Goal: Task Accomplishment & Management: Use online tool/utility

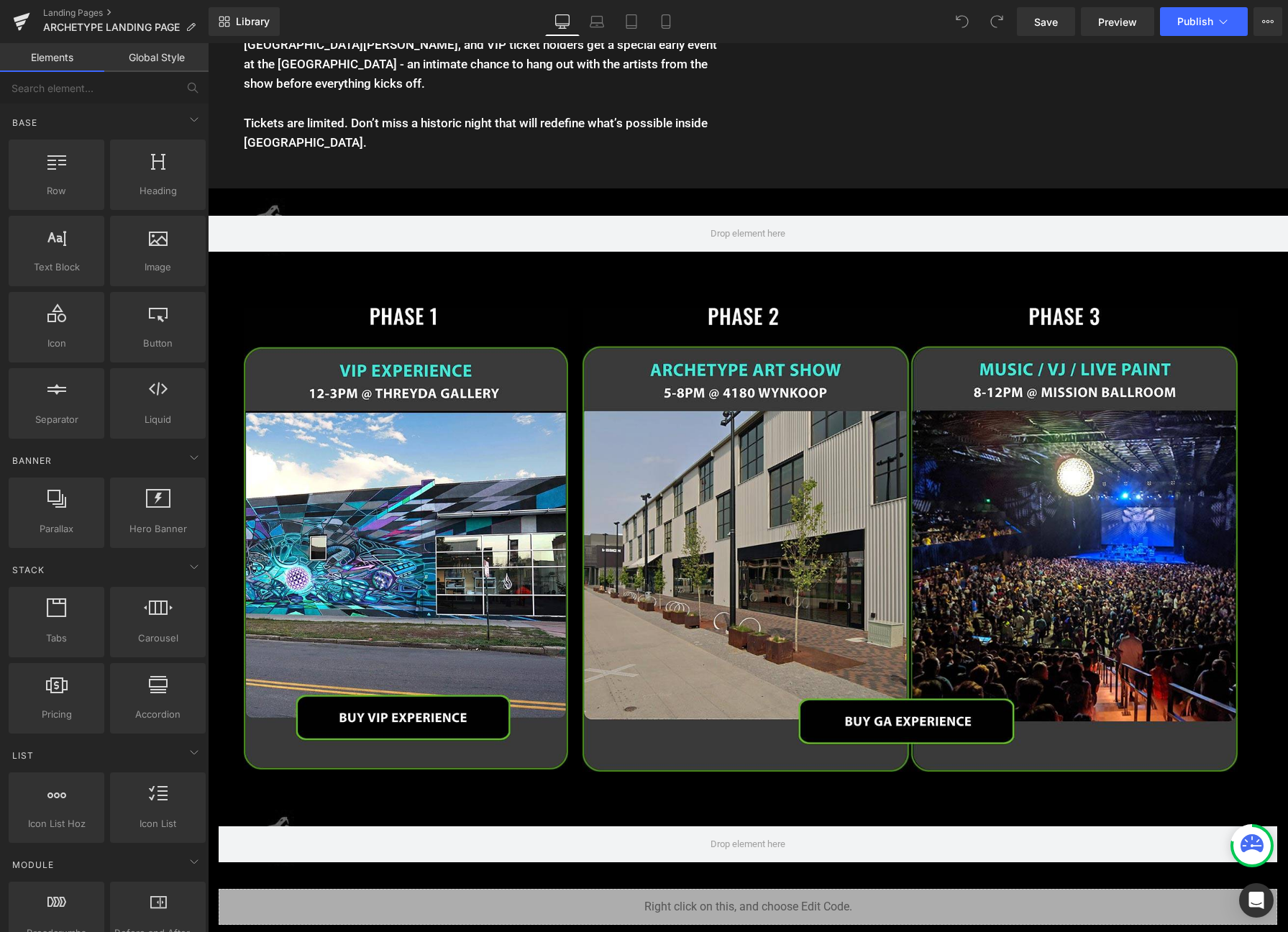
scroll to position [2058, 0]
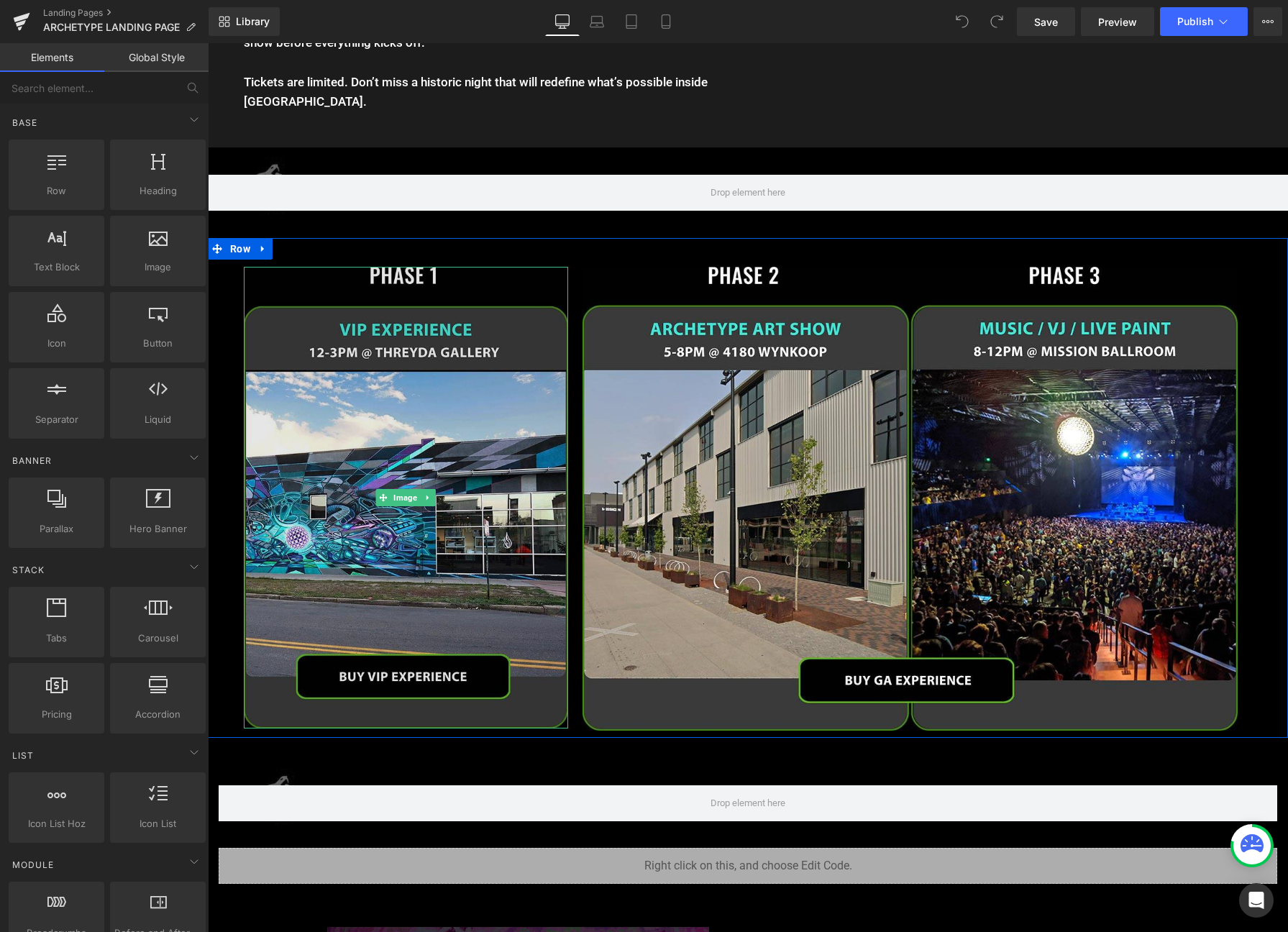
click at [402, 278] on img at bounding box center [406, 497] width 325 height 462
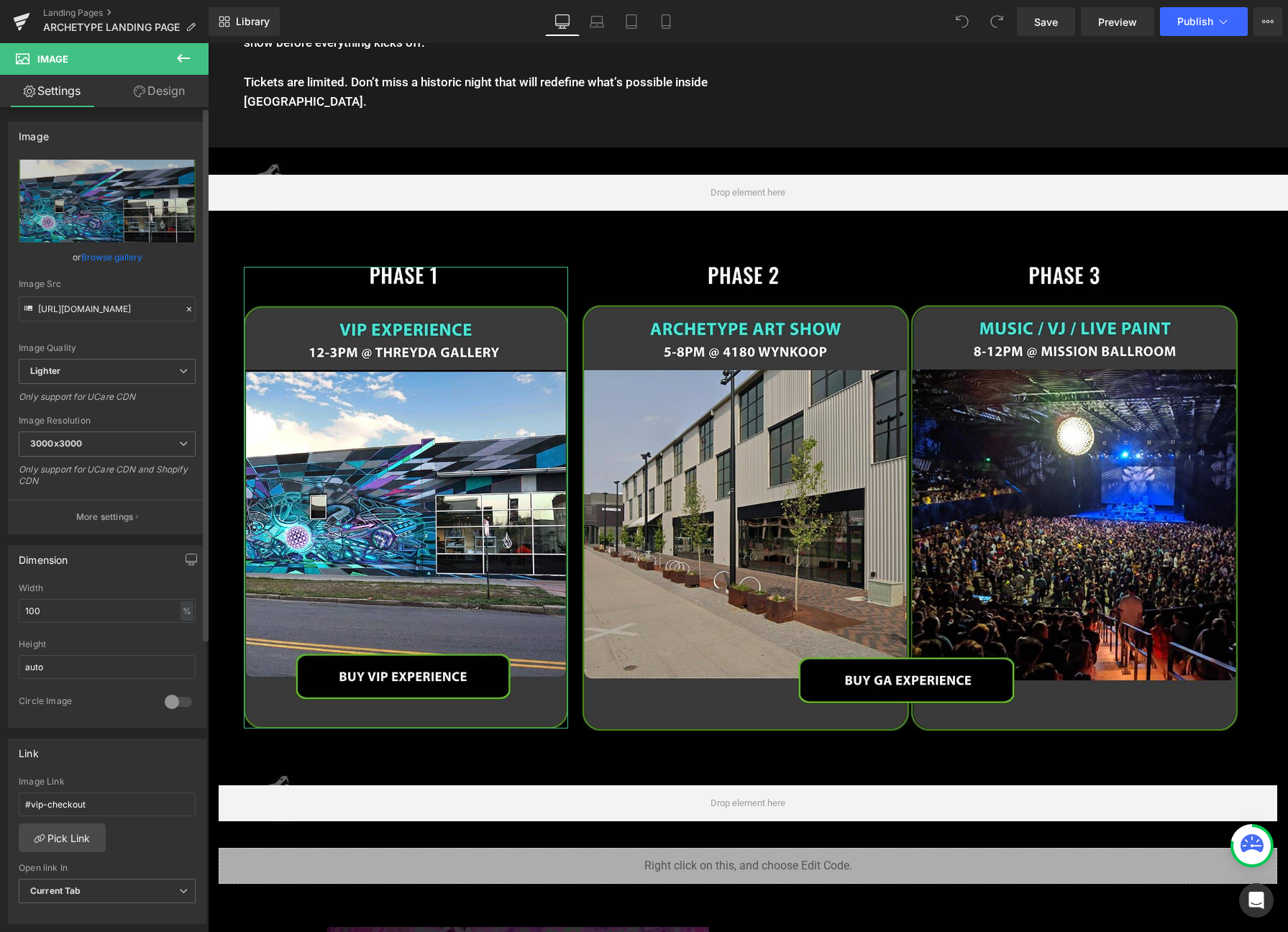
click at [121, 255] on link "Browse gallery" at bounding box center [111, 257] width 61 height 25
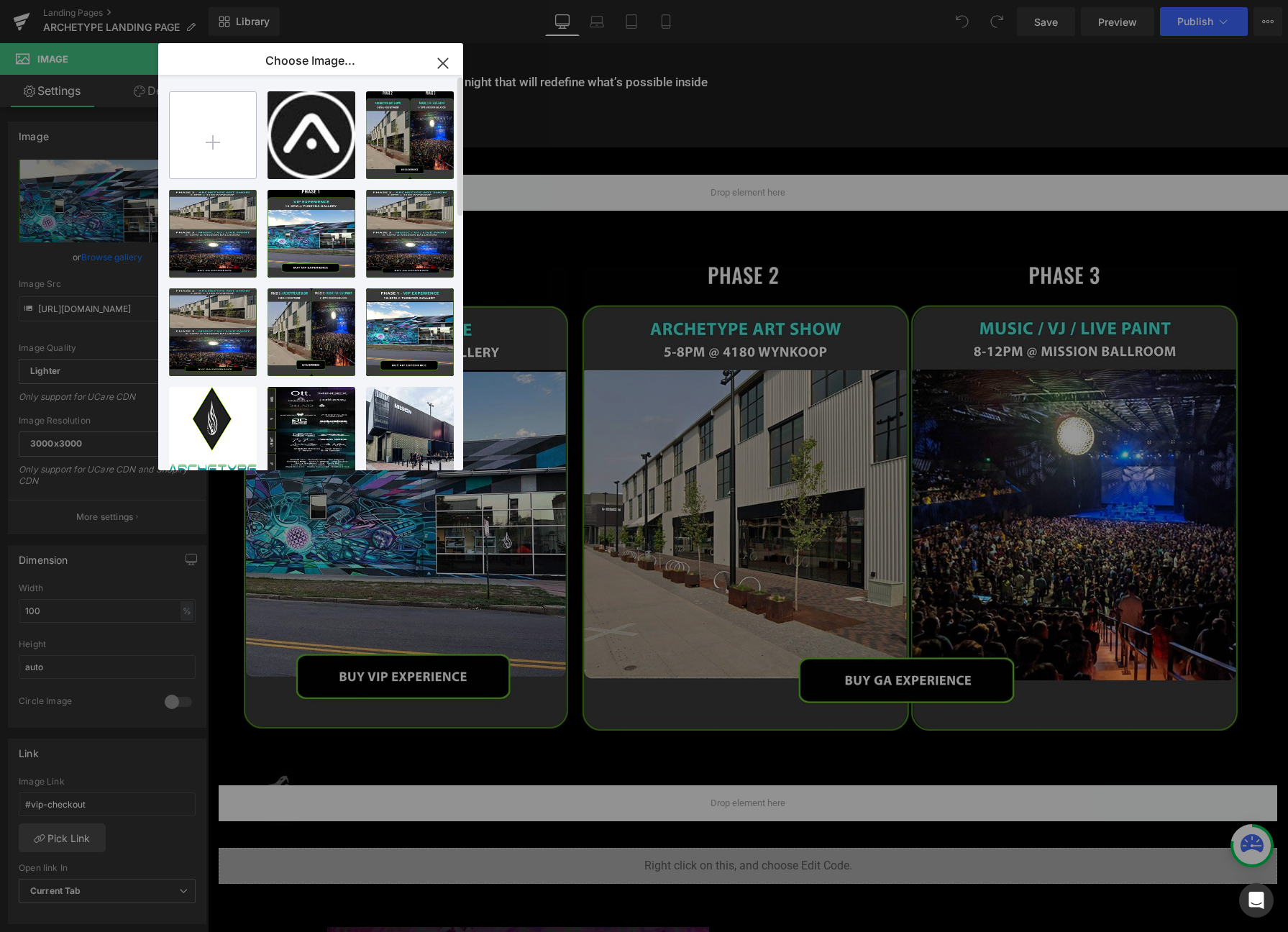
type input "C:\fakepath\vip-neww.jpg"
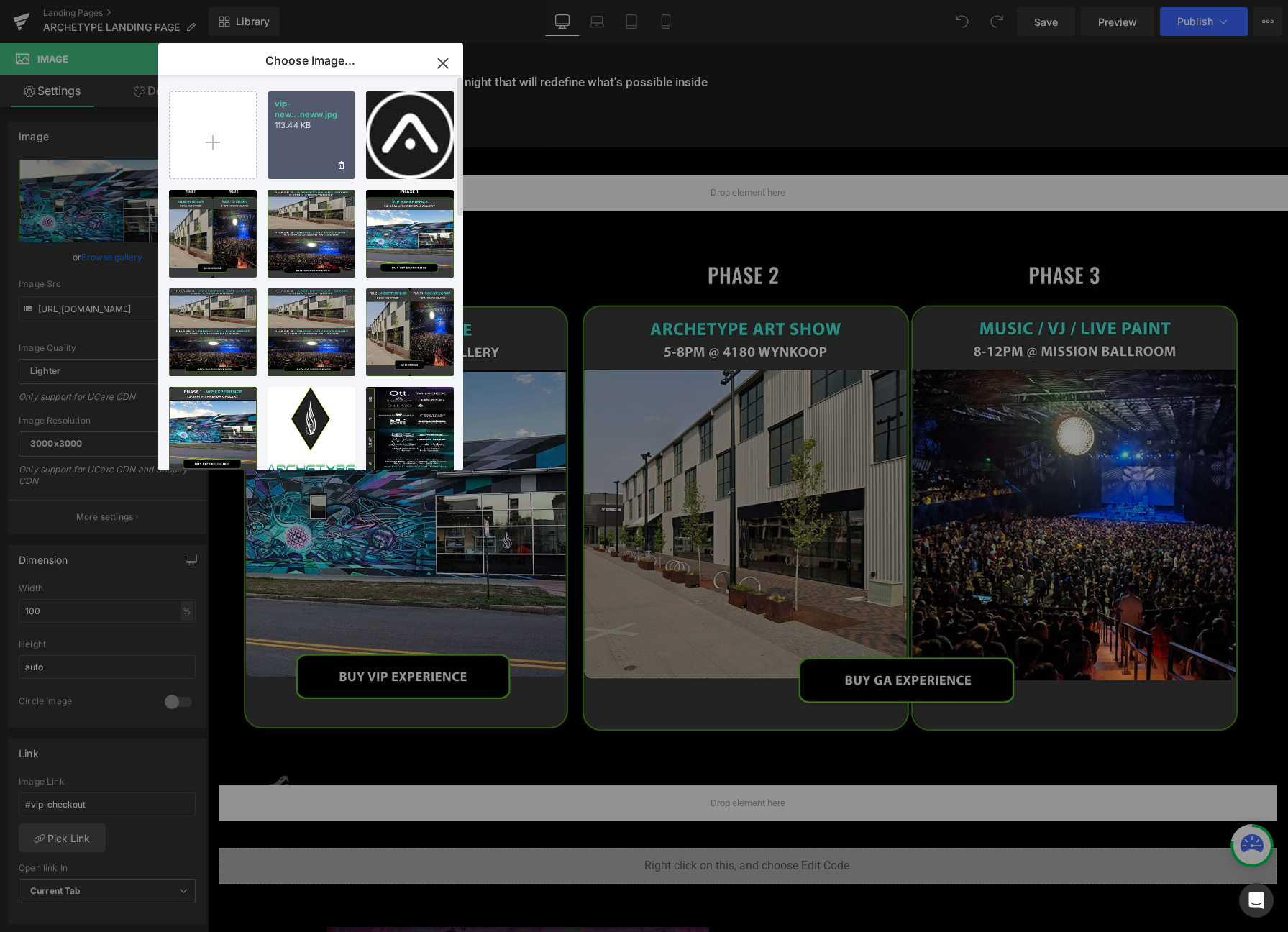
click at [0, 0] on div "vip-new...neww.jpg 113.44 KB" at bounding box center [0, 0] width 0 height 0
type input "[URL][DOMAIN_NAME]"
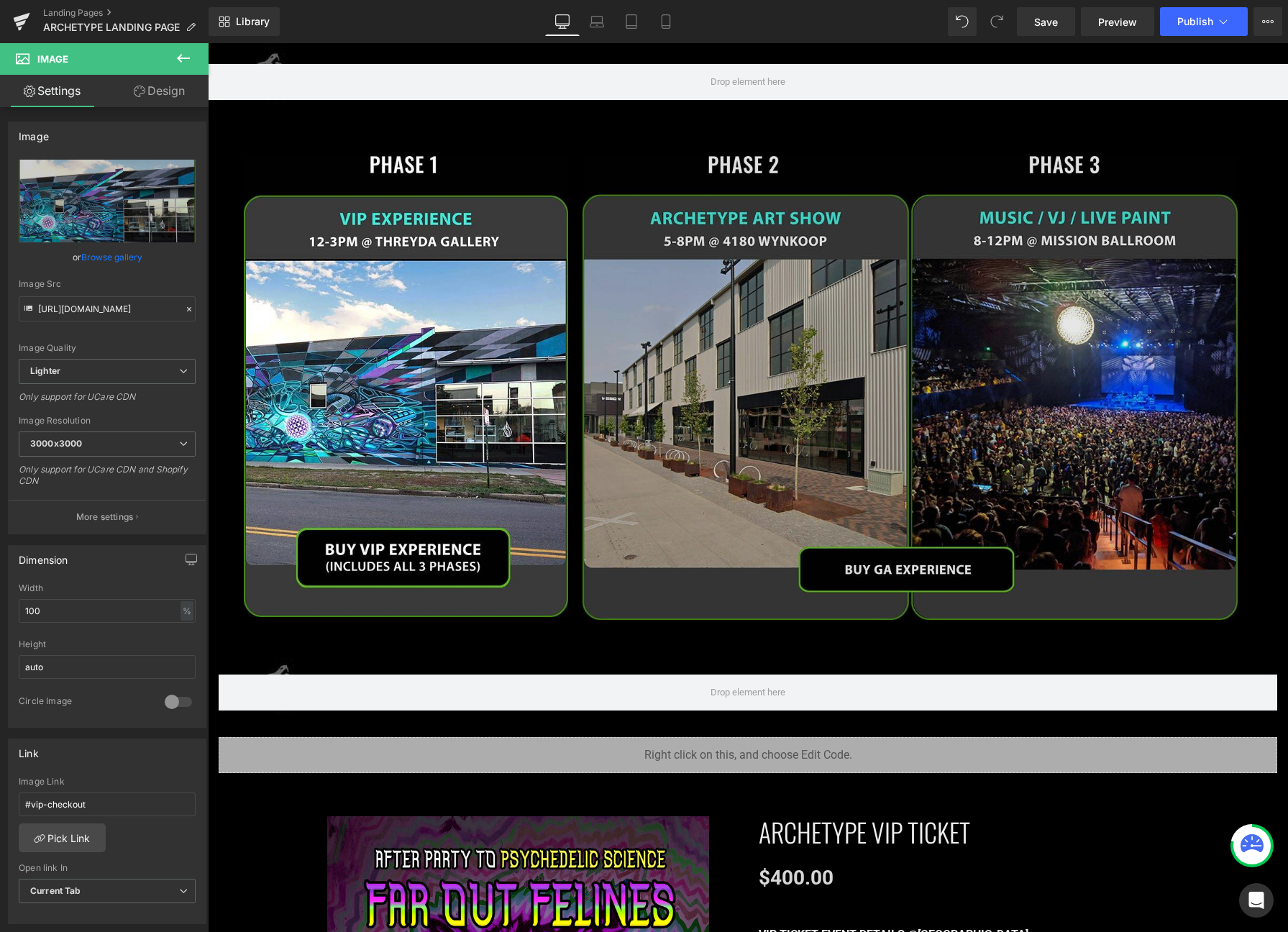
scroll to position [2152, 0]
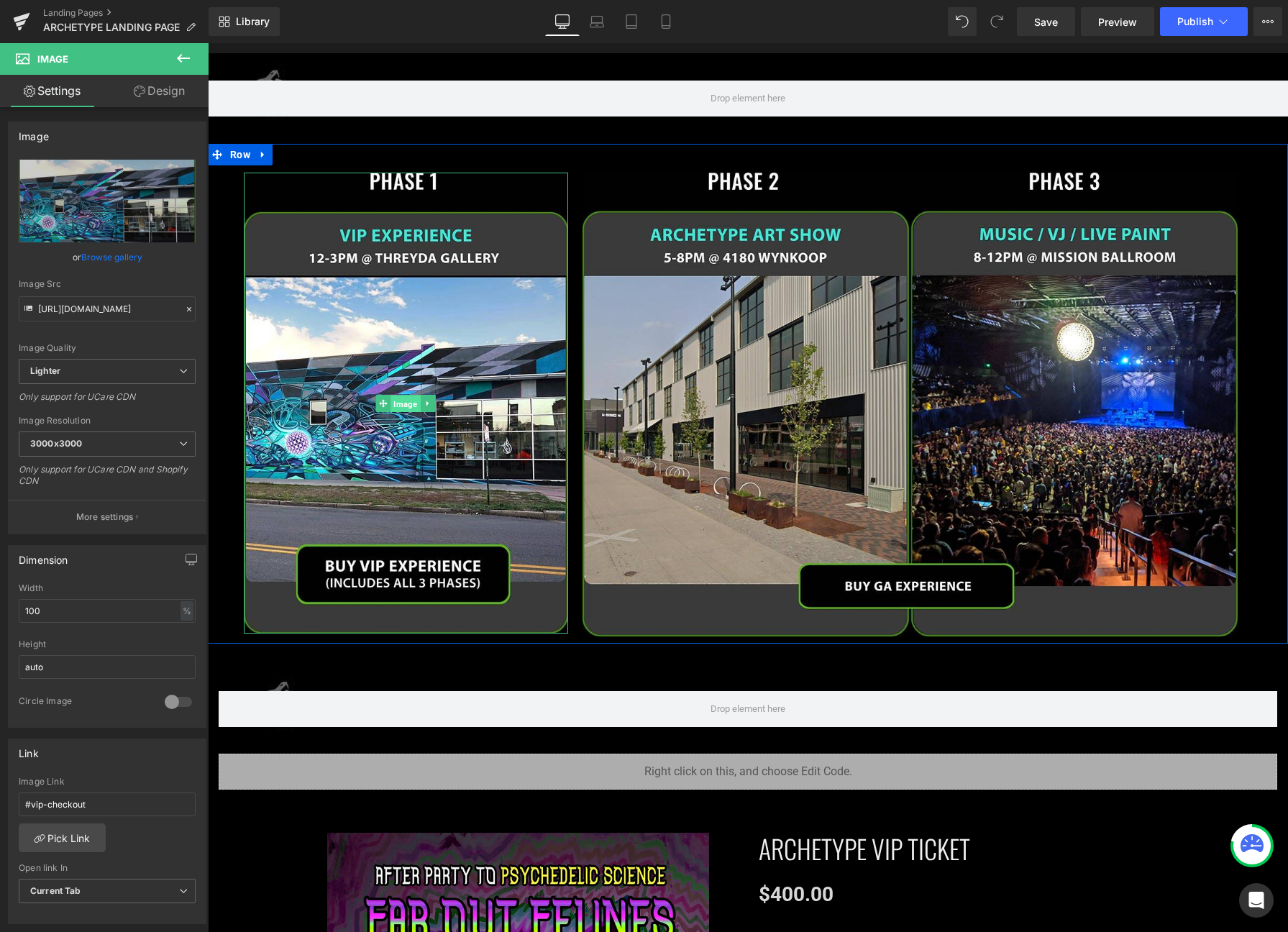
click at [398, 395] on span "Image" at bounding box center [406, 404] width 29 height 17
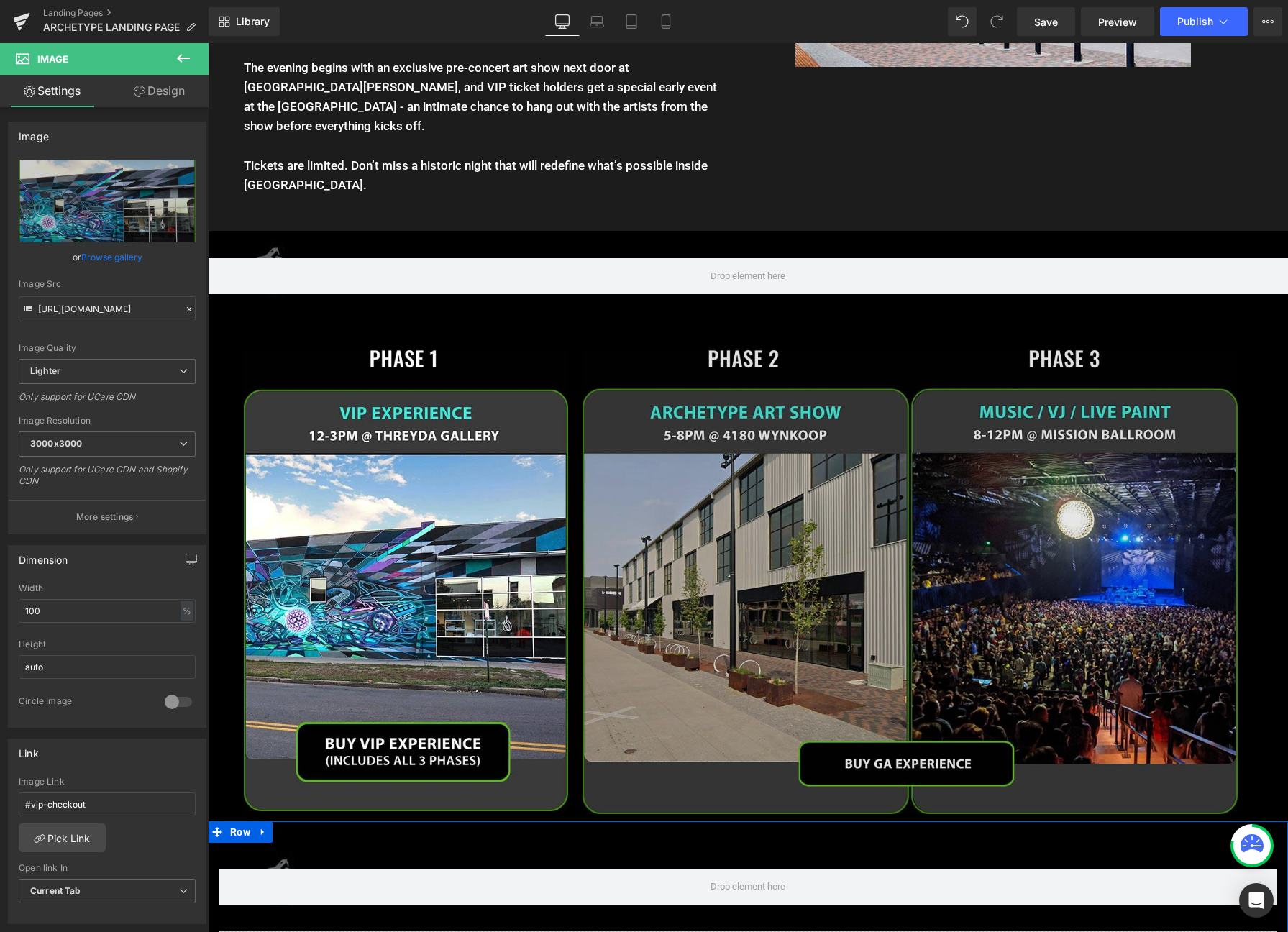
scroll to position [1963, 0]
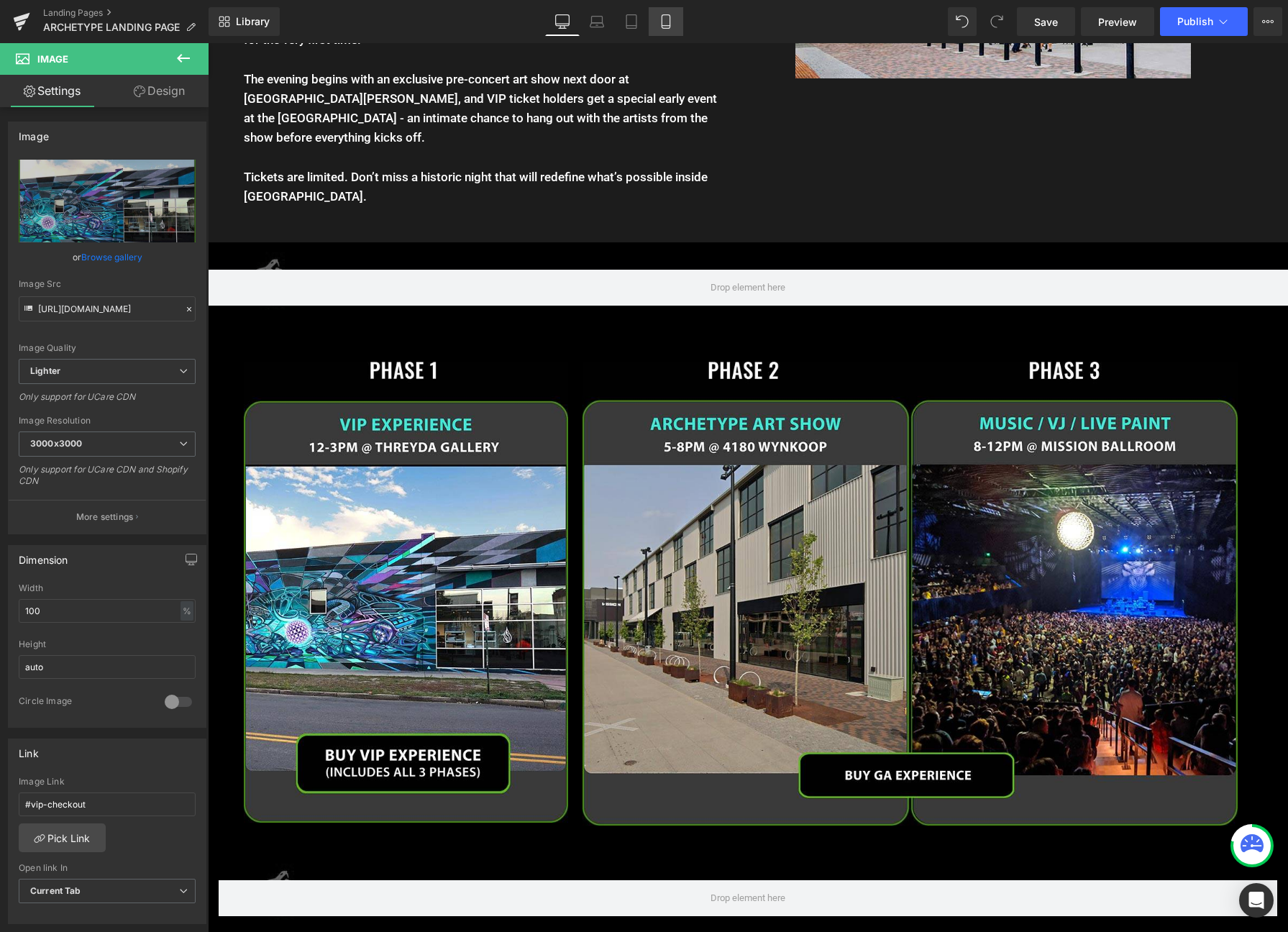
click at [663, 13] on link "Mobile" at bounding box center [667, 21] width 35 height 29
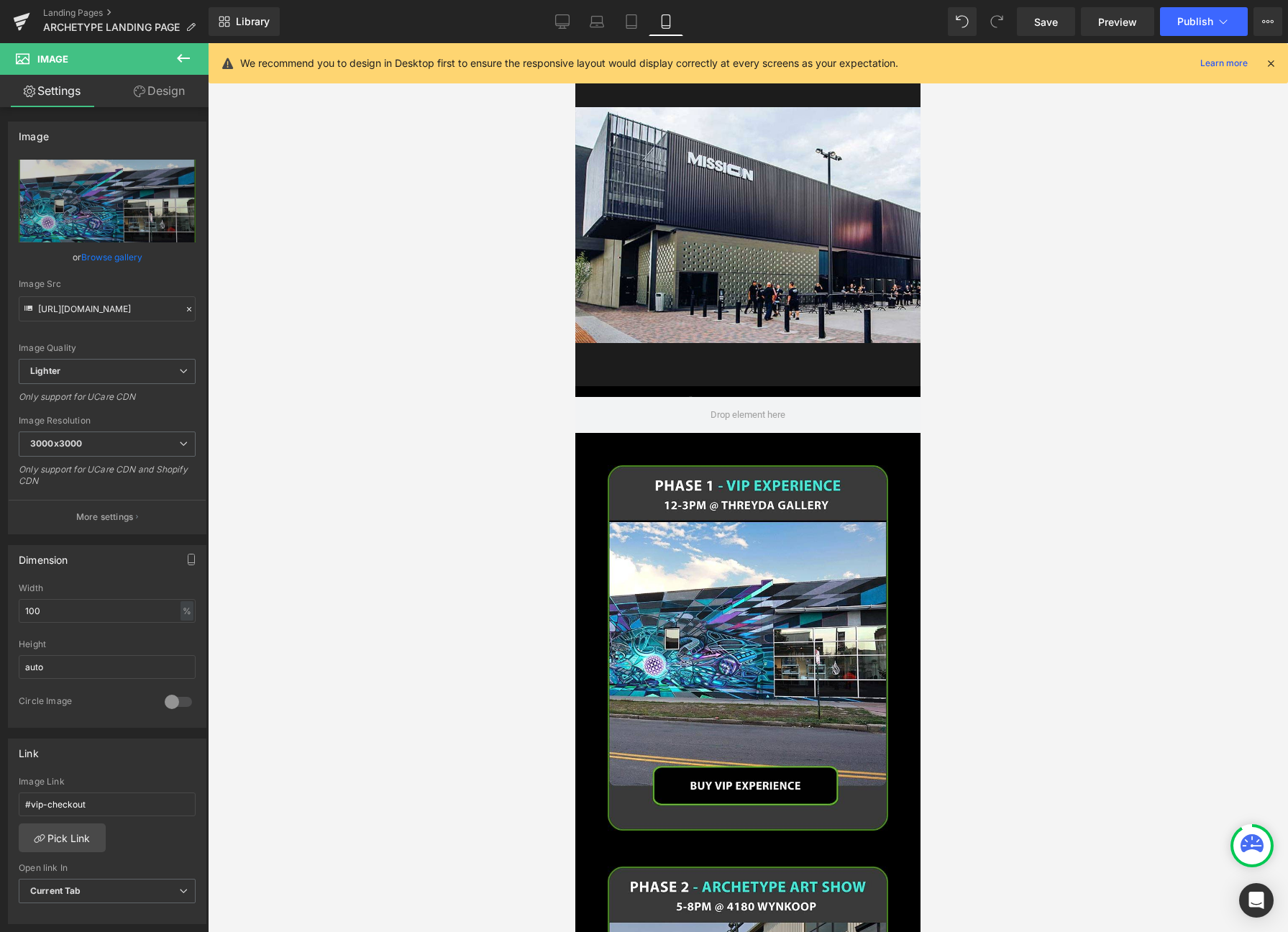
scroll to position [1775, 0]
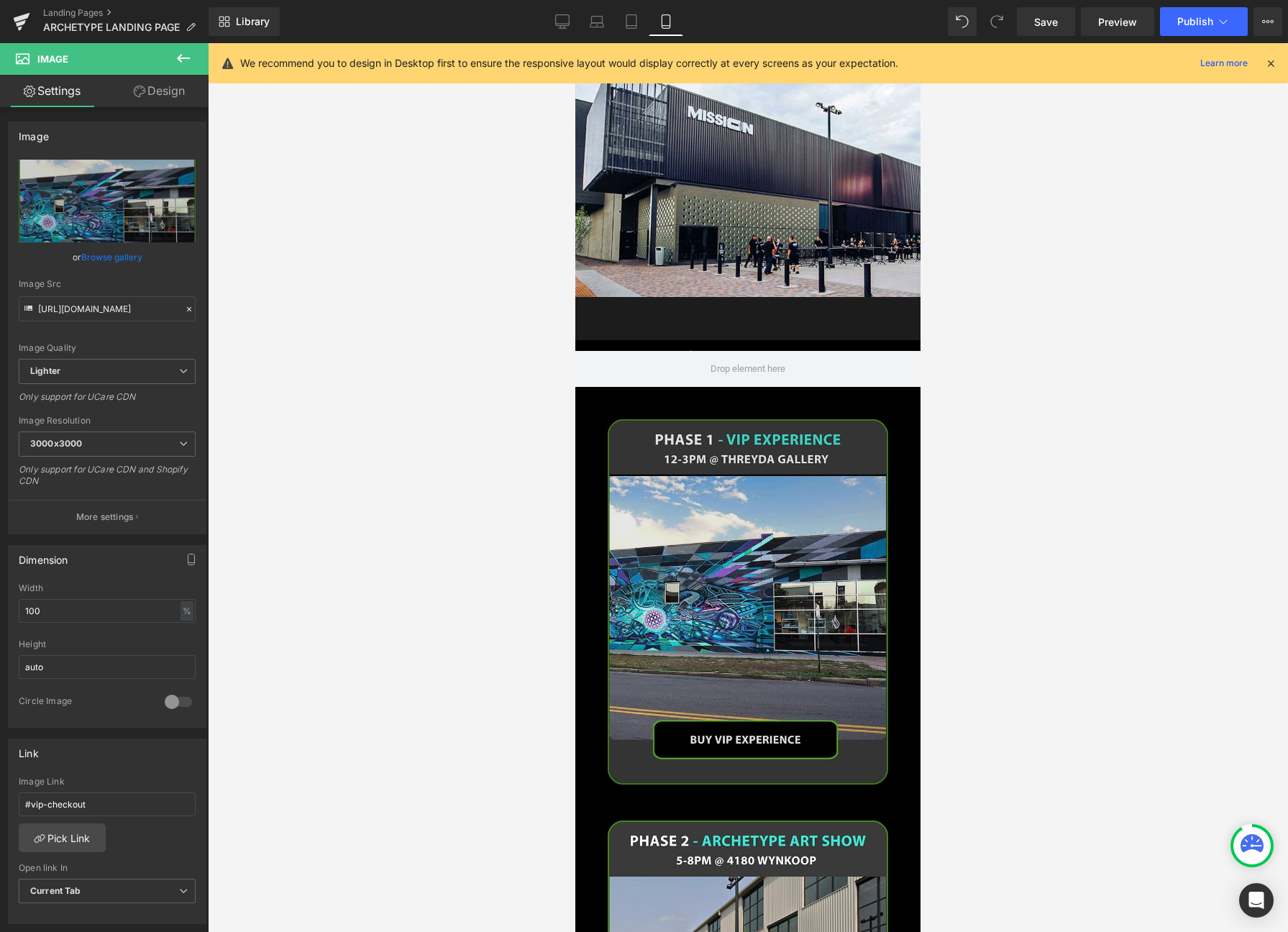
click at [705, 547] on img at bounding box center [748, 602] width 281 height 364
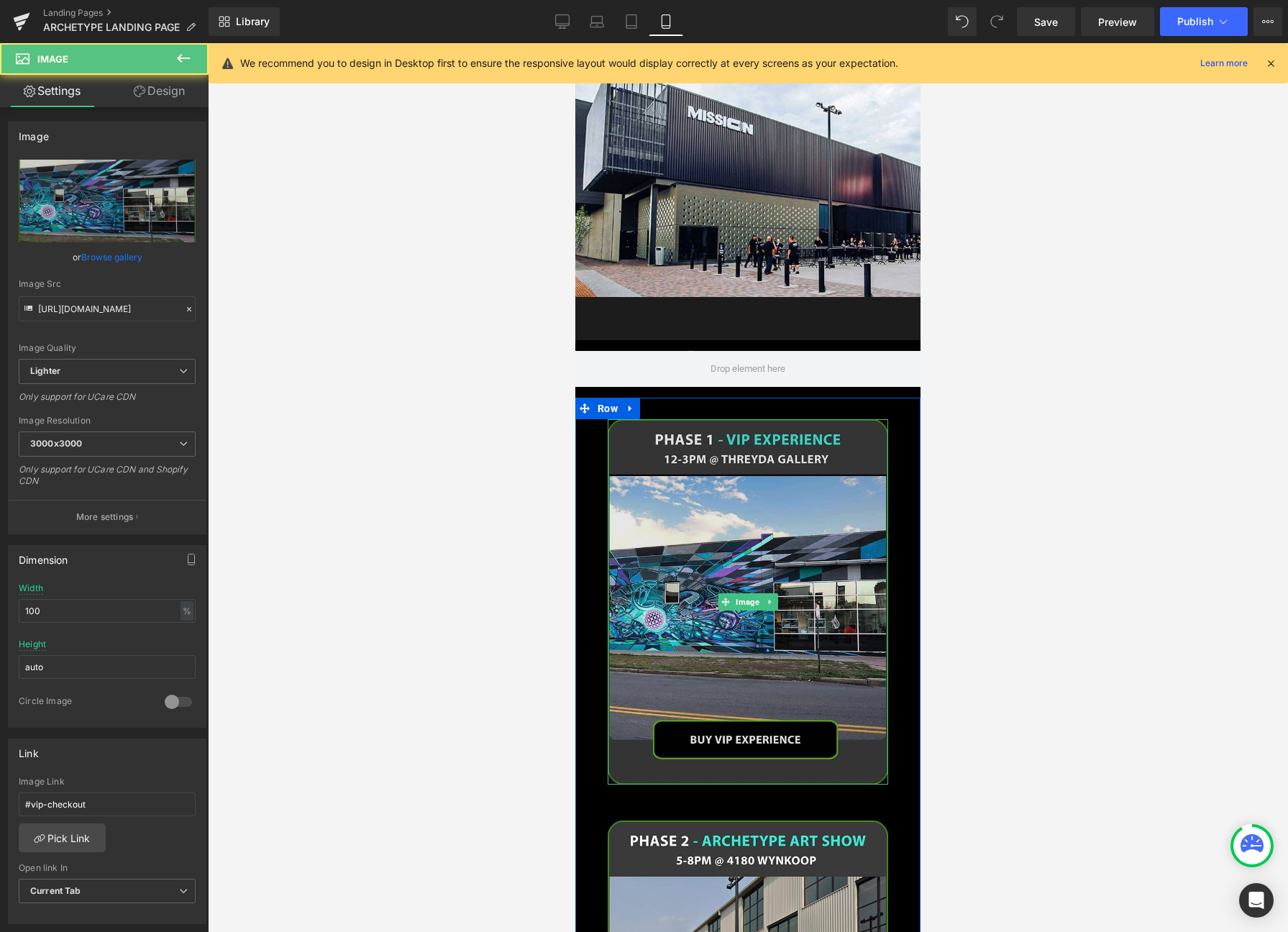
click at [733, 445] on img at bounding box center [748, 602] width 281 height 364
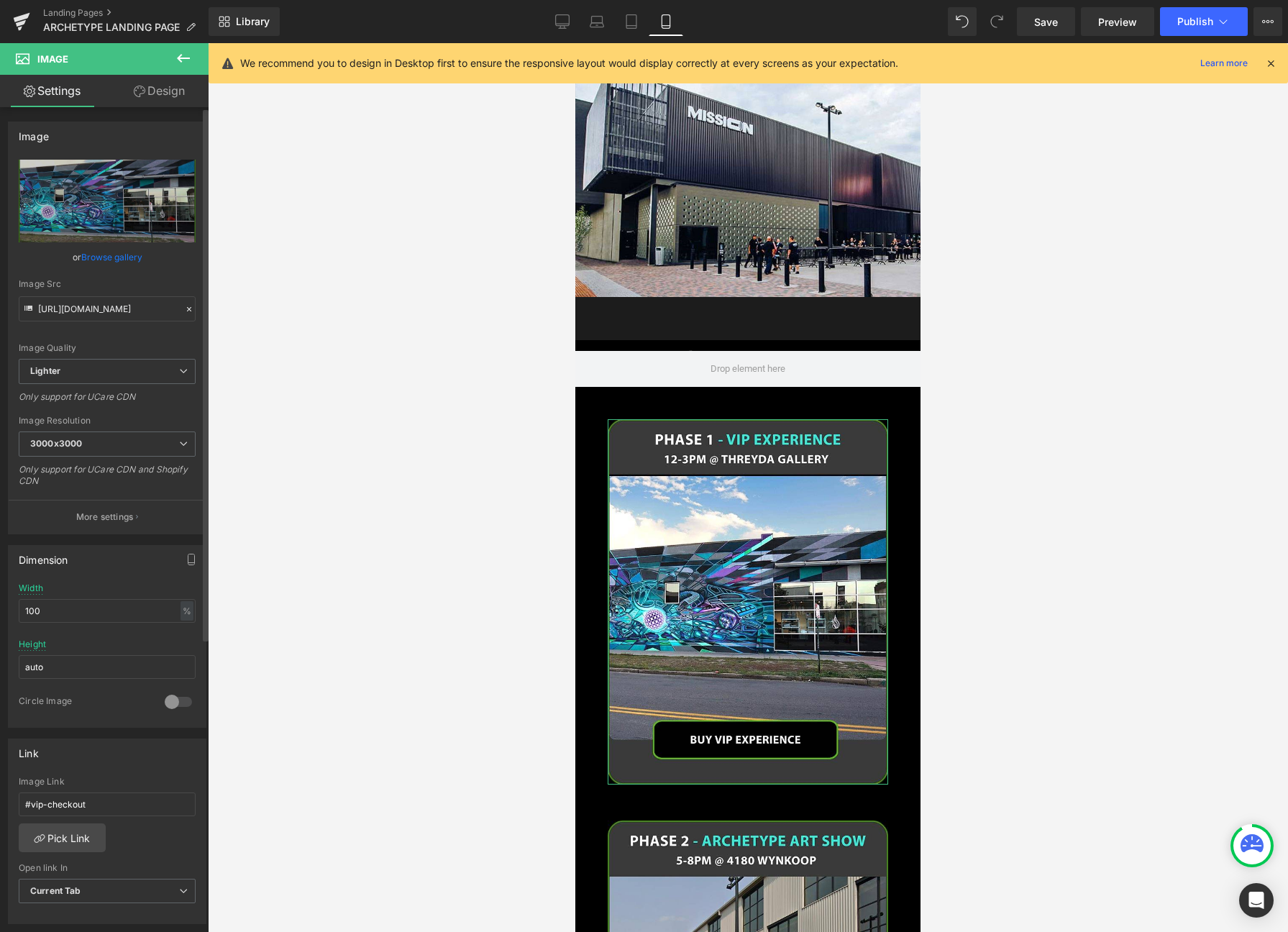
click at [99, 253] on link "Browse gallery" at bounding box center [111, 257] width 61 height 25
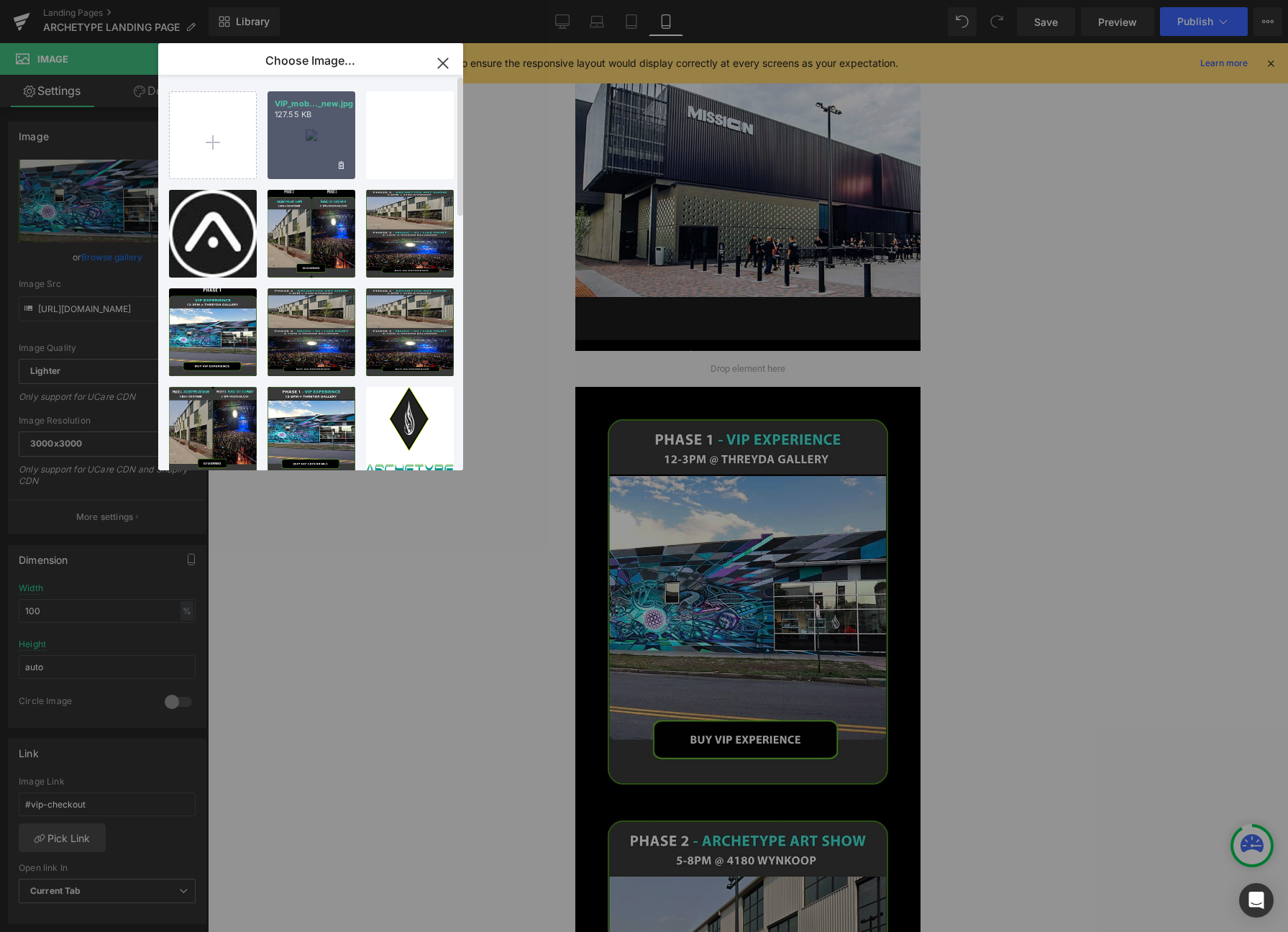
click at [0, 0] on div "VIP_mob..._new.jpg 127.55 KB" at bounding box center [0, 0] width 0 height 0
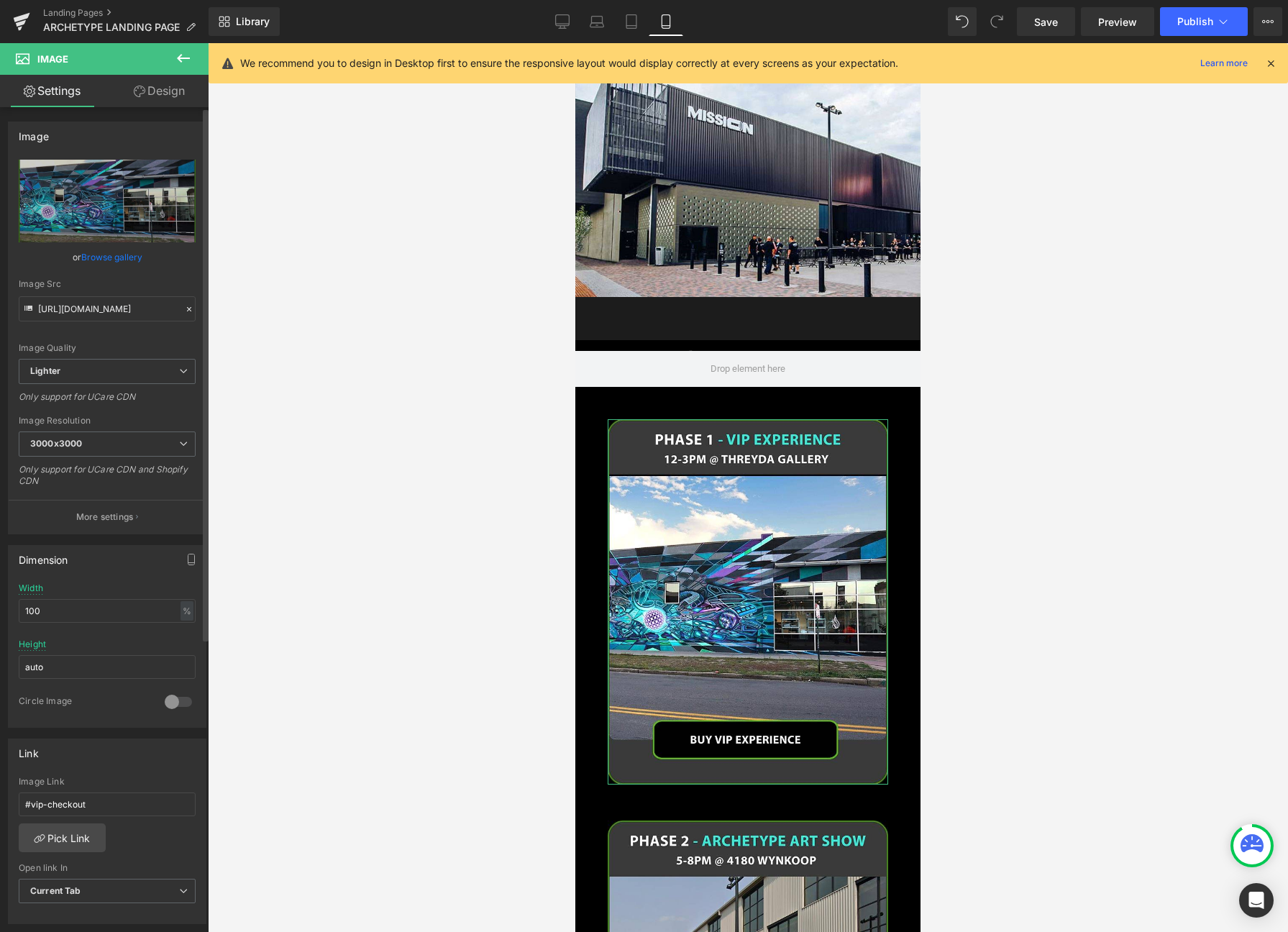
click at [104, 256] on link "Browse gallery" at bounding box center [111, 257] width 61 height 25
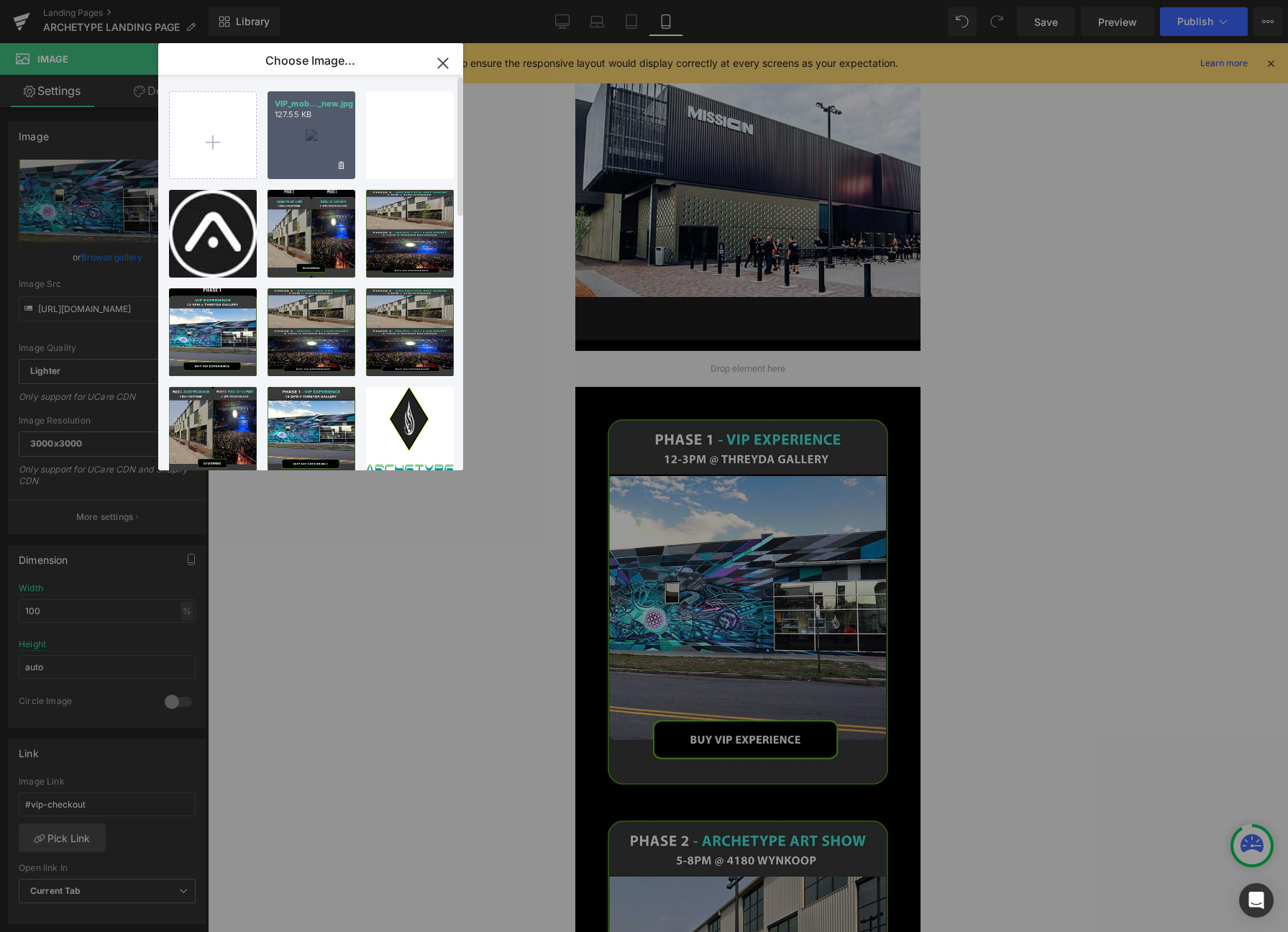
click at [0, 0] on div "VIP_mob..._new.jpg 127.55 KB" at bounding box center [0, 0] width 0 height 0
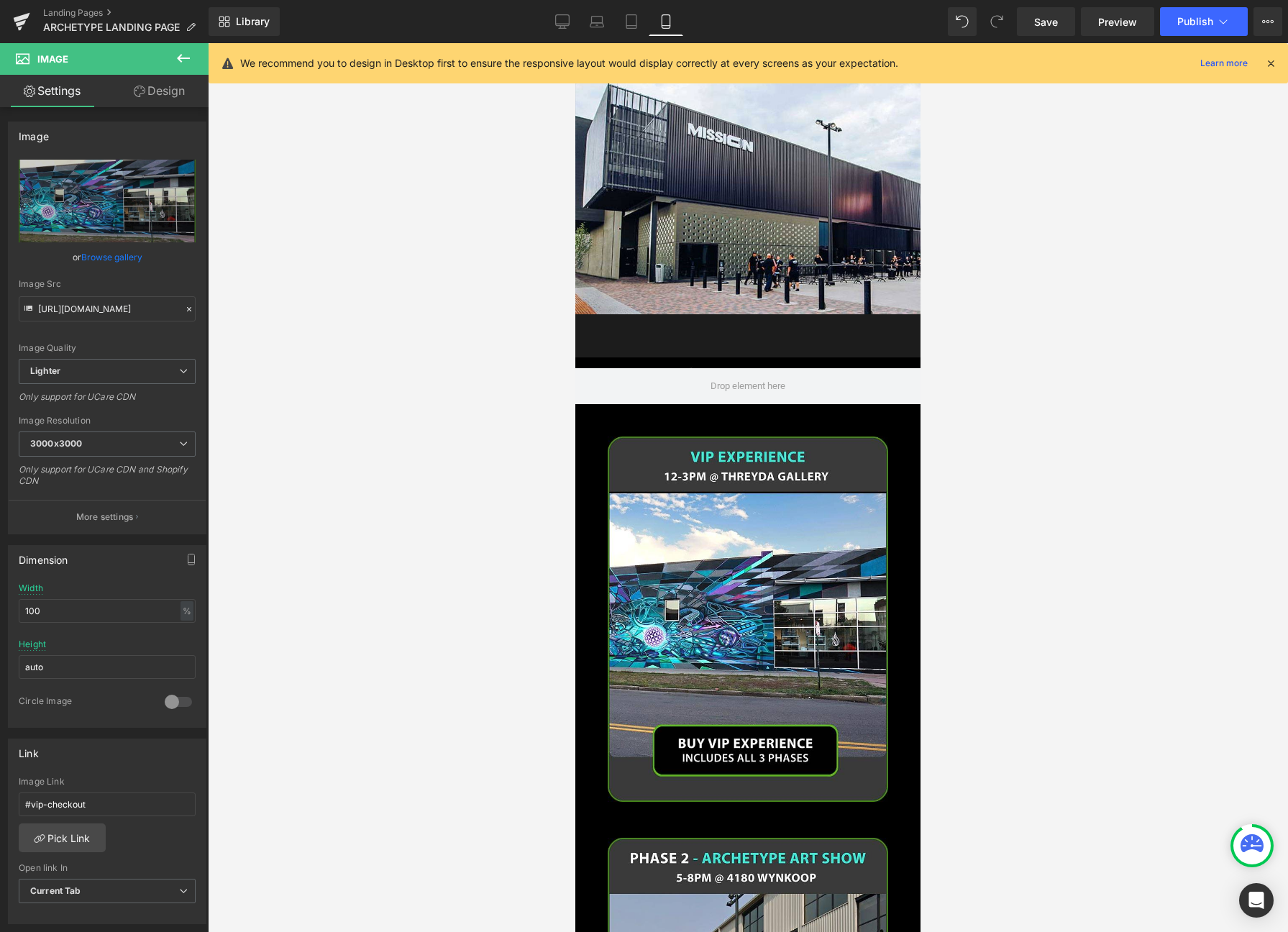
scroll to position [1759, 0]
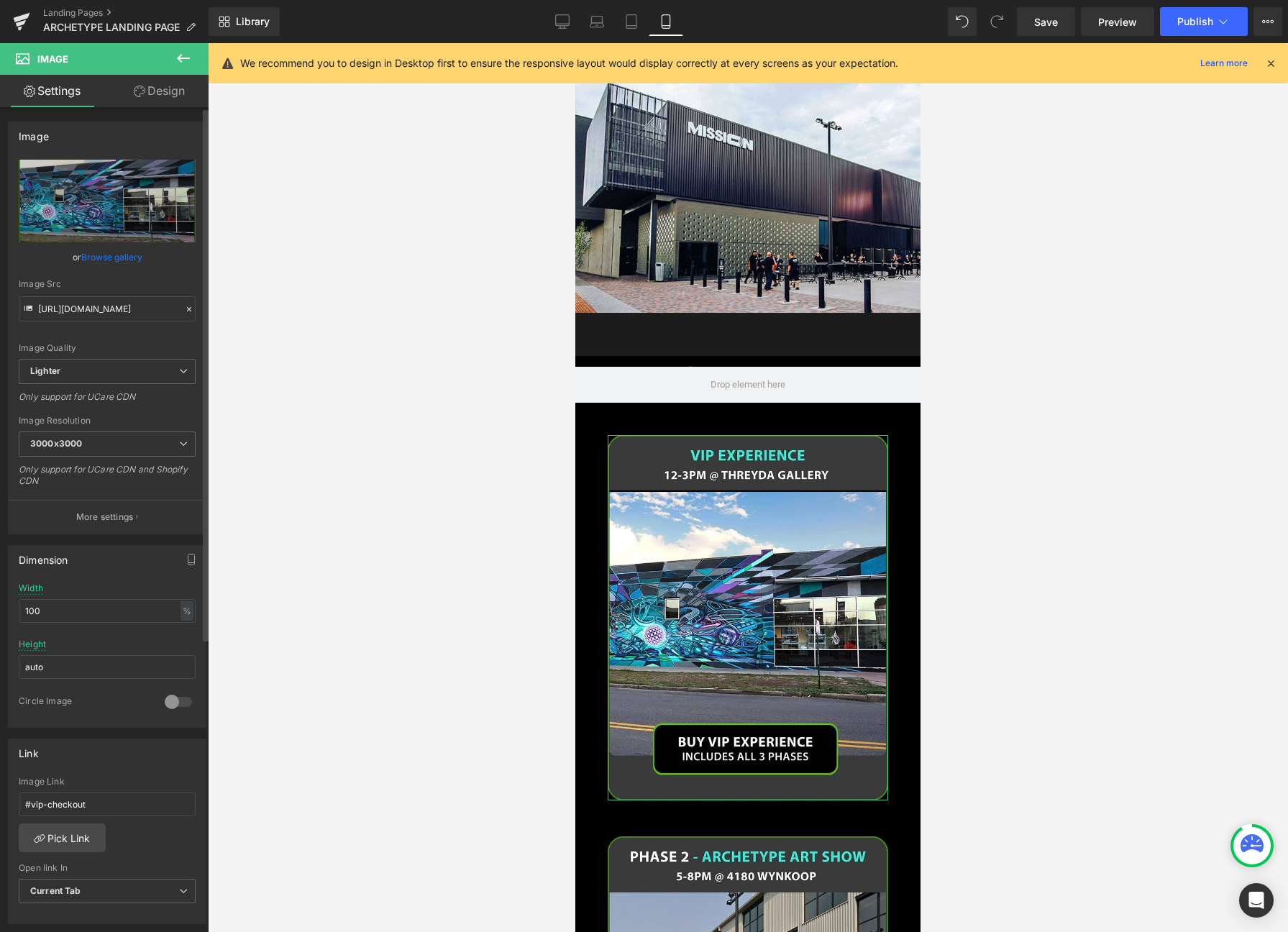
click at [118, 256] on link "Browse gallery" at bounding box center [111, 257] width 61 height 25
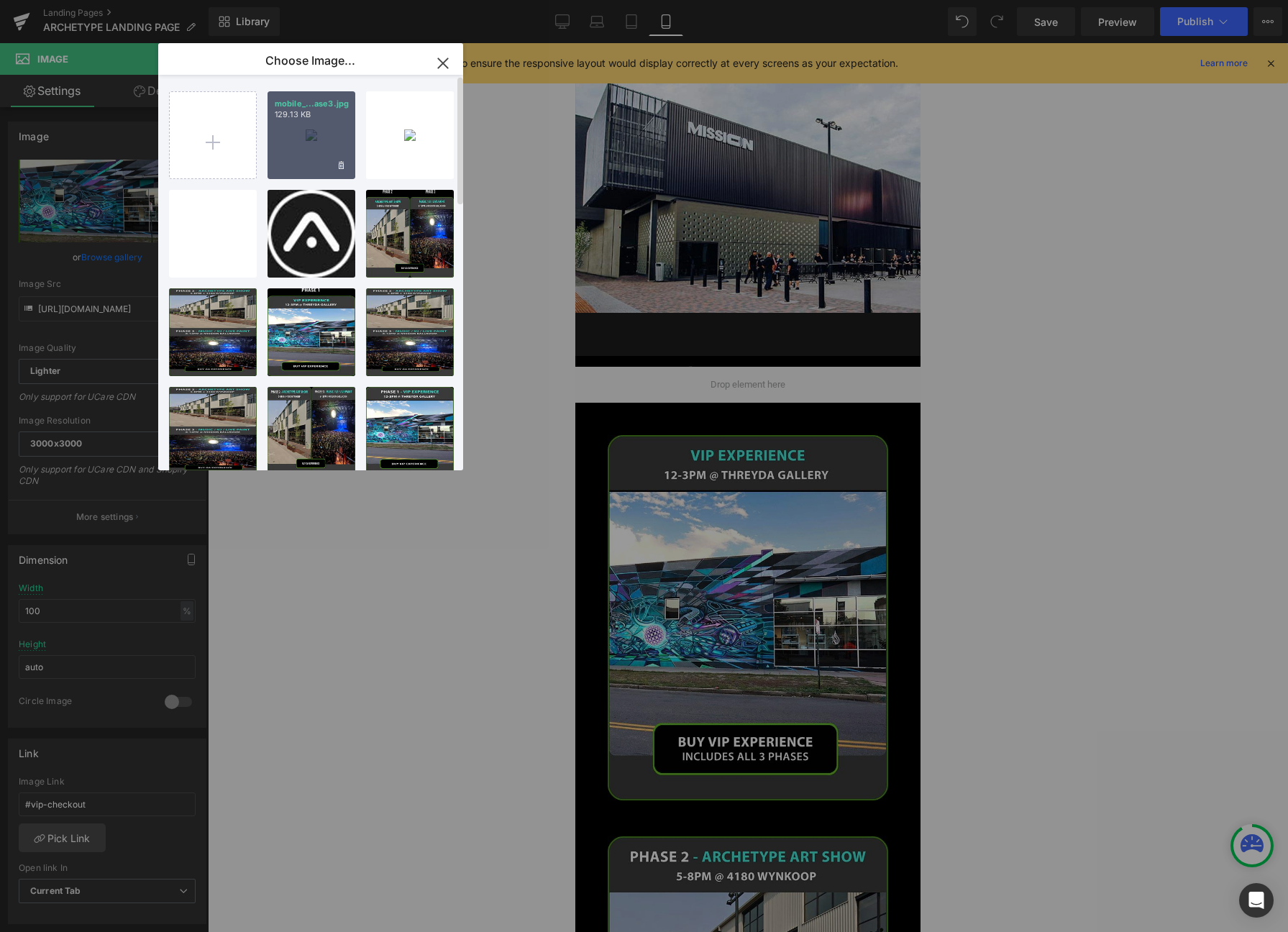
click at [0, 0] on div "mobile_...ase3.jpg 129.13 KB" at bounding box center [0, 0] width 0 height 0
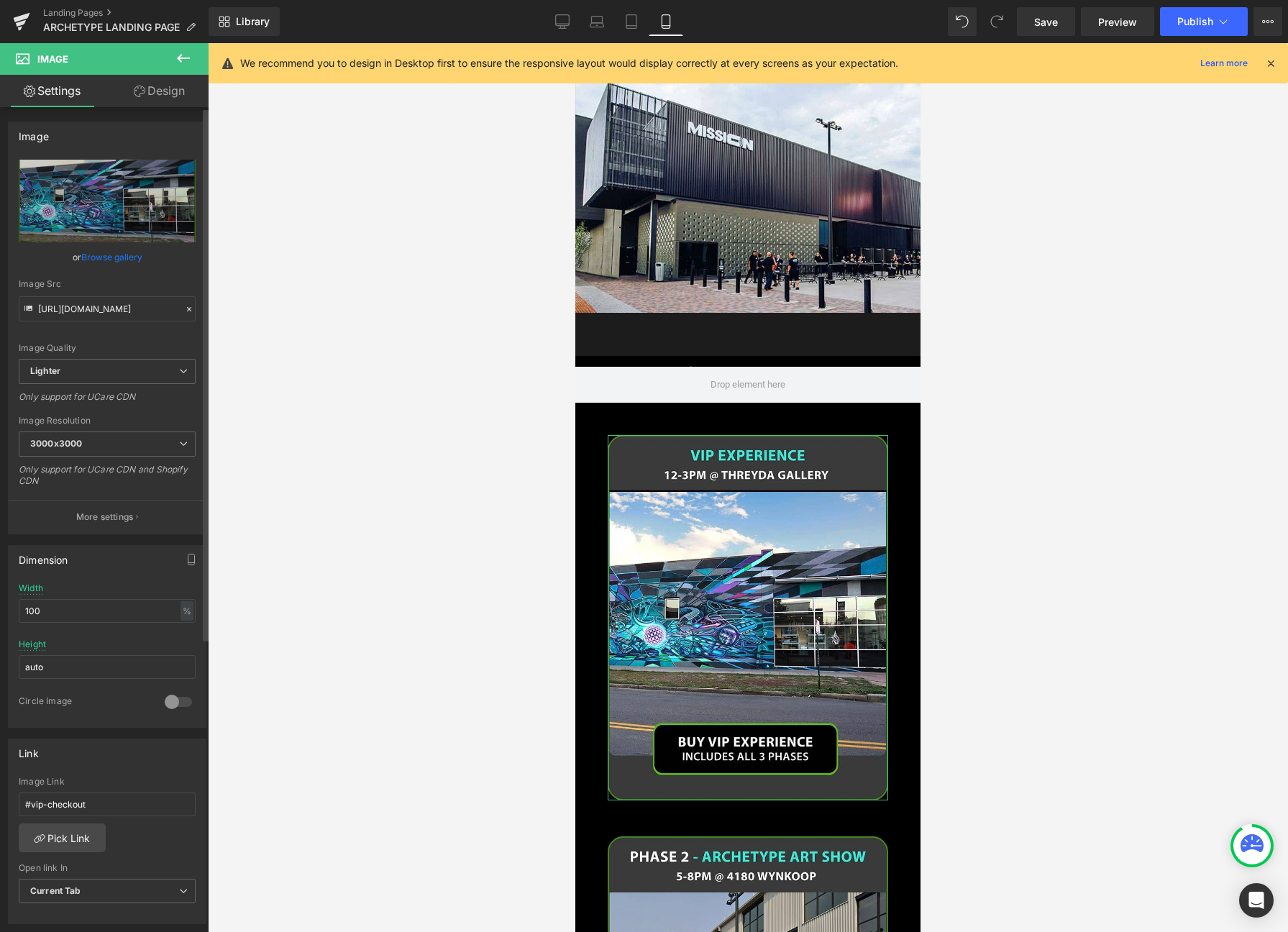
click at [105, 264] on link "Browse gallery" at bounding box center [111, 257] width 61 height 25
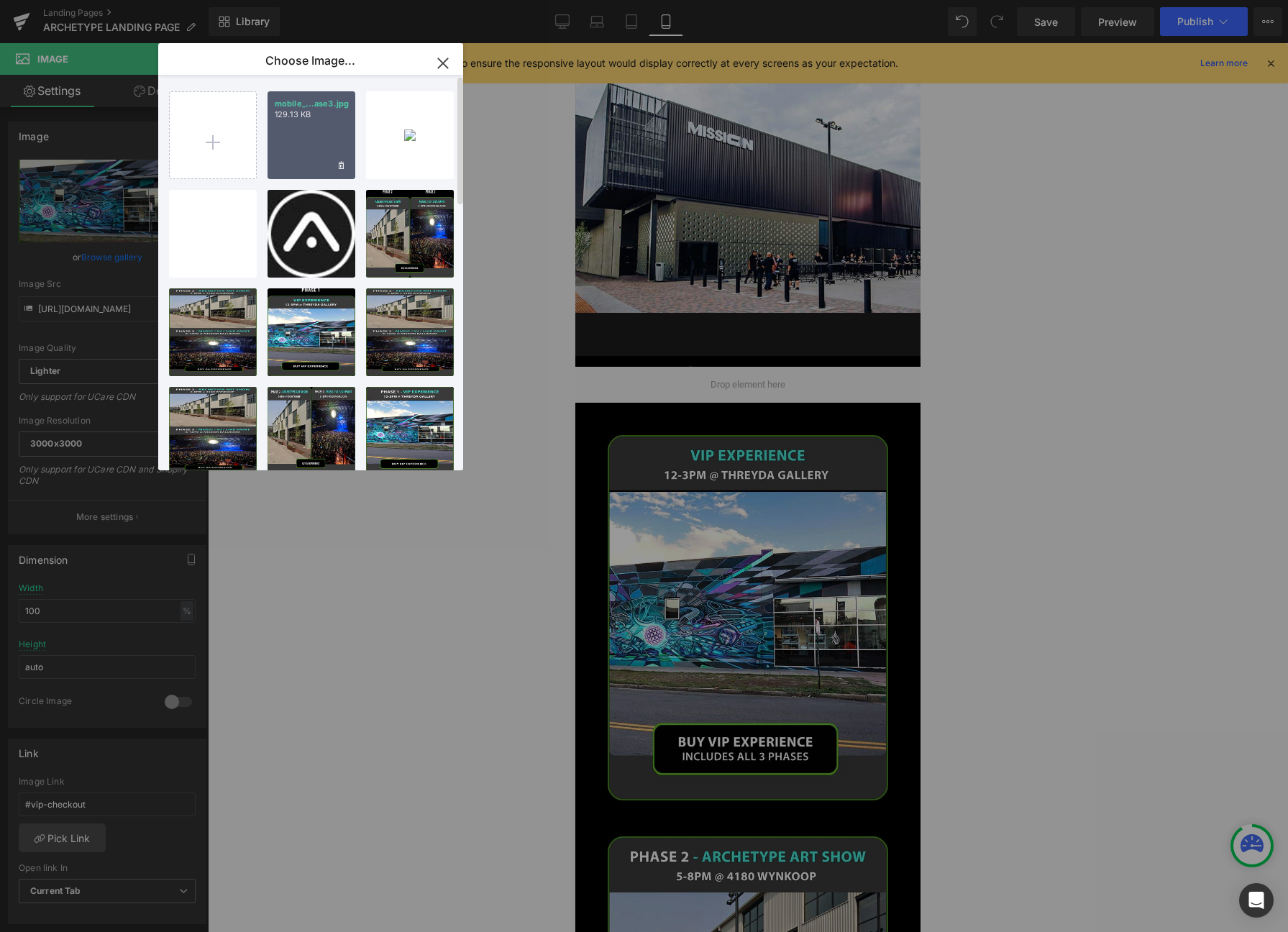
click at [0, 0] on div "mobile_...ase3.jpg 129.13 KB" at bounding box center [0, 0] width 0 height 0
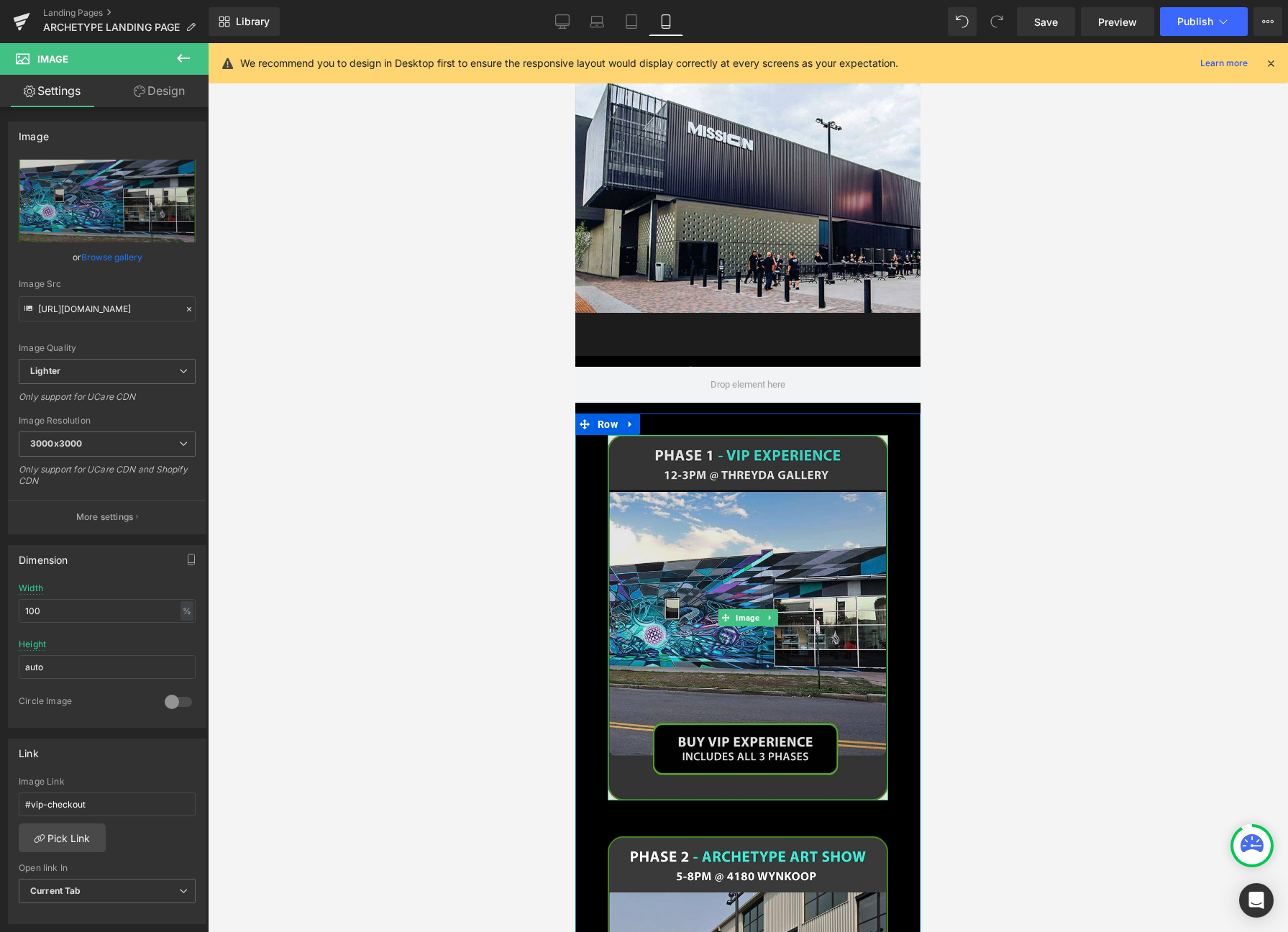
click at [724, 458] on img at bounding box center [748, 617] width 281 height 364
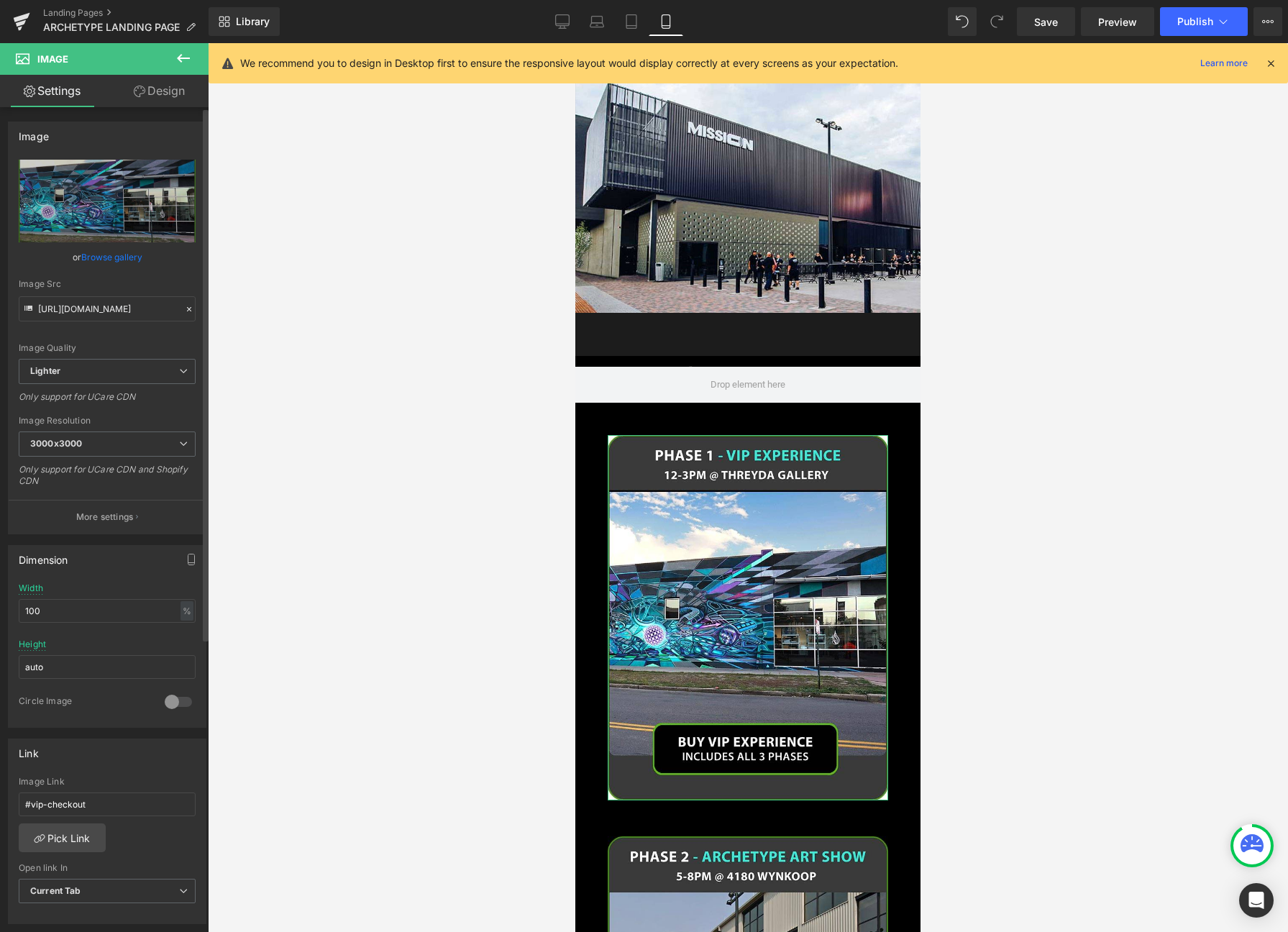
click at [96, 257] on link "Browse gallery" at bounding box center [111, 257] width 61 height 25
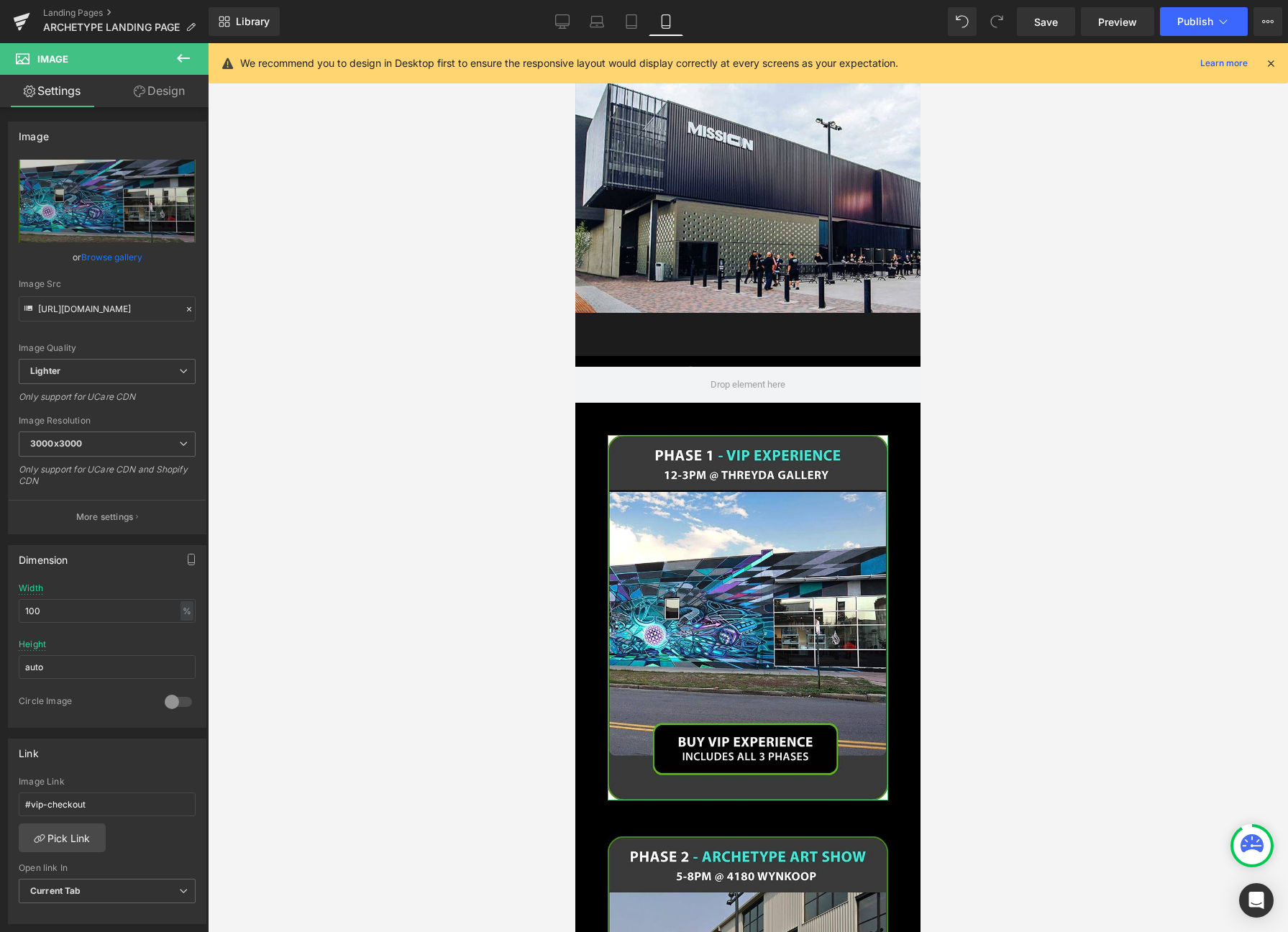
click at [114, 255] on link "Browse gallery" at bounding box center [111, 257] width 61 height 25
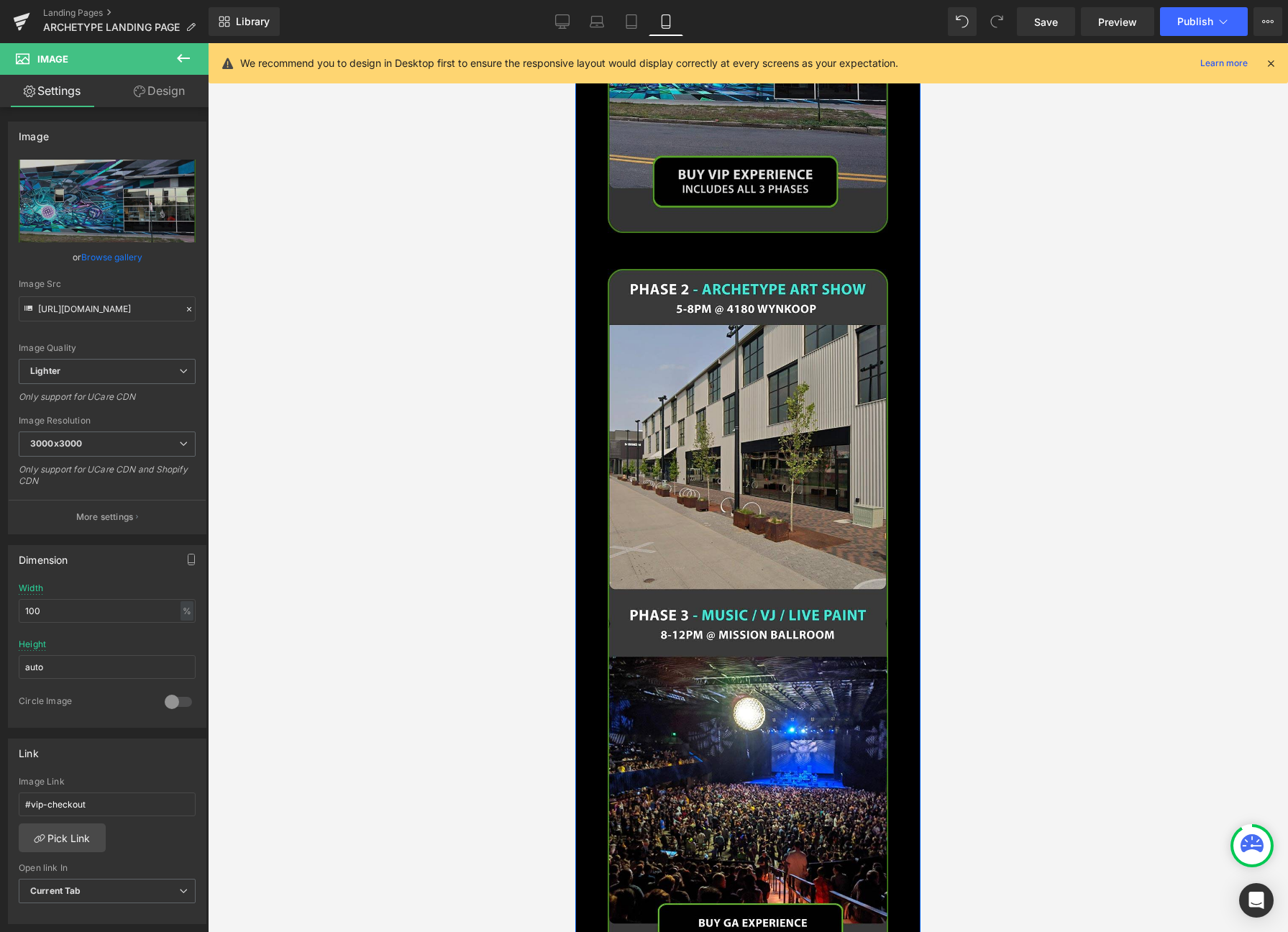
scroll to position [2327, 0]
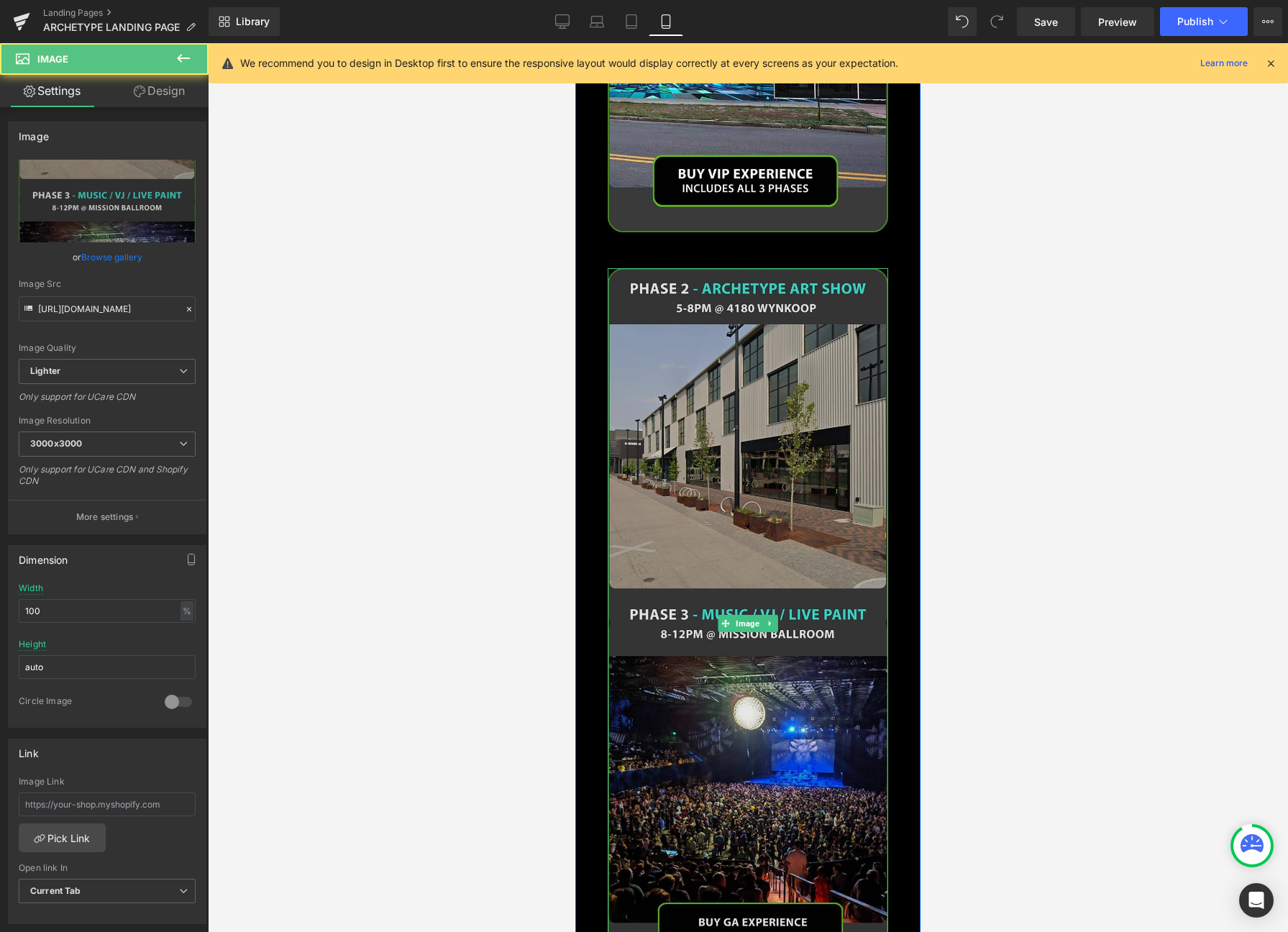
click at [856, 366] on img at bounding box center [748, 624] width 281 height 711
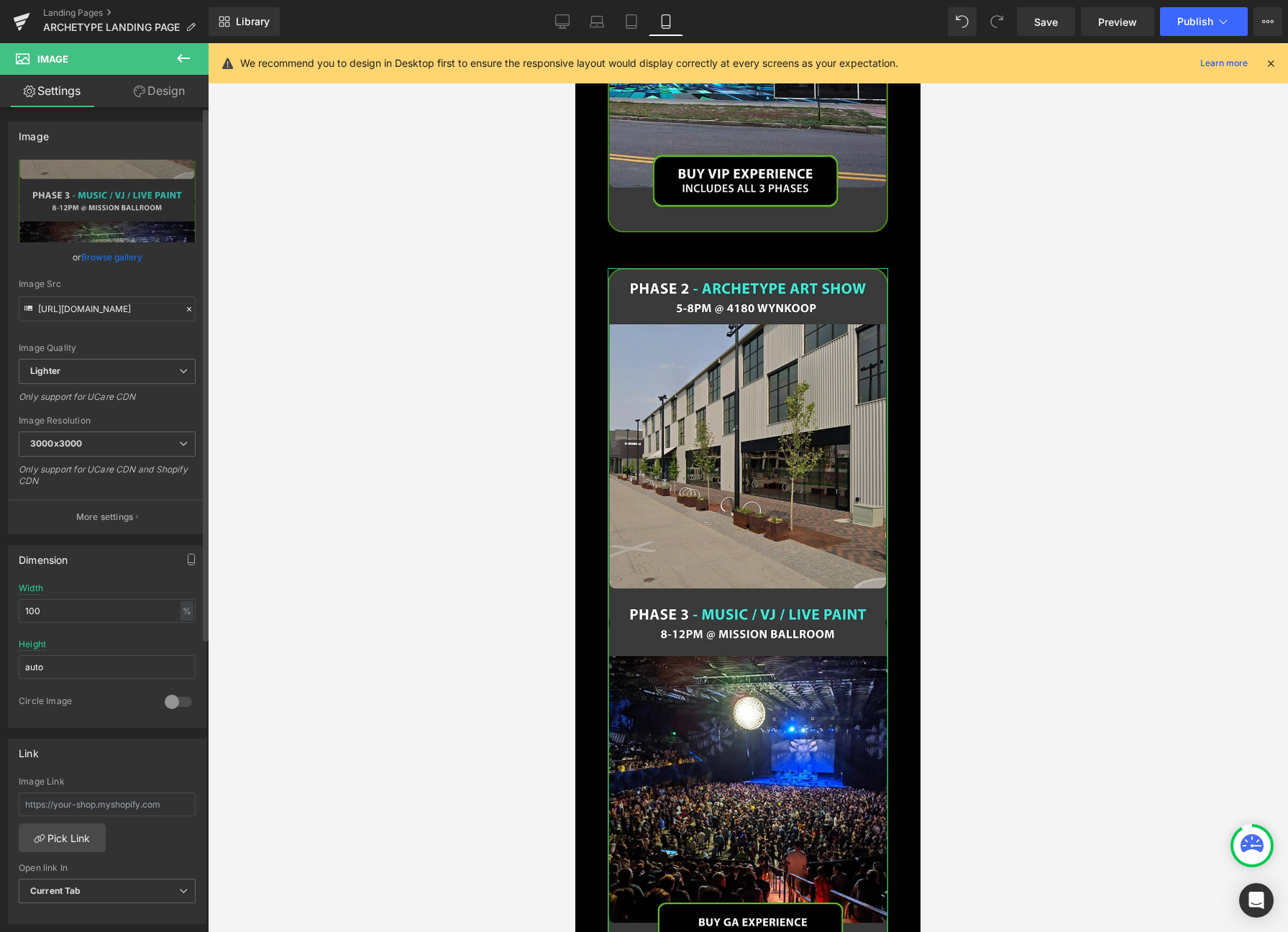
click at [130, 258] on link "Browse gallery" at bounding box center [111, 257] width 61 height 25
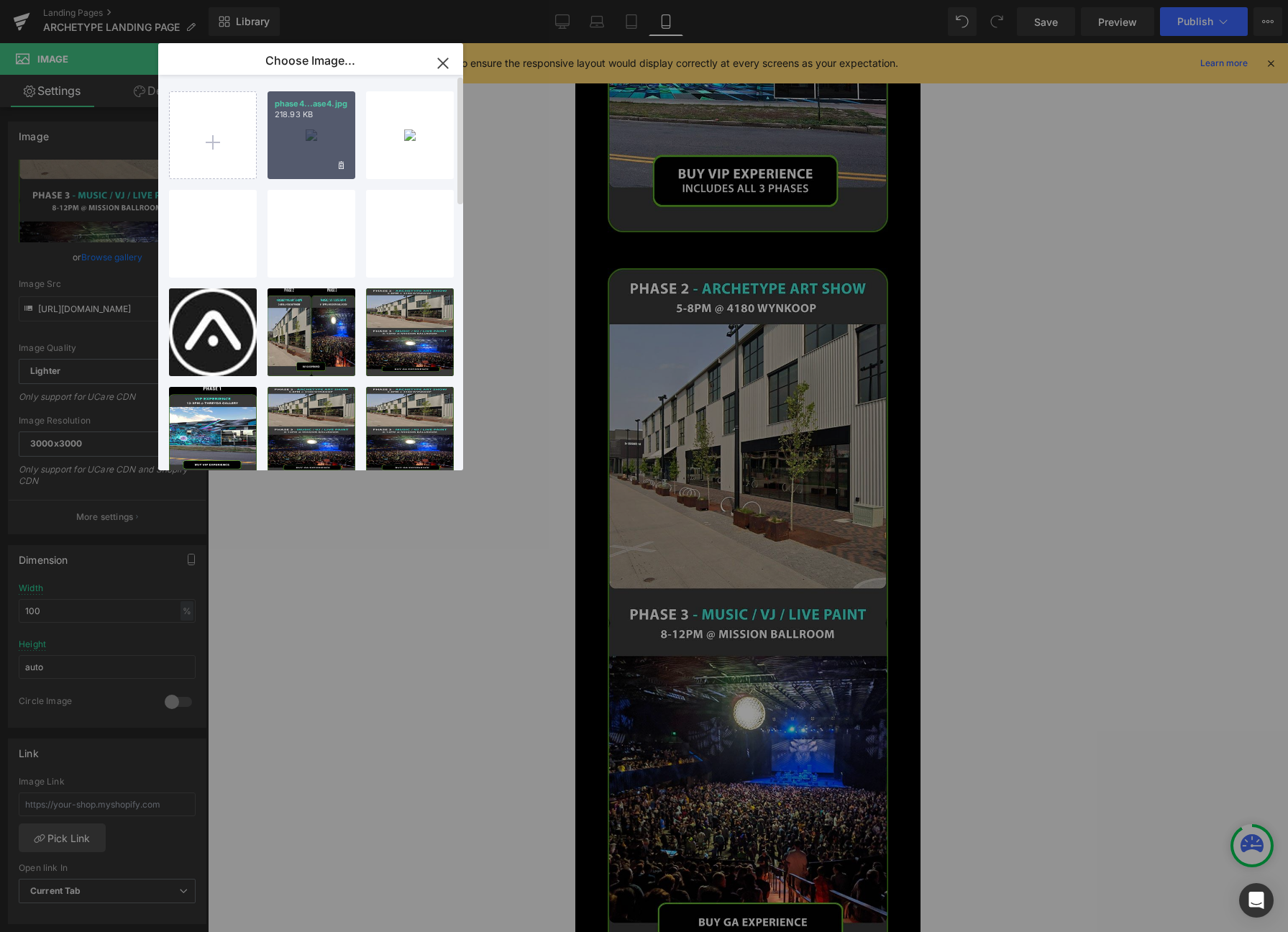
click at [308, 139] on div "phase4...ase4.jpg 218.93 KB" at bounding box center [311, 135] width 88 height 88
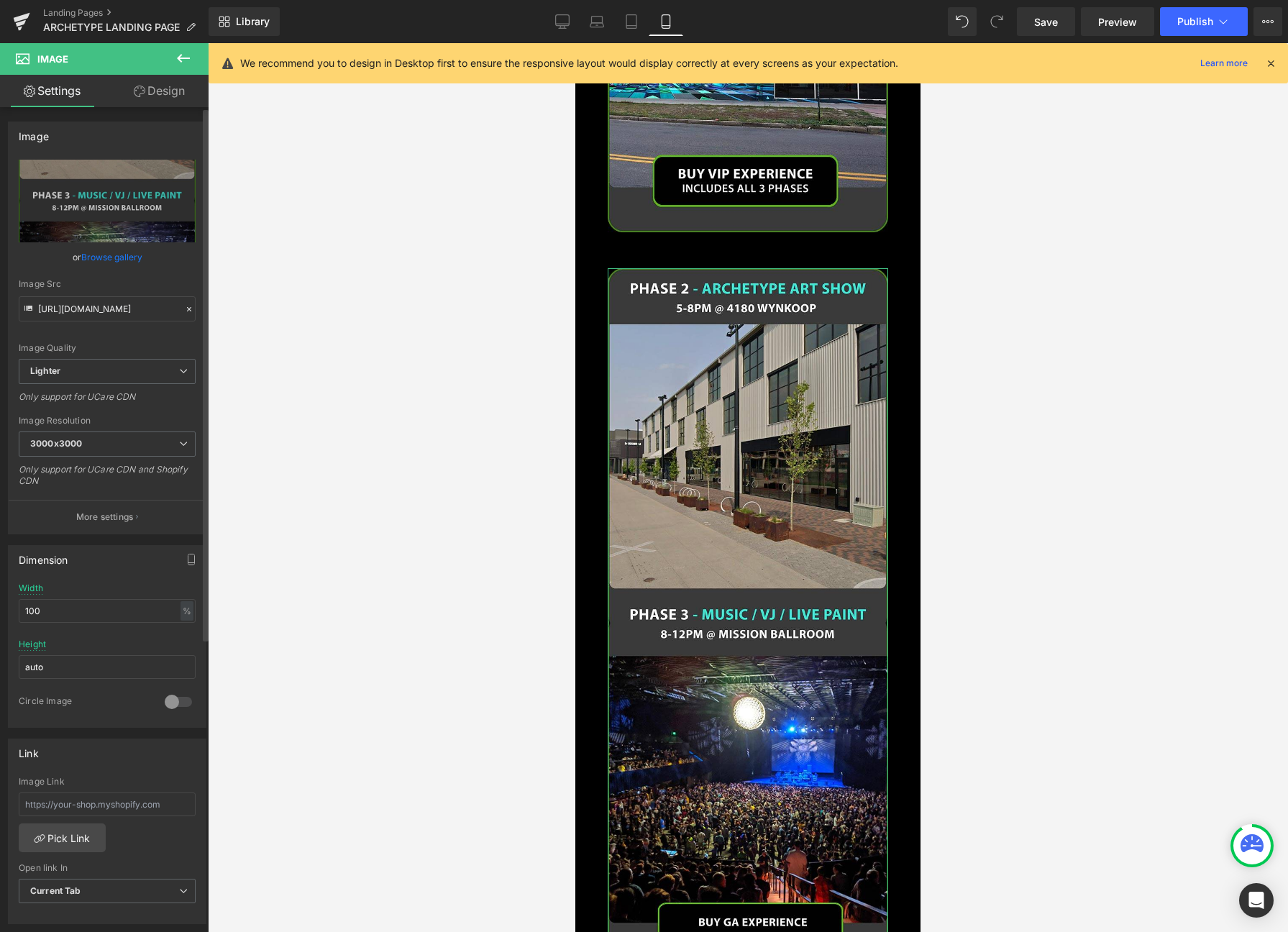
click at [116, 261] on link "Browse gallery" at bounding box center [111, 257] width 61 height 25
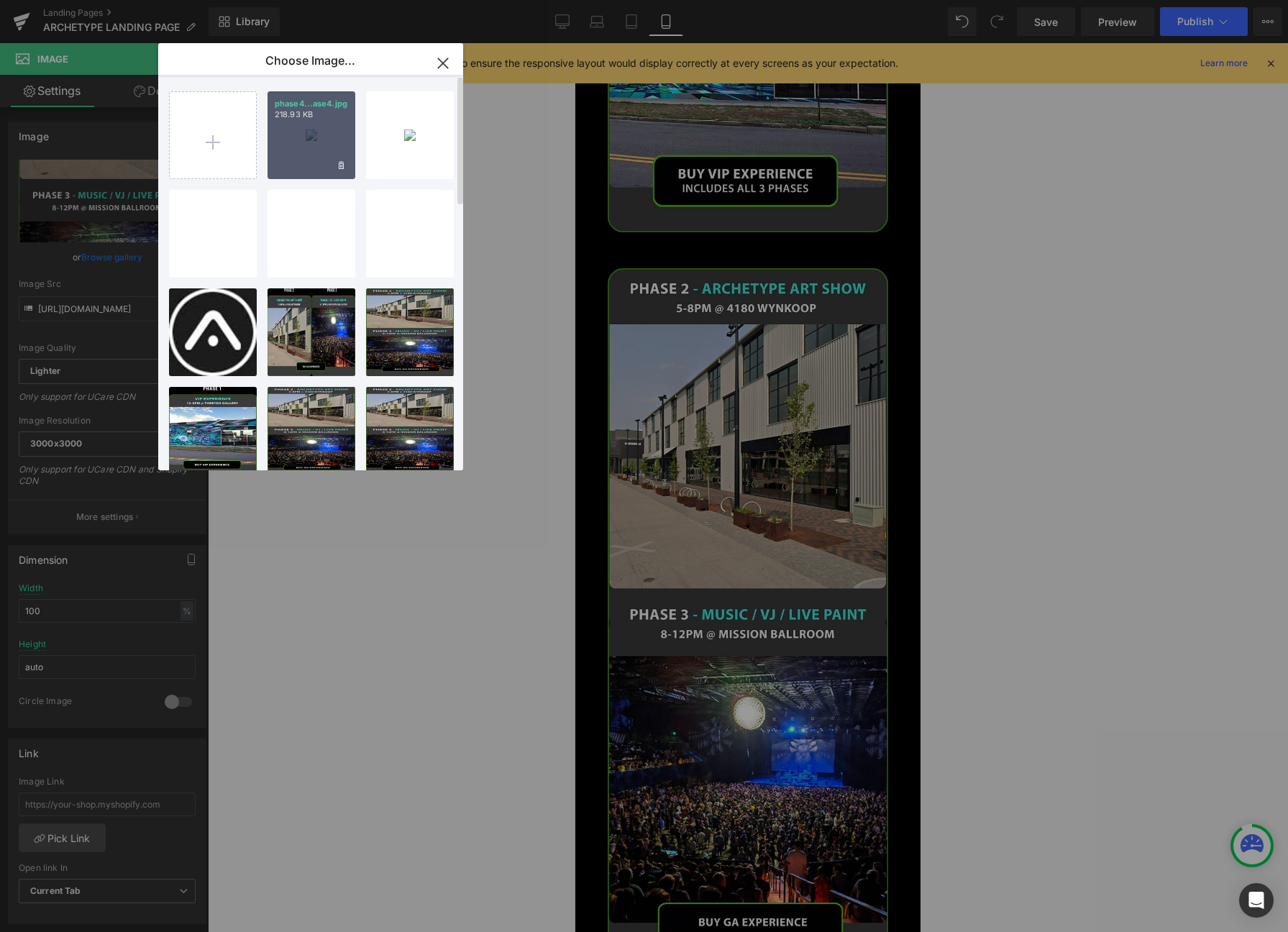
click at [300, 123] on div "phase4...ase4.jpg 218.93 KB" at bounding box center [311, 135] width 88 height 88
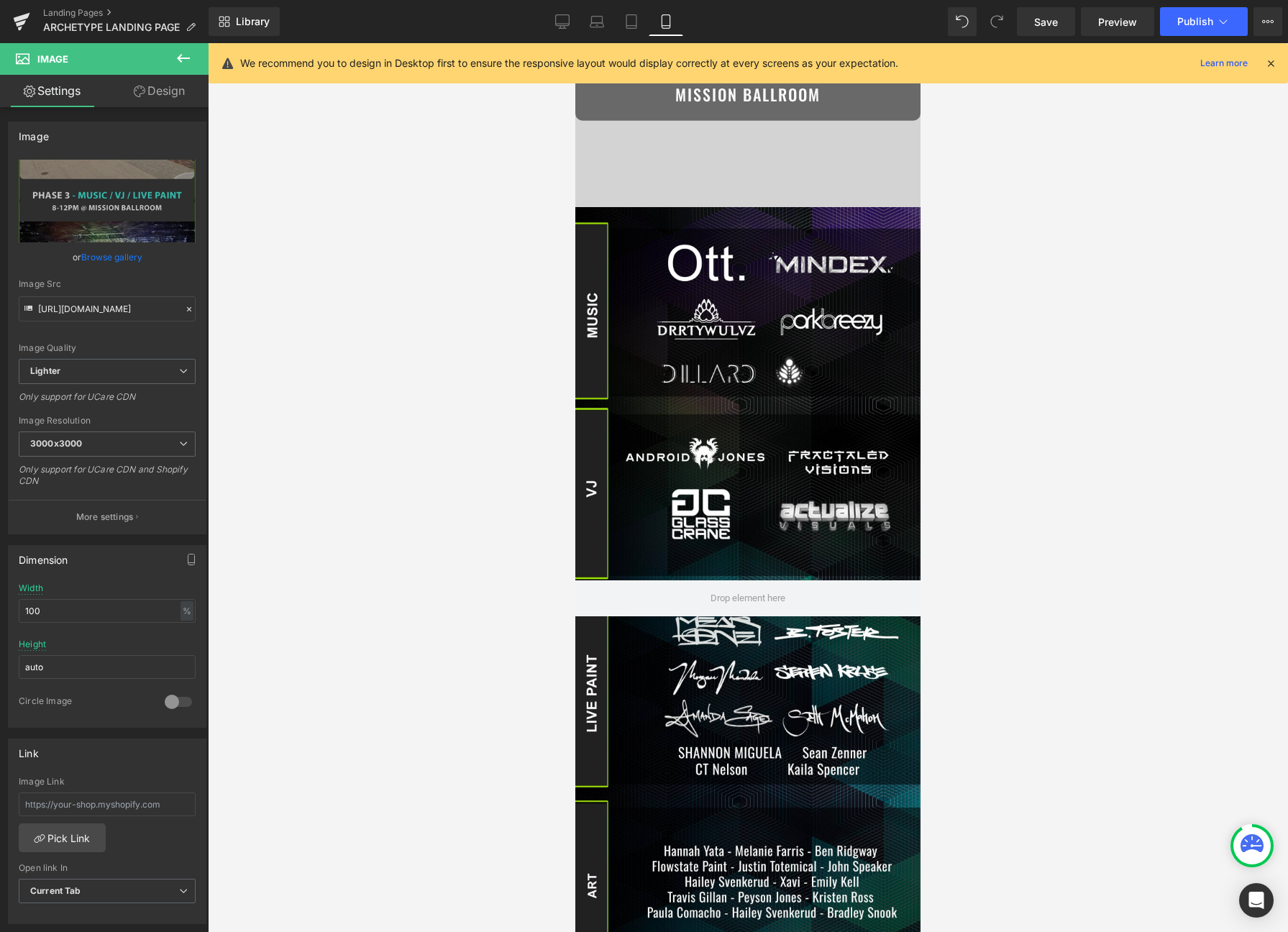
scroll to position [0, 0]
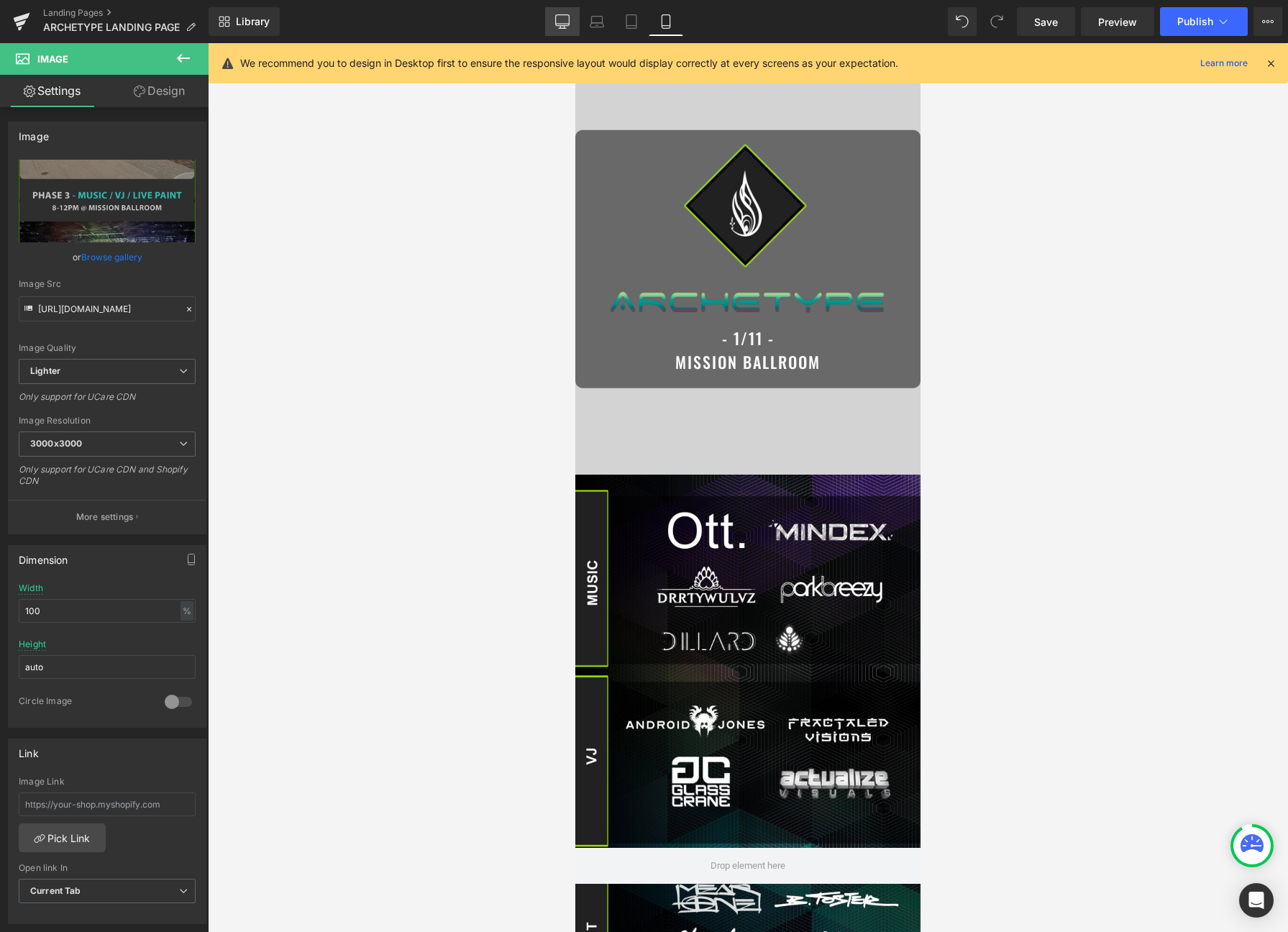
click at [550, 26] on link "Desktop" at bounding box center [563, 21] width 35 height 29
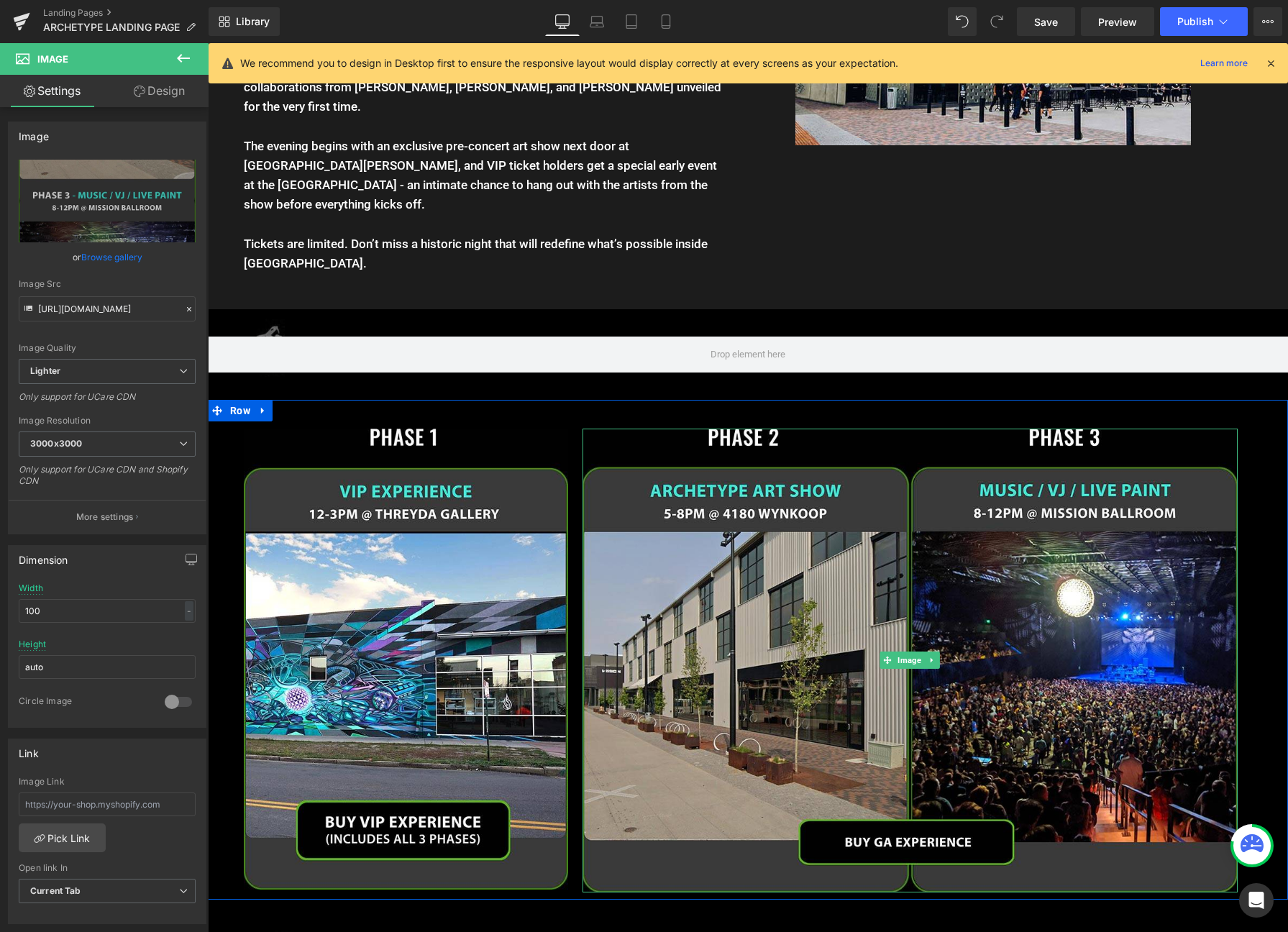
scroll to position [1919, 0]
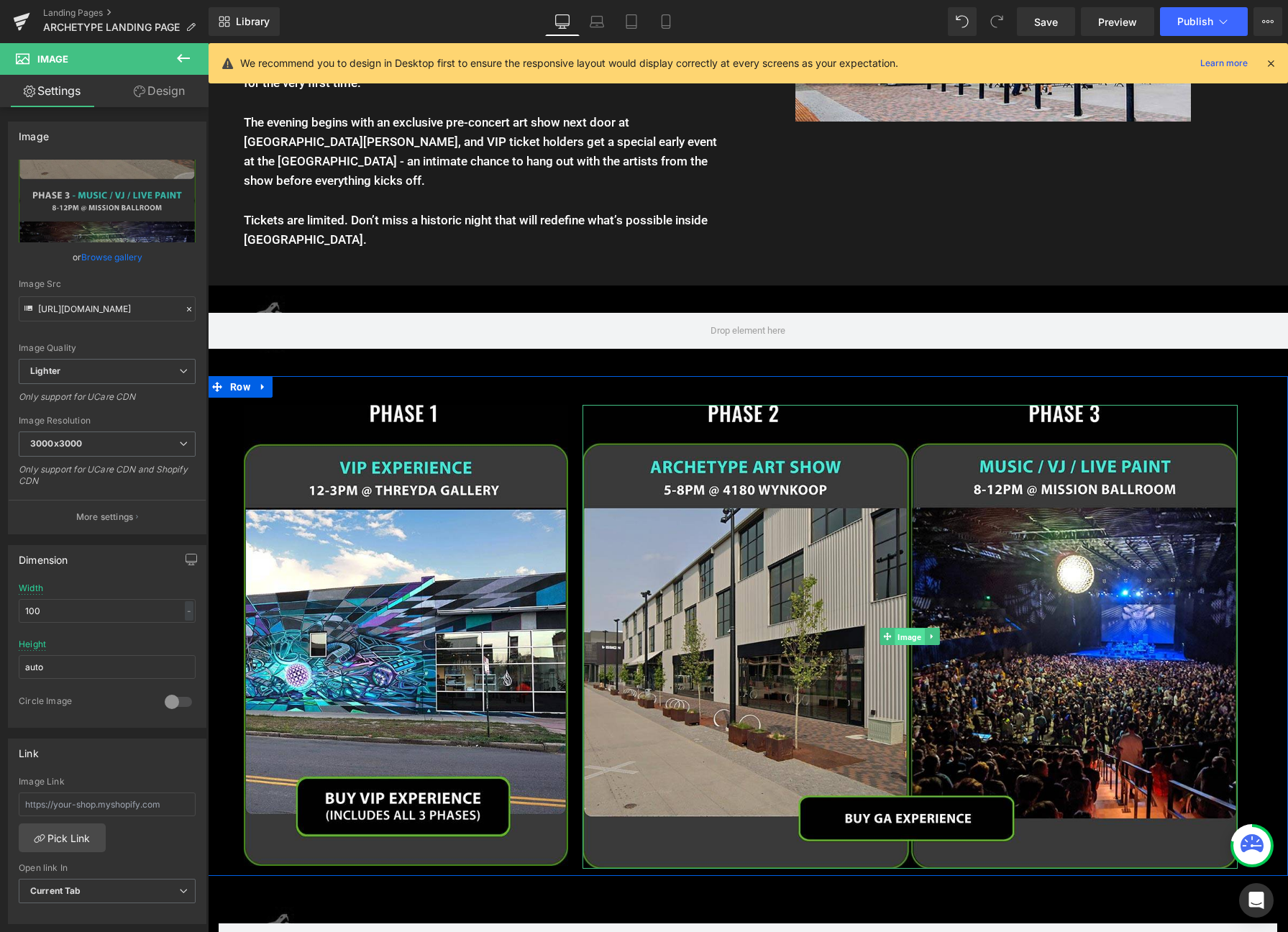
click at [903, 629] on span "Image" at bounding box center [910, 637] width 29 height 17
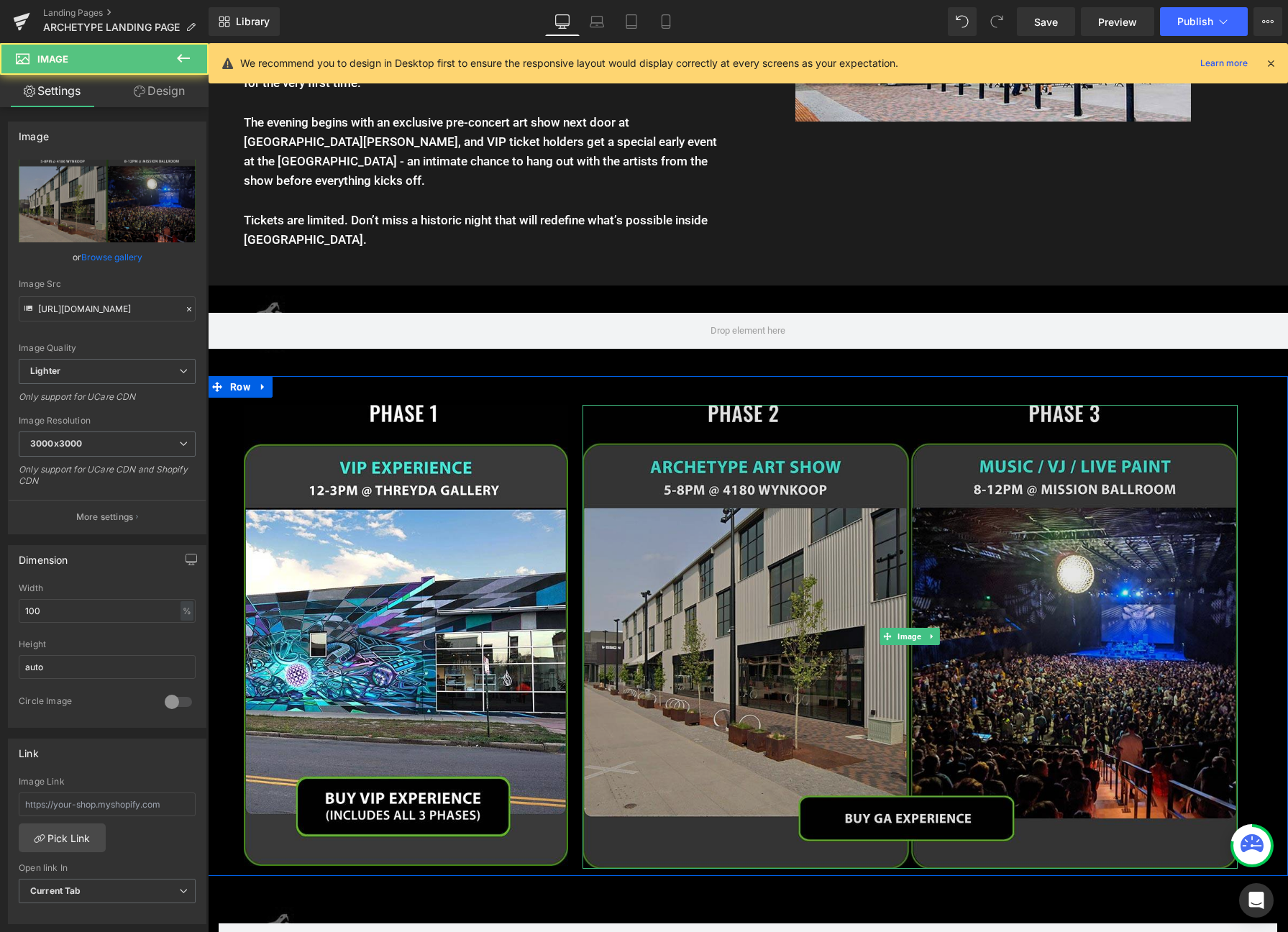
click at [752, 577] on img at bounding box center [910, 637] width 655 height 464
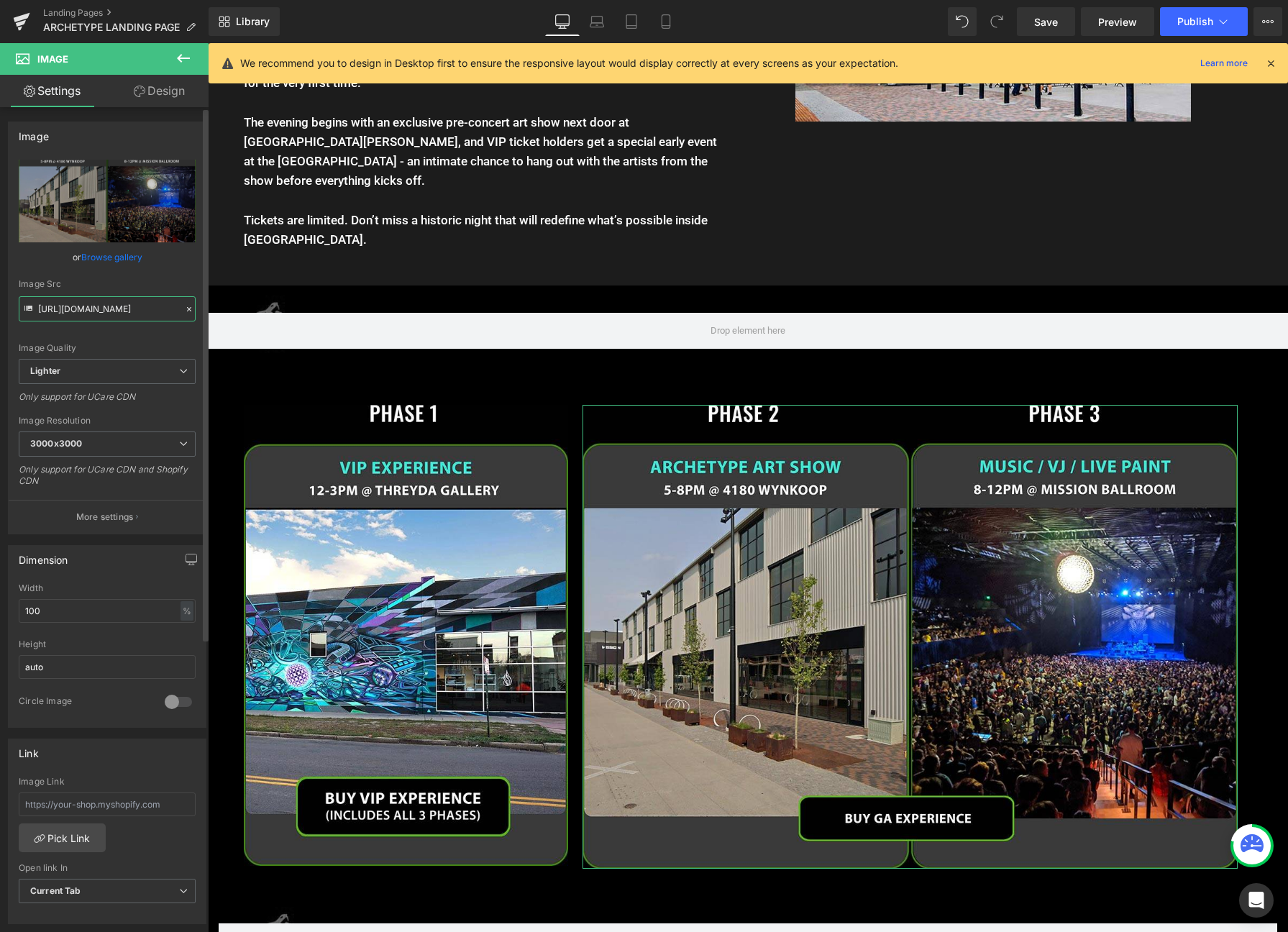
click at [60, 310] on input "[URL][DOMAIN_NAME]" at bounding box center [107, 309] width 177 height 25
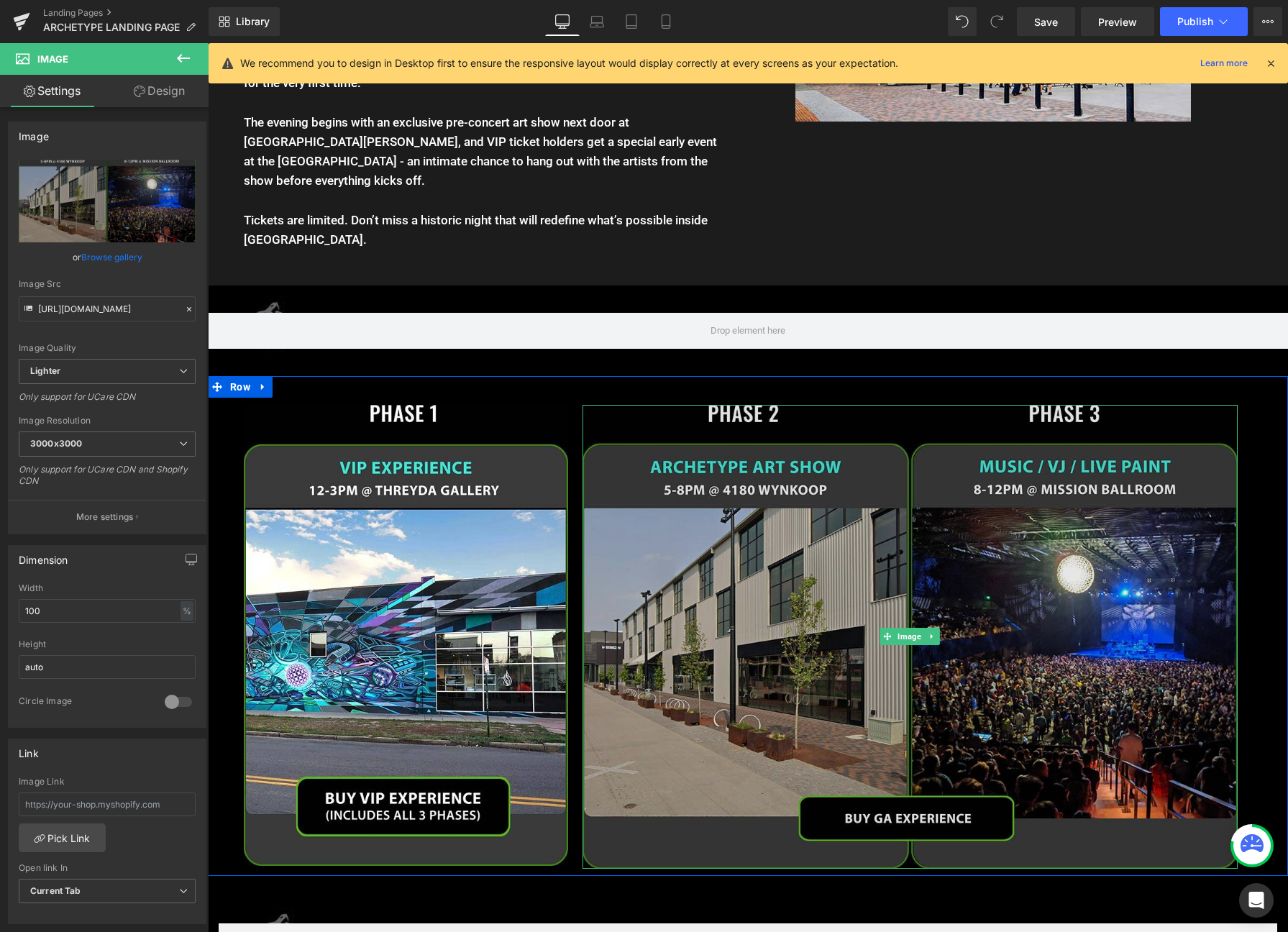
click at [825, 502] on img at bounding box center [910, 637] width 655 height 464
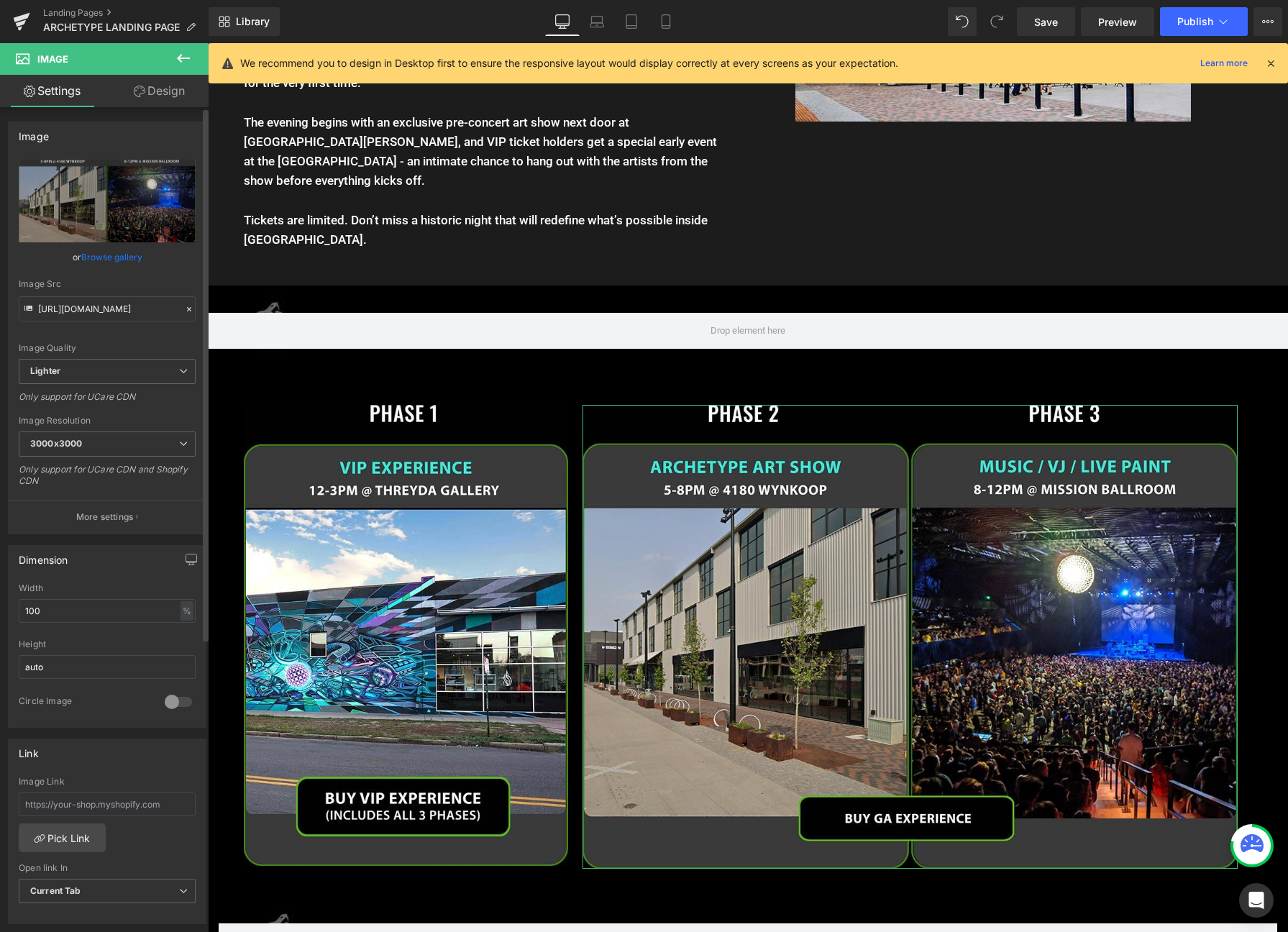
click at [109, 258] on link "Browse gallery" at bounding box center [111, 257] width 61 height 25
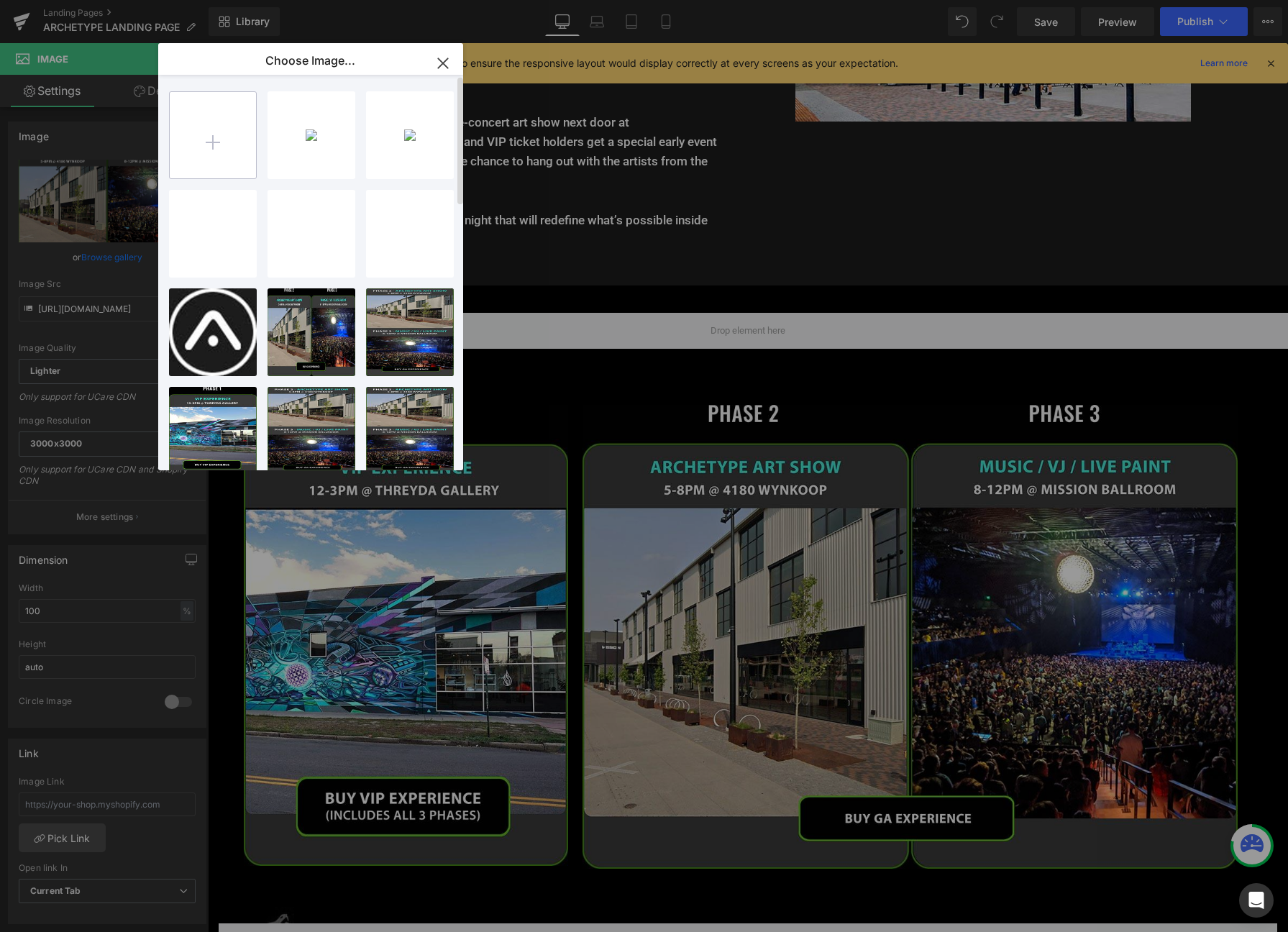
type input "C:\fakepath\phase23.jpg"
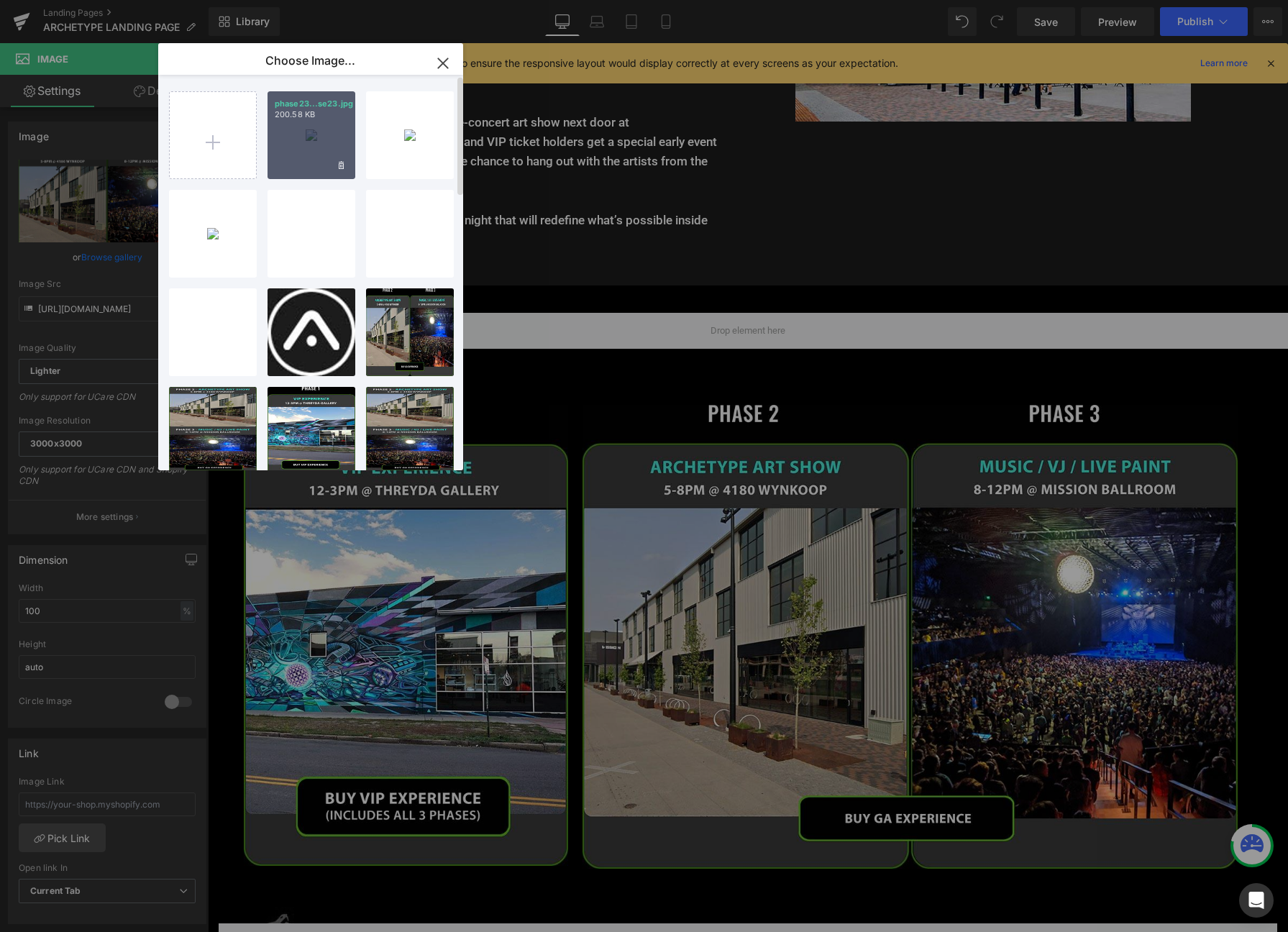
click at [302, 131] on div "phase23...se23.jpg 200.58 KB" at bounding box center [311, 135] width 88 height 88
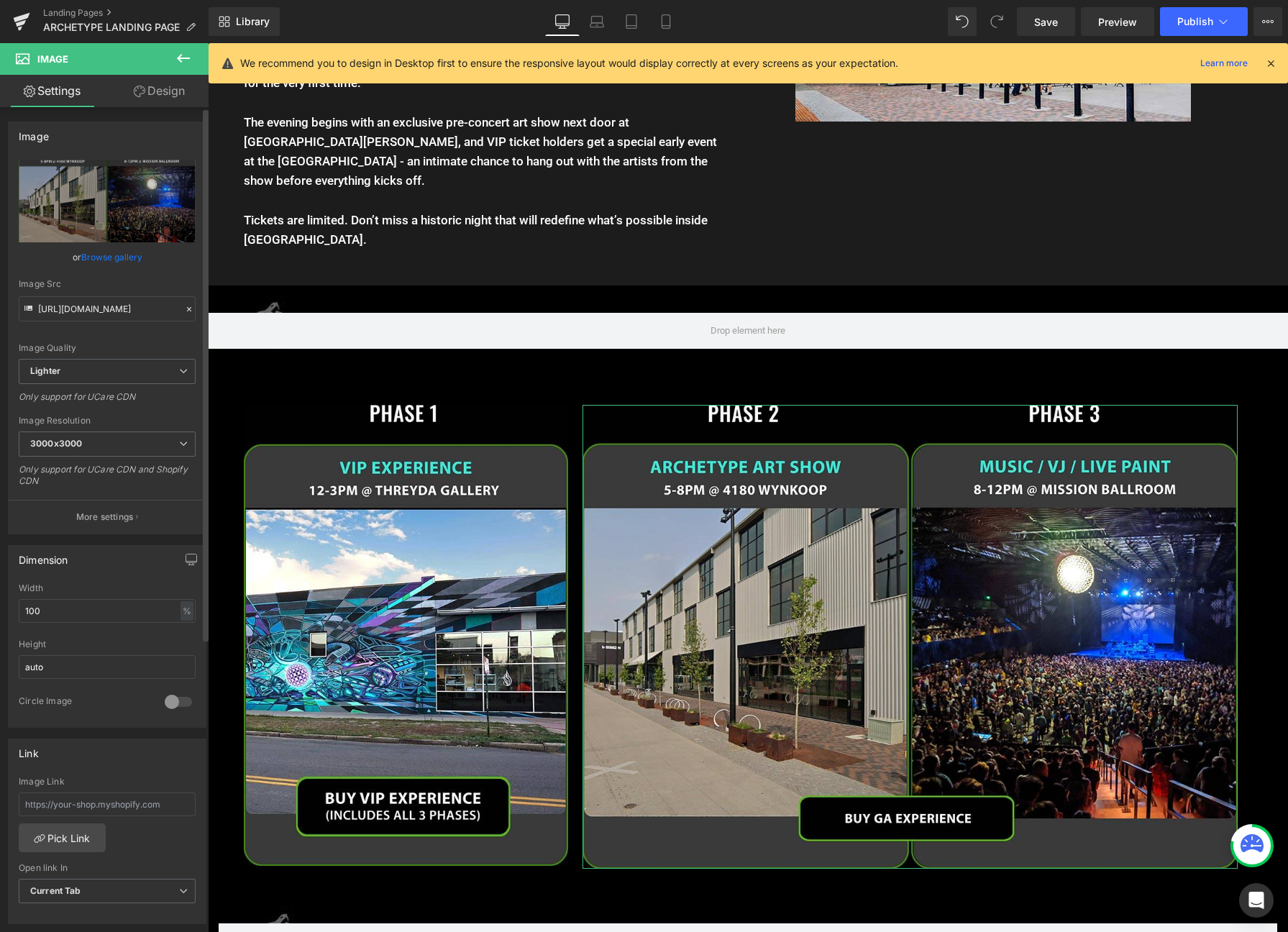
click at [131, 256] on link "Browse gallery" at bounding box center [111, 257] width 61 height 25
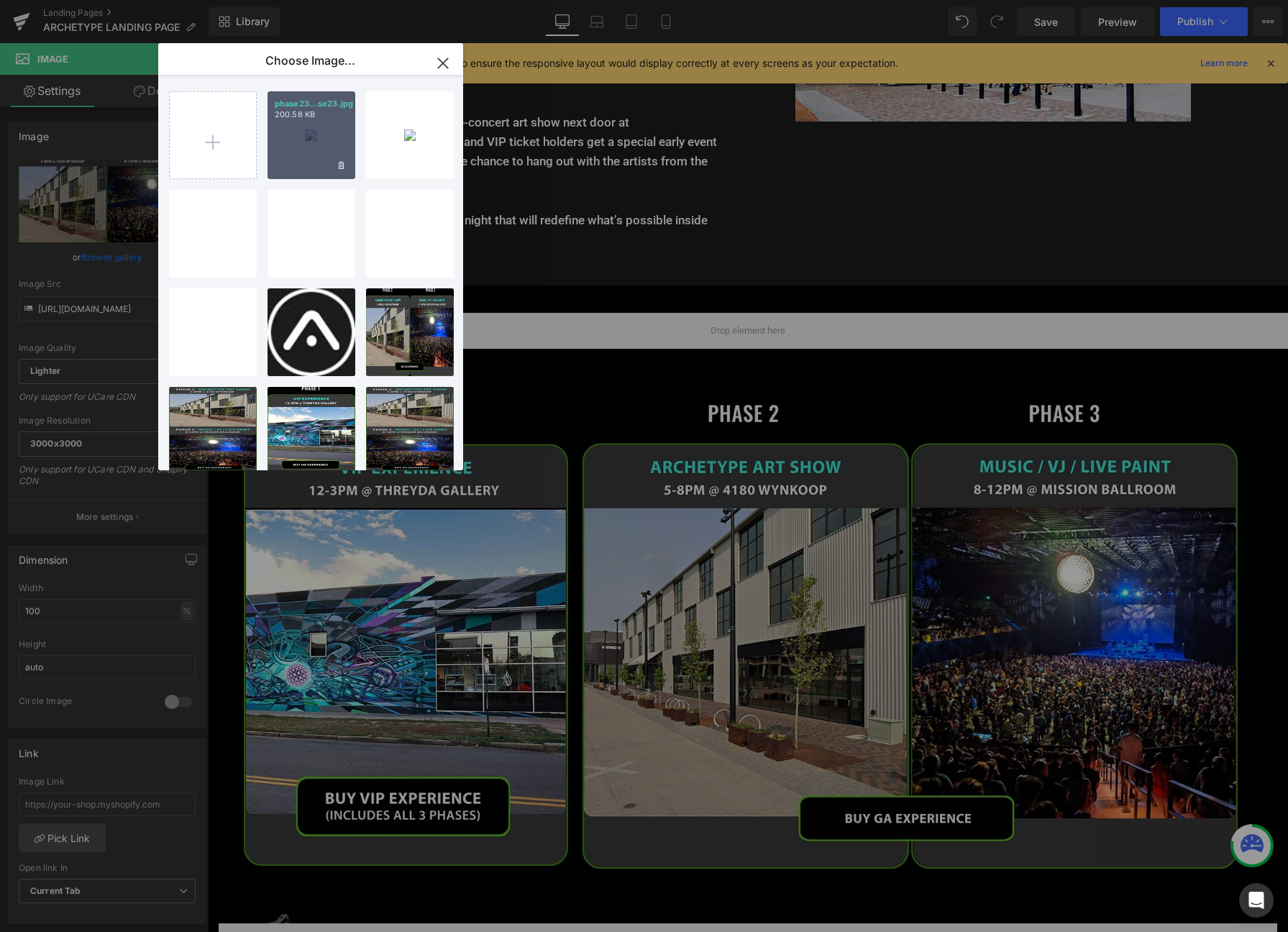
click at [317, 133] on div "phase23...se23.jpg 200.58 KB" at bounding box center [311, 135] width 88 height 88
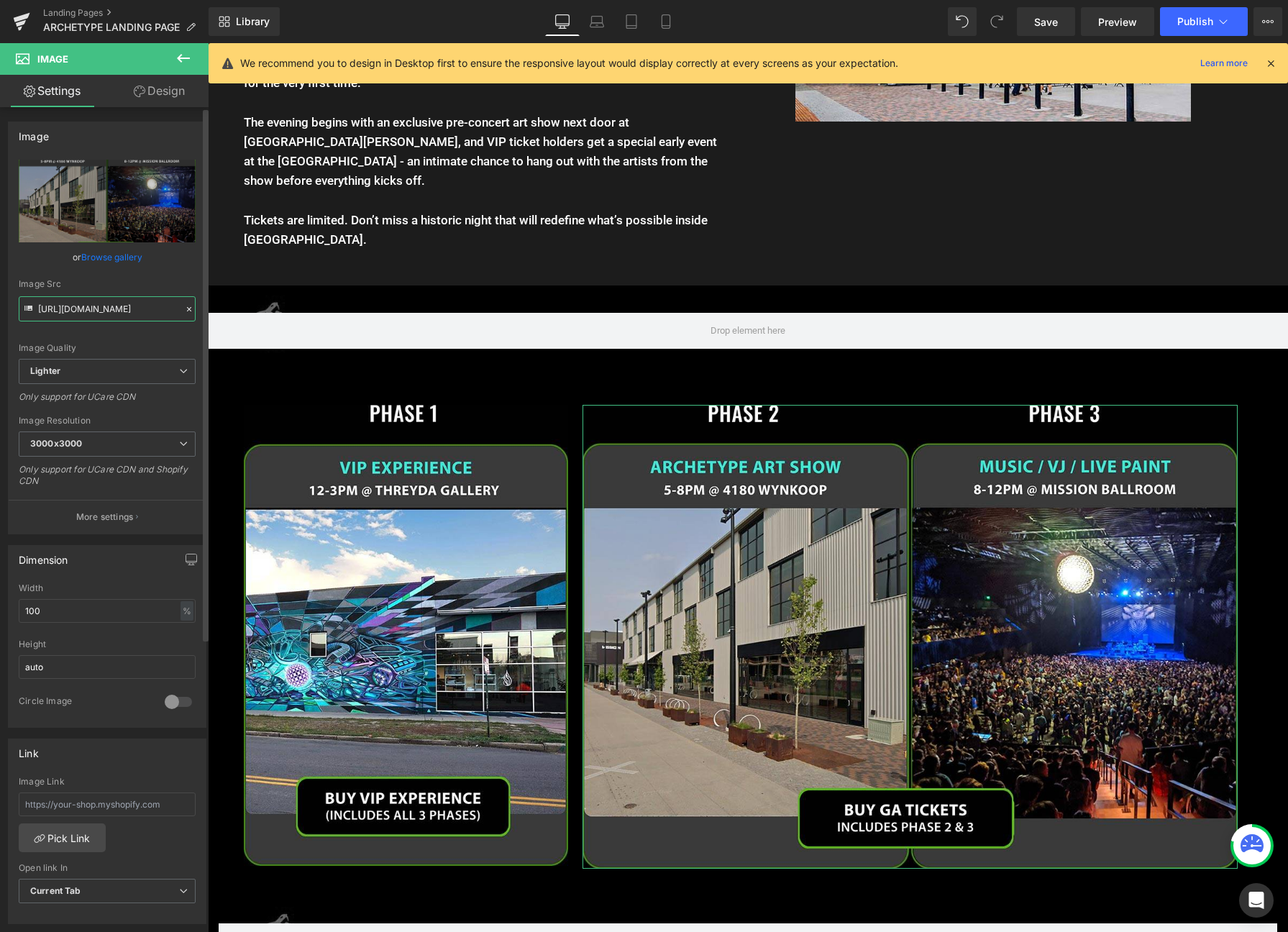
click at [118, 303] on input "[URL][DOMAIN_NAME]" at bounding box center [107, 309] width 177 height 25
type input "[URL][DOMAIN_NAME]"
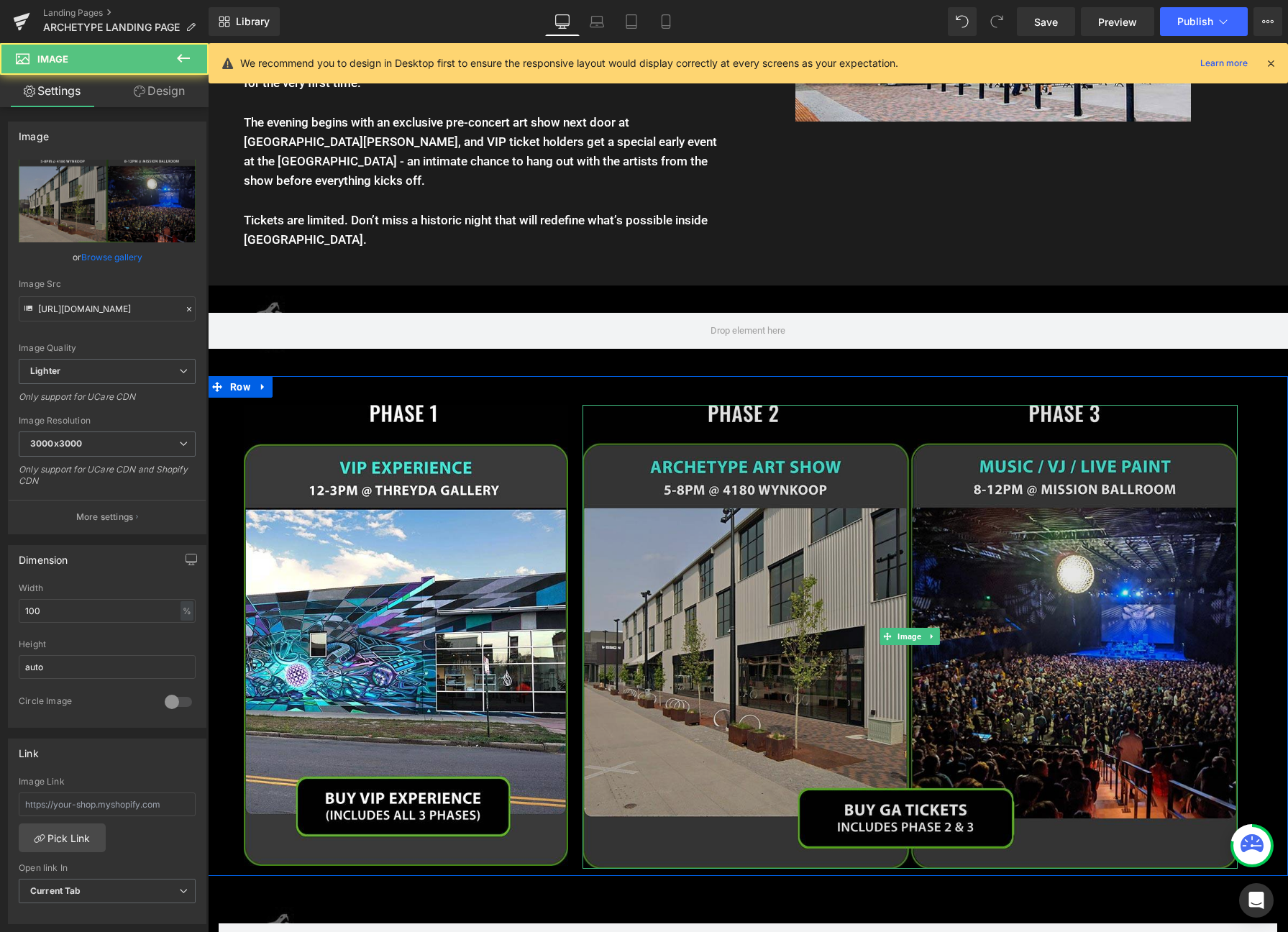
click at [935, 494] on img at bounding box center [910, 637] width 655 height 464
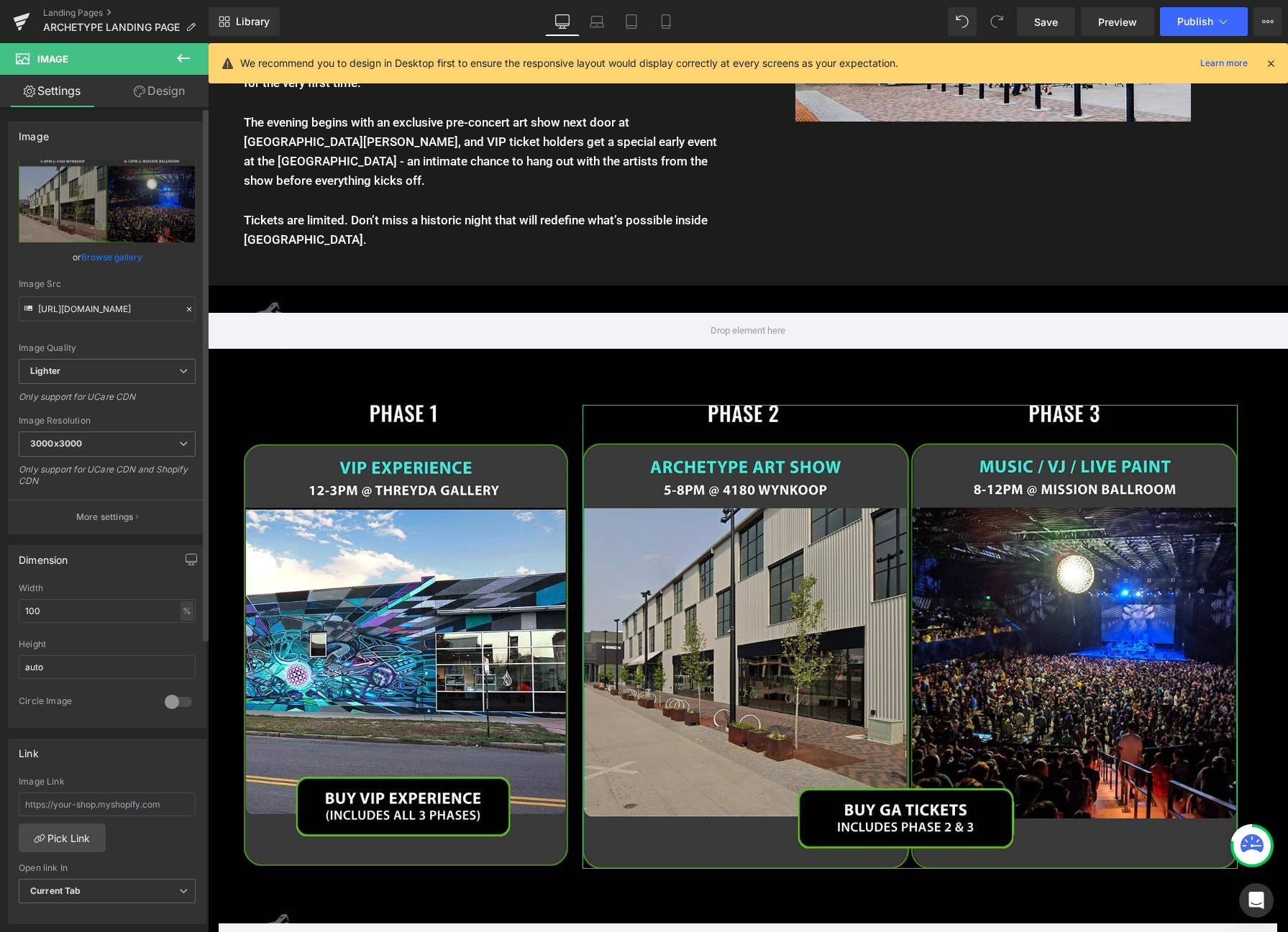
click at [106, 259] on link "Browse gallery" at bounding box center [111, 257] width 61 height 25
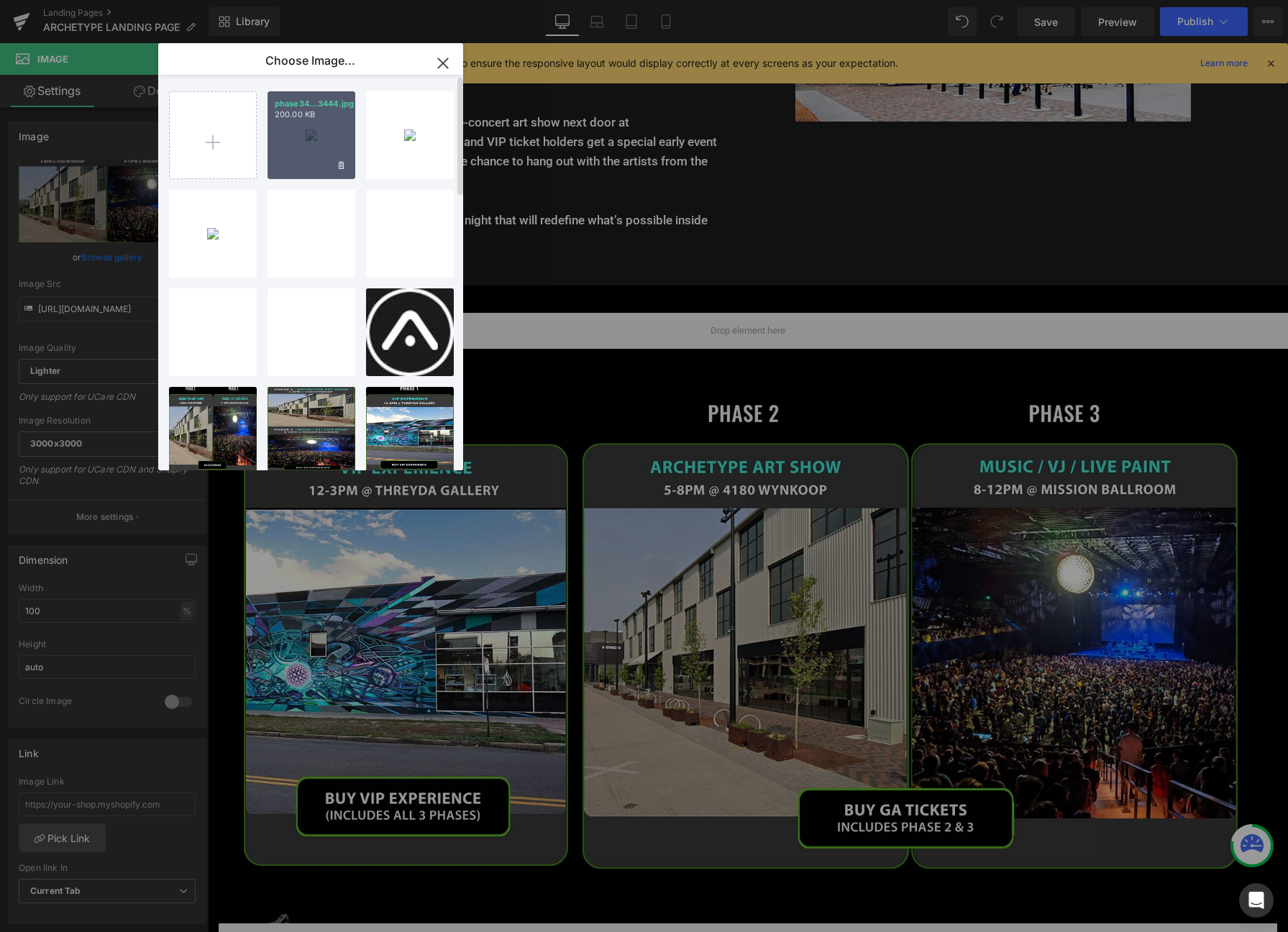
click at [312, 113] on p "200.00 KB" at bounding box center [312, 114] width 74 height 11
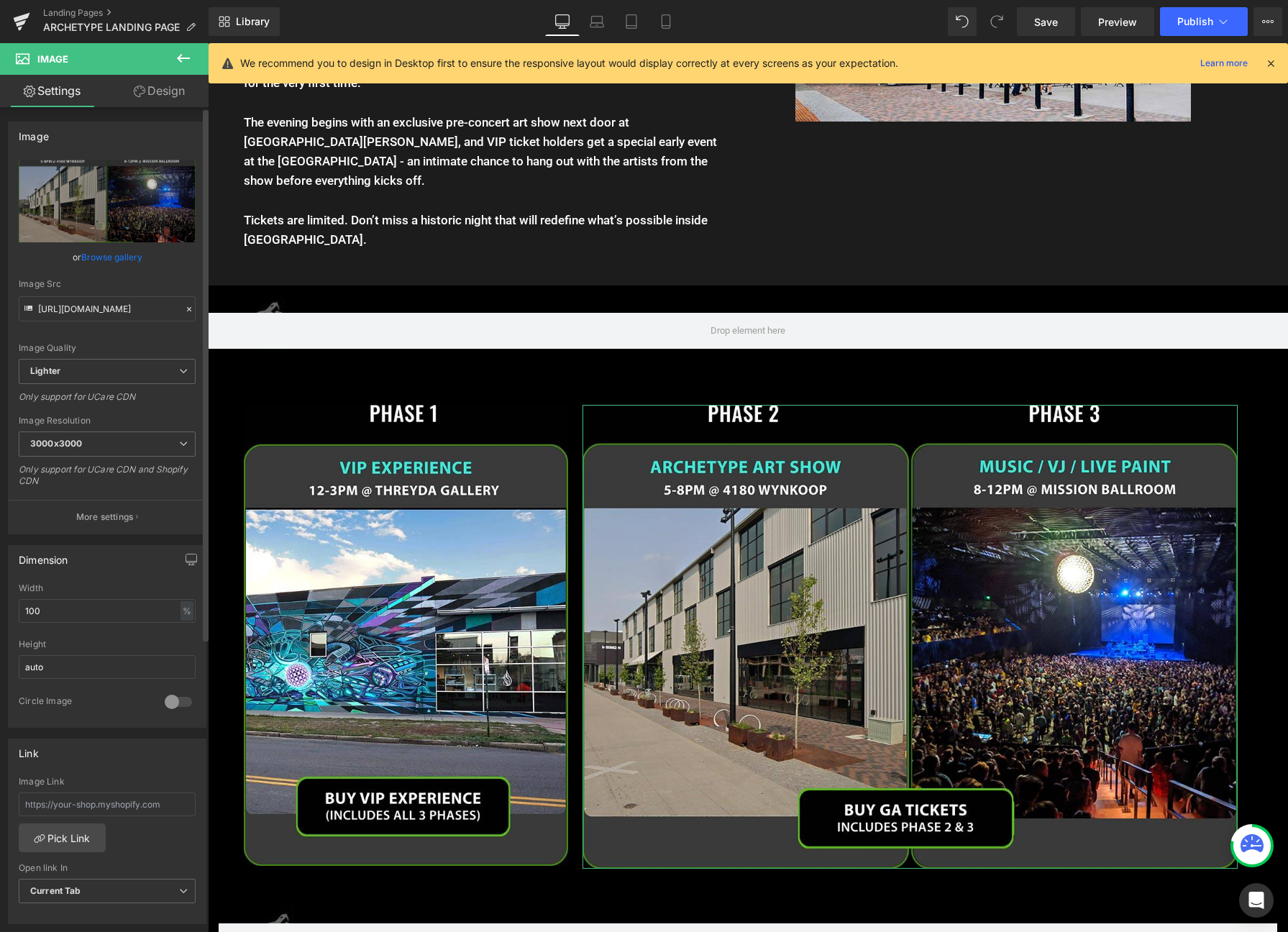
click at [122, 254] on link "Browse gallery" at bounding box center [111, 257] width 61 height 25
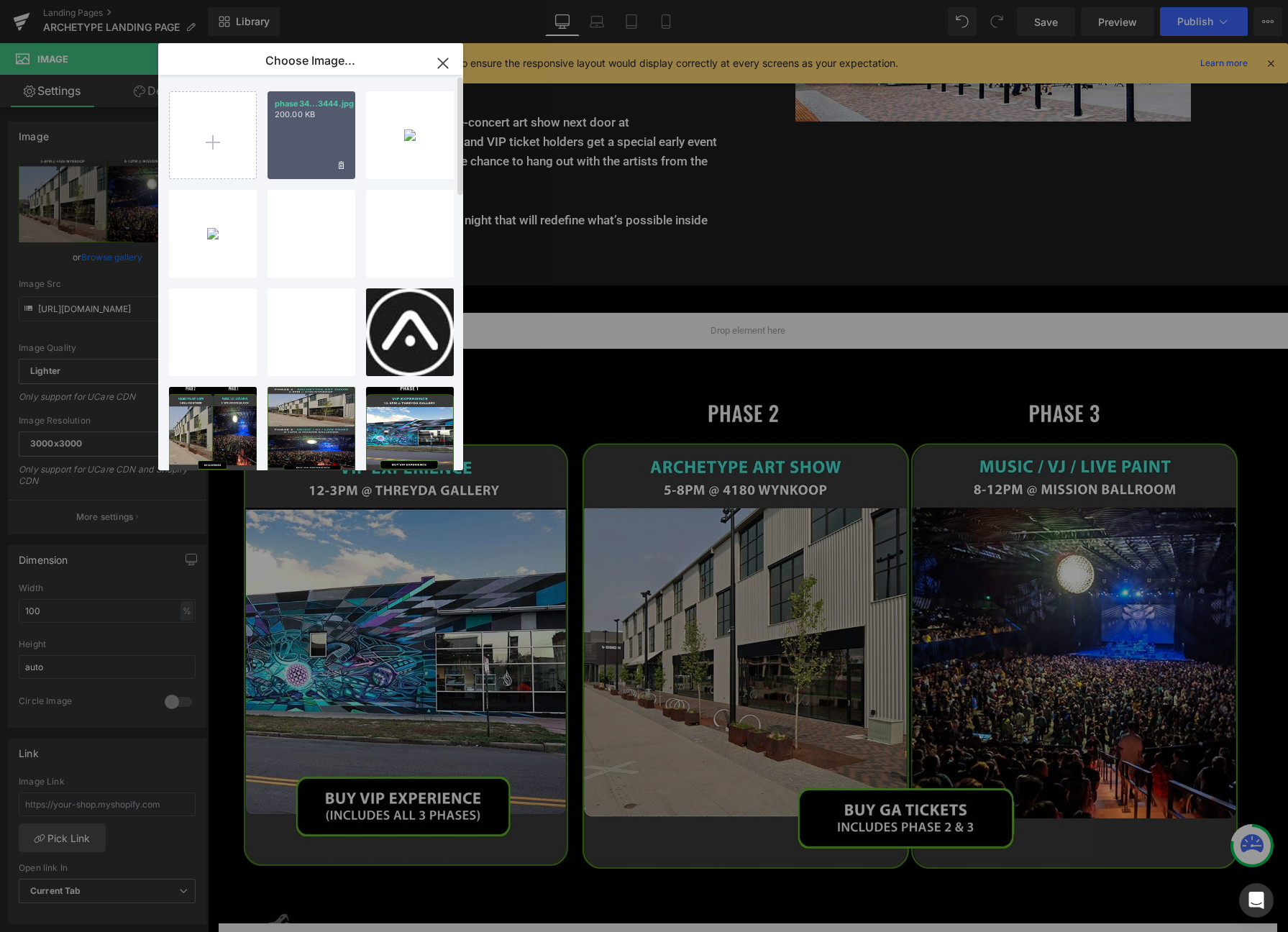
click at [305, 140] on div "phase34...3444.jpg 200.00 KB" at bounding box center [311, 135] width 88 height 88
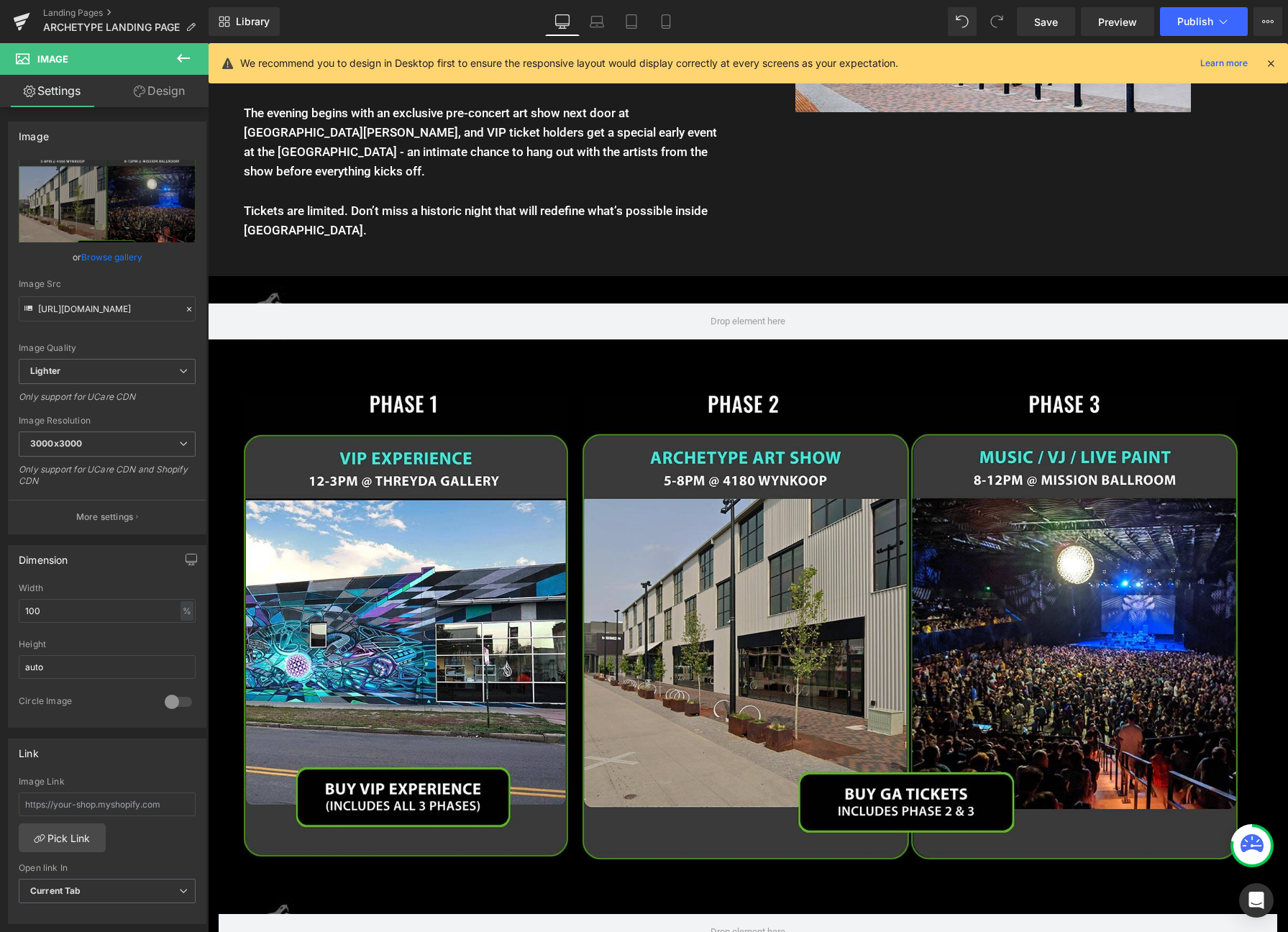
scroll to position [1942, 0]
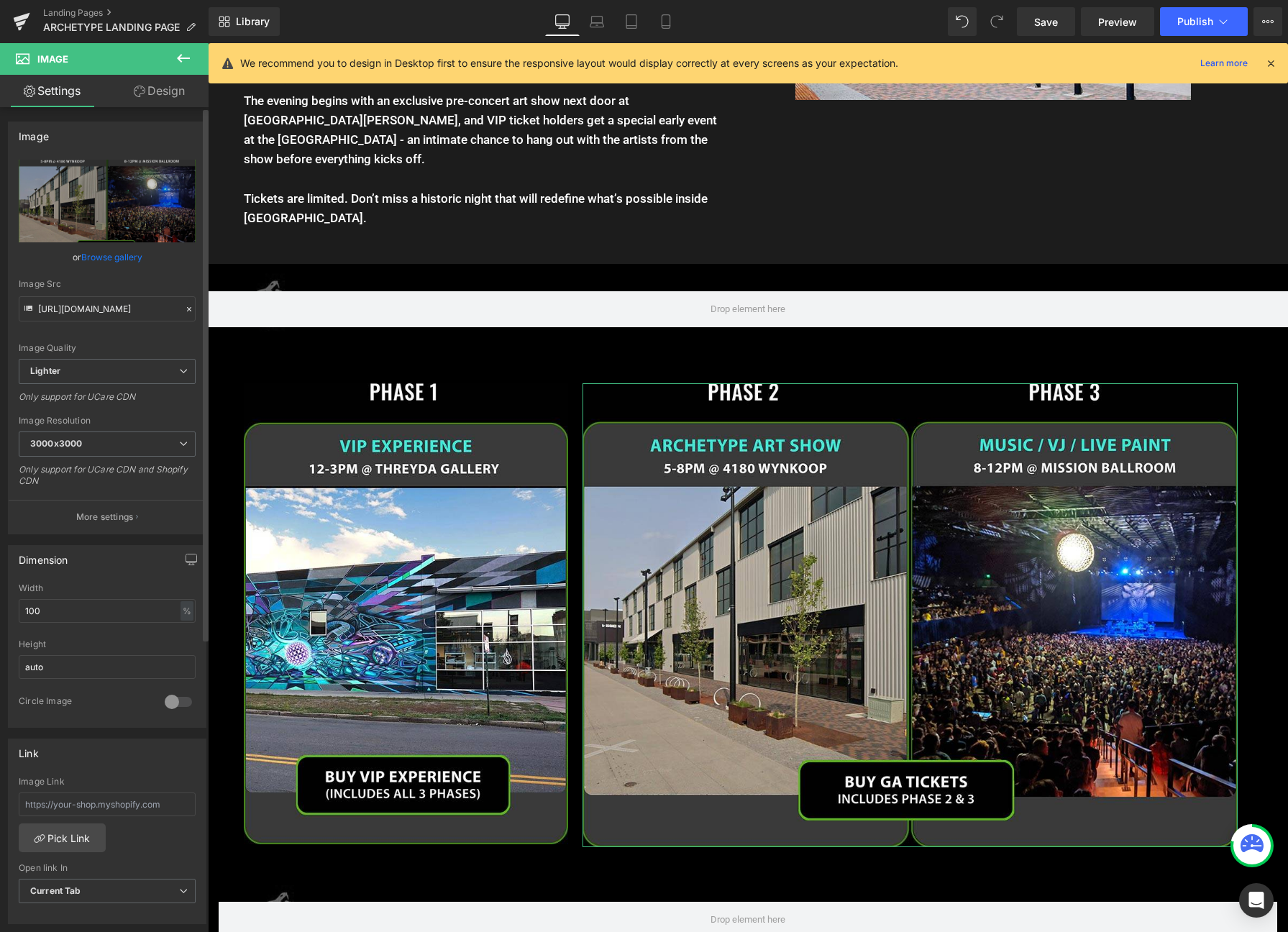
click at [102, 251] on link "Browse gallery" at bounding box center [111, 257] width 61 height 25
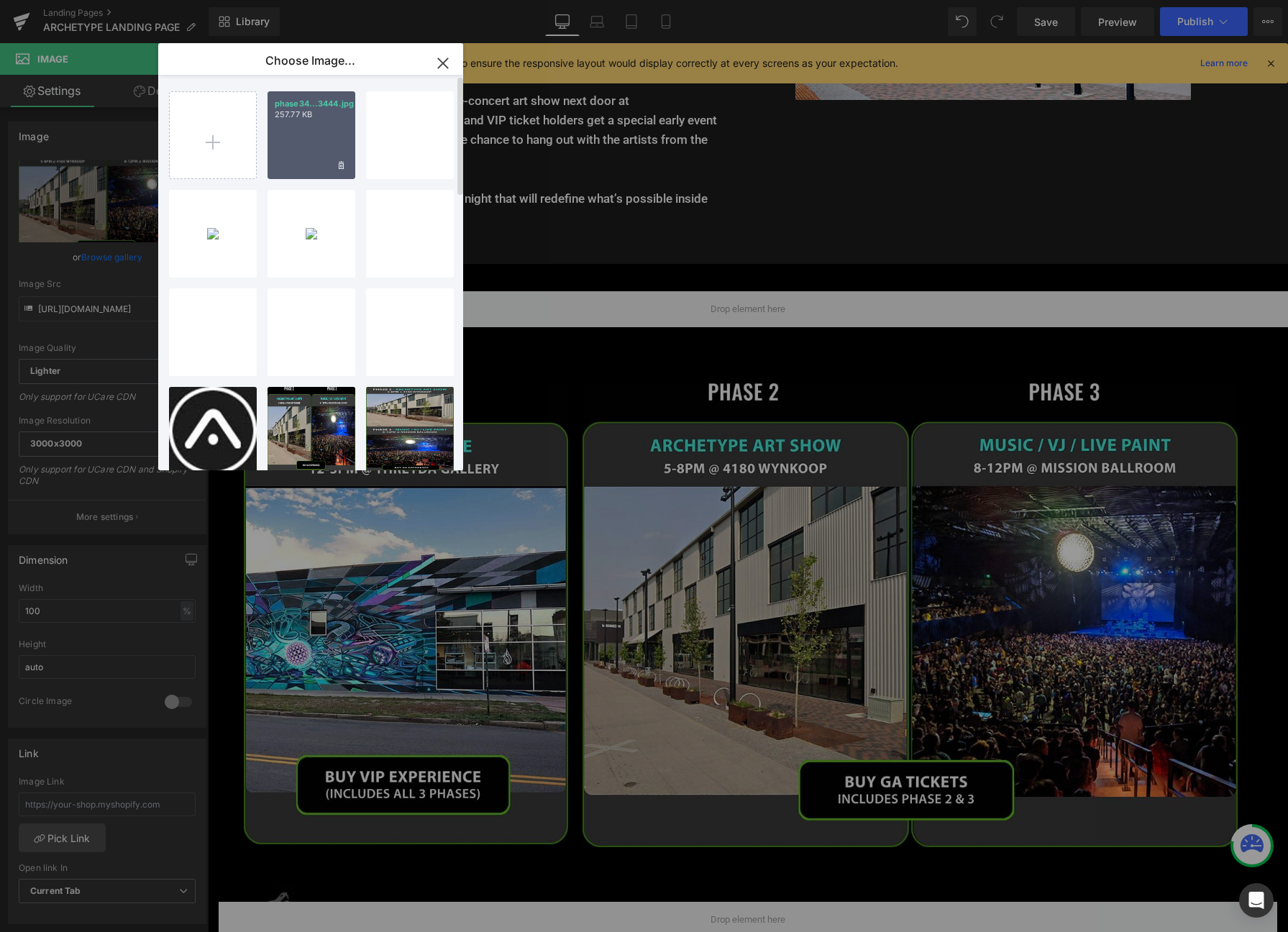
click at [316, 122] on div "phase34...3444.jpg 257.77 KB" at bounding box center [311, 135] width 88 height 88
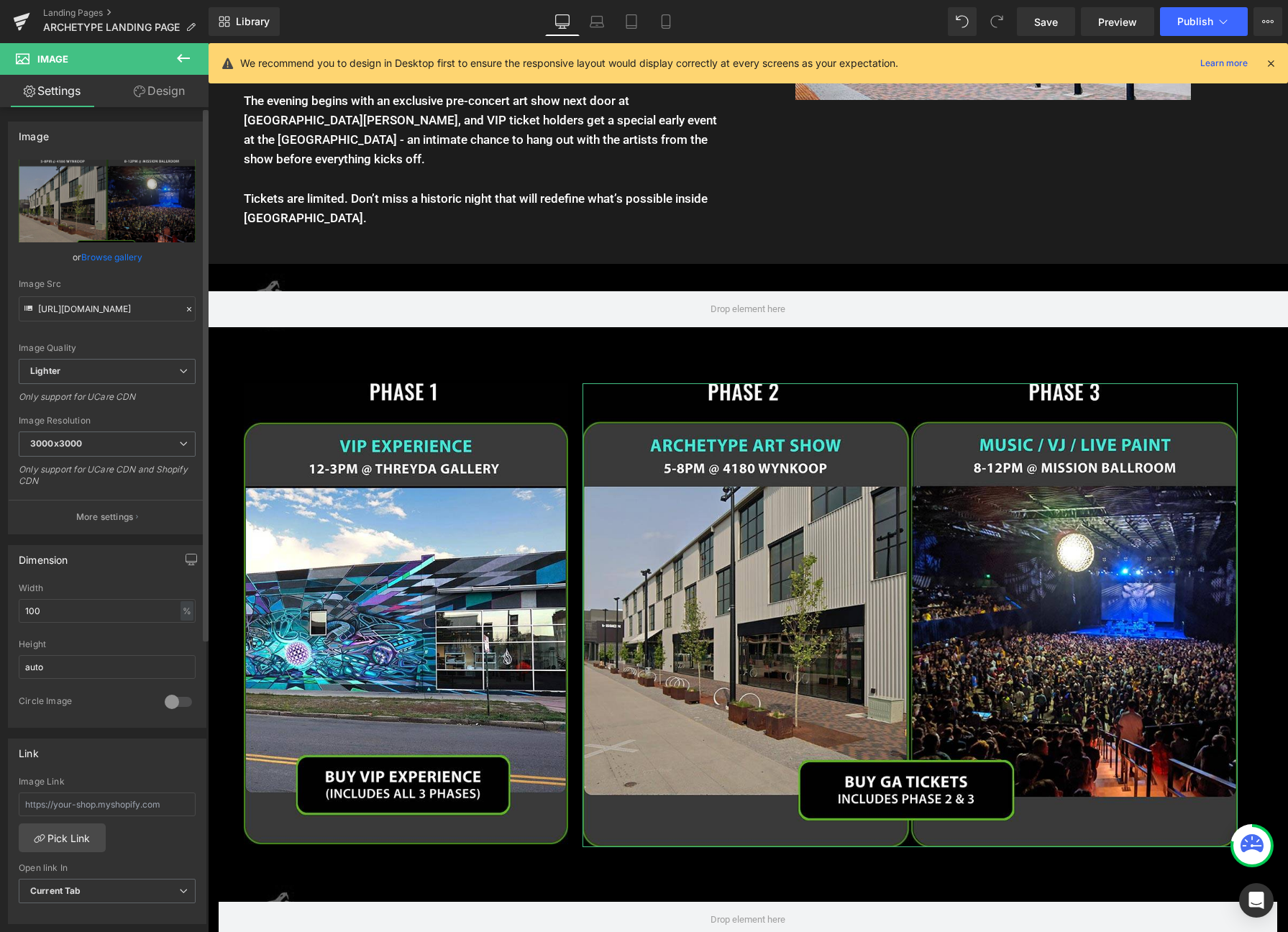
click at [88, 256] on link "Browse gallery" at bounding box center [111, 257] width 61 height 25
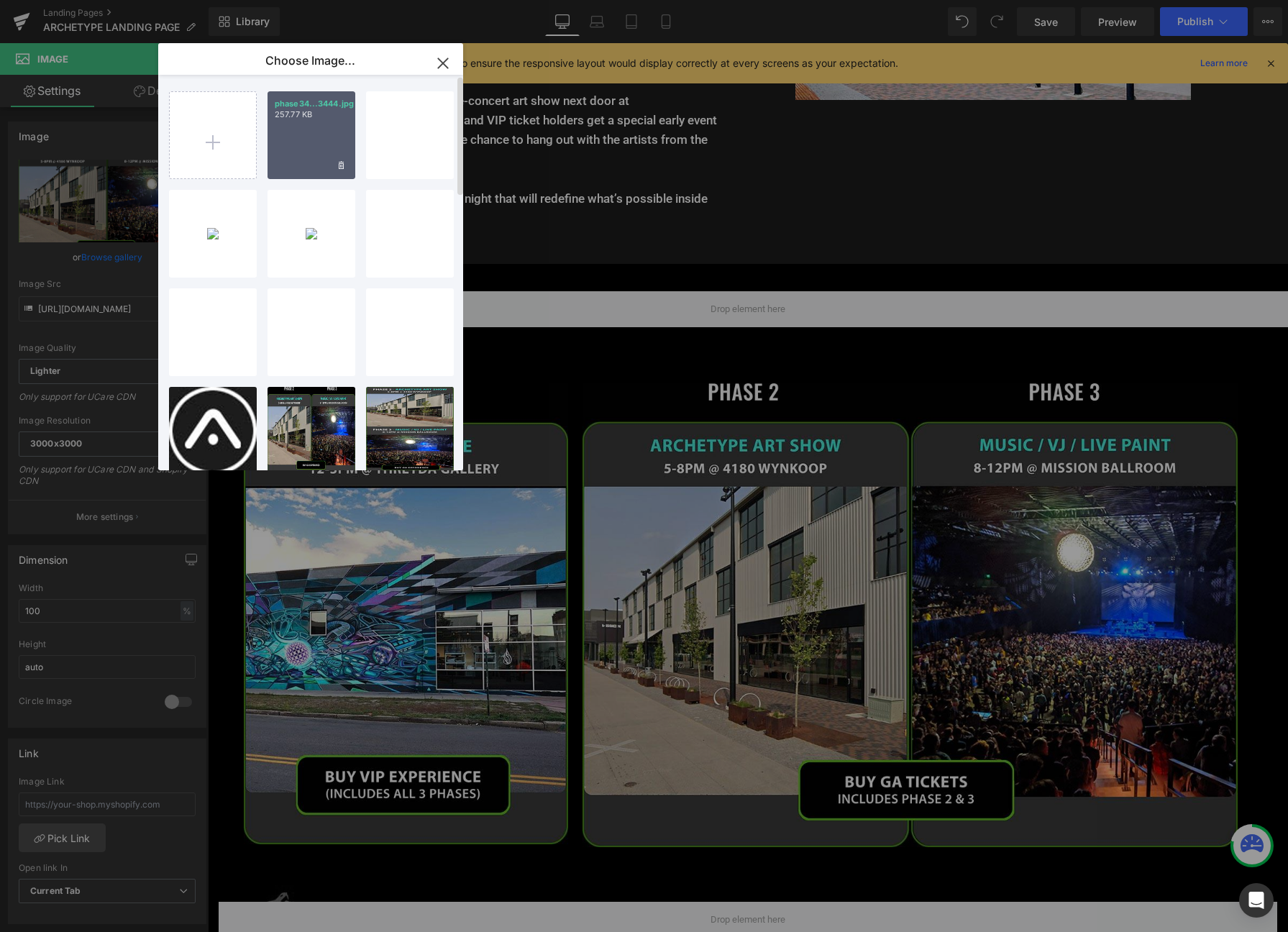
click at [308, 130] on div "phase34...3444.jpg 257.77 KB" at bounding box center [311, 135] width 88 height 88
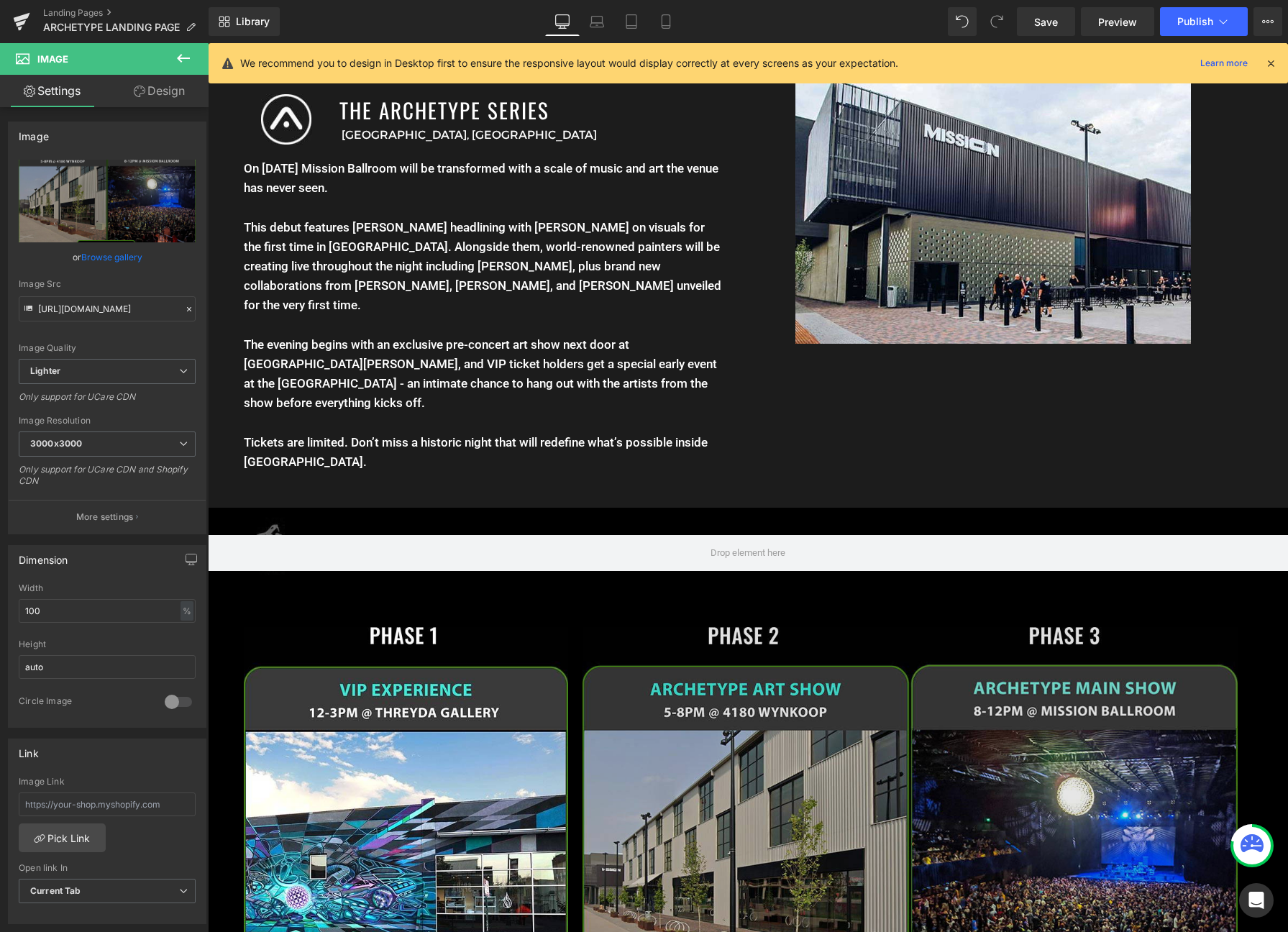
scroll to position [1738, 0]
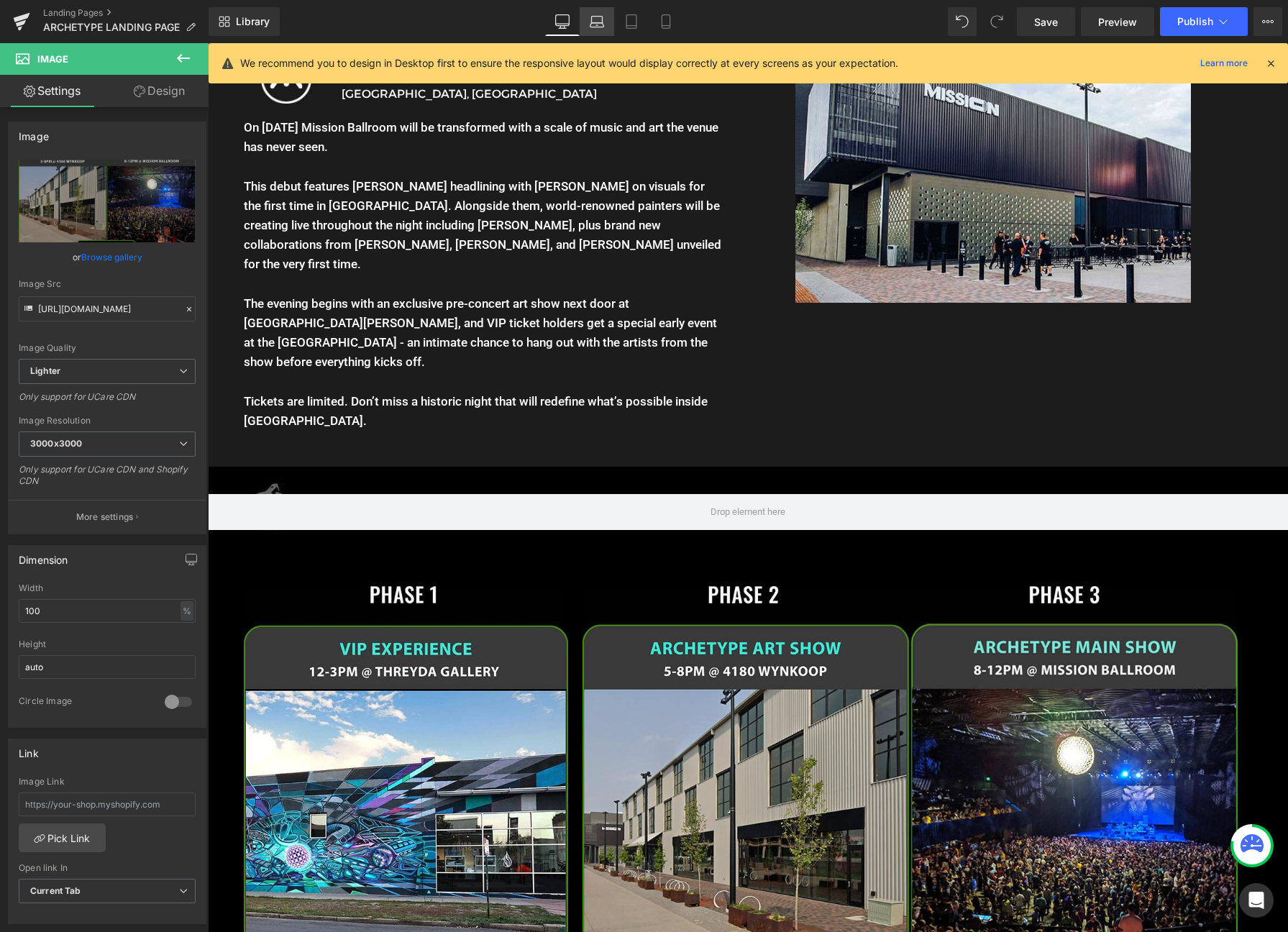
click at [602, 32] on link "Laptop" at bounding box center [597, 21] width 35 height 29
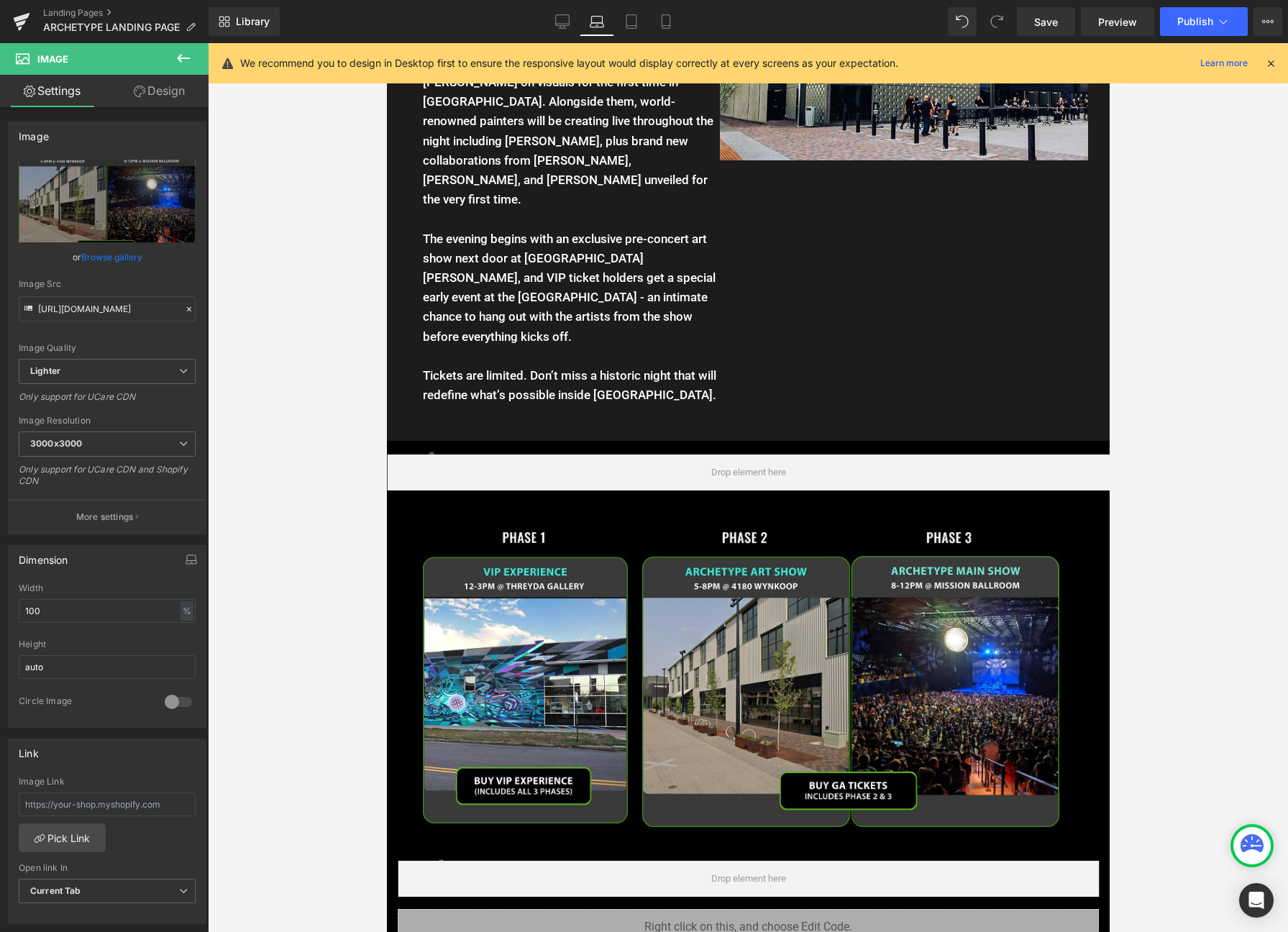
scroll to position [1505, 0]
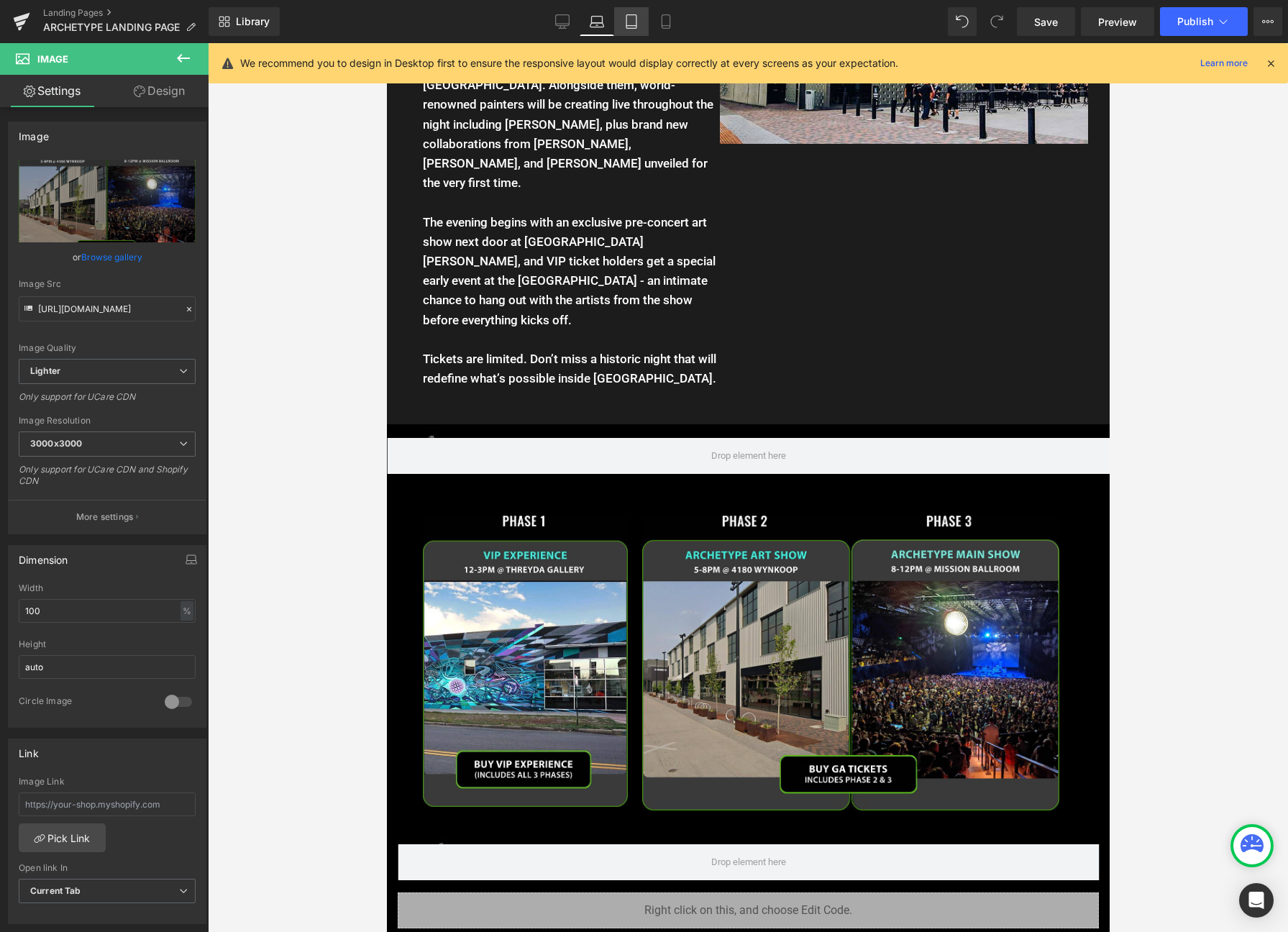
click at [633, 23] on icon at bounding box center [631, 21] width 15 height 15
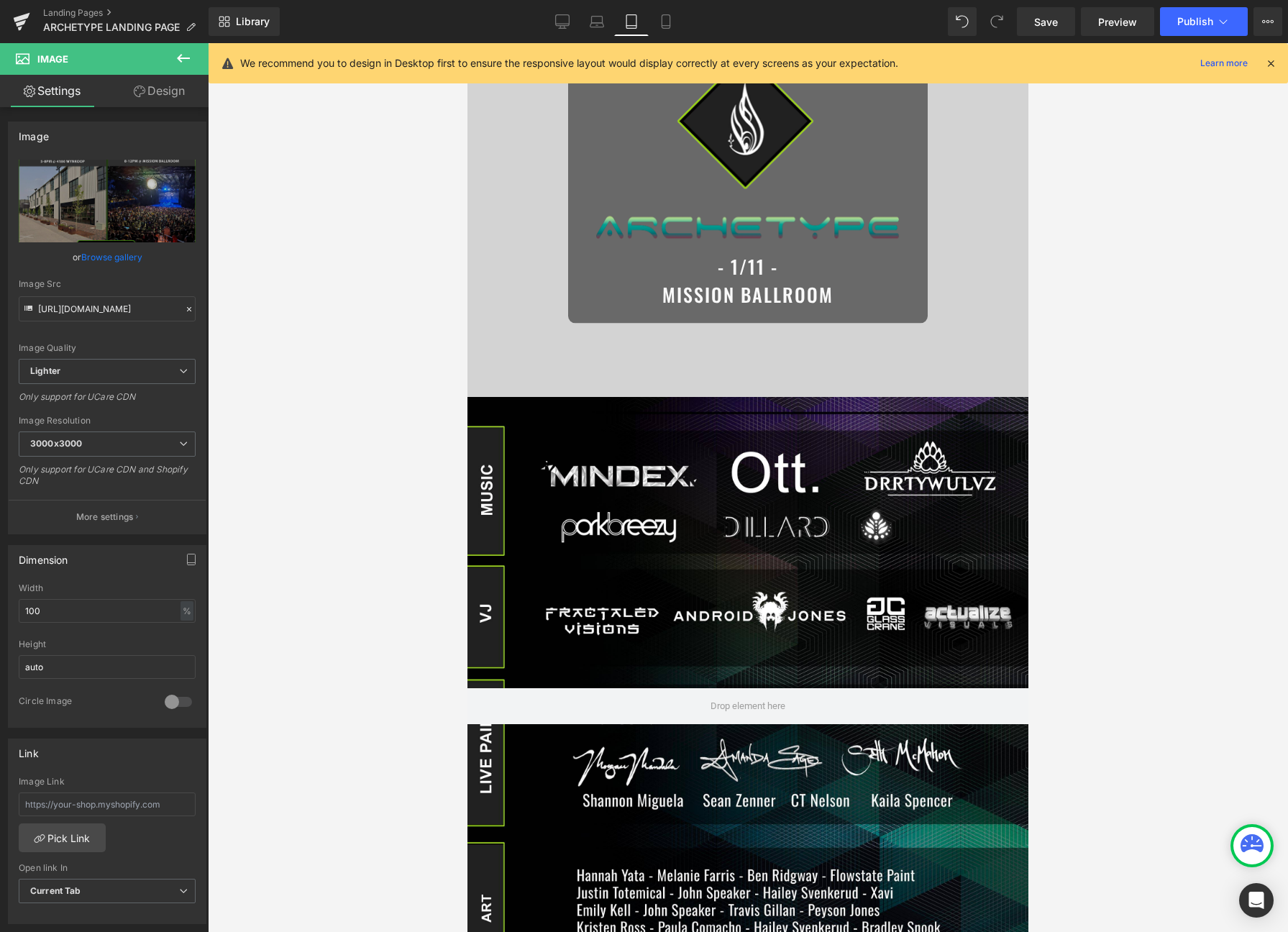
scroll to position [0, 0]
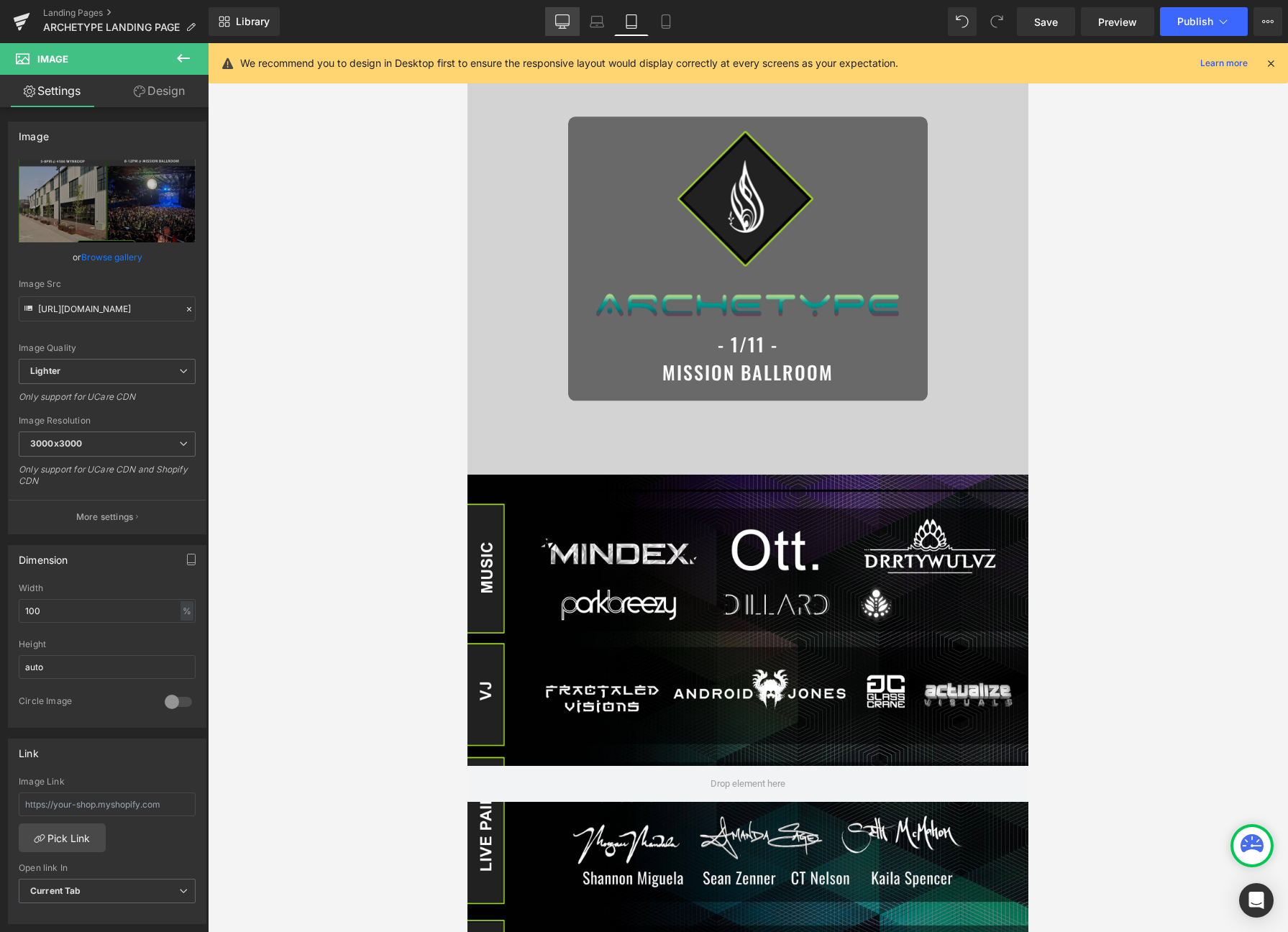
click at [566, 30] on link "Desktop" at bounding box center [563, 21] width 35 height 29
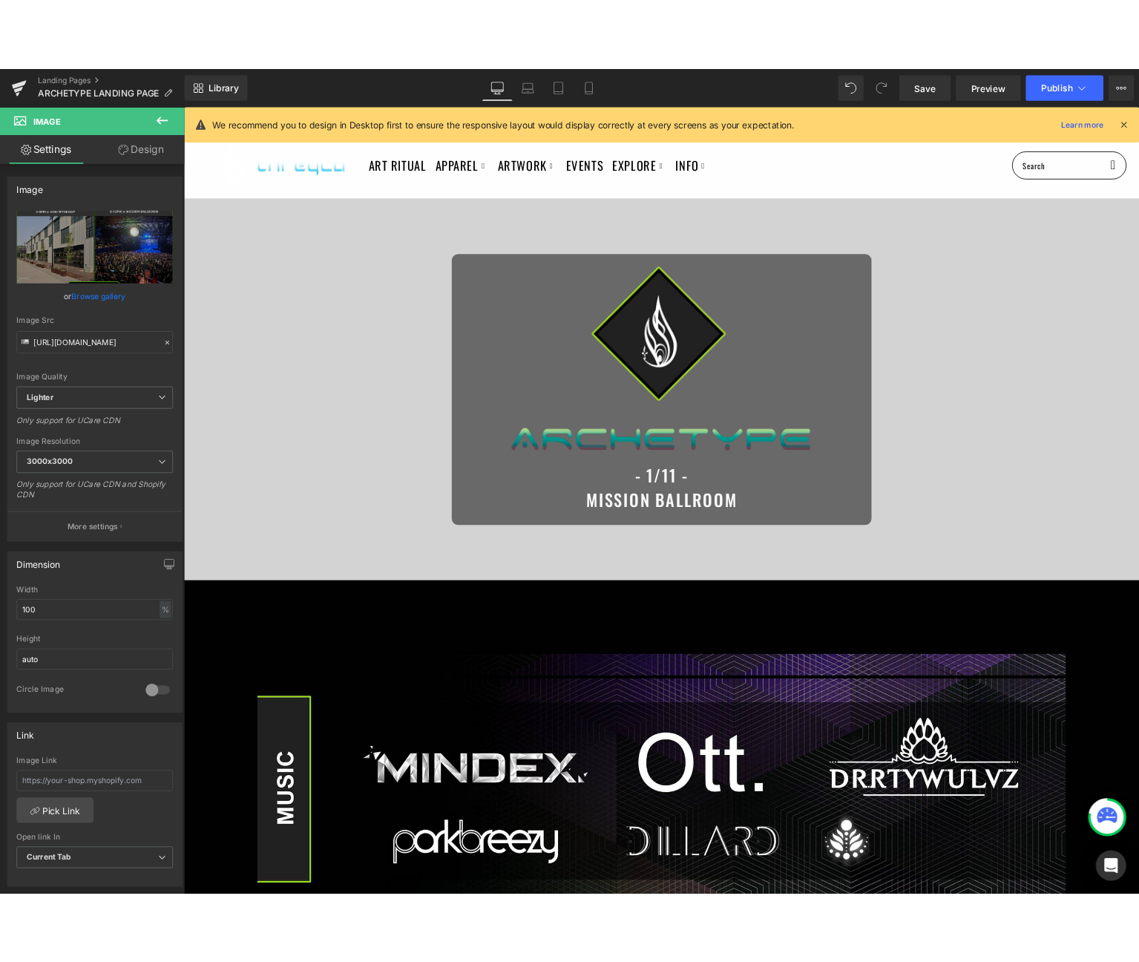
scroll to position [2006, 0]
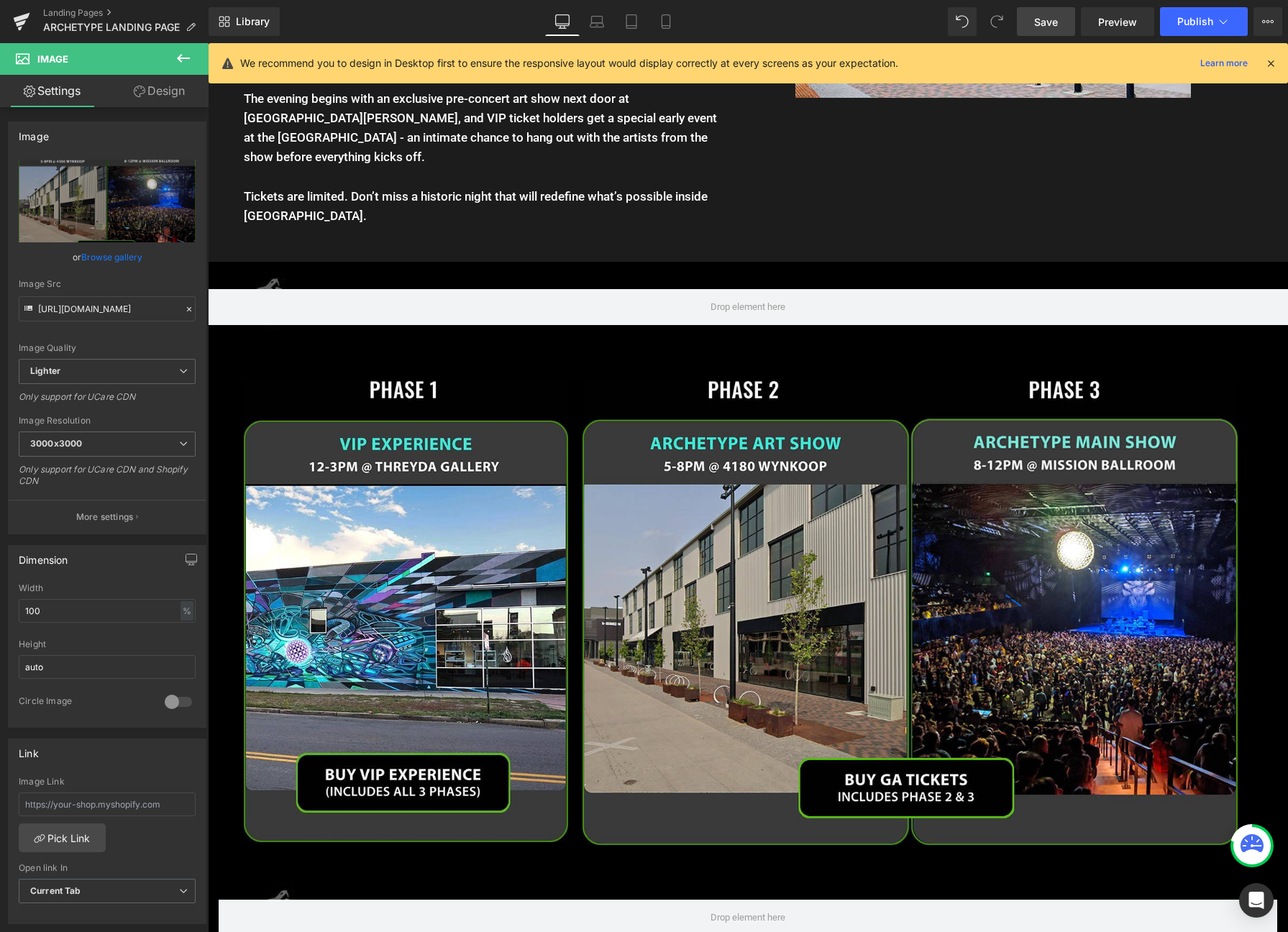
click at [1046, 21] on span "Save" at bounding box center [1046, 22] width 23 height 16
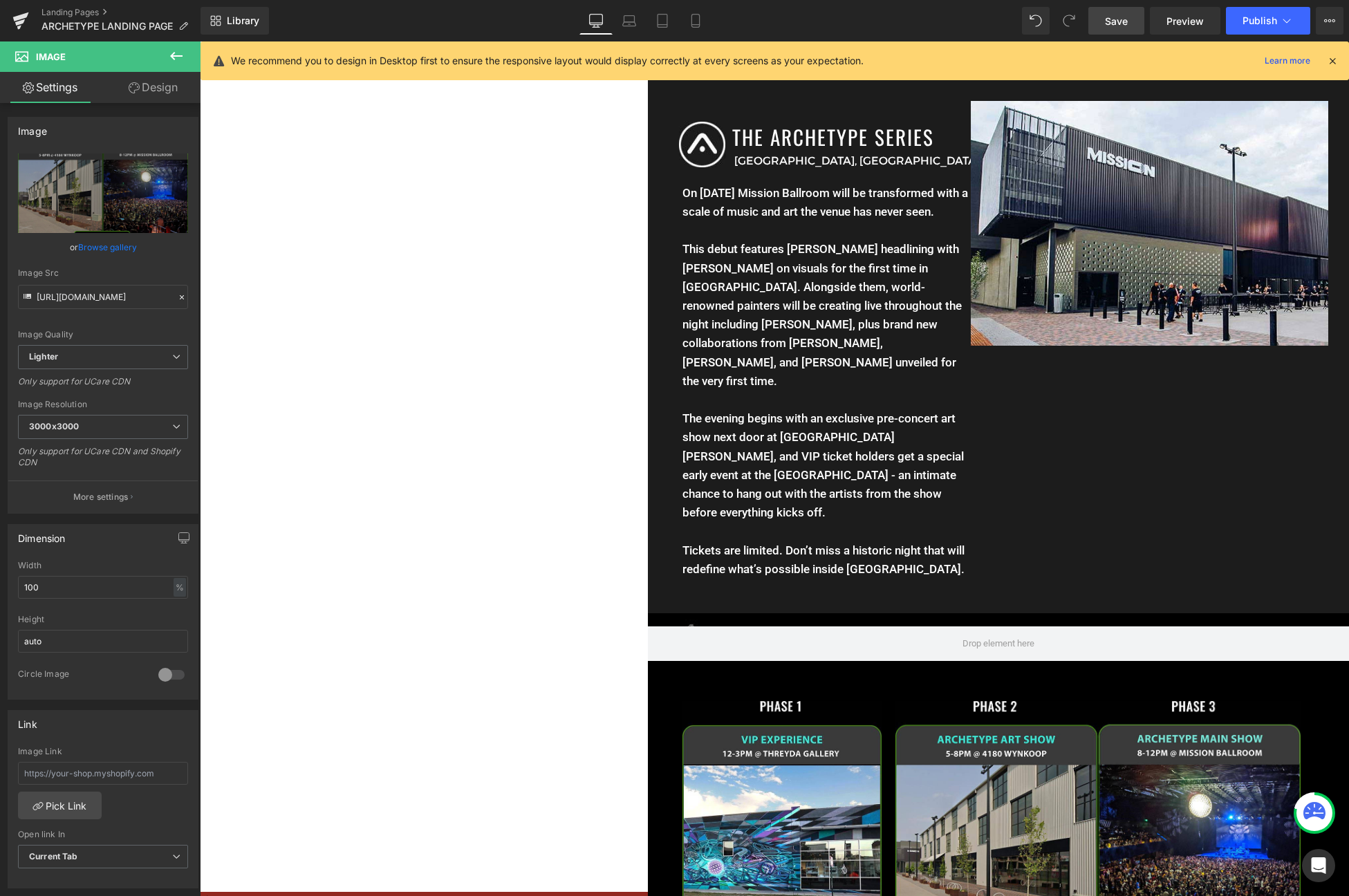
scroll to position [1237, 0]
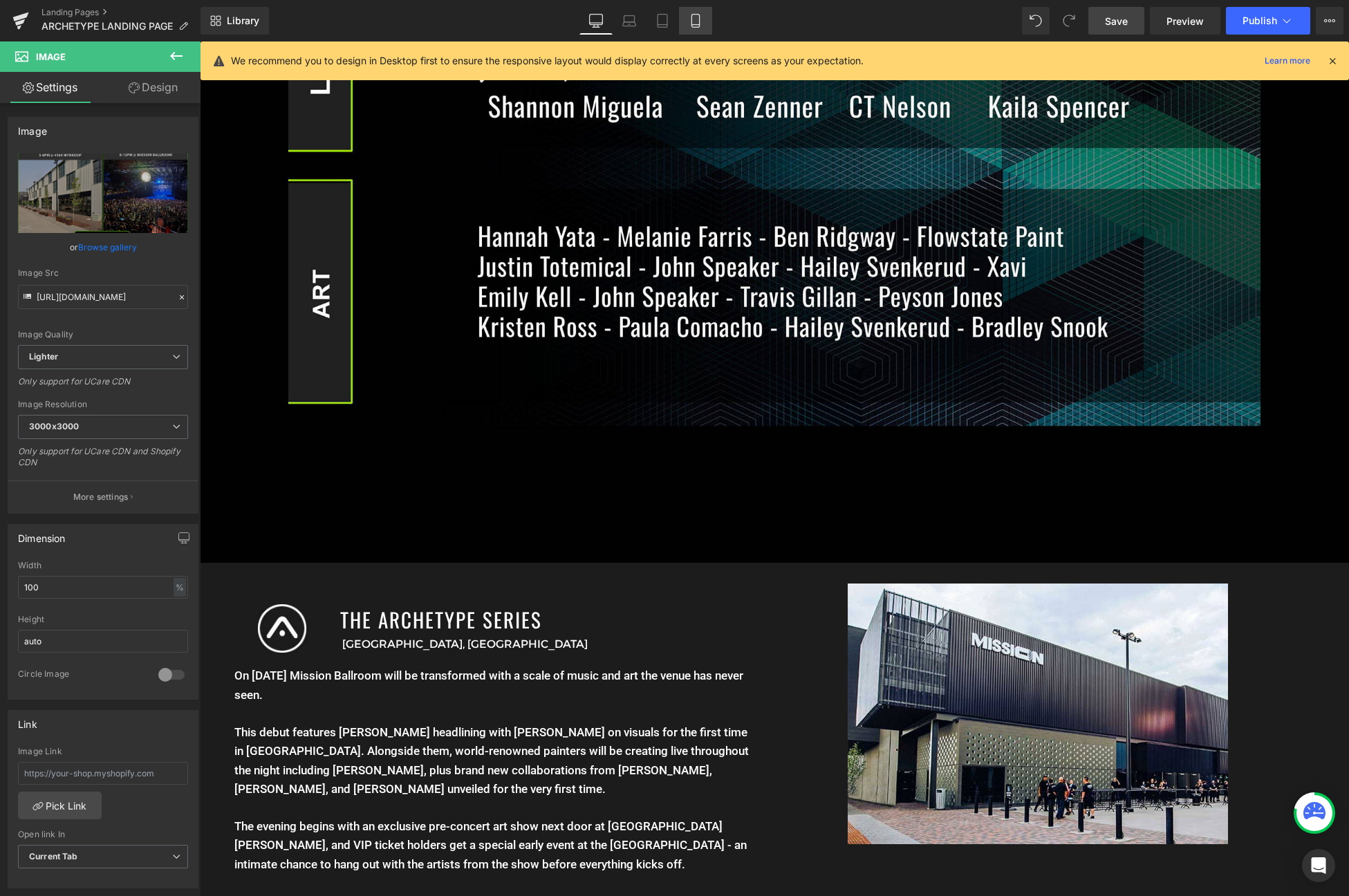
click at [686, 16] on link "Mobile" at bounding box center [696, 20] width 34 height 28
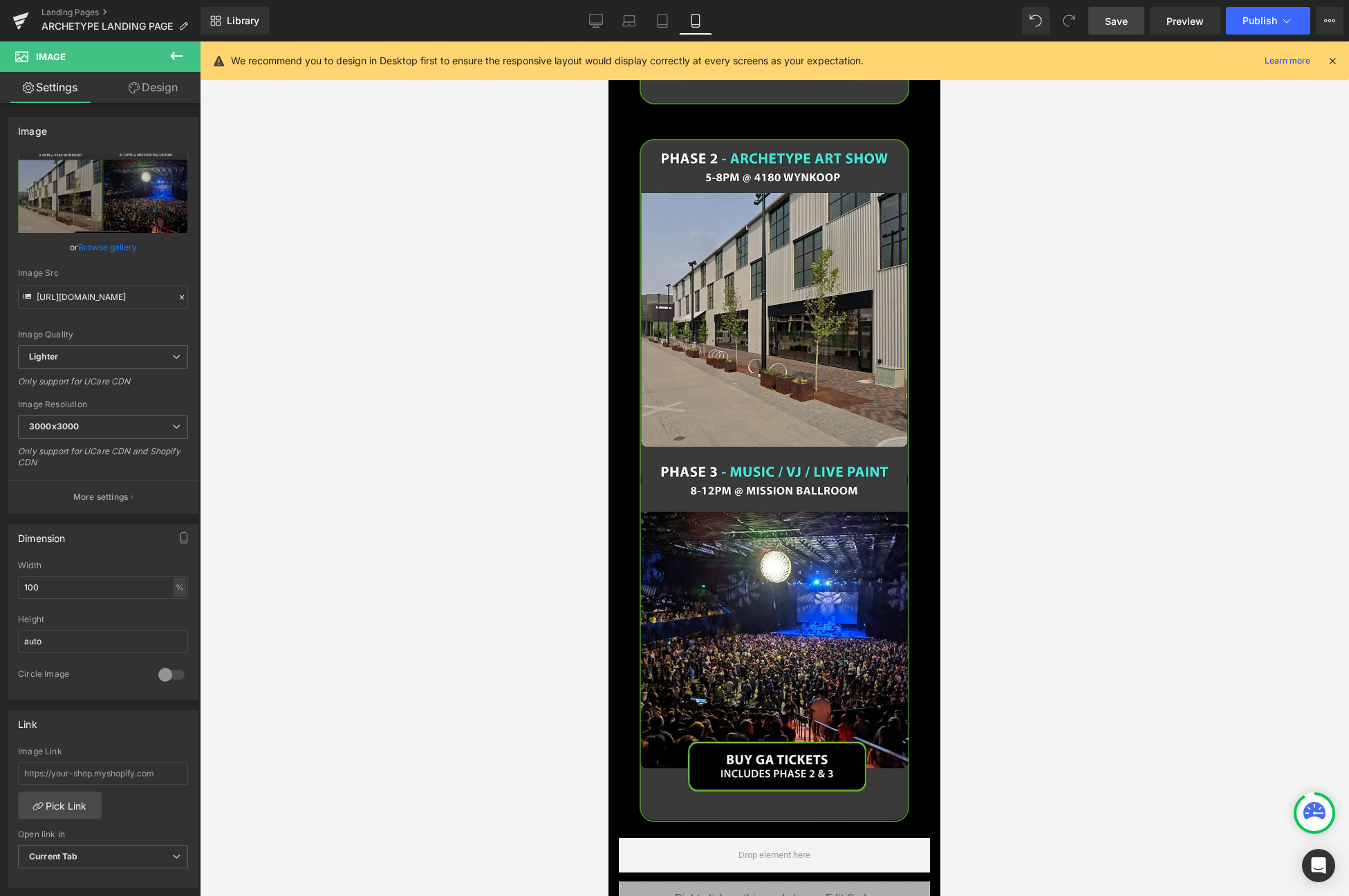
scroll to position [2355, 0]
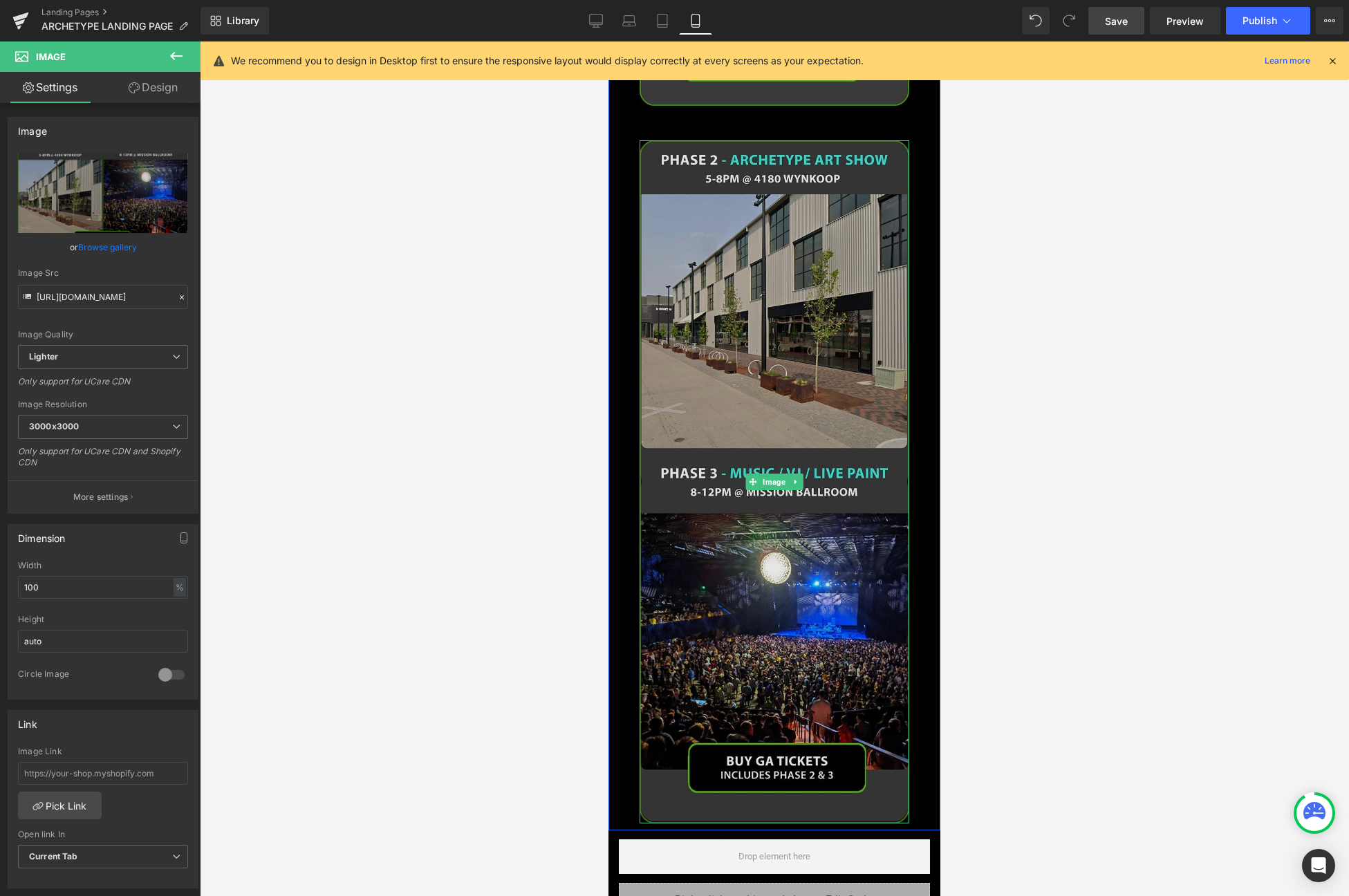
click at [778, 297] on img at bounding box center [775, 482] width 270 height 684
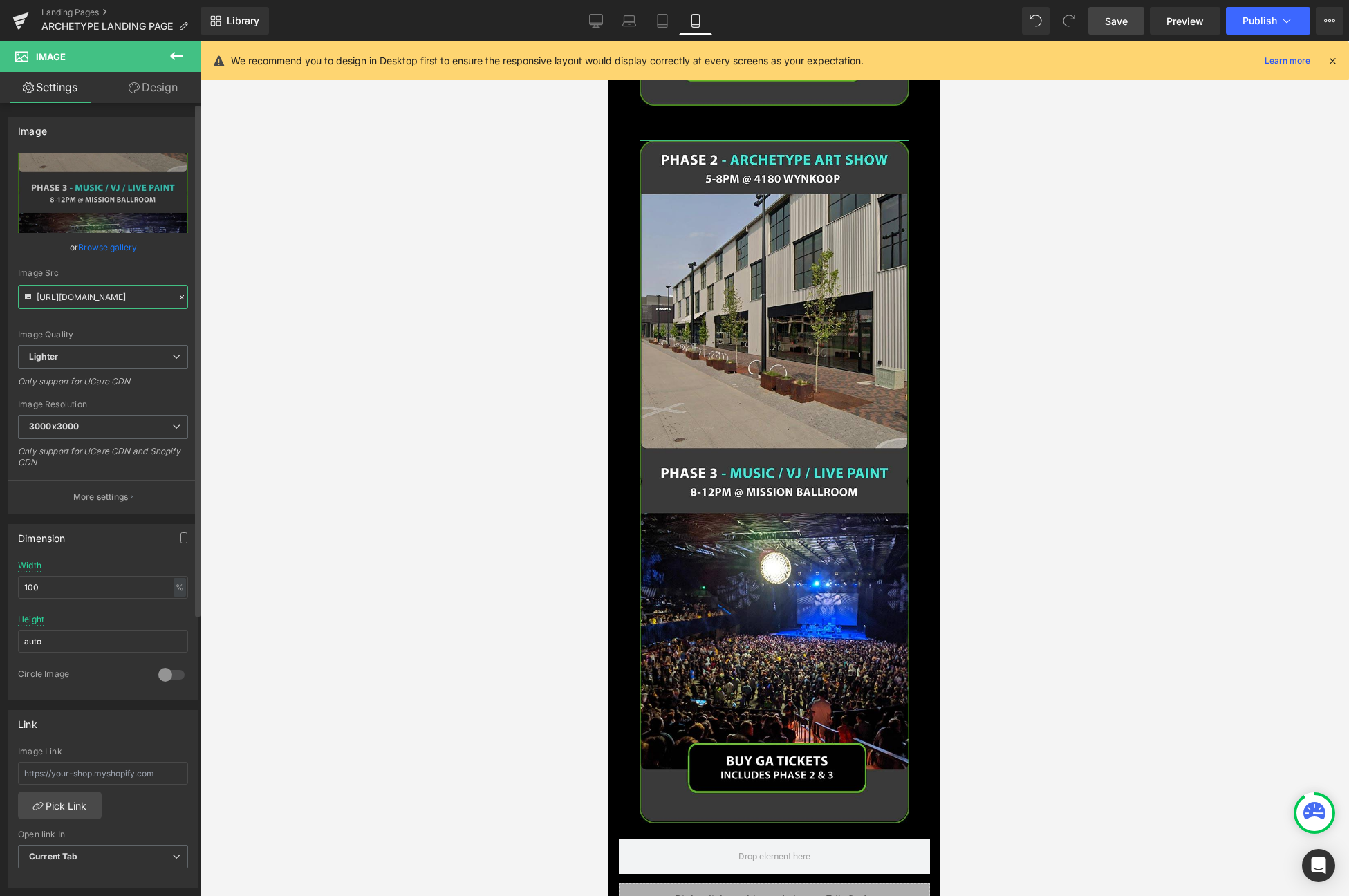
click at [149, 294] on input "[URL][DOMAIN_NAME]" at bounding box center [102, 297] width 170 height 24
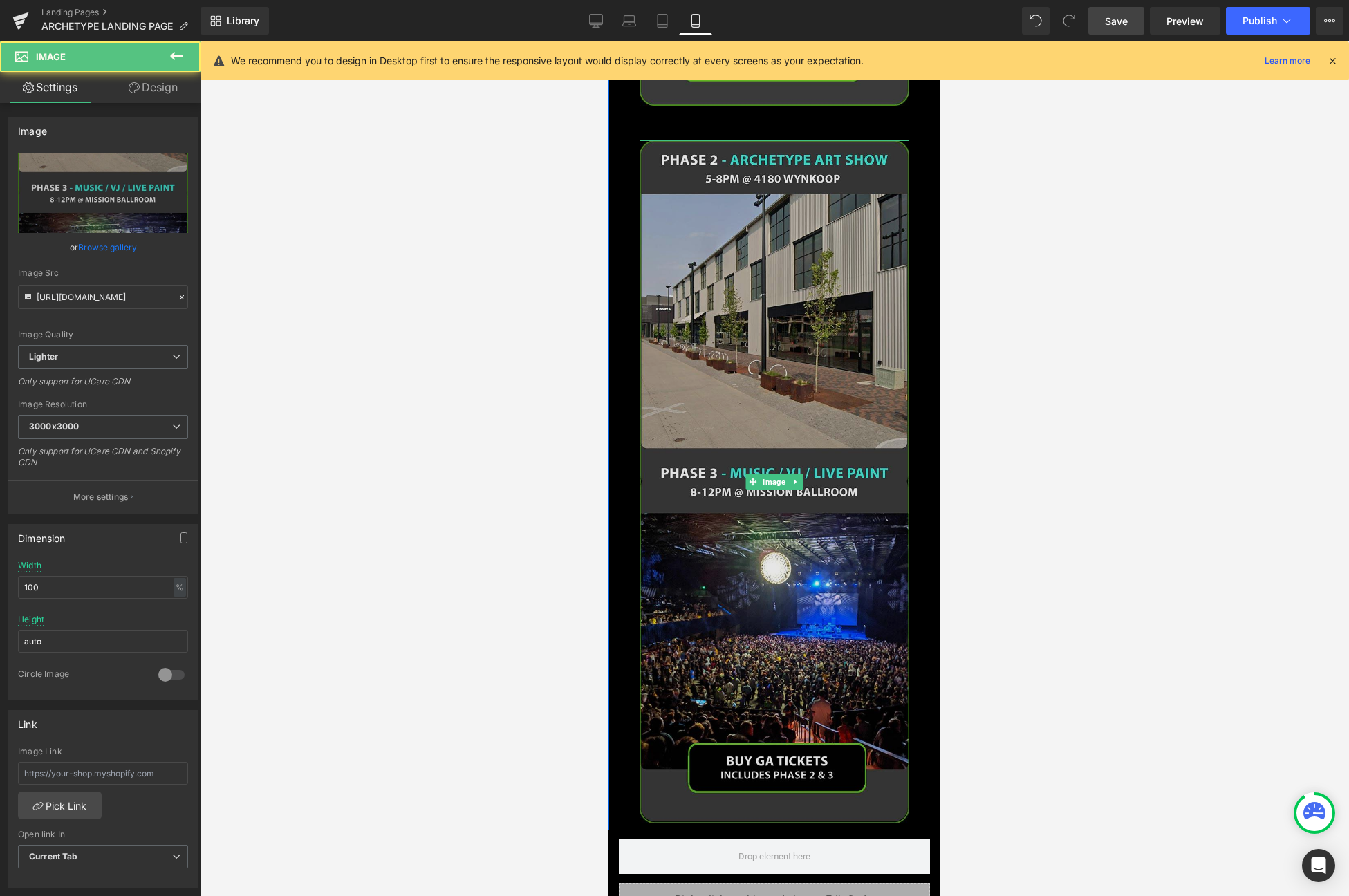
click at [776, 334] on img at bounding box center [775, 482] width 270 height 684
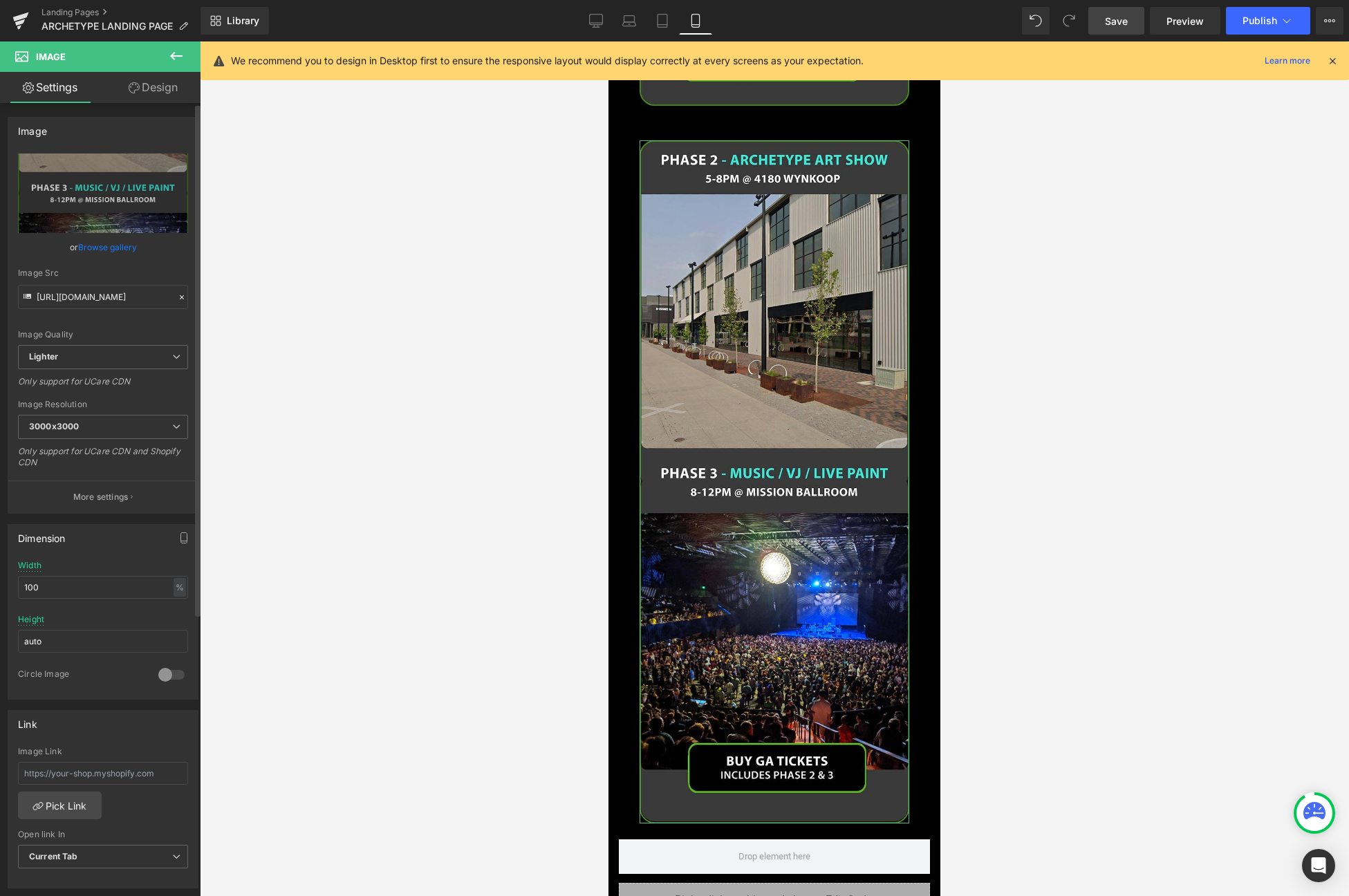
click at [127, 246] on link "Browse gallery" at bounding box center [107, 247] width 59 height 24
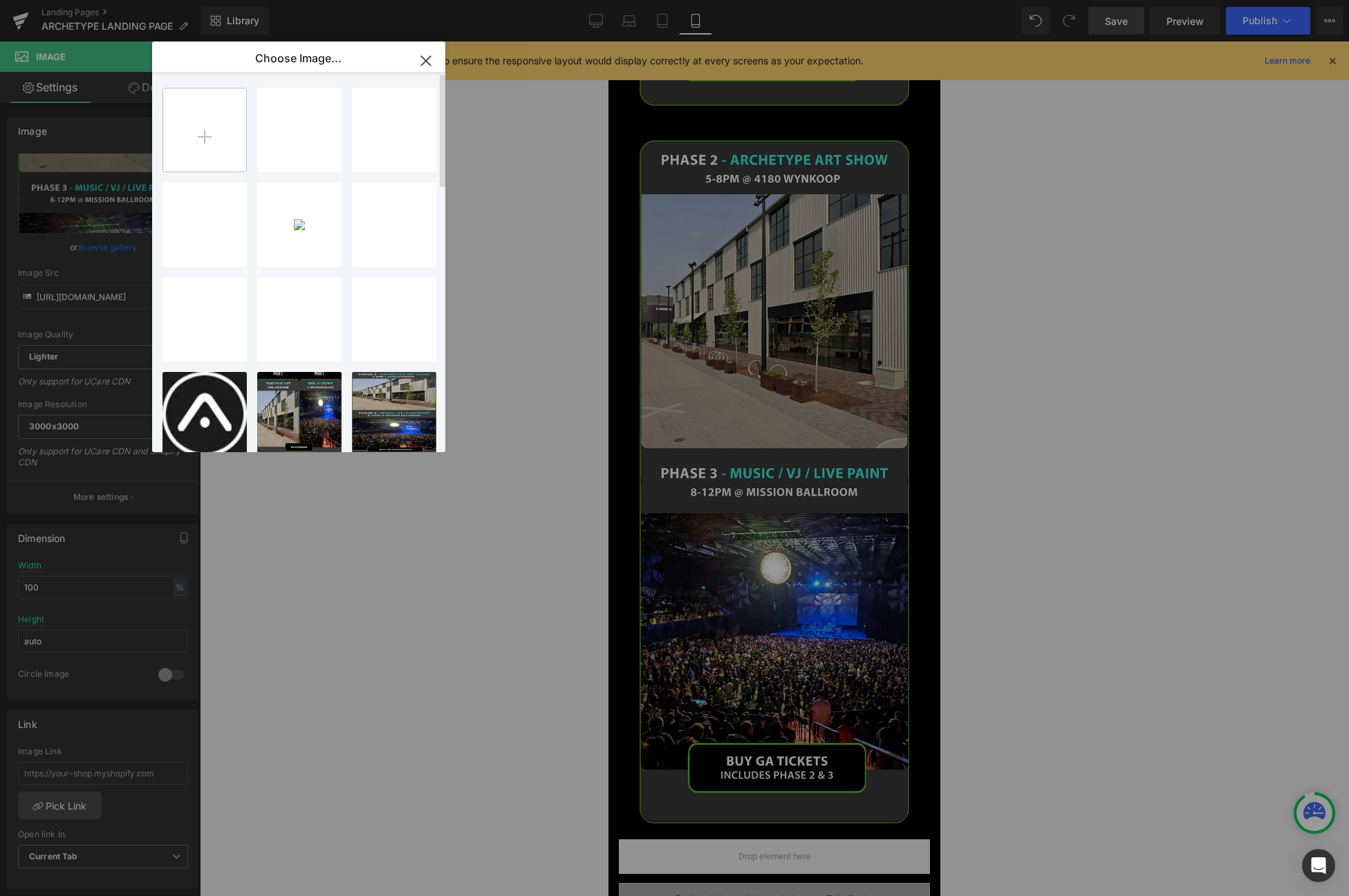
type input "C:\fakepath\phase_mobile.jpg"
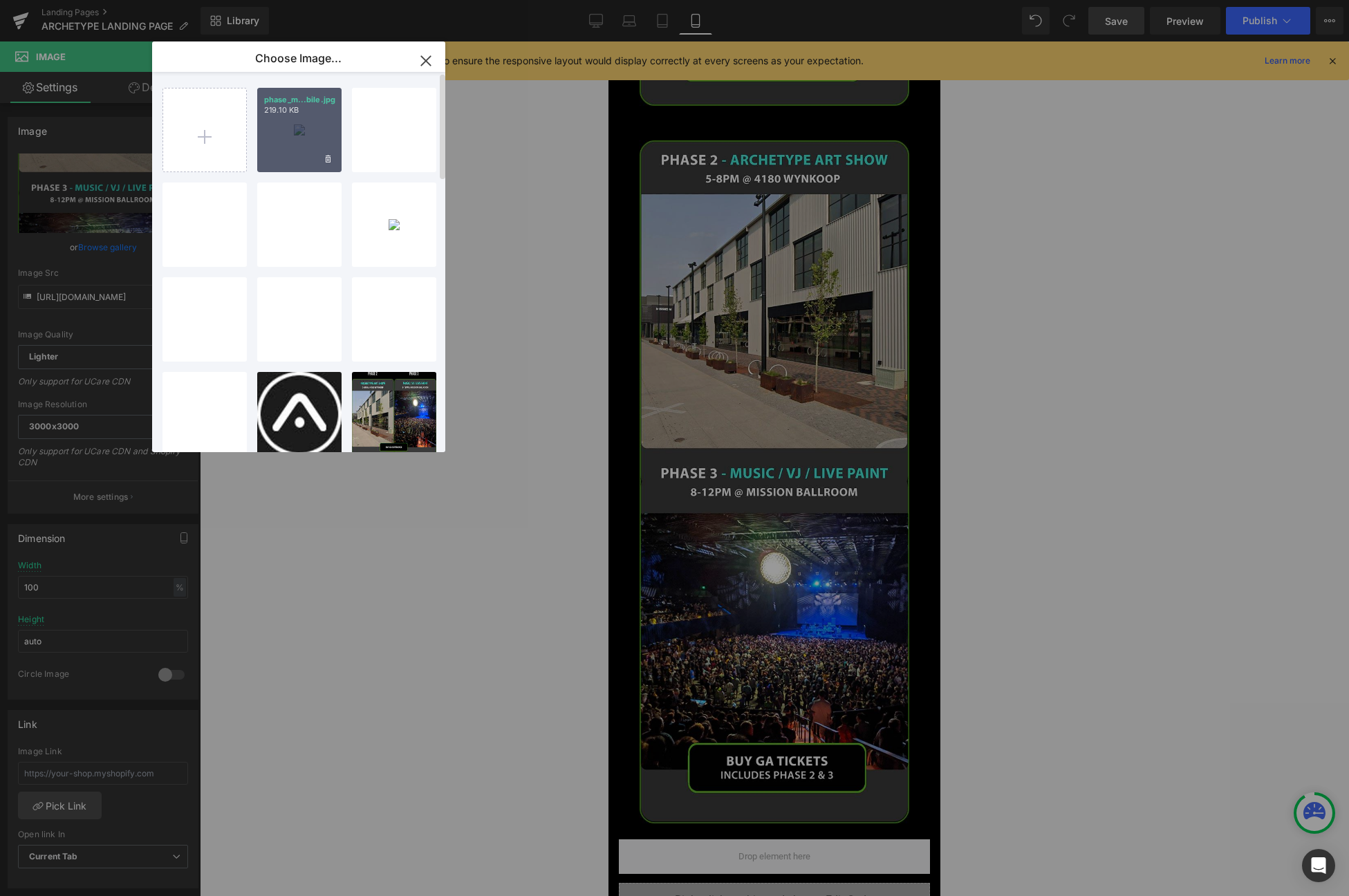
click at [300, 127] on div "phase_m...bile.jpg 219.10 KB" at bounding box center [299, 129] width 85 height 85
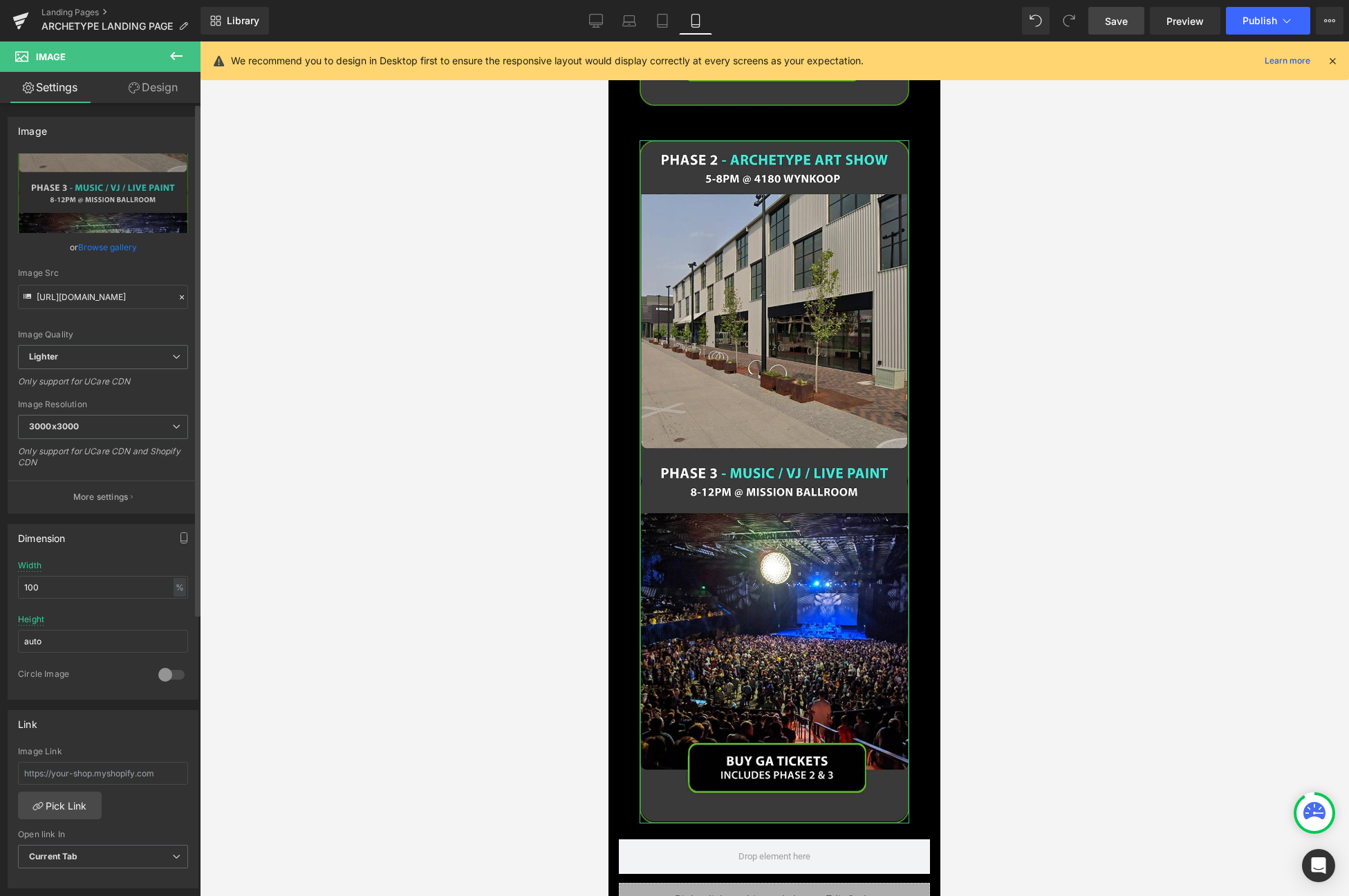
click at [101, 248] on link "Browse gallery" at bounding box center [107, 247] width 59 height 24
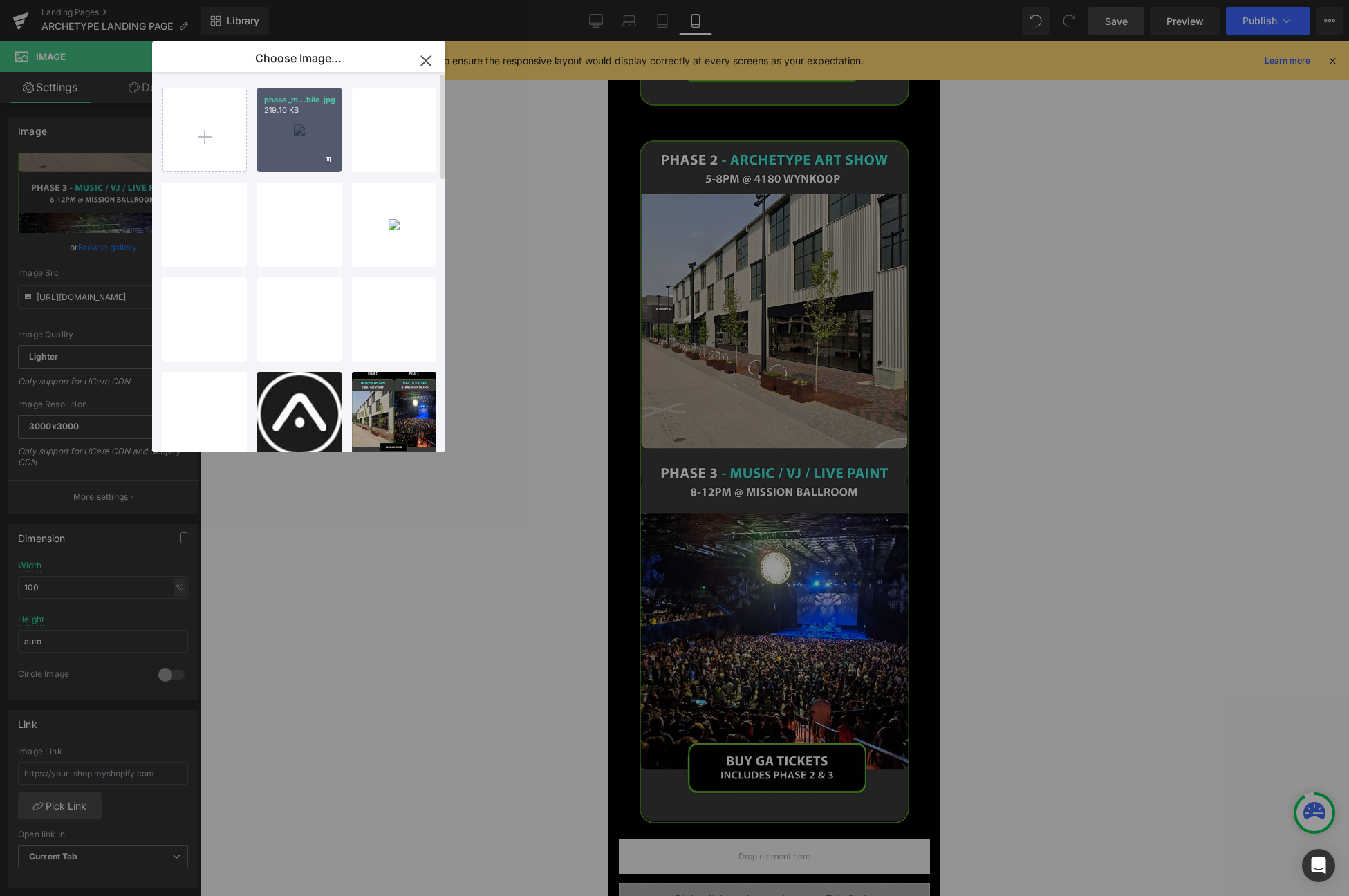
click at [294, 122] on div "phase_m...bile.jpg 219.10 KB" at bounding box center [299, 129] width 85 height 85
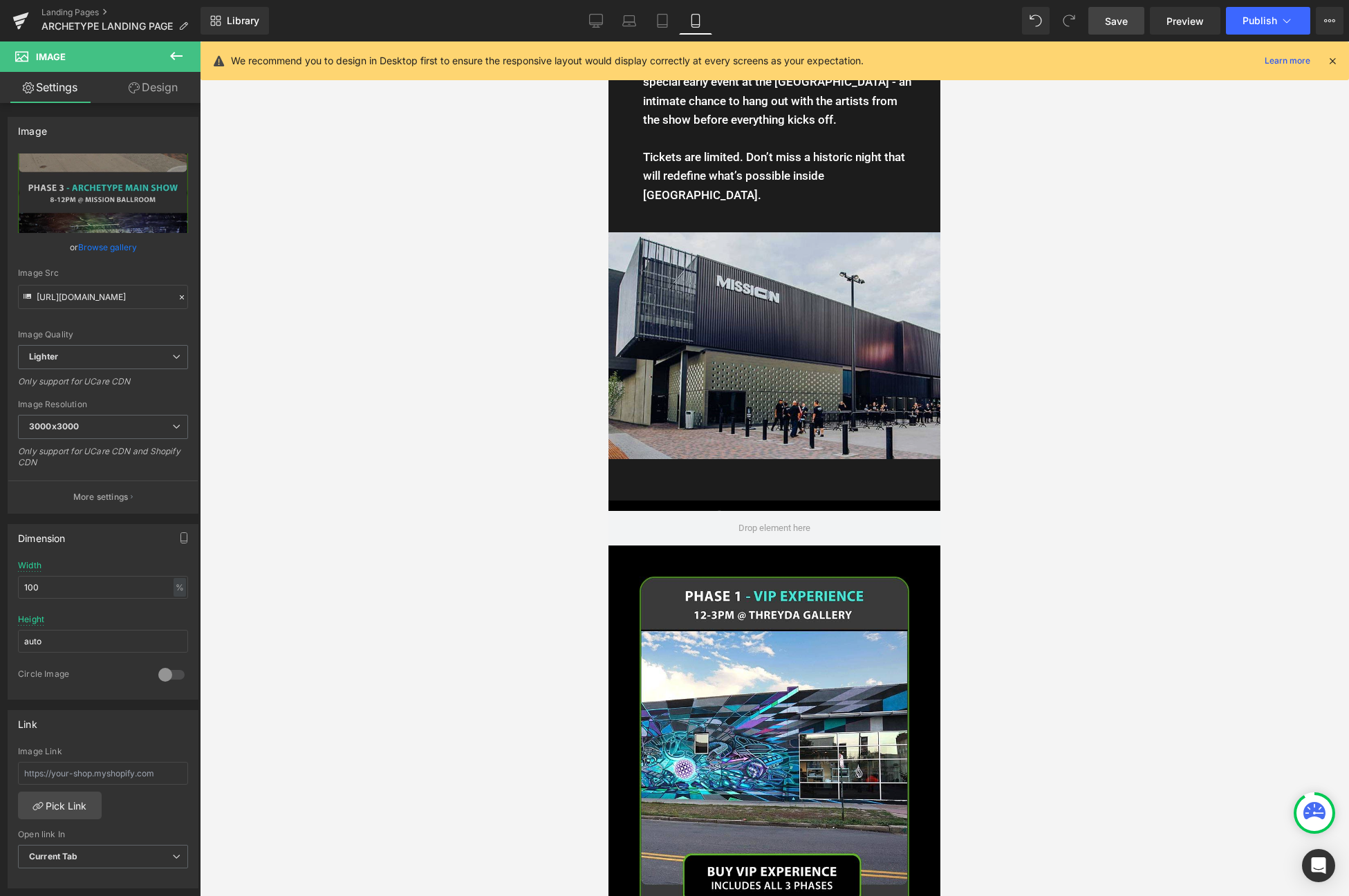
scroll to position [1477, 0]
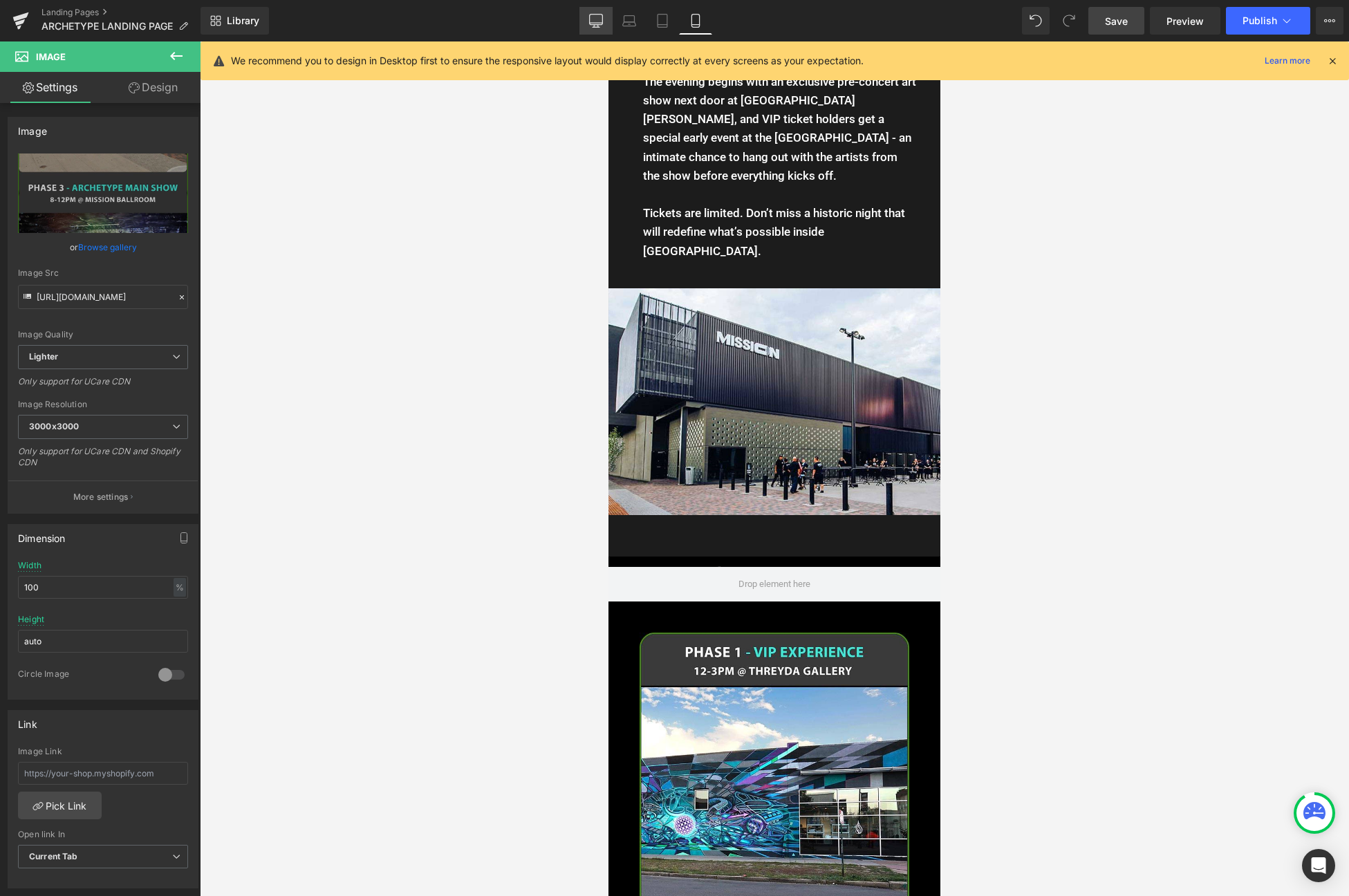
click at [597, 8] on link "Desktop" at bounding box center [596, 20] width 34 height 28
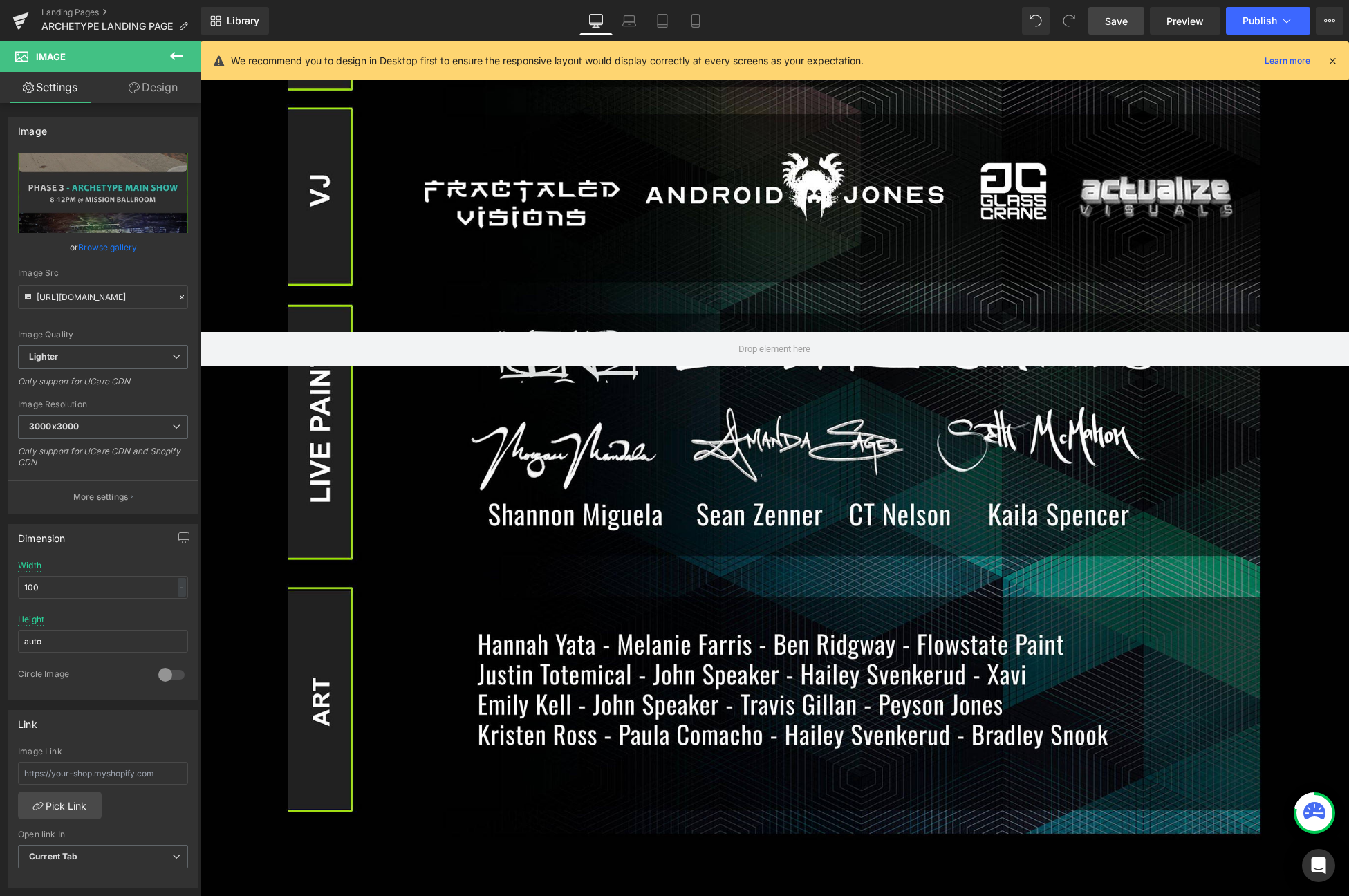
scroll to position [0, 0]
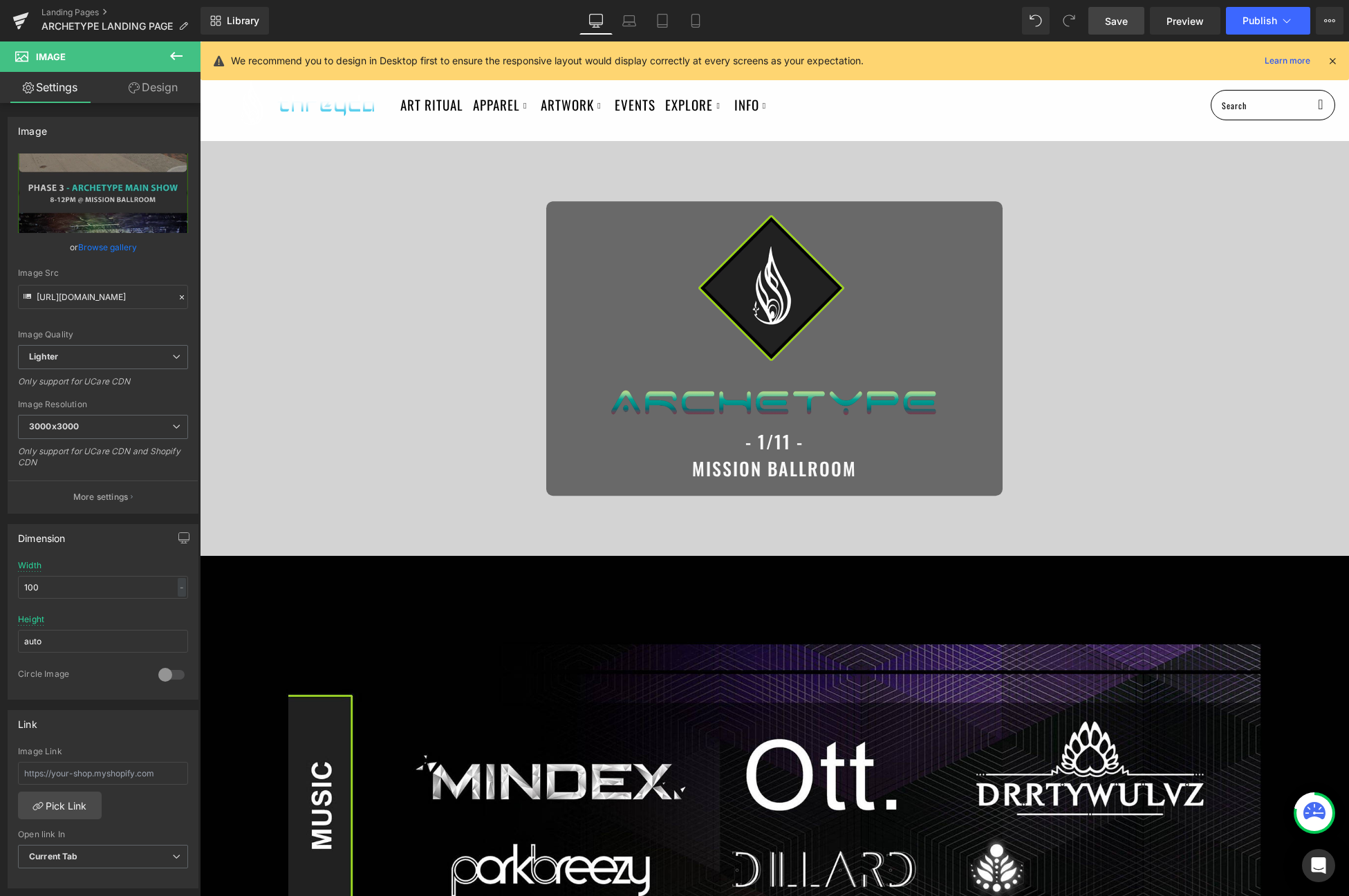
click at [1110, 18] on span "Save" at bounding box center [1116, 21] width 22 height 15
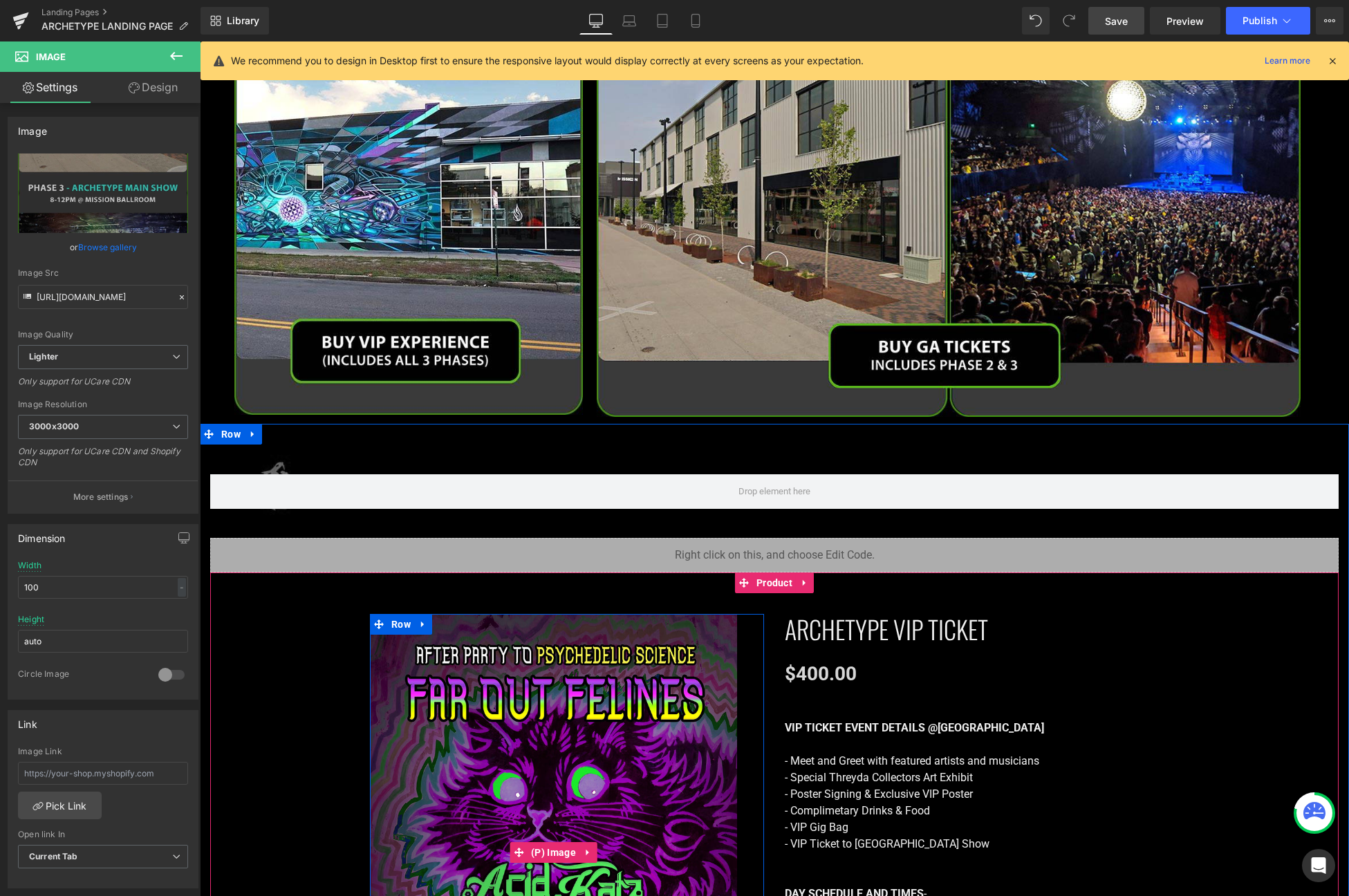
scroll to position [2272, 0]
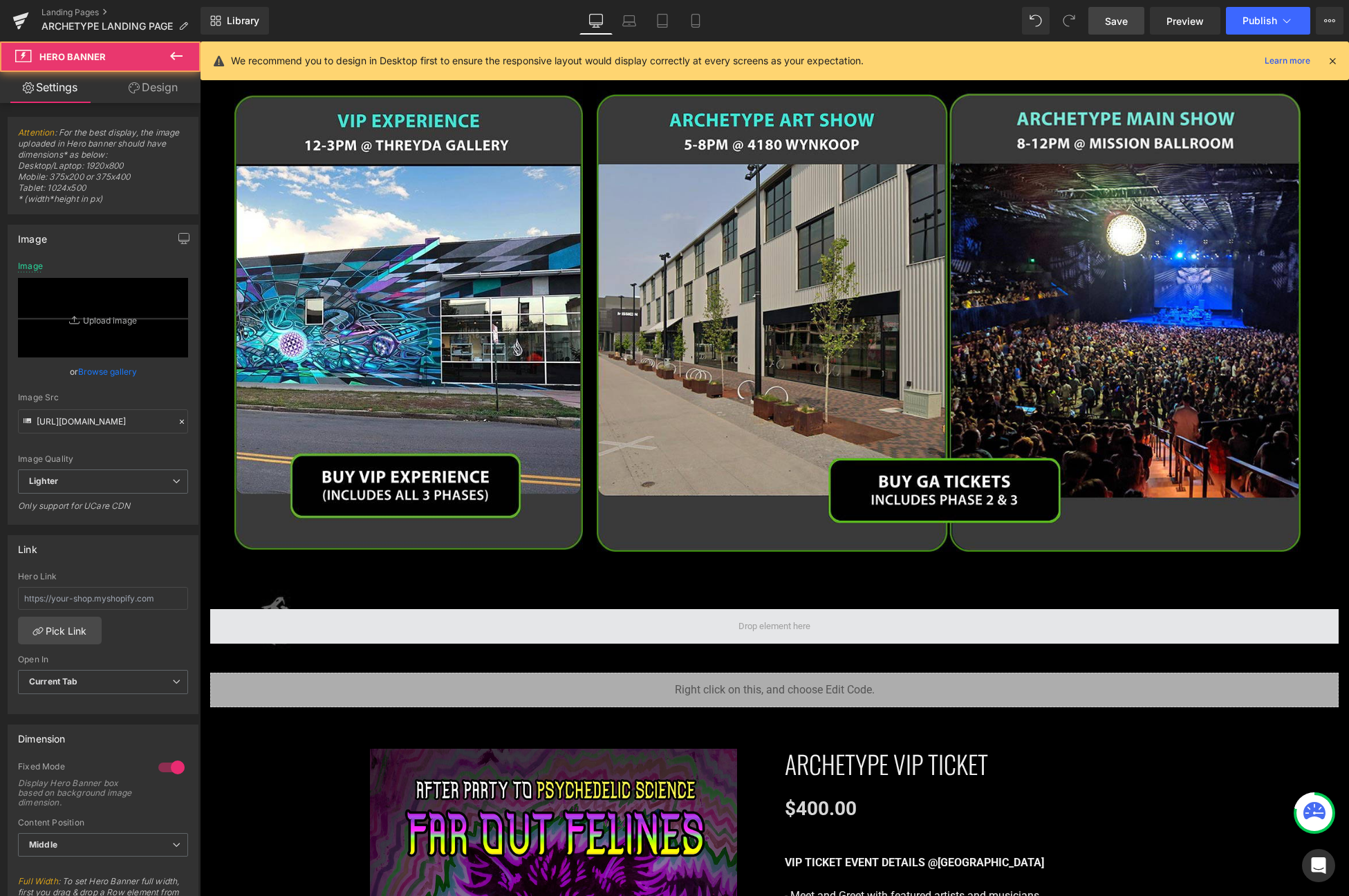
click at [299, 622] on span at bounding box center [774, 626] width 1128 height 34
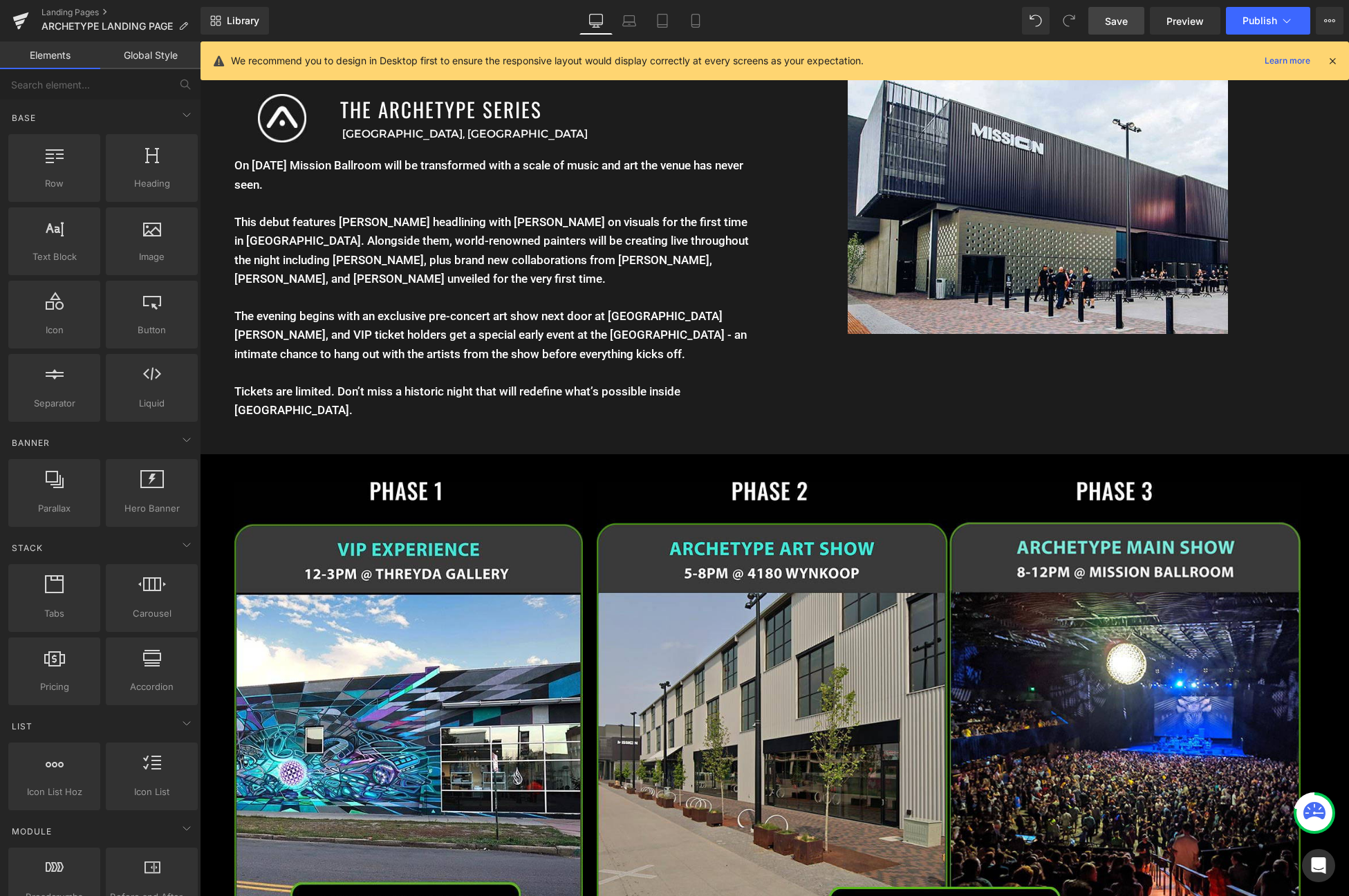
scroll to position [2002, 0]
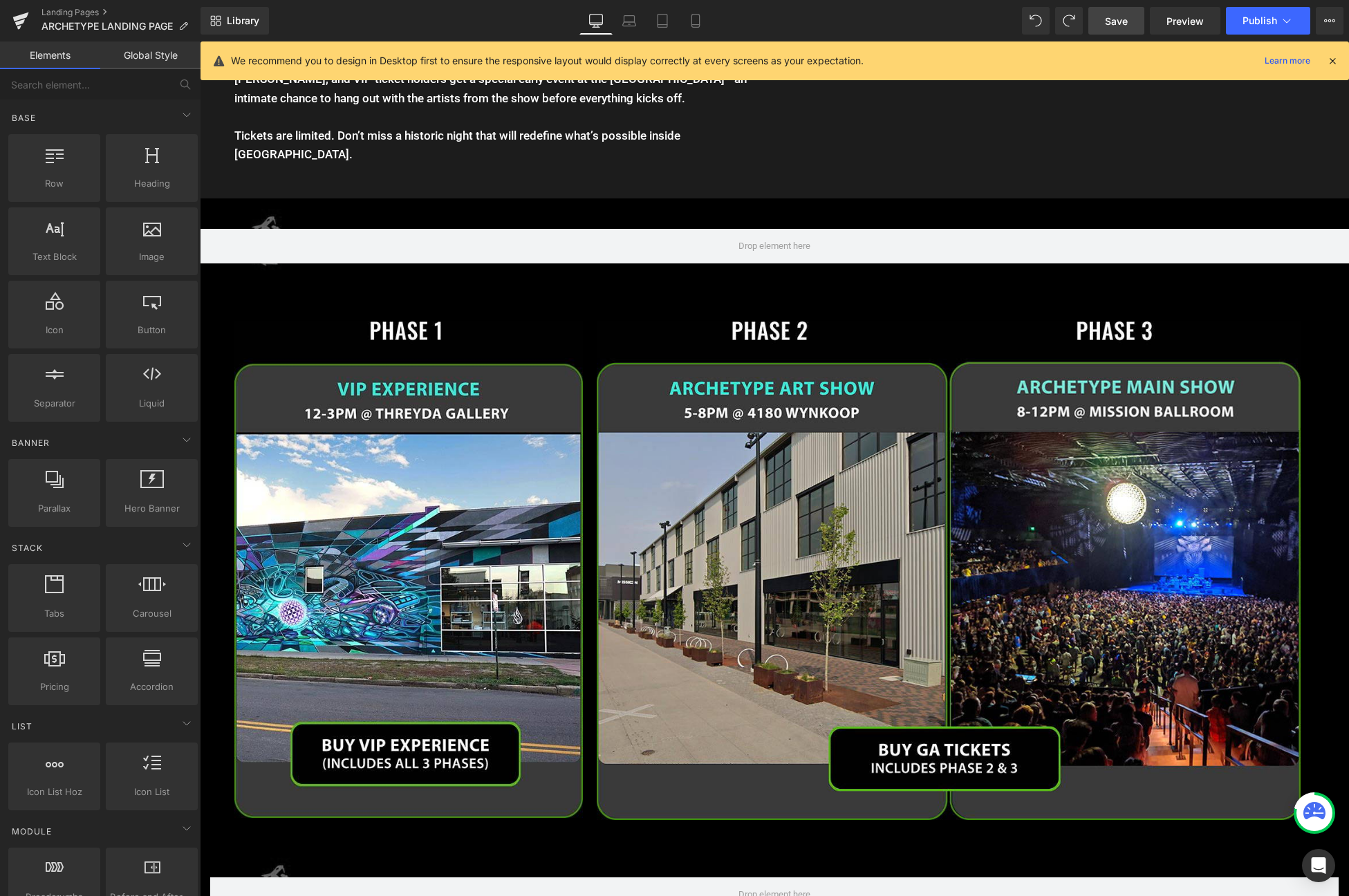
click at [1115, 17] on span "Save" at bounding box center [1116, 21] width 22 height 15
click at [772, 203] on span "Hero Banner" at bounding box center [774, 209] width 64 height 20
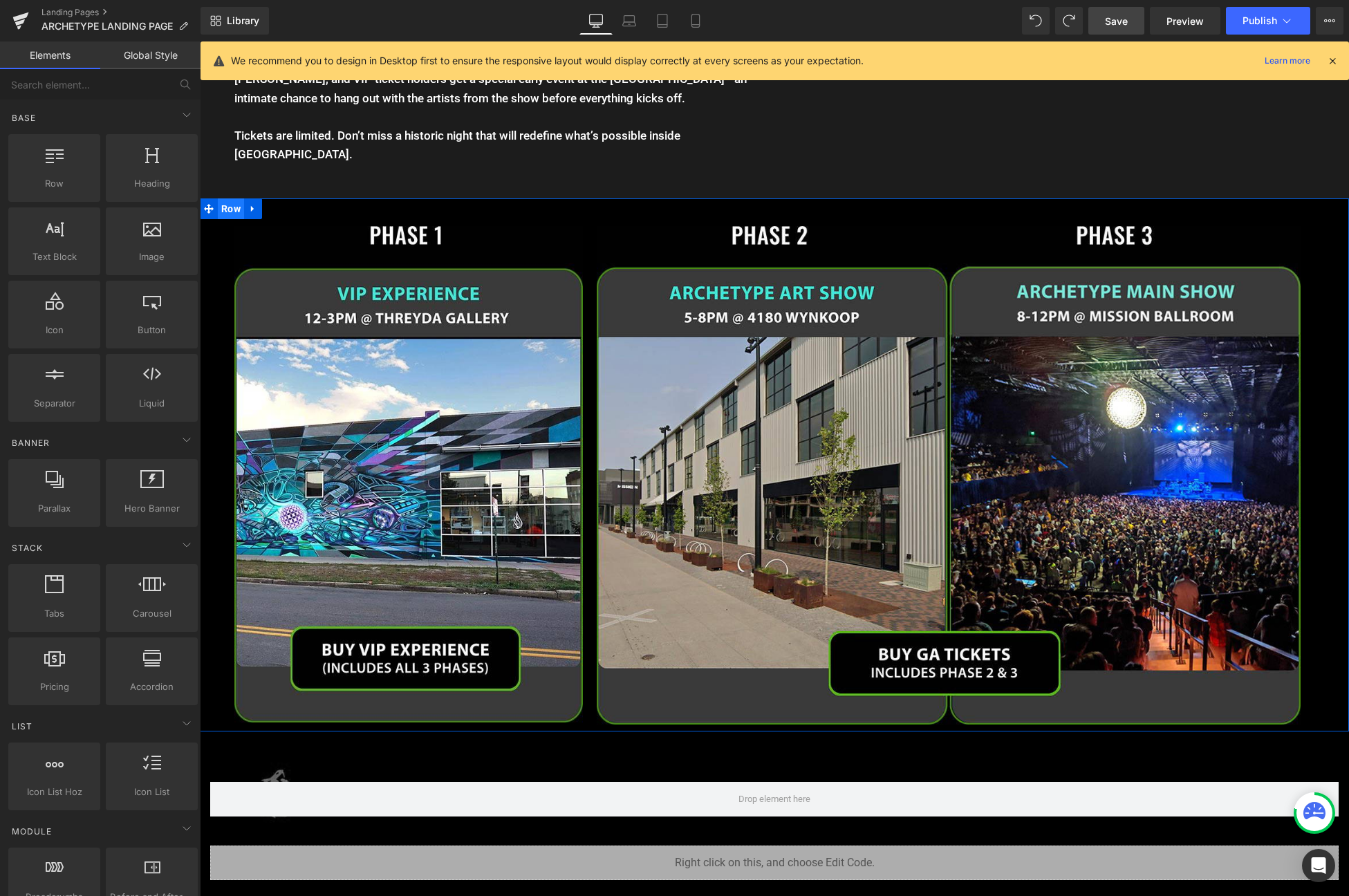
click at [238, 210] on span "Row" at bounding box center [231, 209] width 26 height 20
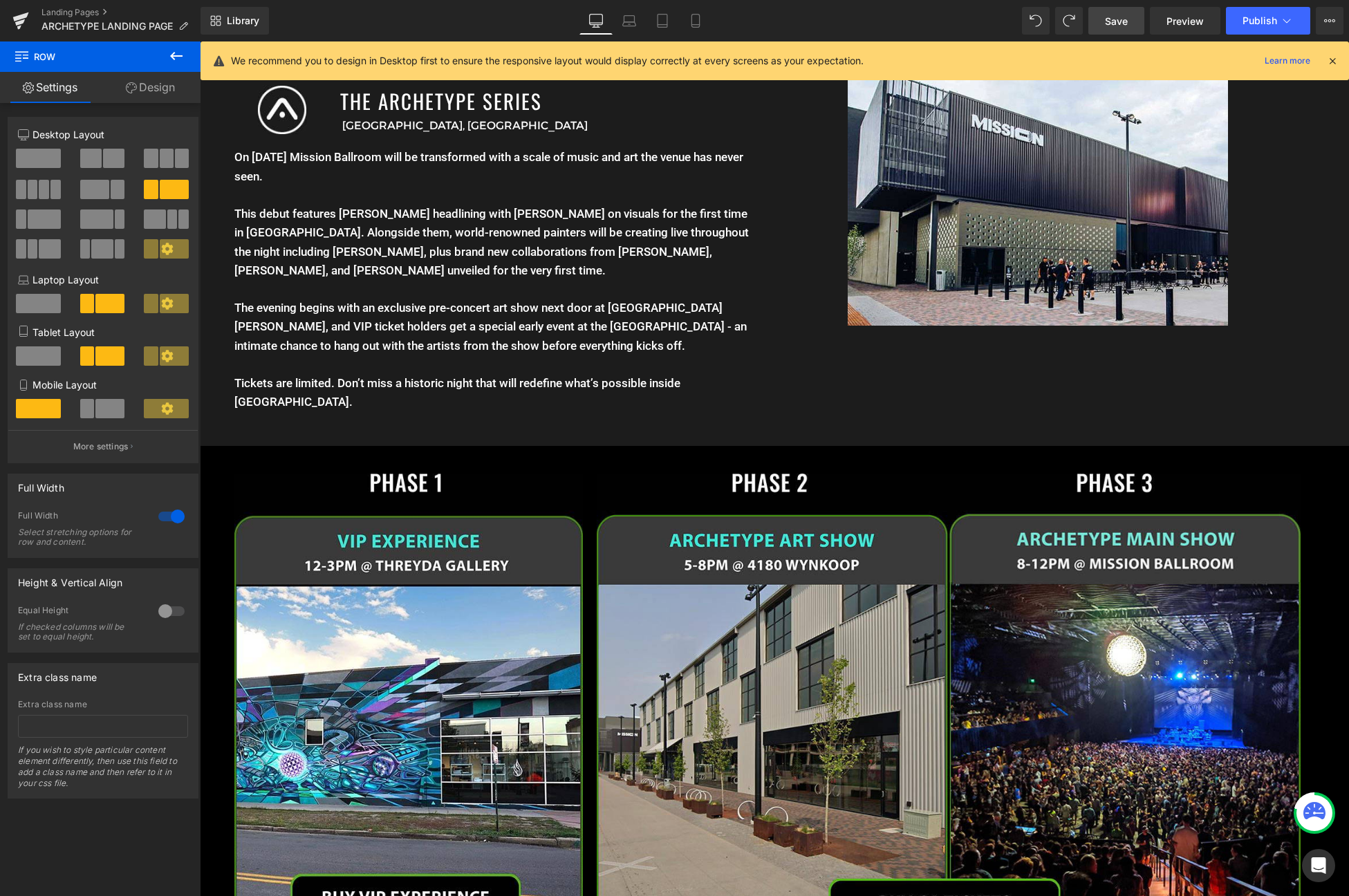
scroll to position [1757, 0]
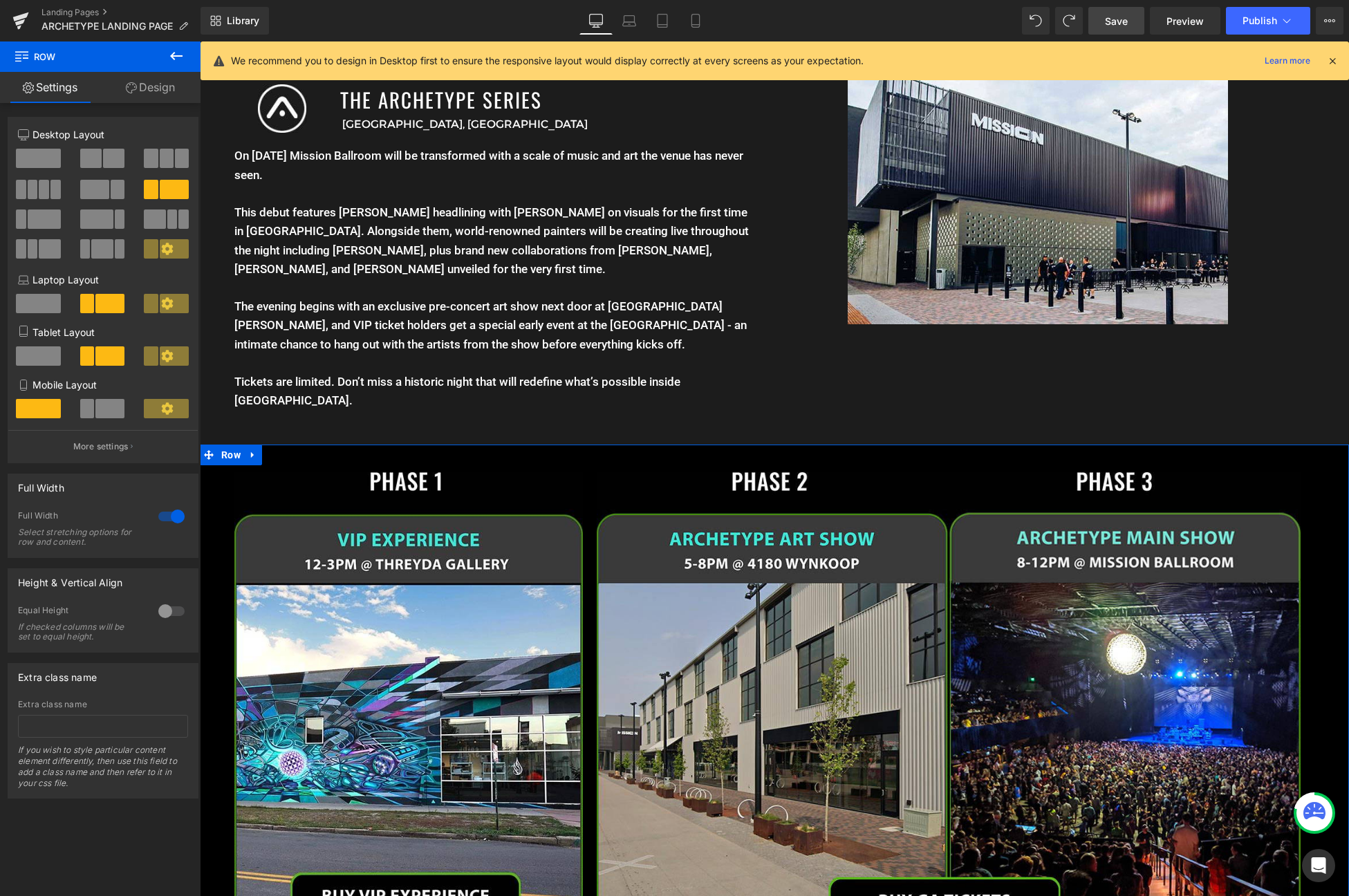
click at [173, 88] on link "Design" at bounding box center [151, 87] width 101 height 31
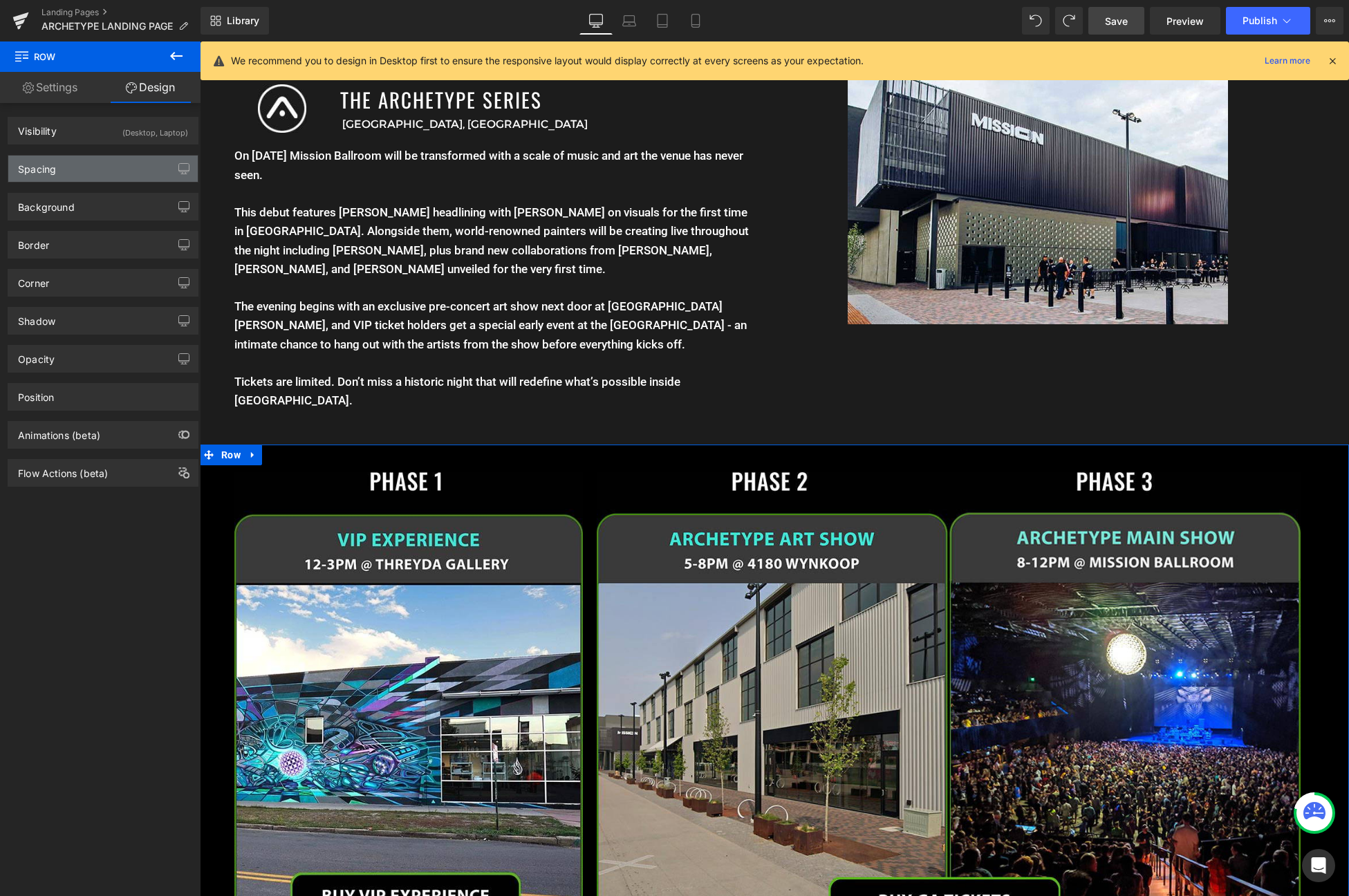
click at [118, 156] on div "Spacing" at bounding box center [102, 169] width 189 height 26
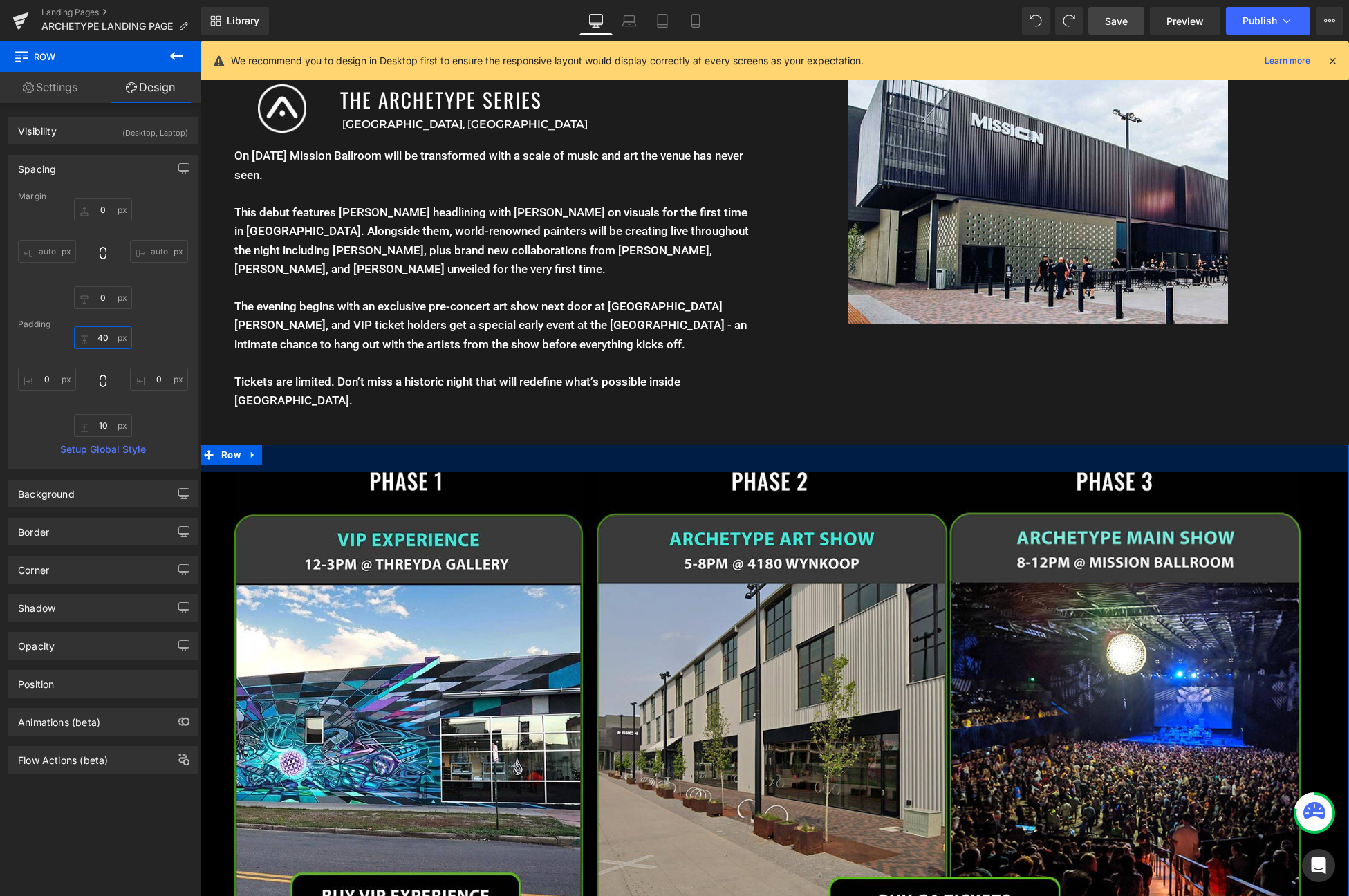
click at [105, 339] on input "text" at bounding box center [102, 337] width 58 height 22
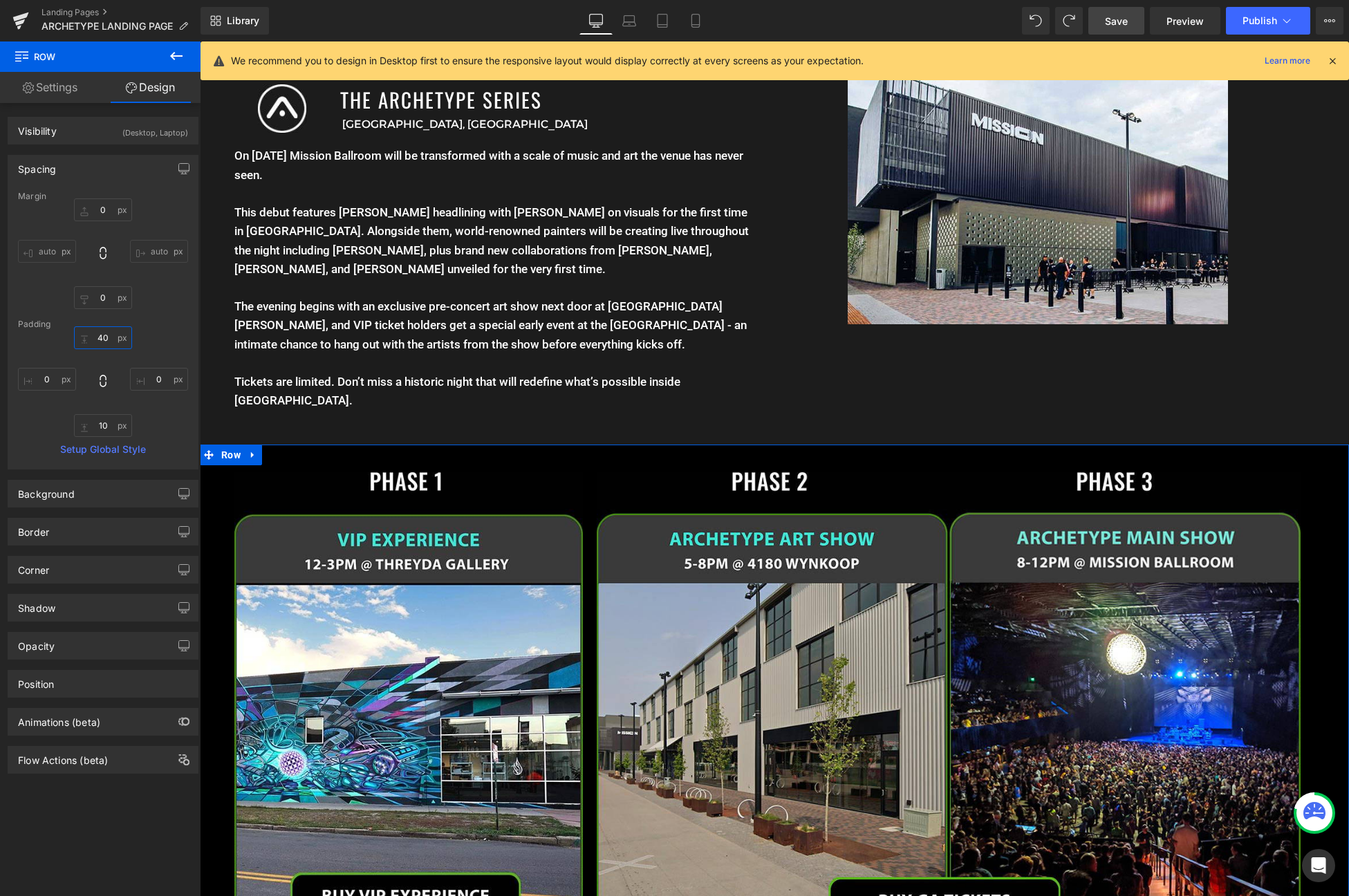
click at [105, 339] on input "text" at bounding box center [102, 337] width 58 height 22
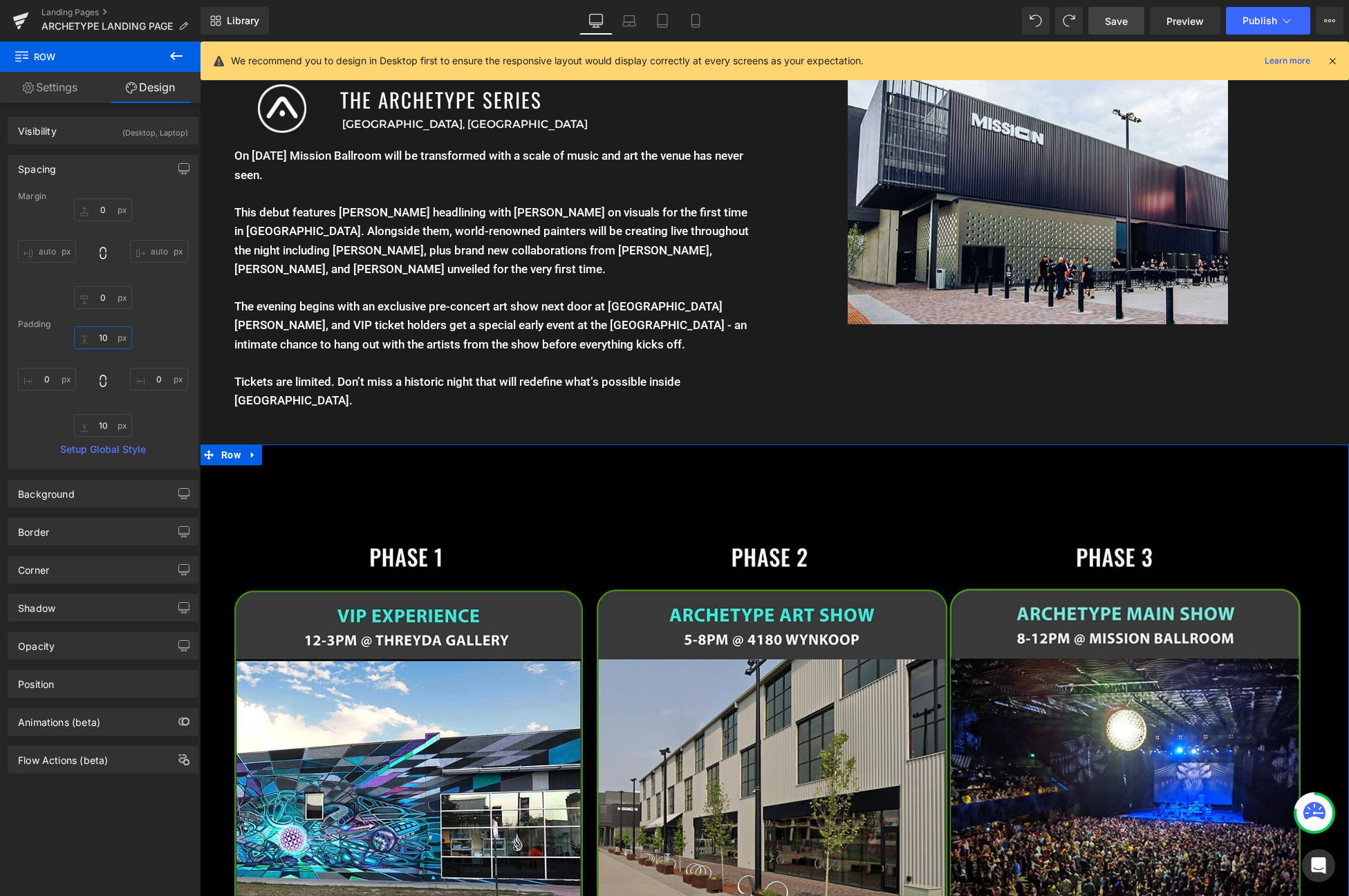
type input "100"
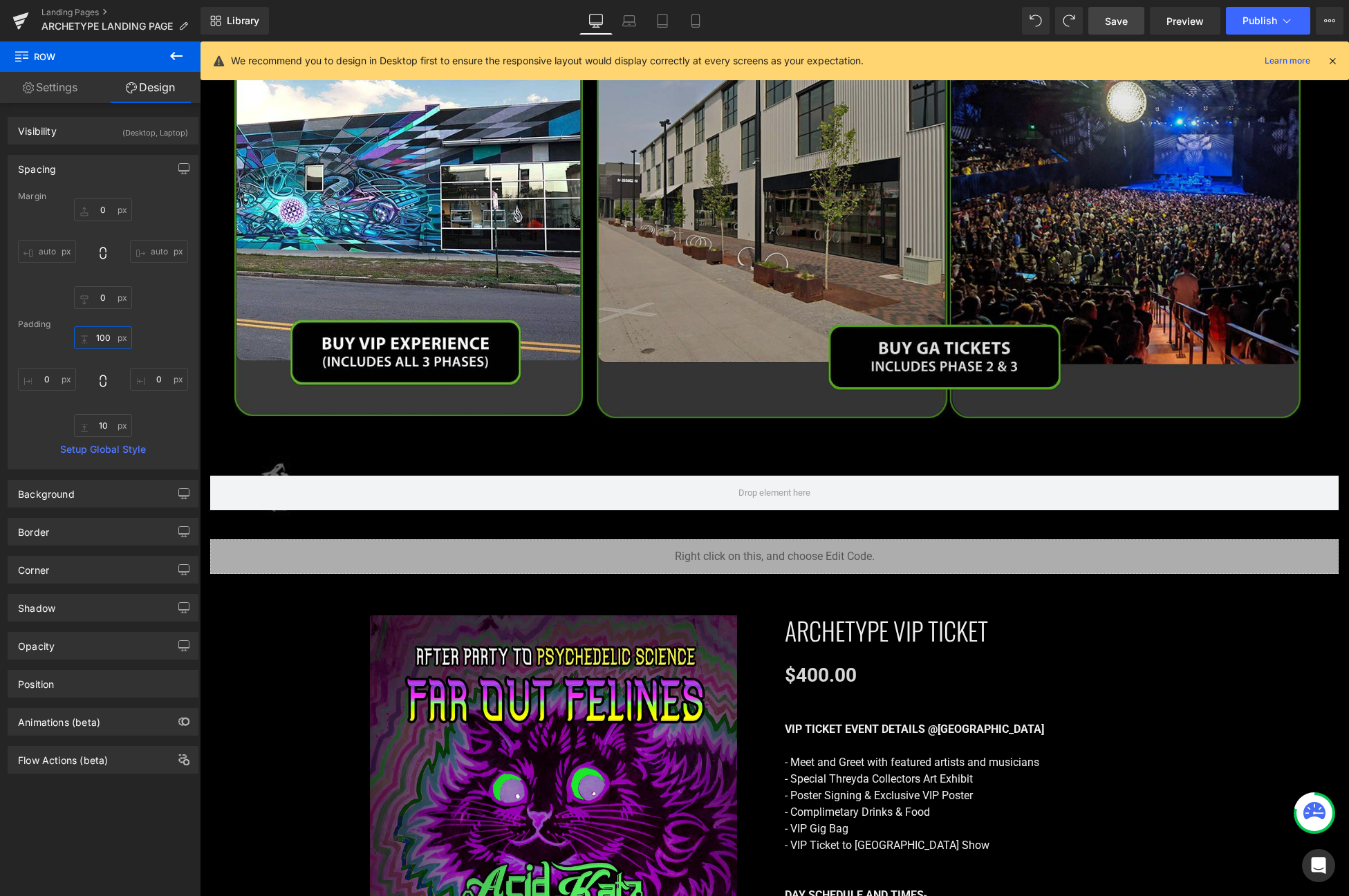
scroll to position [2348, 0]
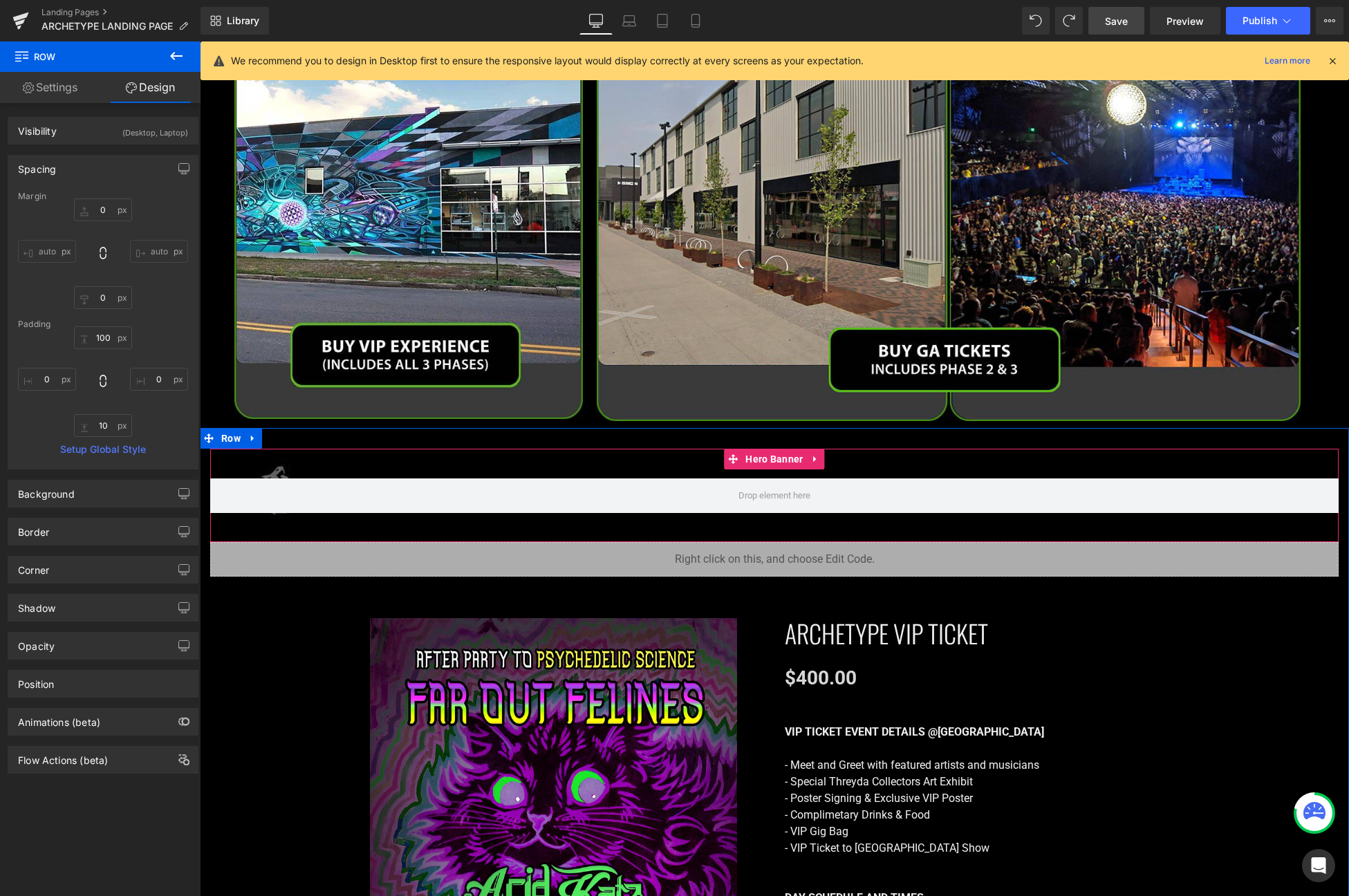
click at [714, 517] on div at bounding box center [774, 496] width 1128 height 94
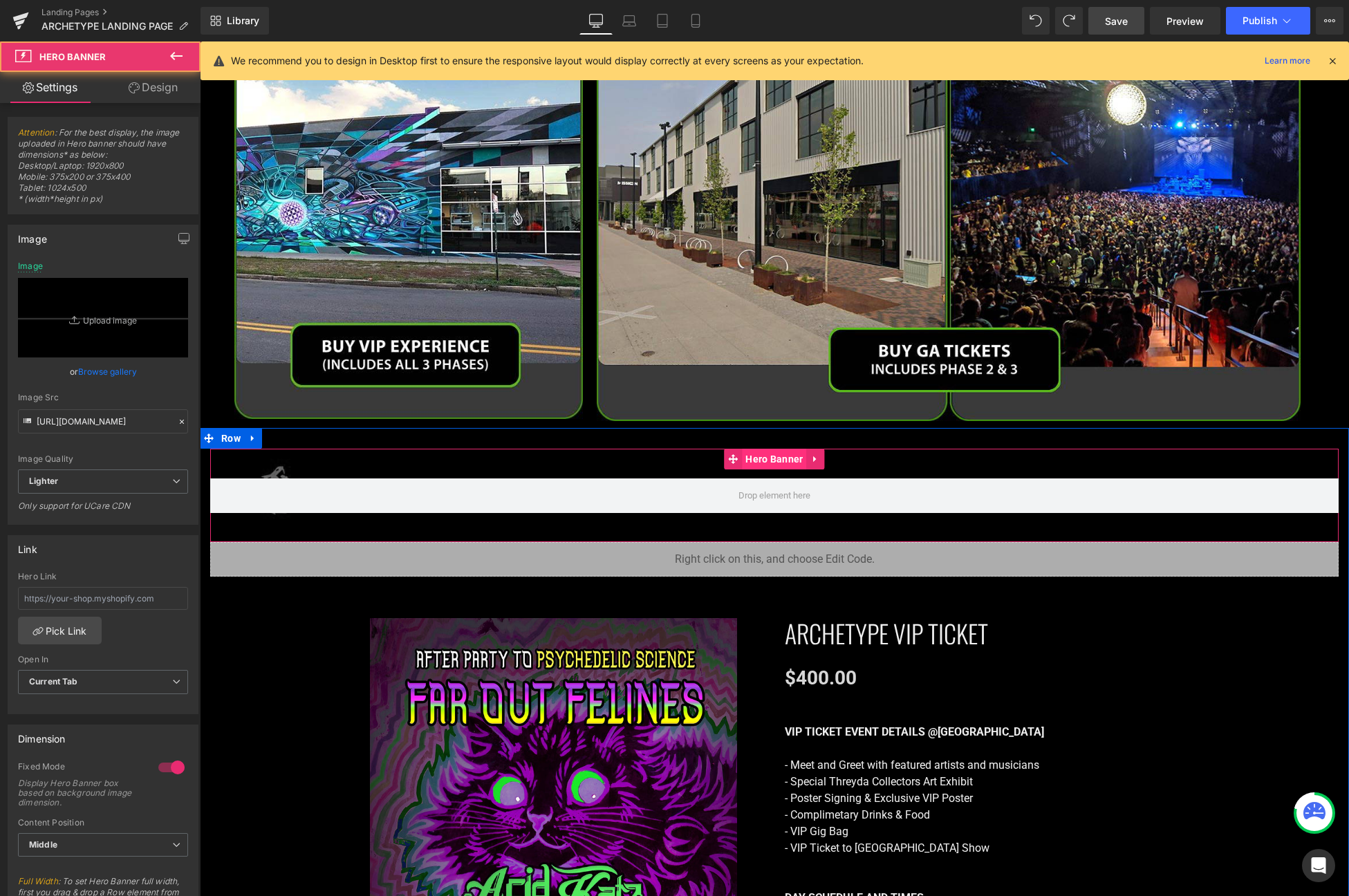
click at [758, 455] on span "Hero Banner" at bounding box center [774, 459] width 64 height 20
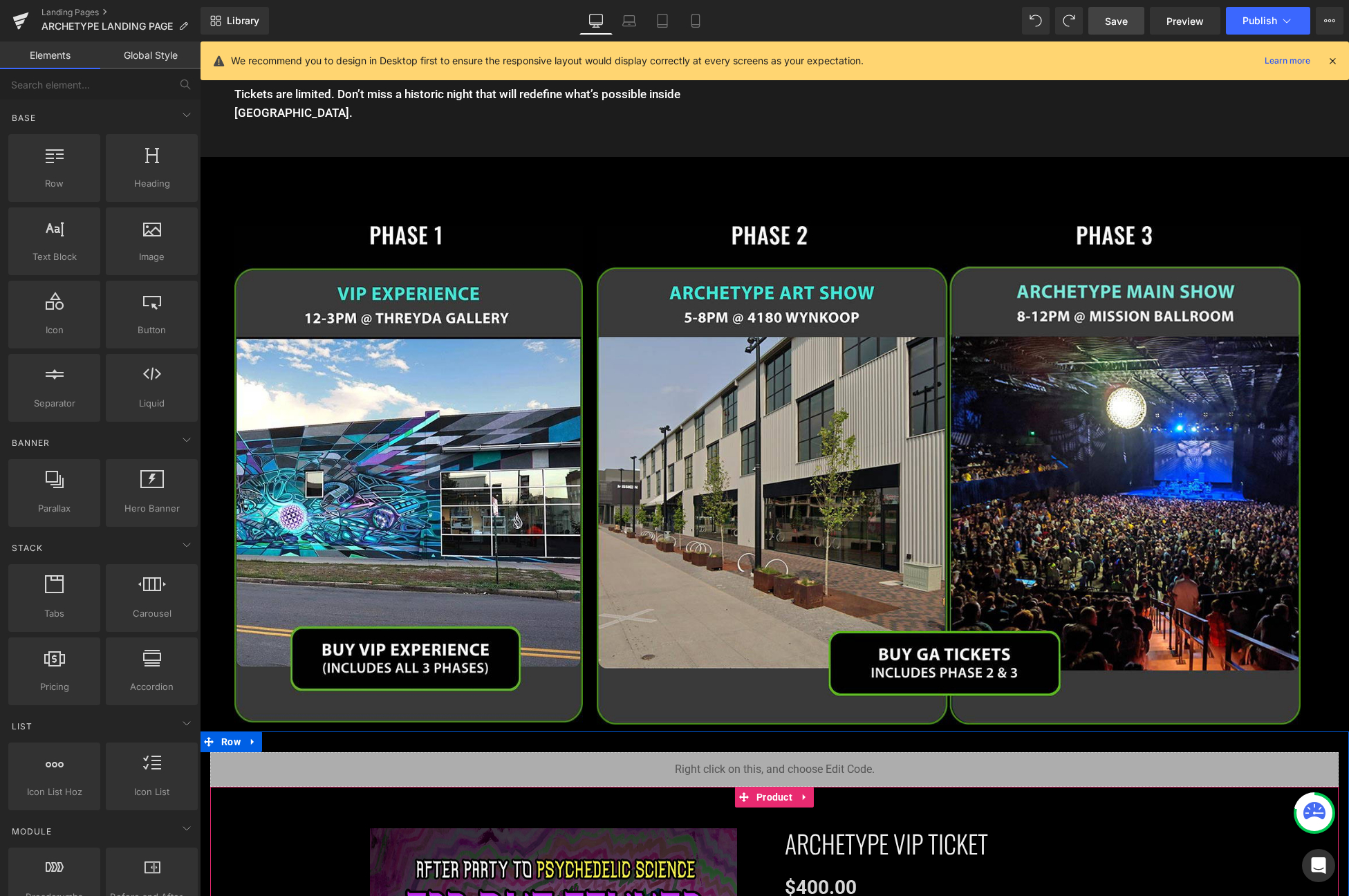
scroll to position [1986, 0]
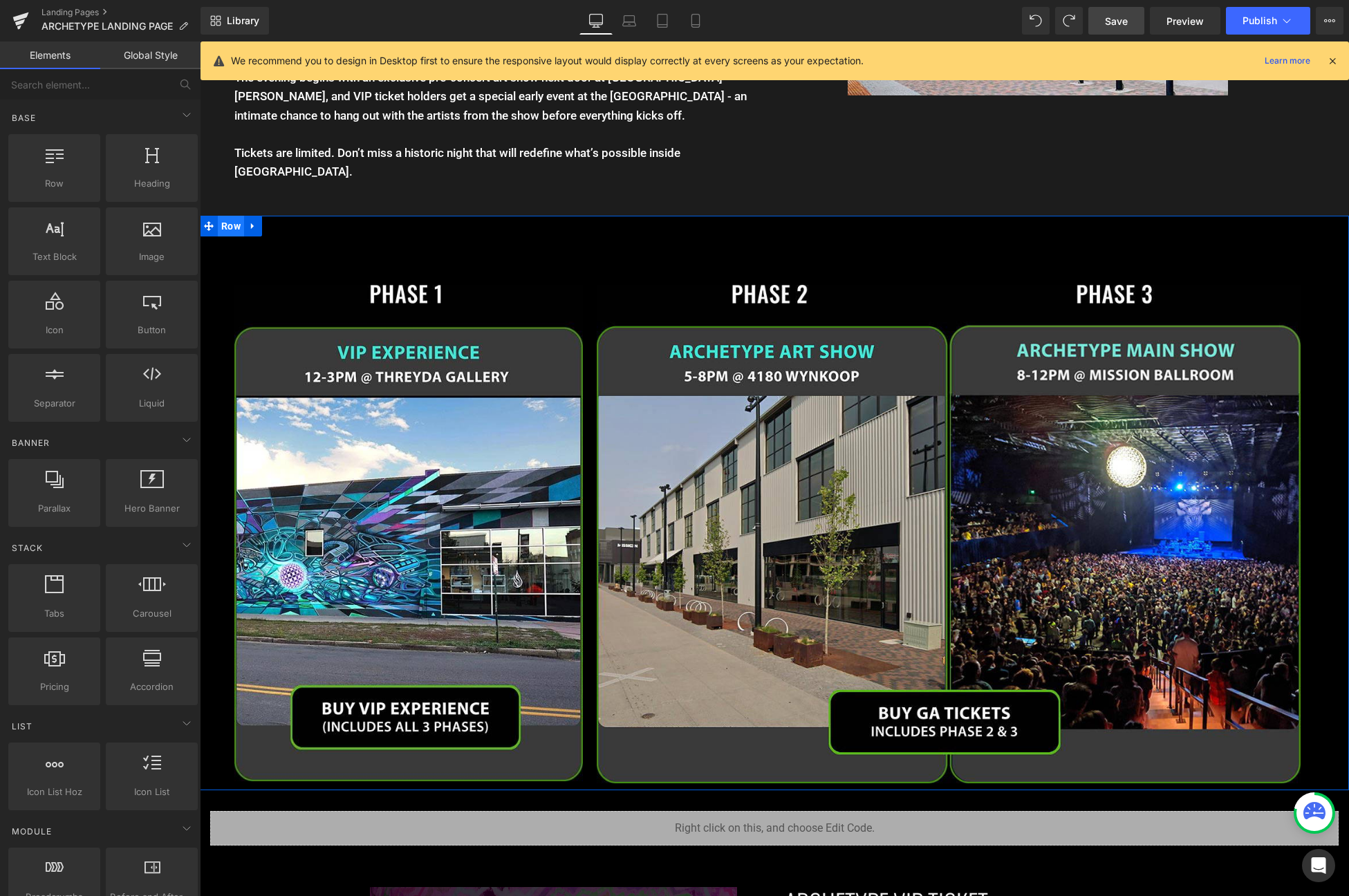
click at [221, 230] on span "Row" at bounding box center [231, 226] width 26 height 20
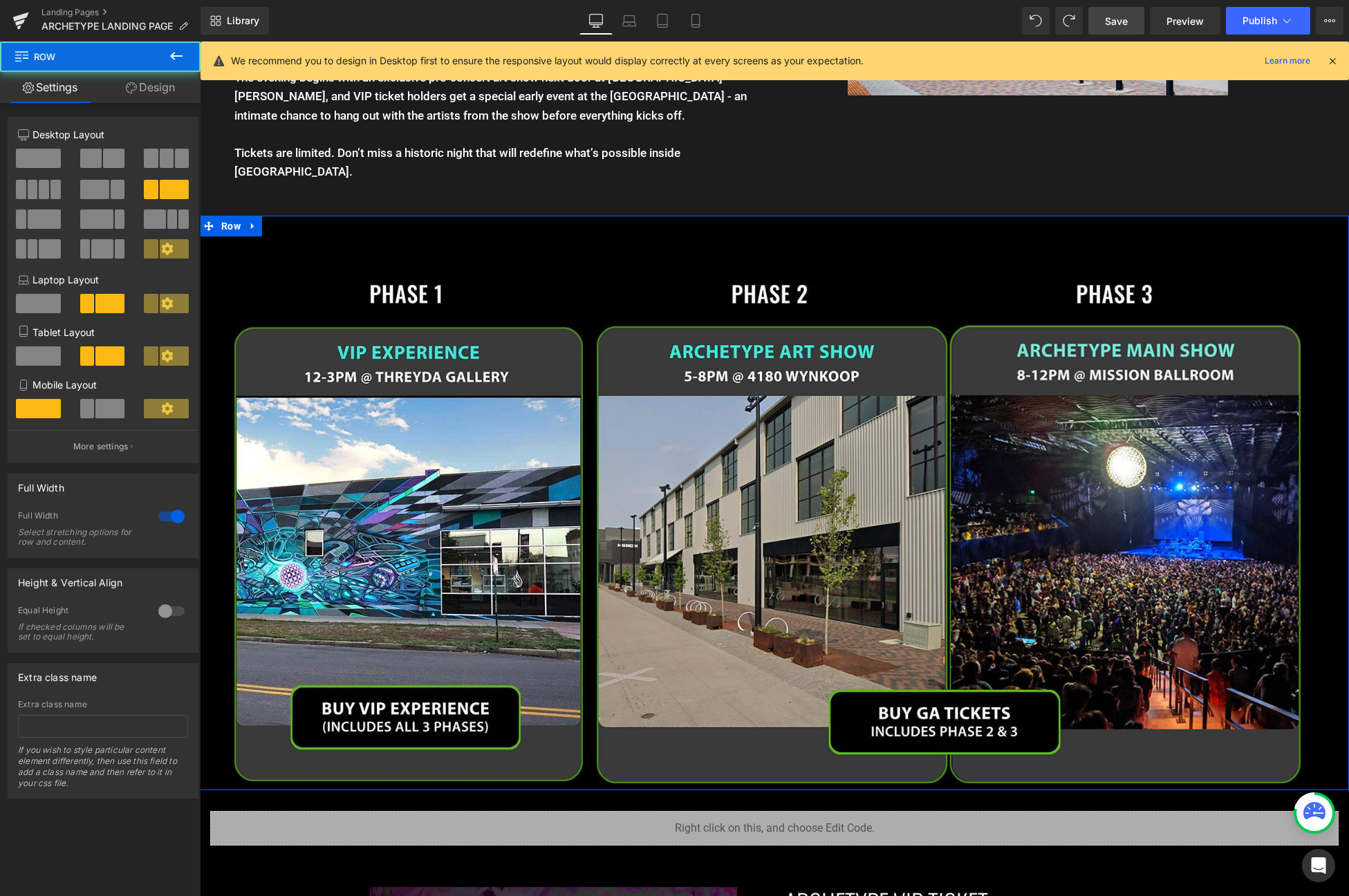
click at [144, 87] on link "Design" at bounding box center [151, 87] width 101 height 31
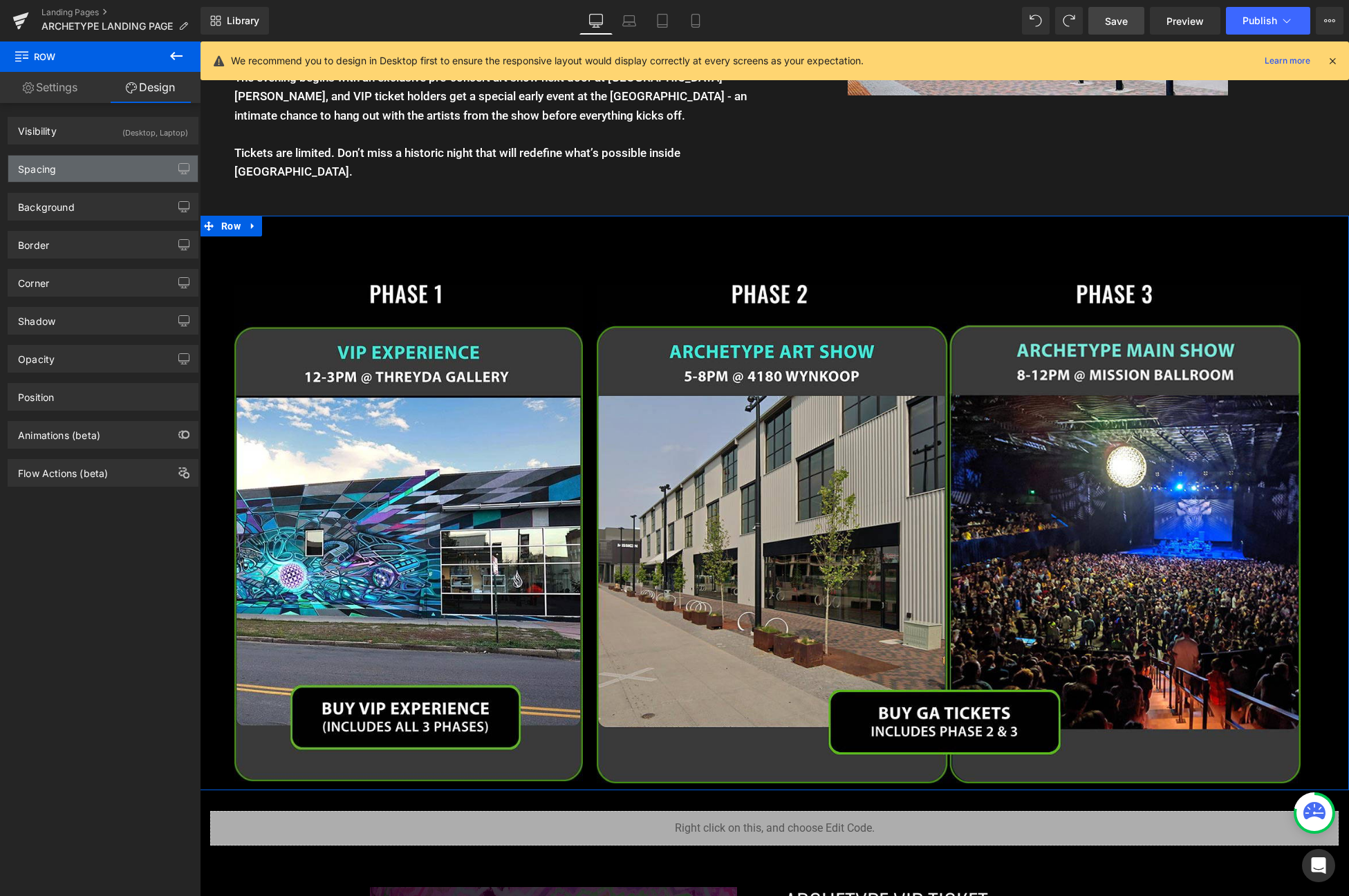
click at [110, 156] on div "Spacing" at bounding box center [102, 169] width 189 height 26
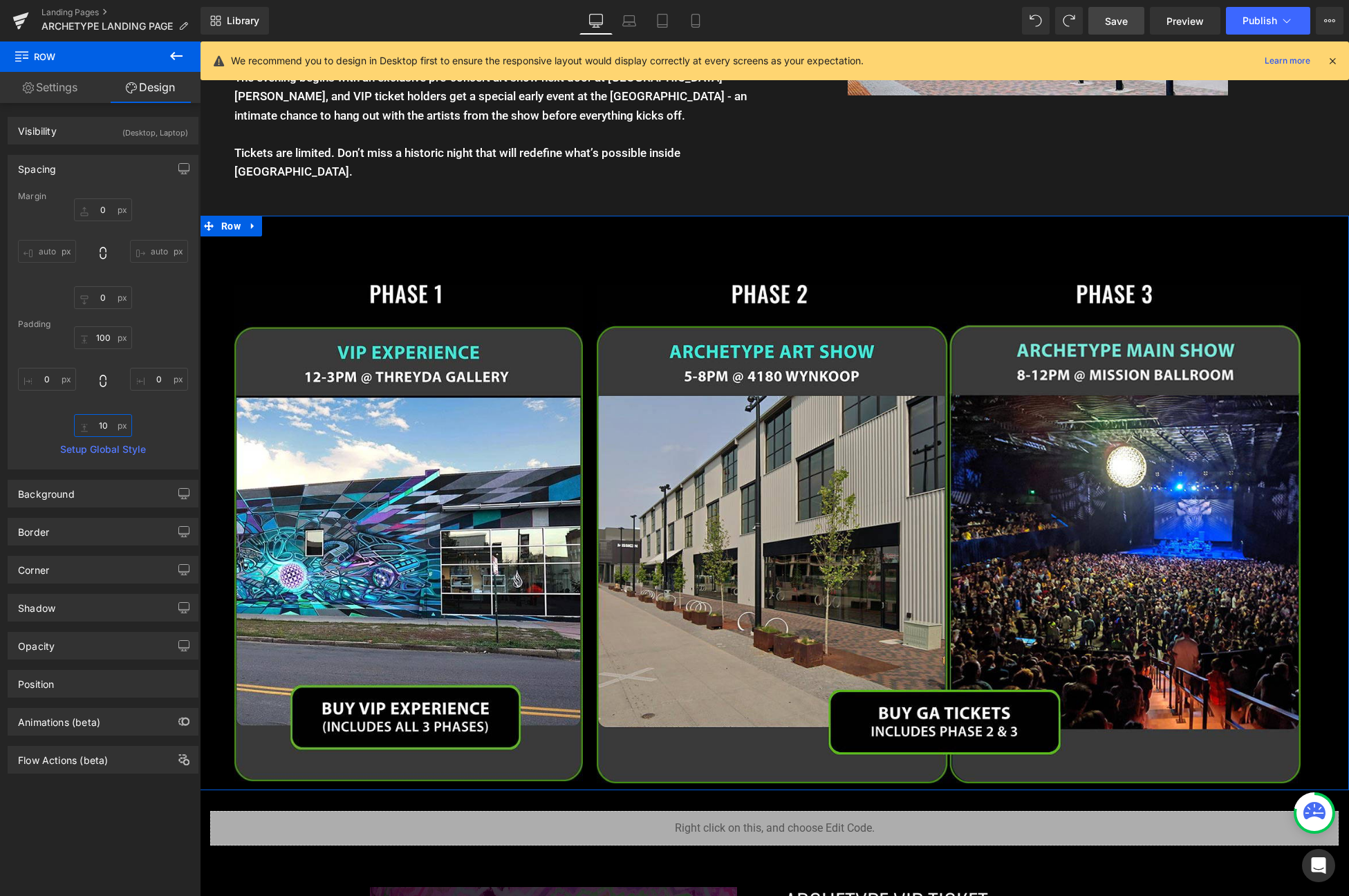
click at [102, 428] on input "10" at bounding box center [102, 426] width 58 height 22
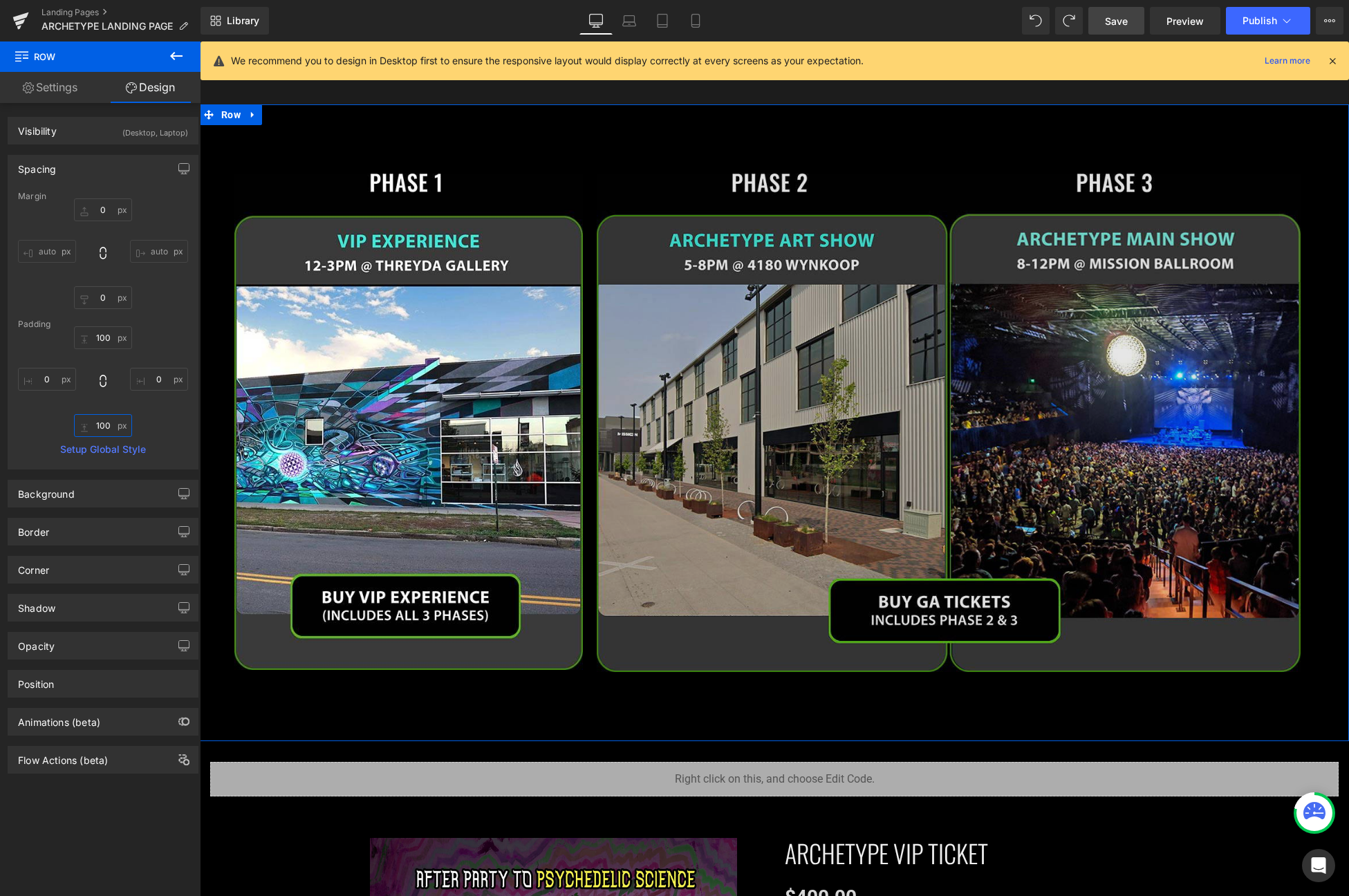
scroll to position [2146, 0]
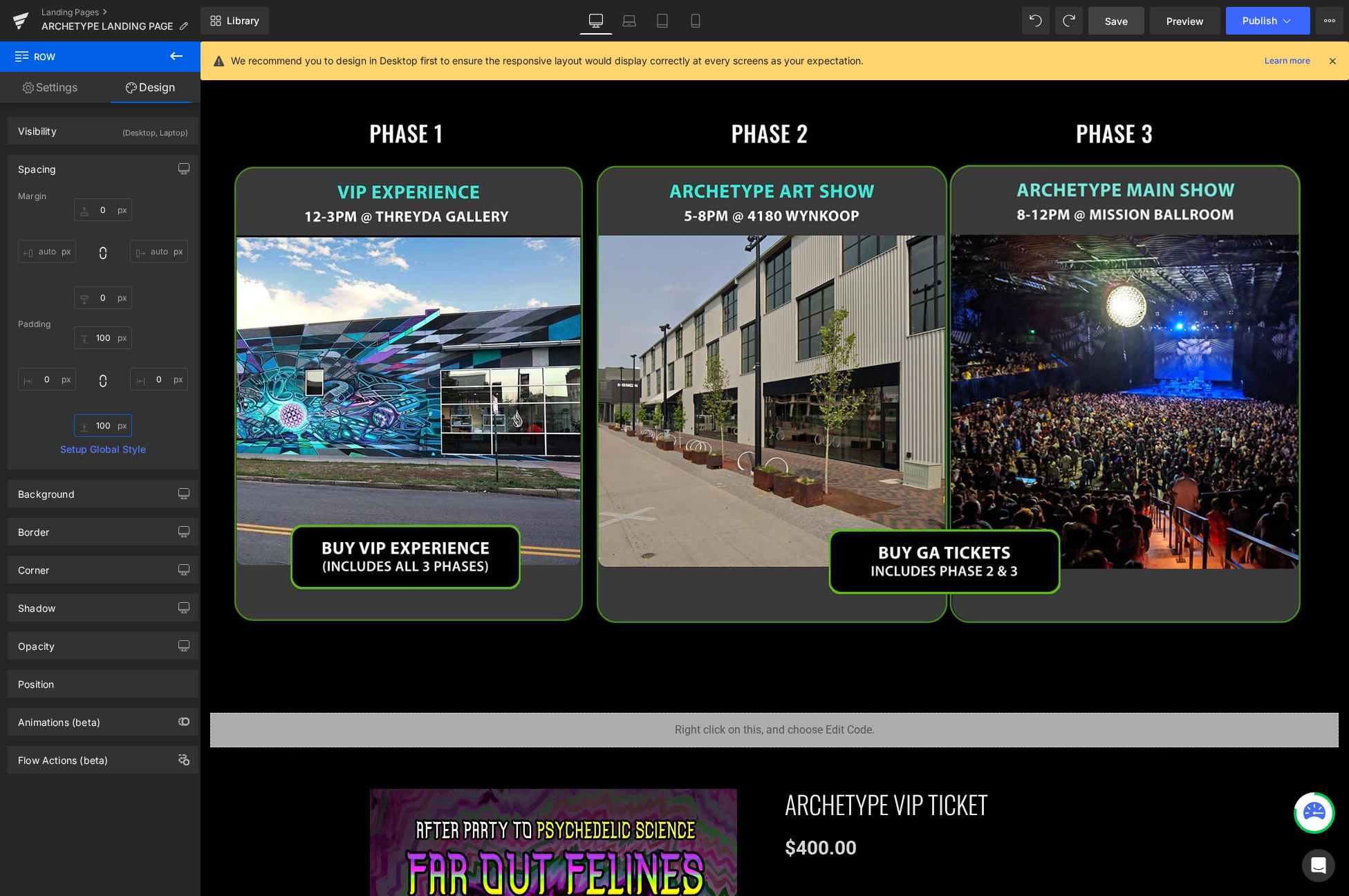
type input "100"
click at [1124, 19] on span "Save" at bounding box center [1116, 21] width 22 height 15
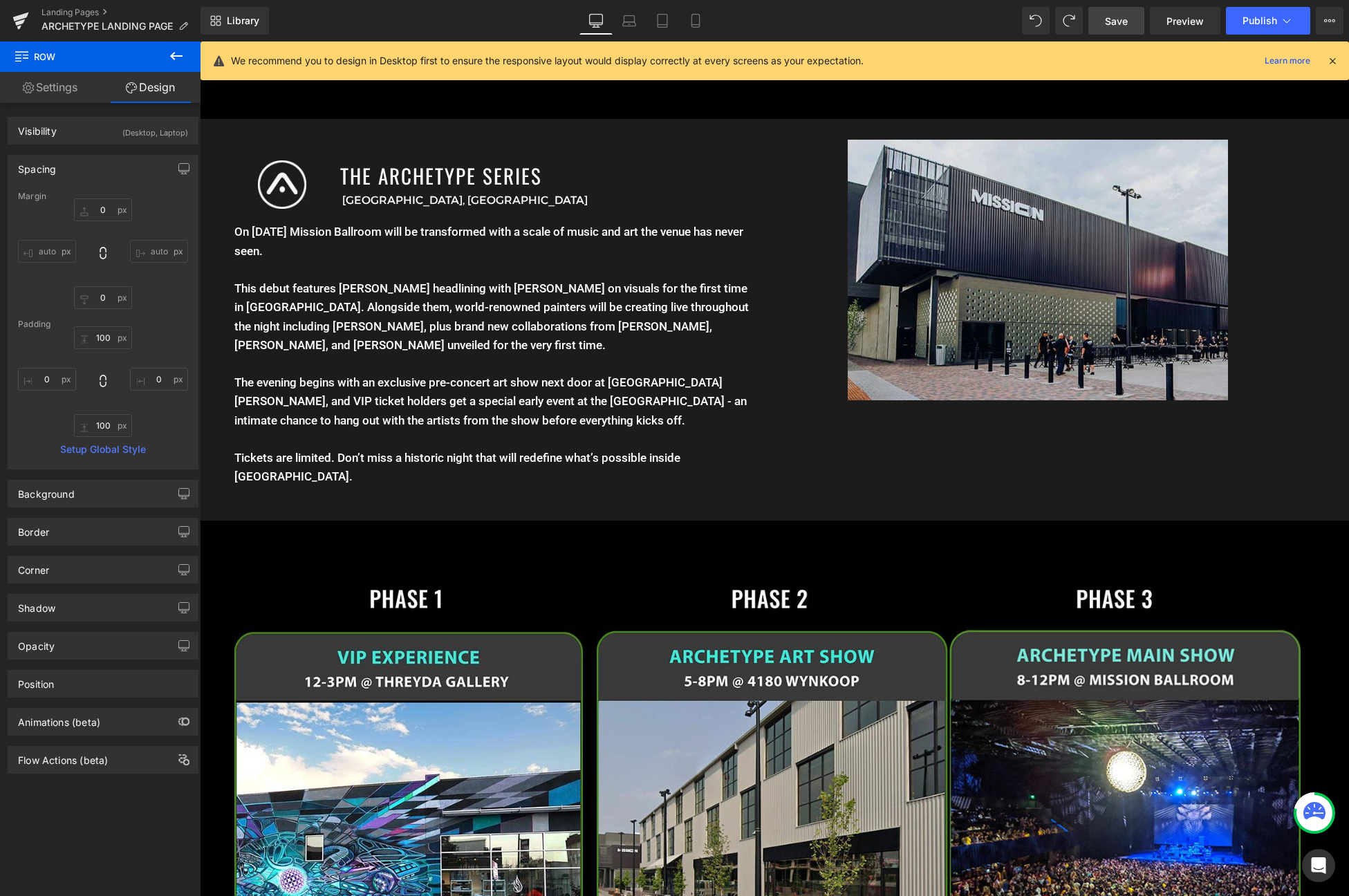
scroll to position [1638, 0]
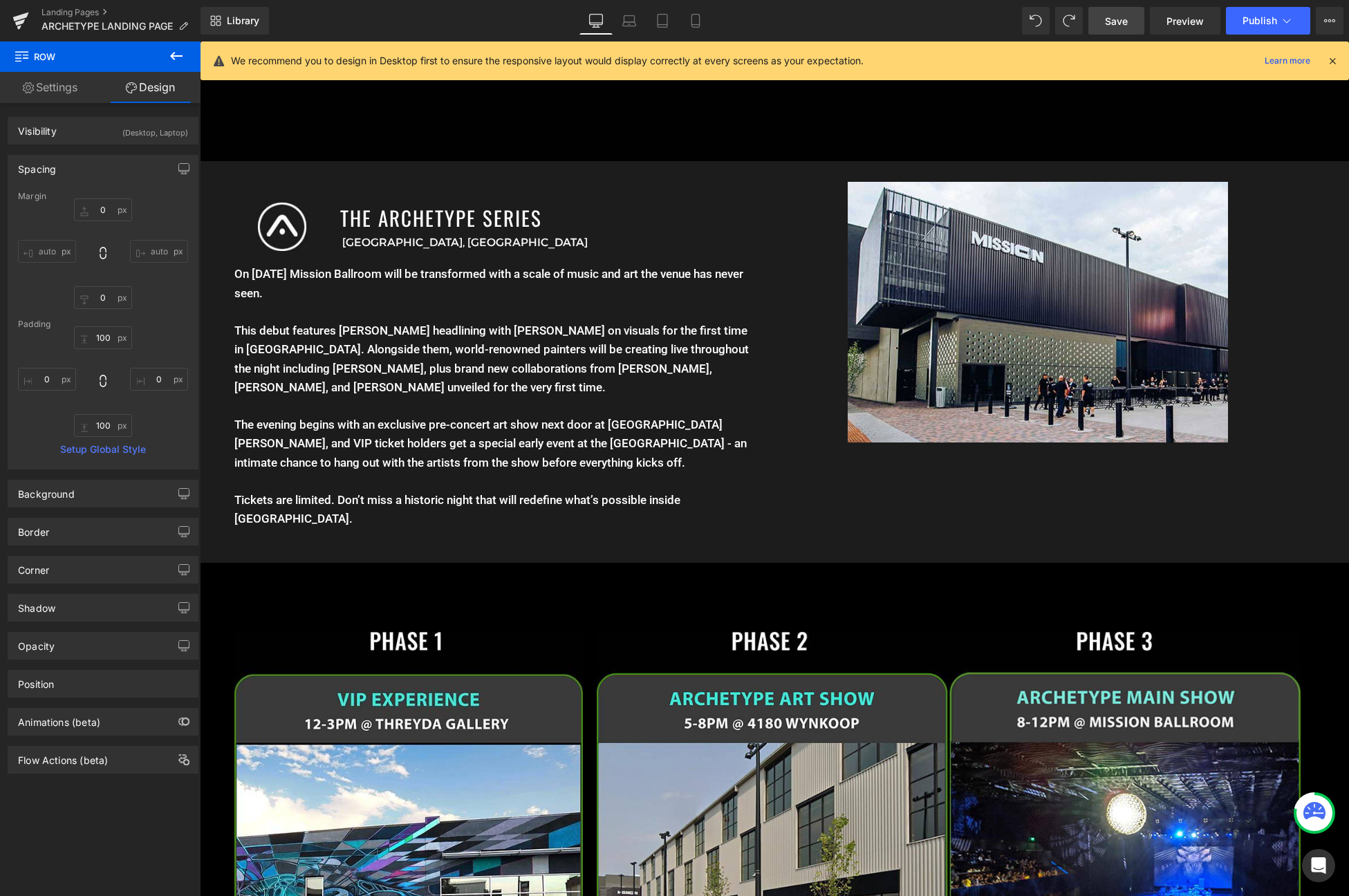
click at [179, 57] on icon at bounding box center [176, 56] width 17 height 17
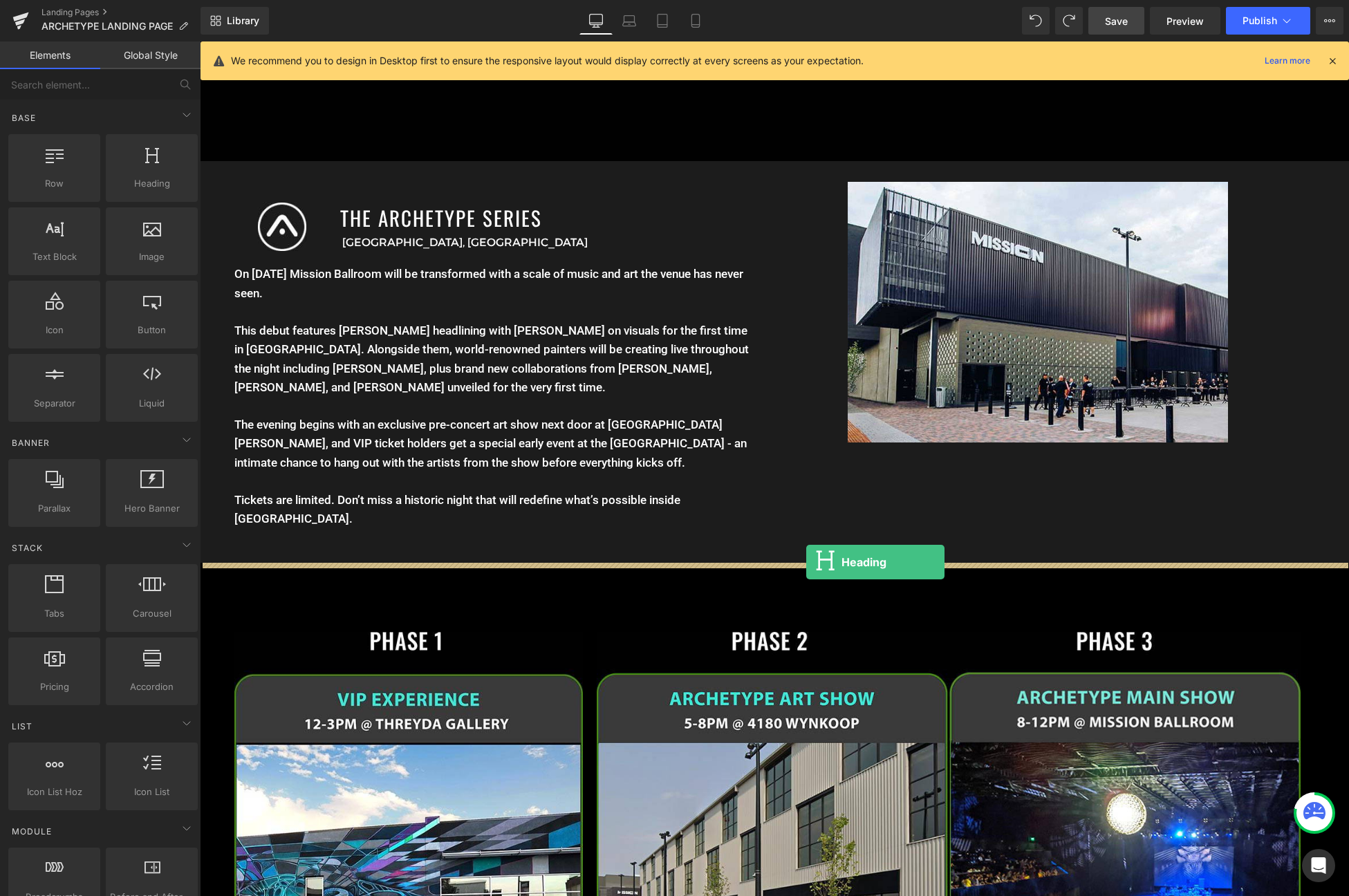
drag, startPoint x: 334, startPoint y: 216, endPoint x: 807, endPoint y: 563, distance: 586.6
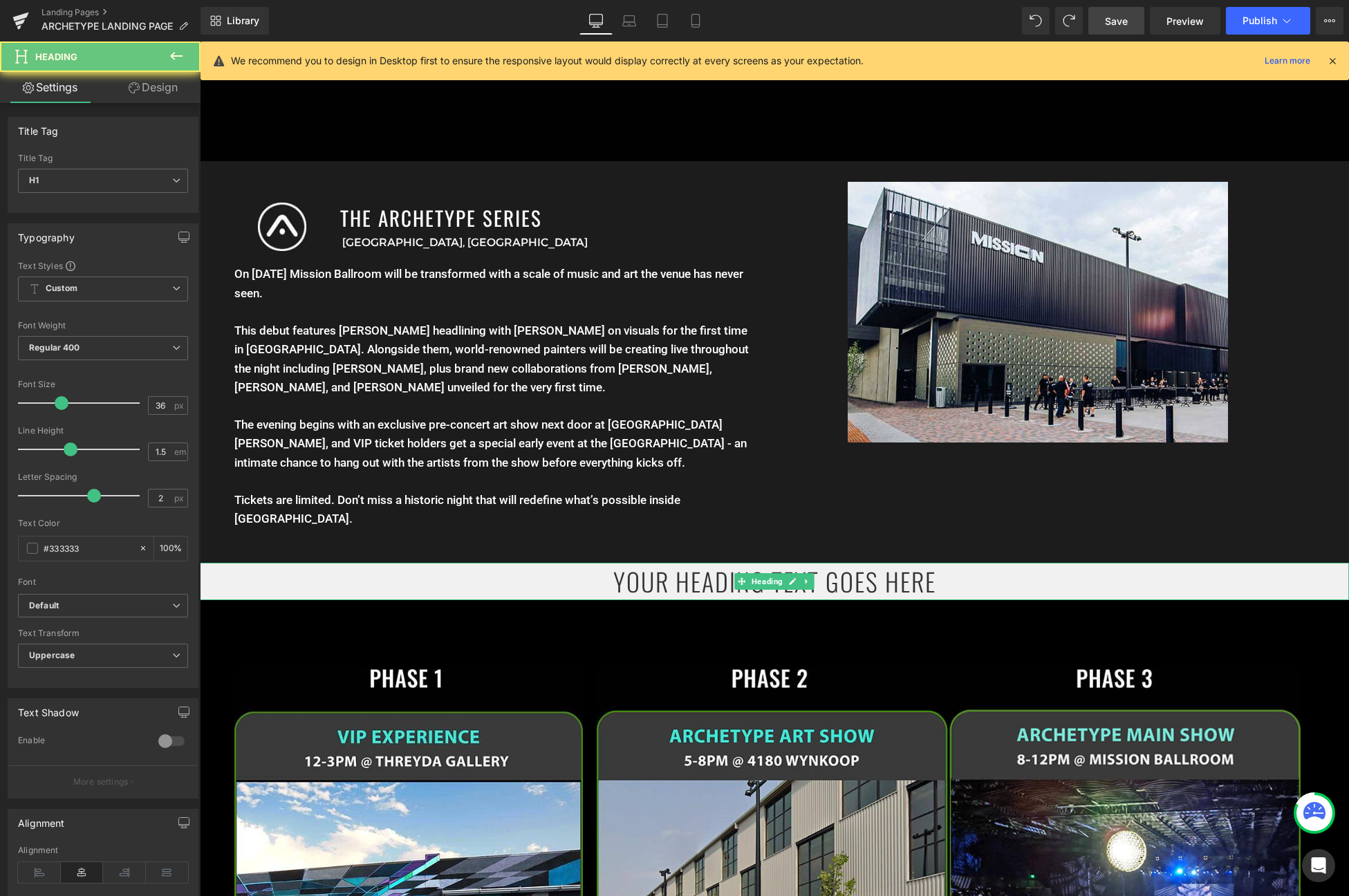
click at [697, 578] on h1 "Your heading text goes here" at bounding box center [775, 581] width 1150 height 37
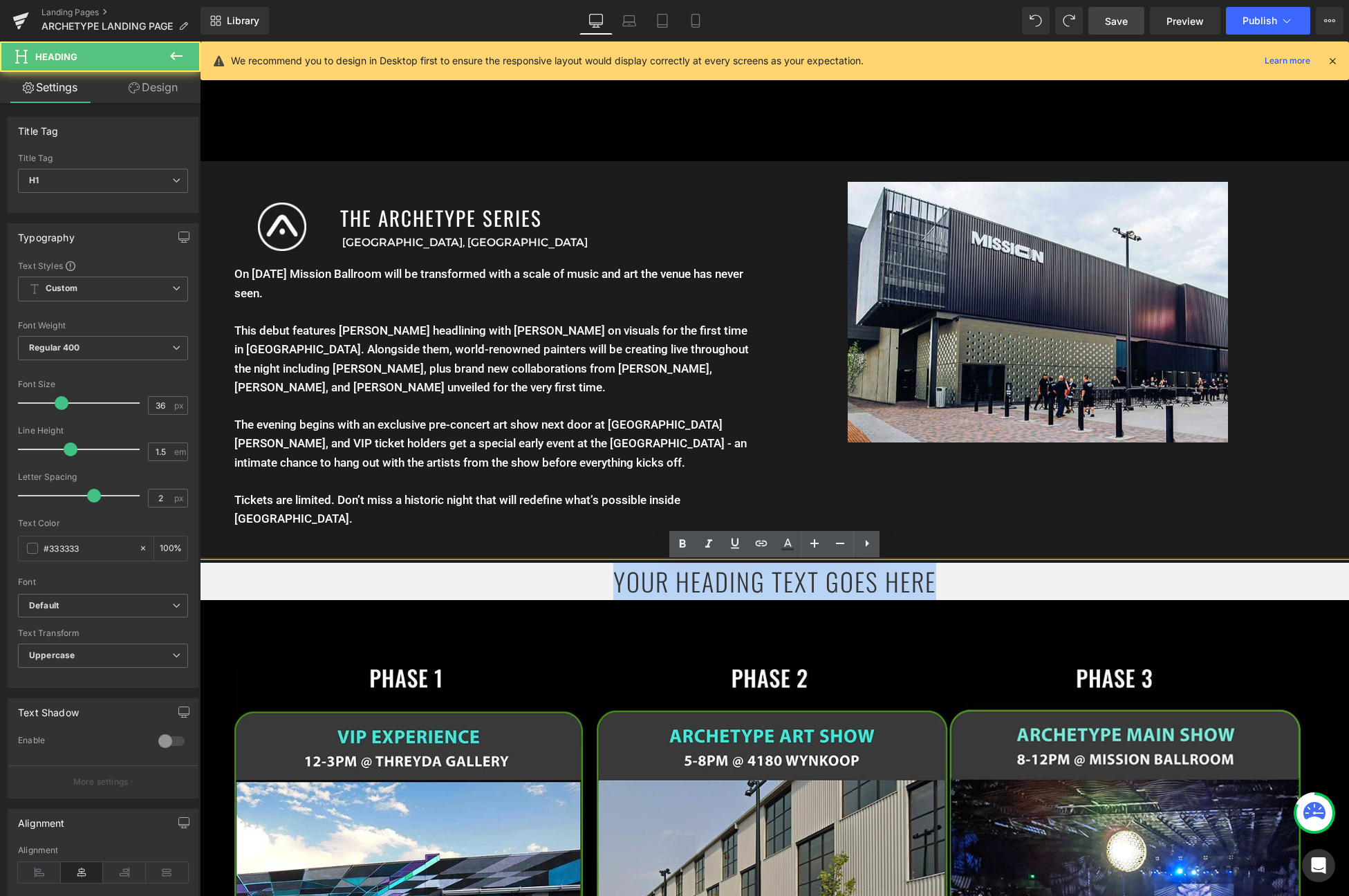
click at [697, 578] on h1 "Your heading text goes here" at bounding box center [775, 581] width 1150 height 37
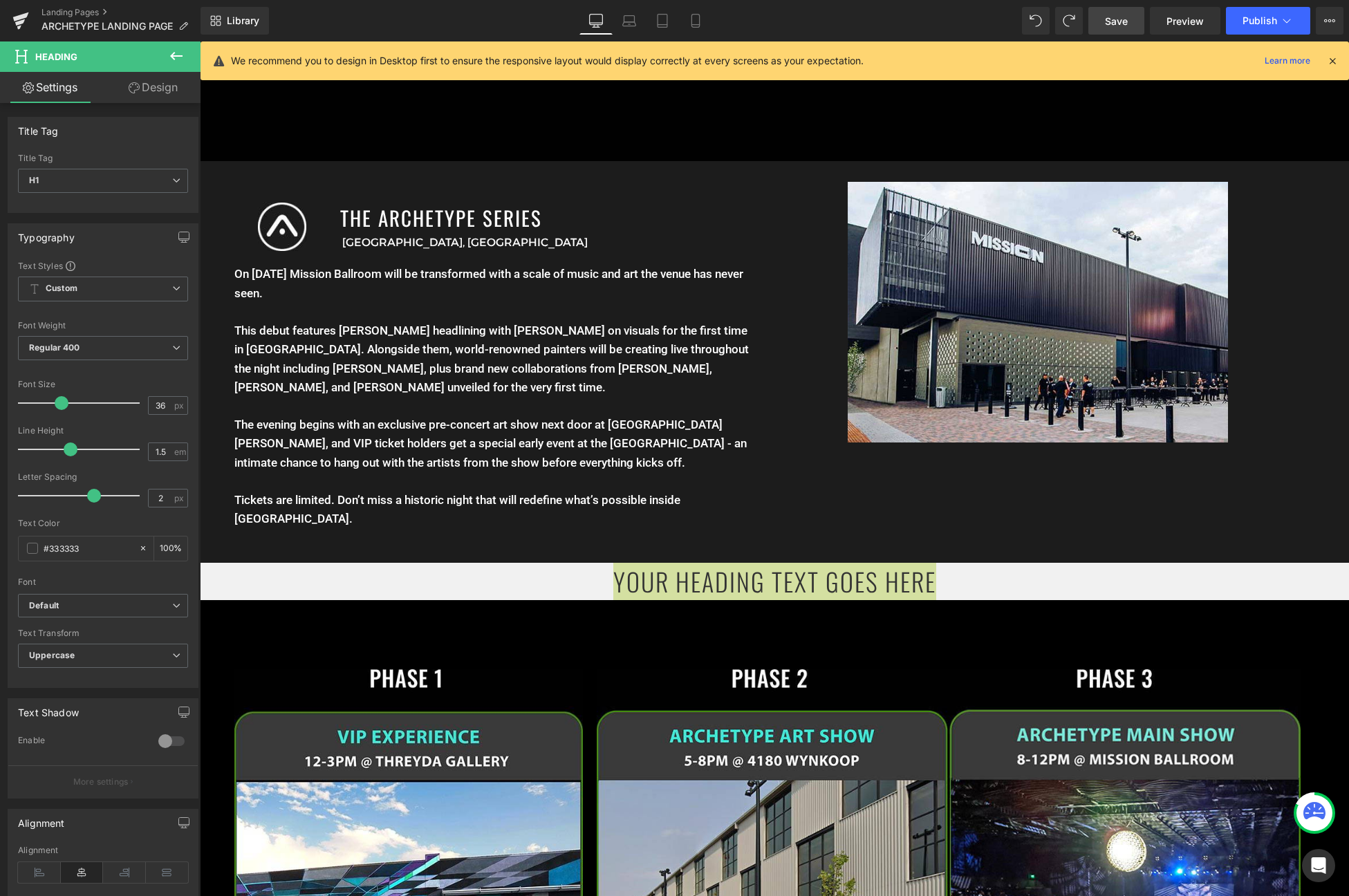
click at [133, 82] on icon at bounding box center [134, 88] width 11 height 11
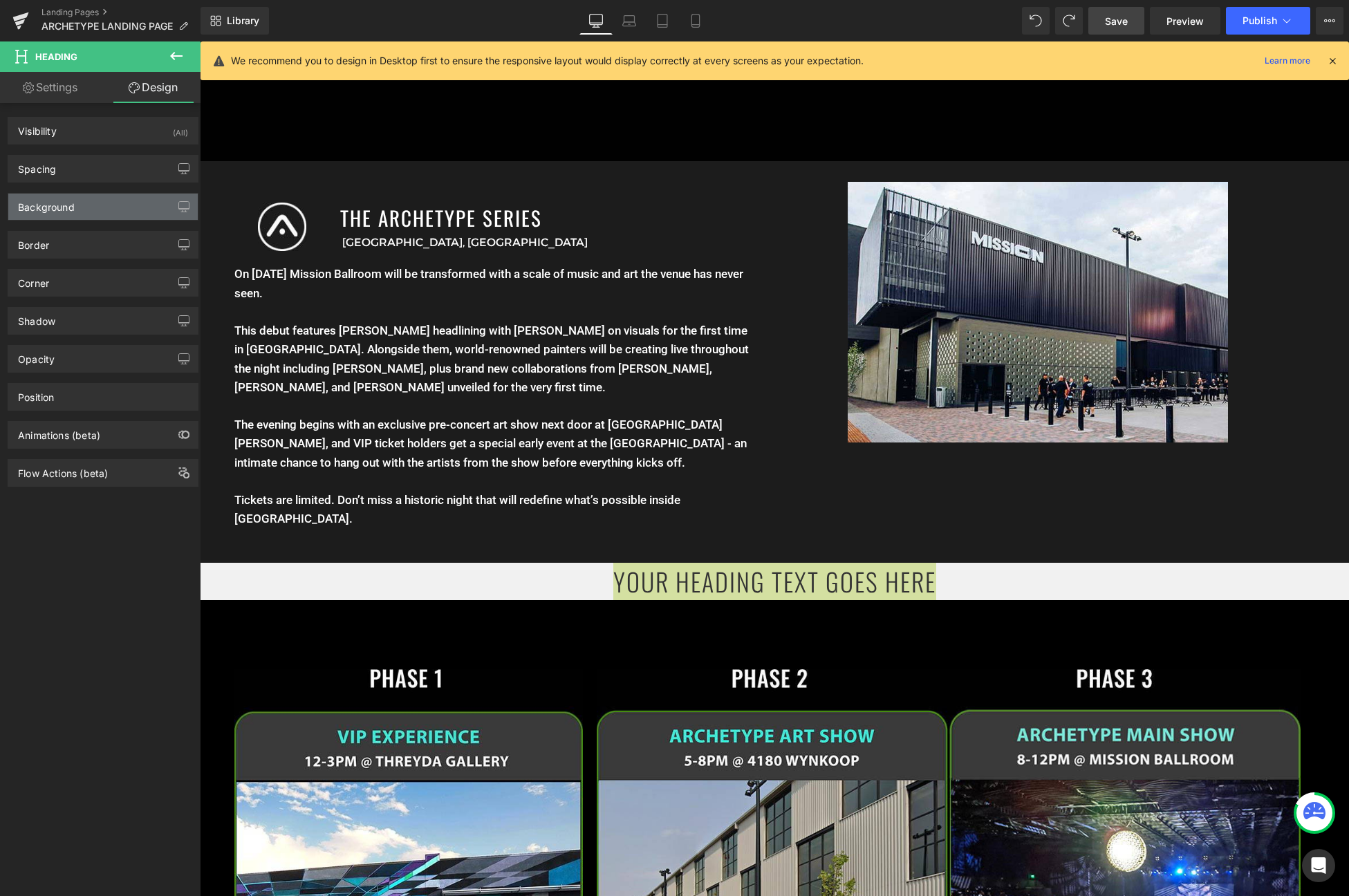
click at [68, 208] on div "Background" at bounding box center [46, 203] width 57 height 20
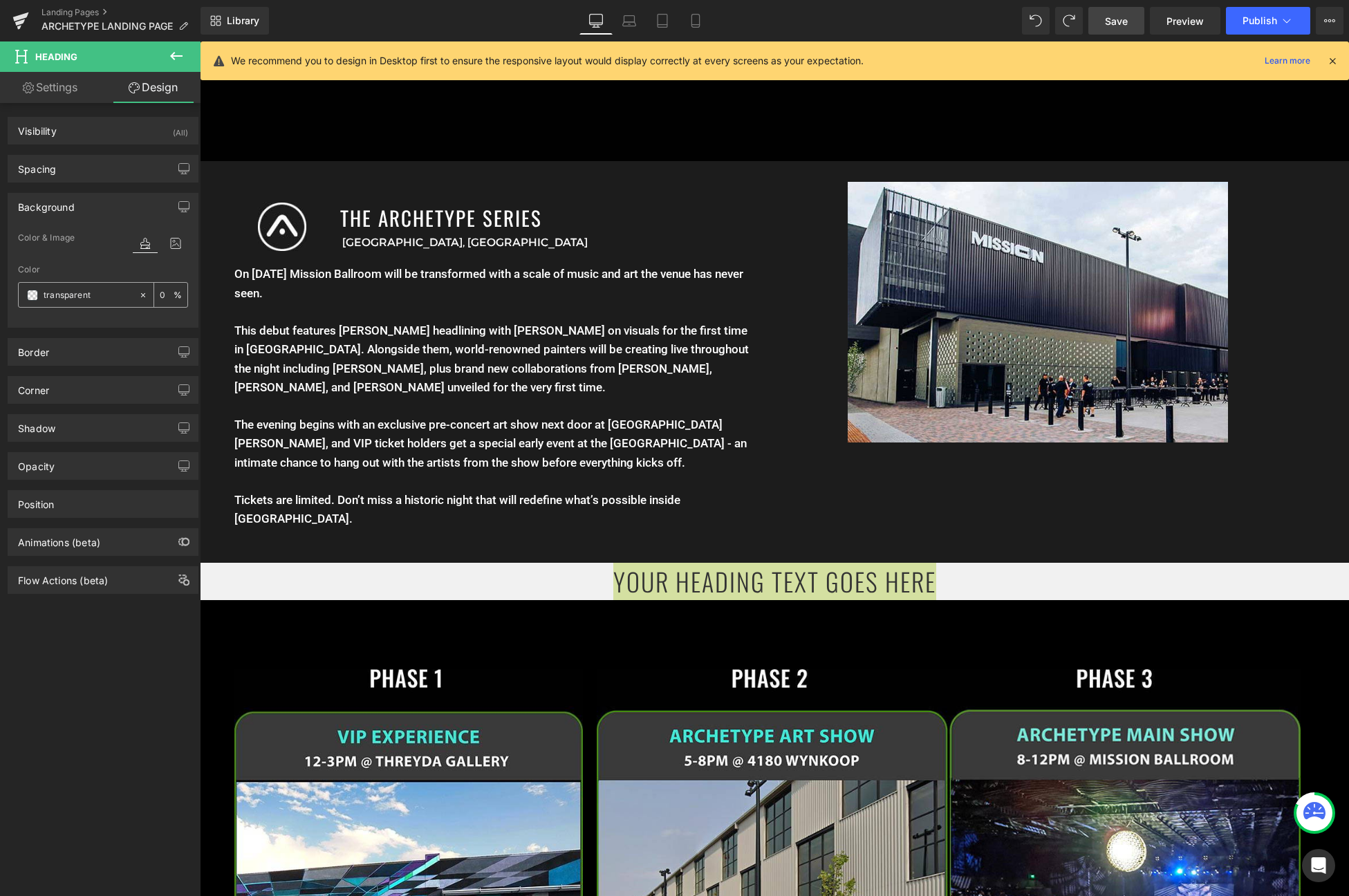
click at [33, 292] on span at bounding box center [33, 295] width 11 height 11
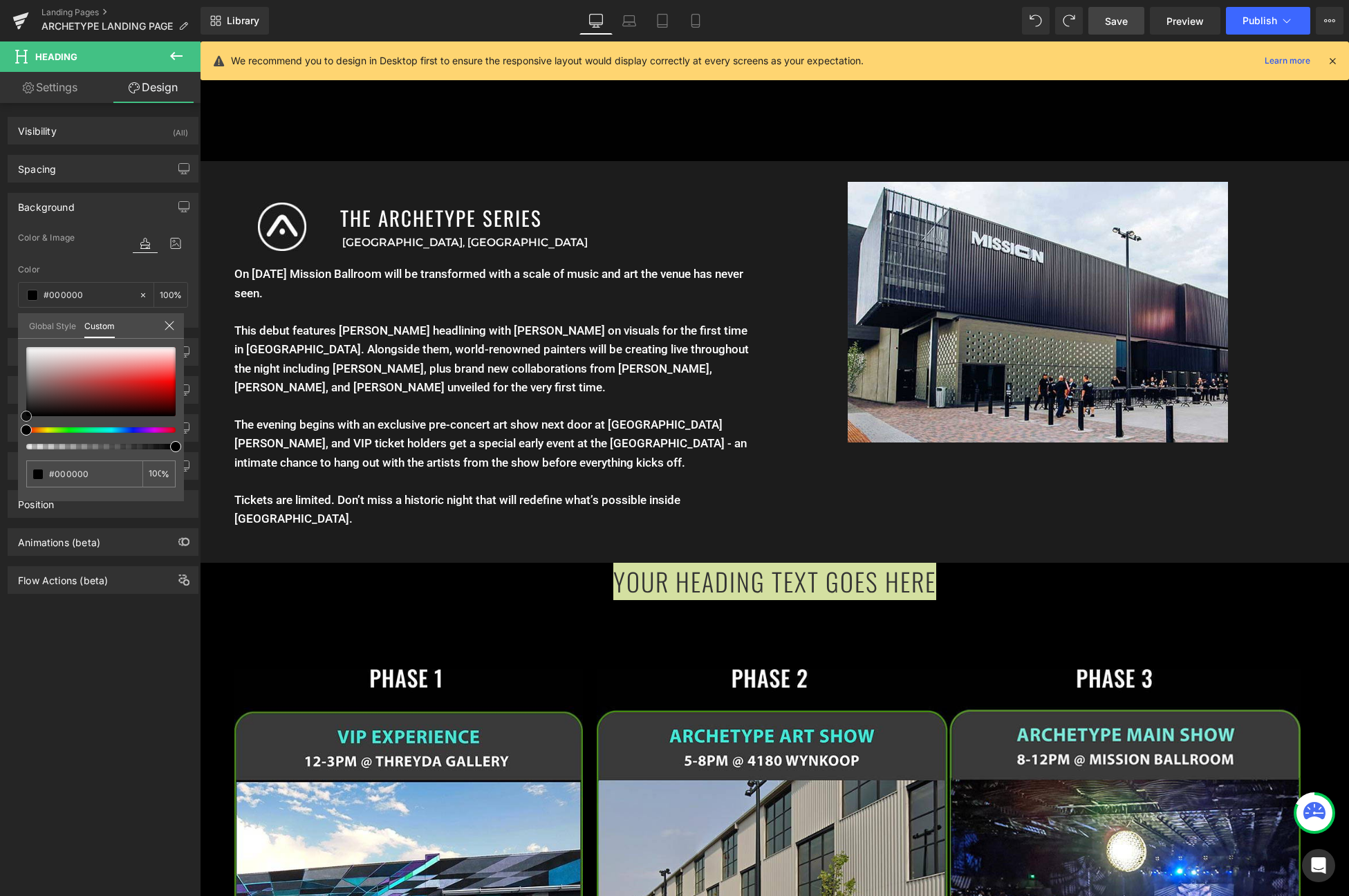
drag, startPoint x: 55, startPoint y: 372, endPoint x: -46, endPoint y: 497, distance: 160.7
click at [0, 497] on html "Heading You are previewing how the will restyle your page. You can not edit Ele…" at bounding box center [674, 448] width 1349 height 896
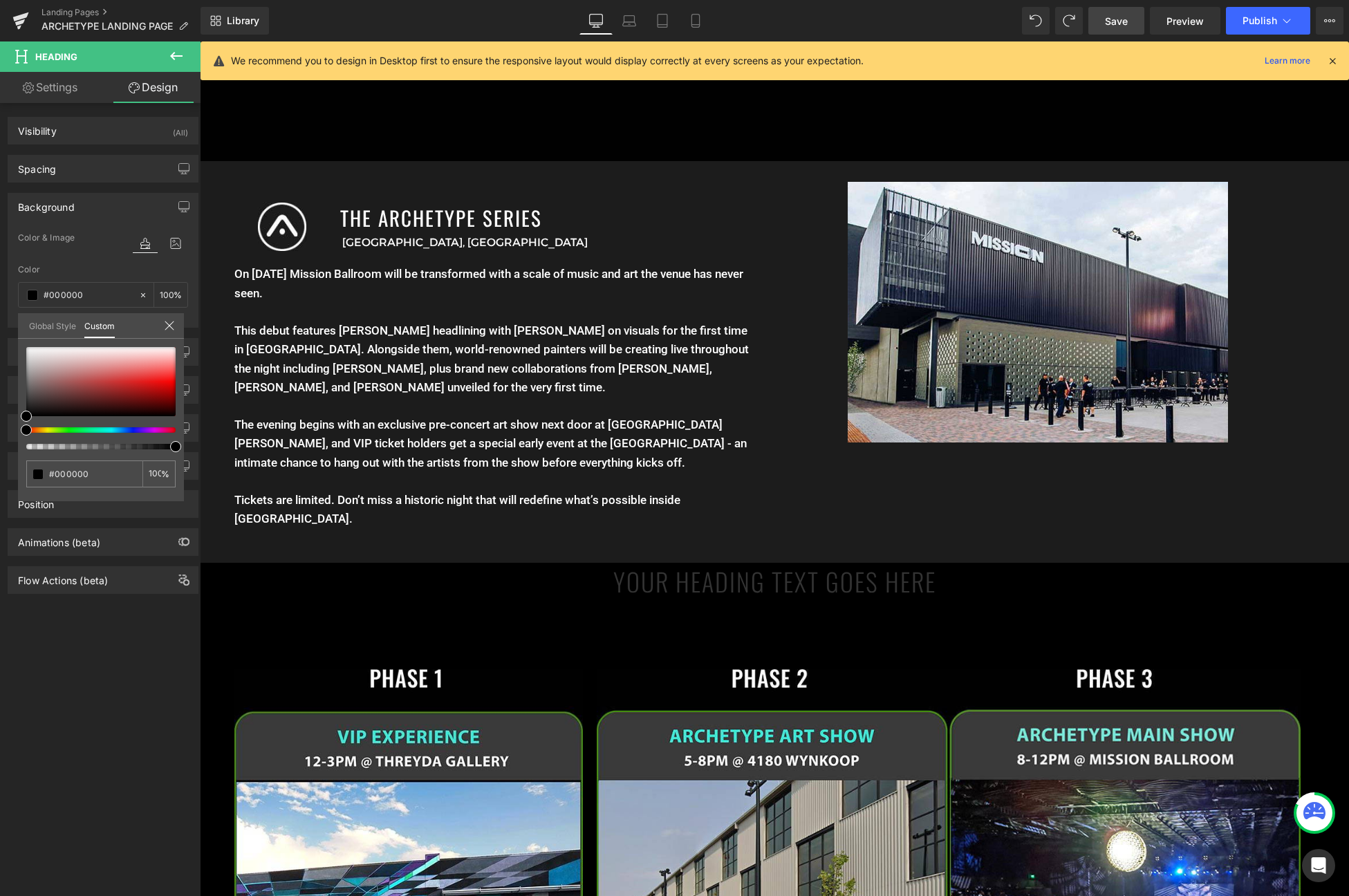
click at [785, 586] on body "Menu 0 Art Ritual Apparel Featured Collection The Vault / Final Pieces Shop All…" at bounding box center [775, 395] width 1150 height 3984
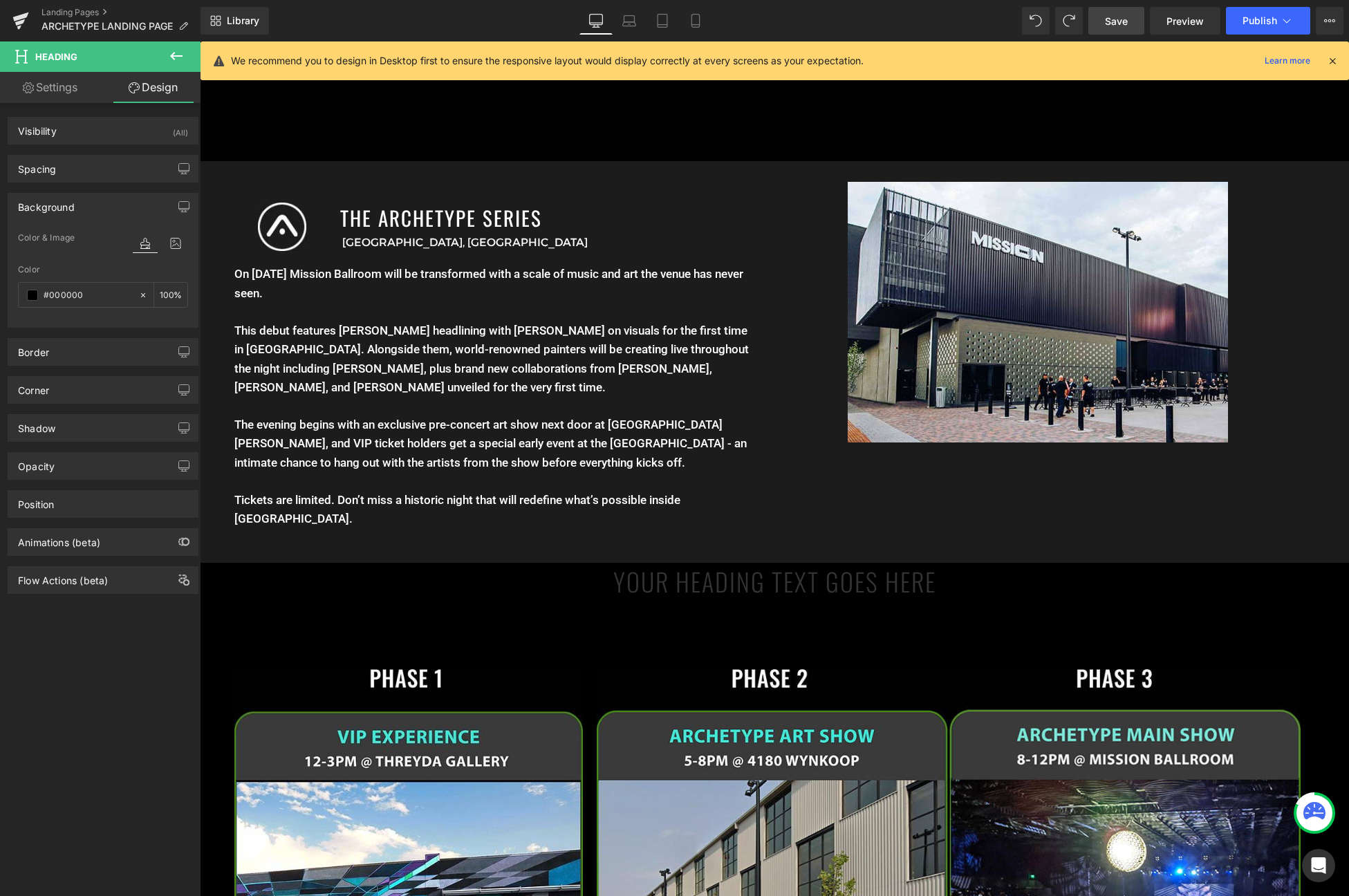
click at [785, 586] on link at bounding box center [793, 581] width 15 height 17
click at [785, 586] on h1 "Your heading text goes here" at bounding box center [775, 581] width 1150 height 37
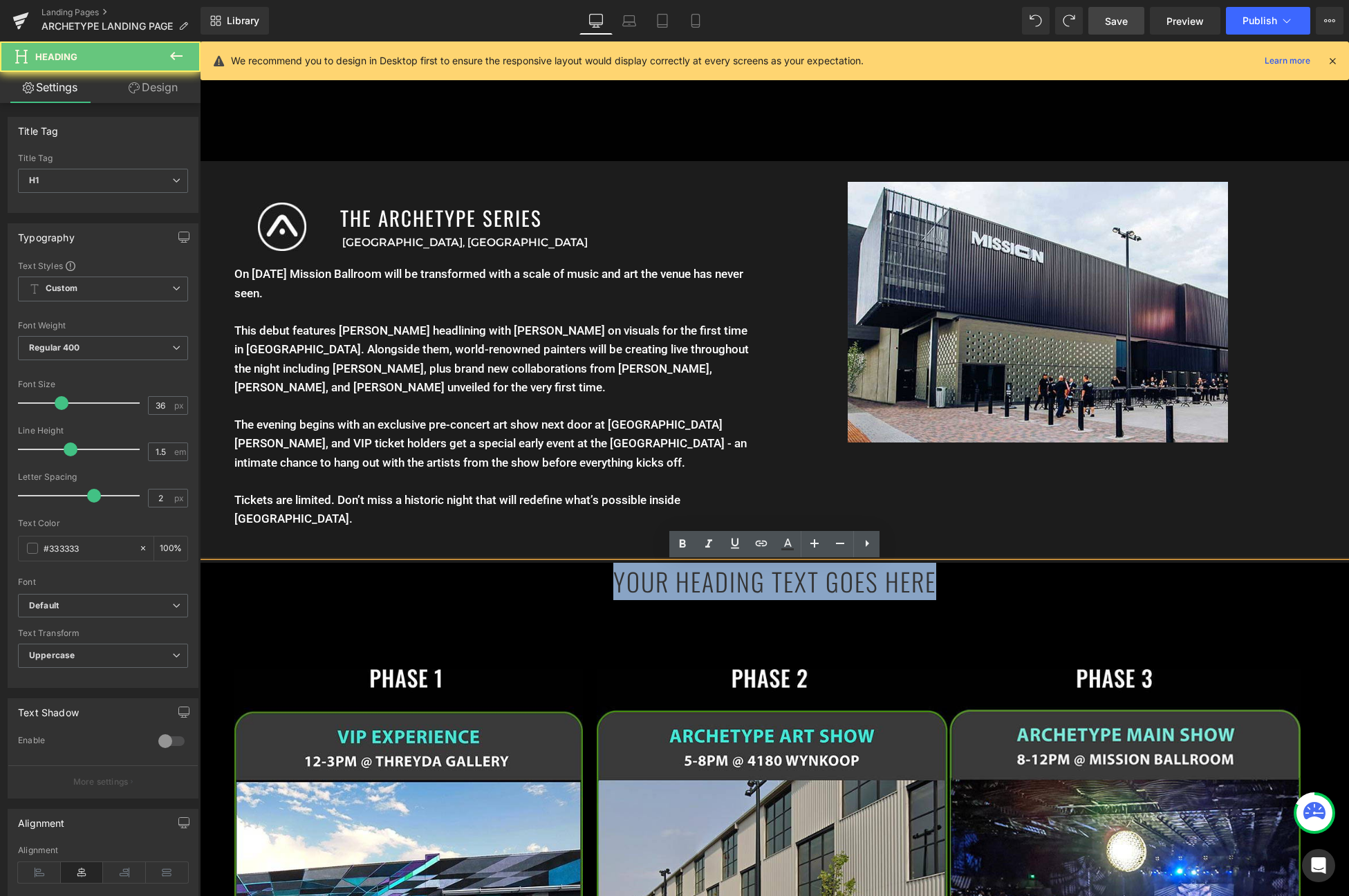
click at [701, 582] on h1 "Your heading text goes here" at bounding box center [775, 581] width 1150 height 37
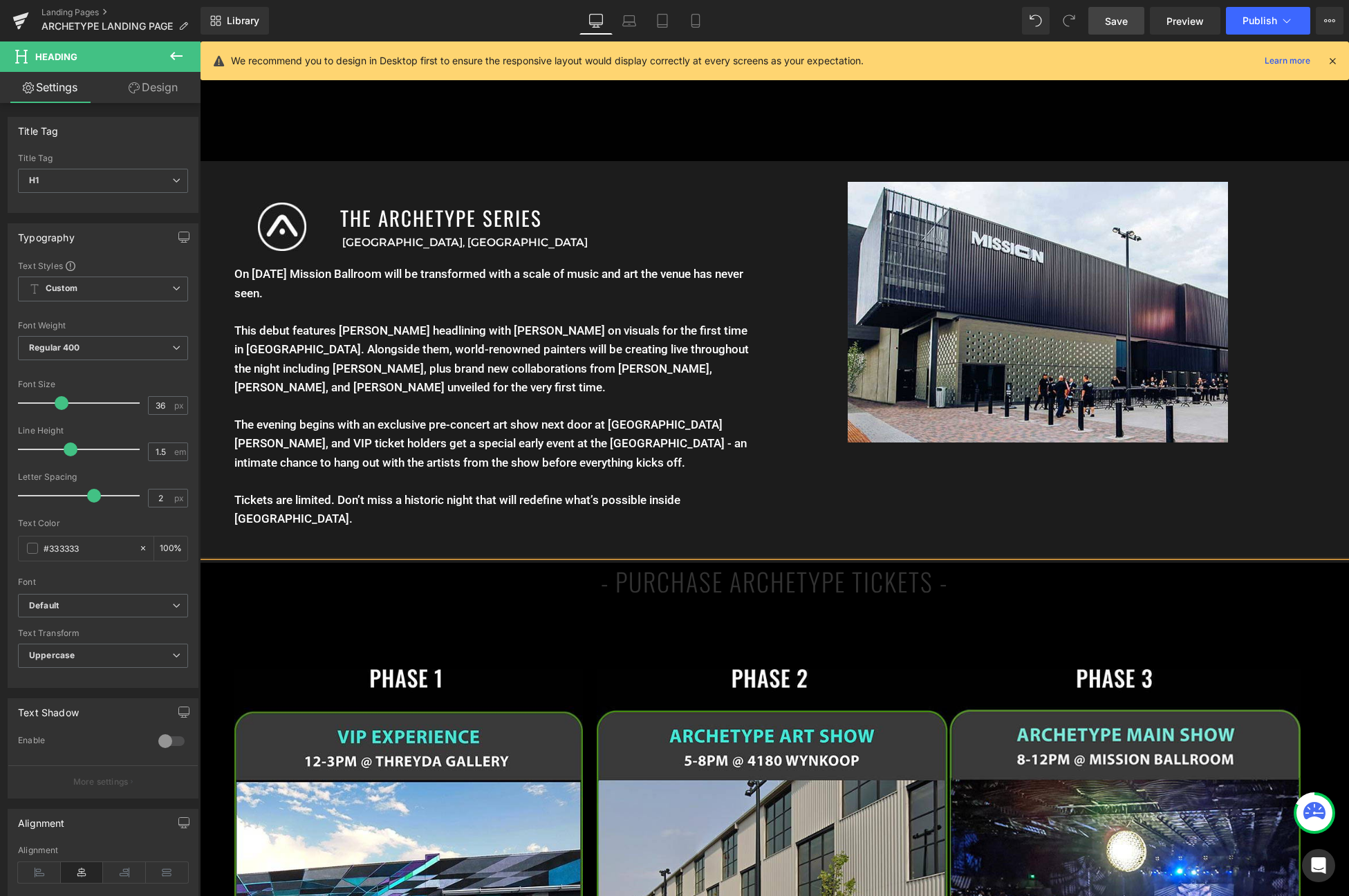
click at [664, 583] on h1 "- PURCHASE ARCHETYPE TICKETS -" at bounding box center [775, 581] width 1150 height 37
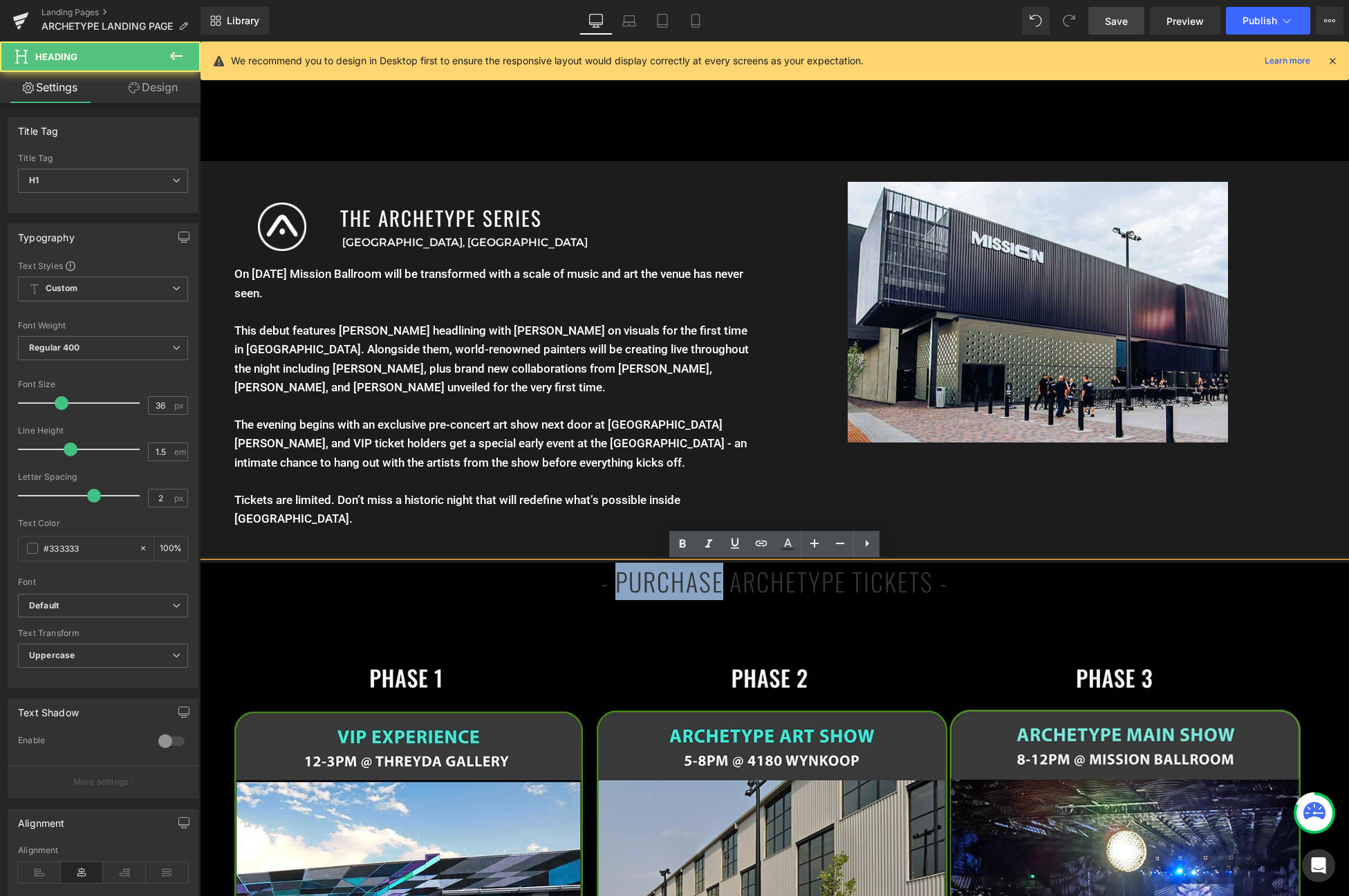
click at [664, 583] on h1 "- PURCHASE ARCHETYPE TICKETS -" at bounding box center [775, 581] width 1150 height 37
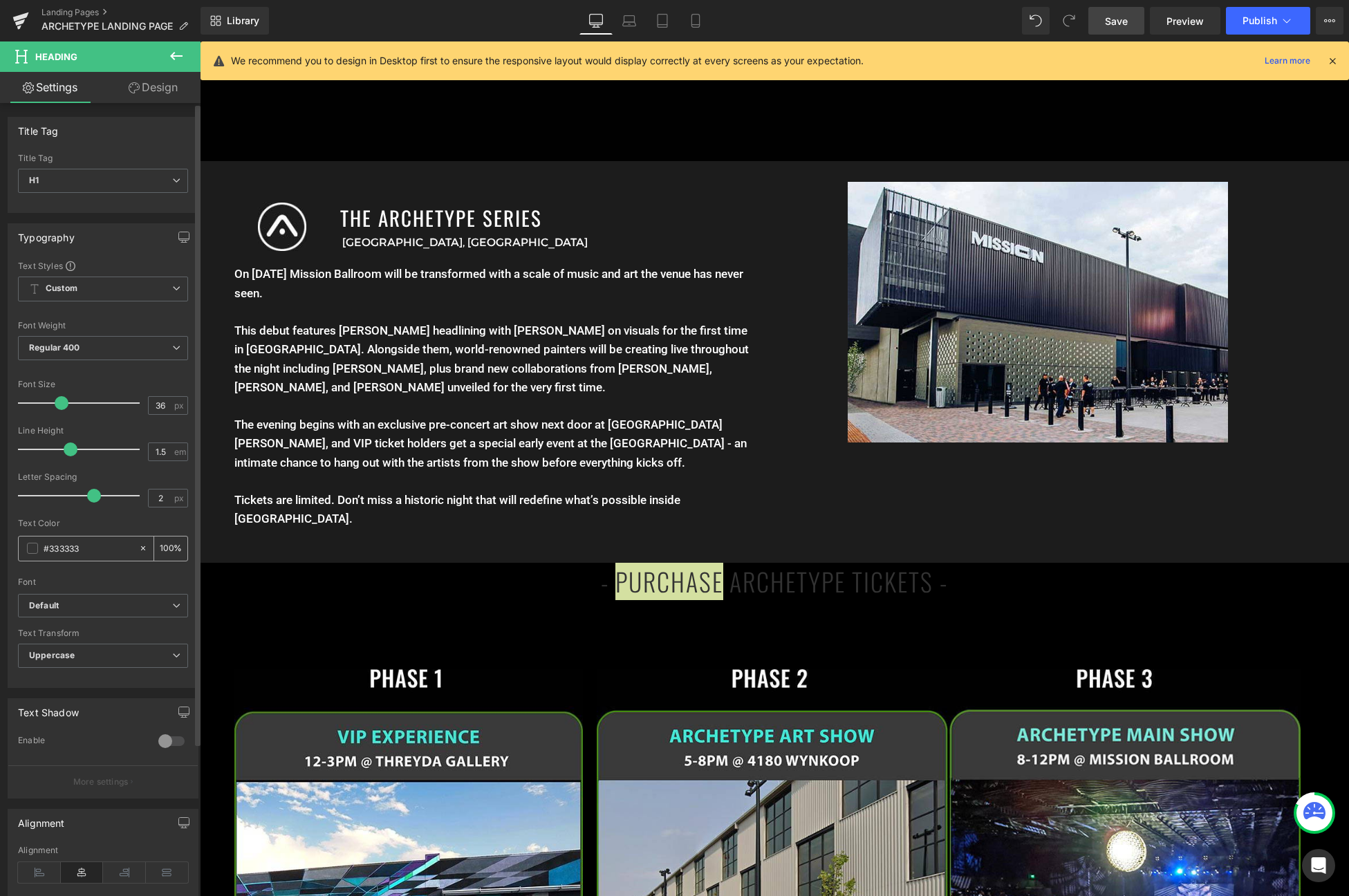
click at [35, 548] on span at bounding box center [33, 549] width 11 height 11
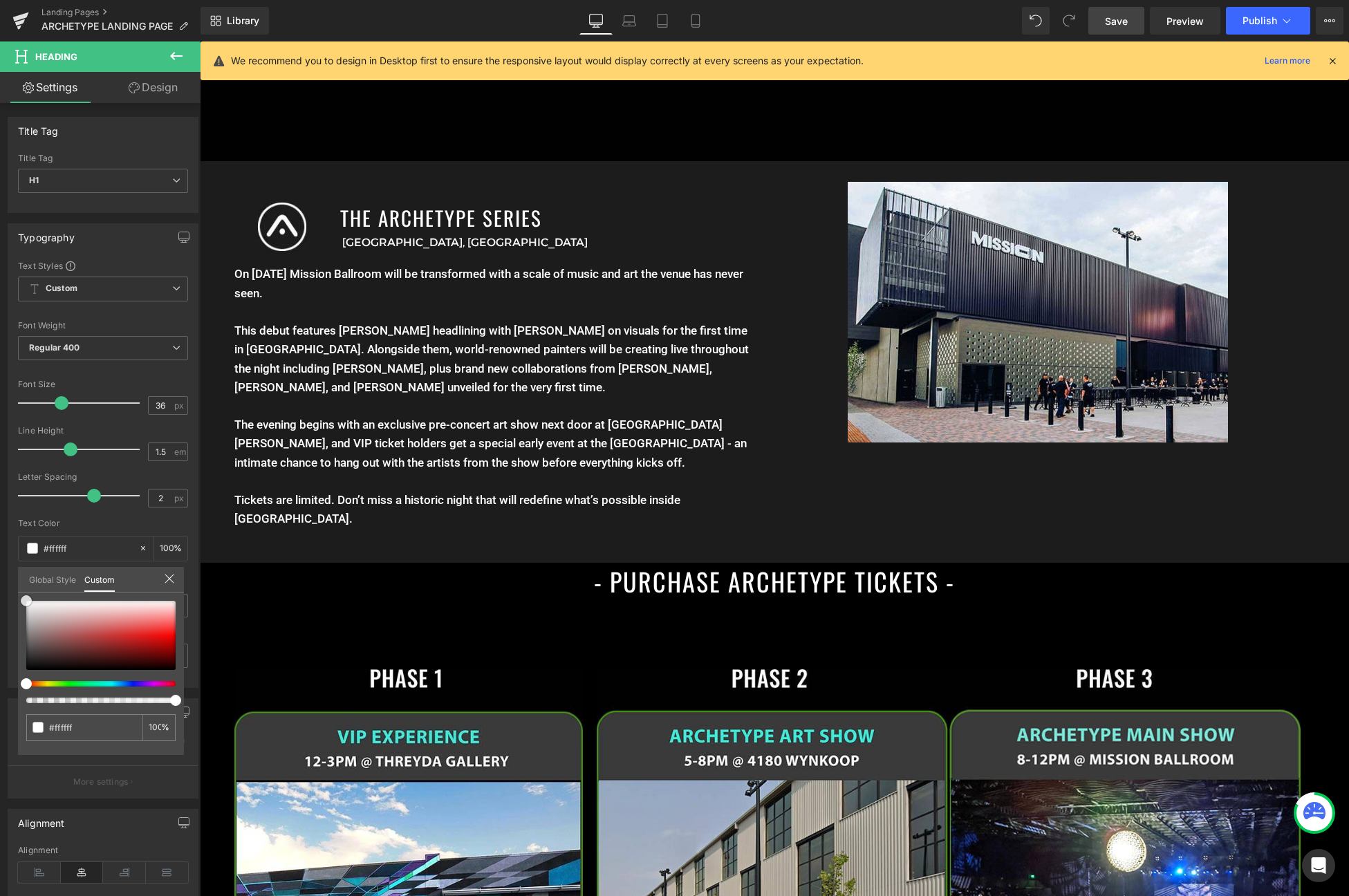
drag, startPoint x: 46, startPoint y: 613, endPoint x: -49, endPoint y: 546, distance: 116.2
click at [0, 546] on html "Heading You are previewing how the will restyle your page. You can not edit Ele…" at bounding box center [674, 448] width 1349 height 896
click at [628, 578] on body "Menu 0 Art Ritual Apparel Featured Collection The Vault / Final Pieces Shop All…" at bounding box center [775, 395] width 1150 height 3984
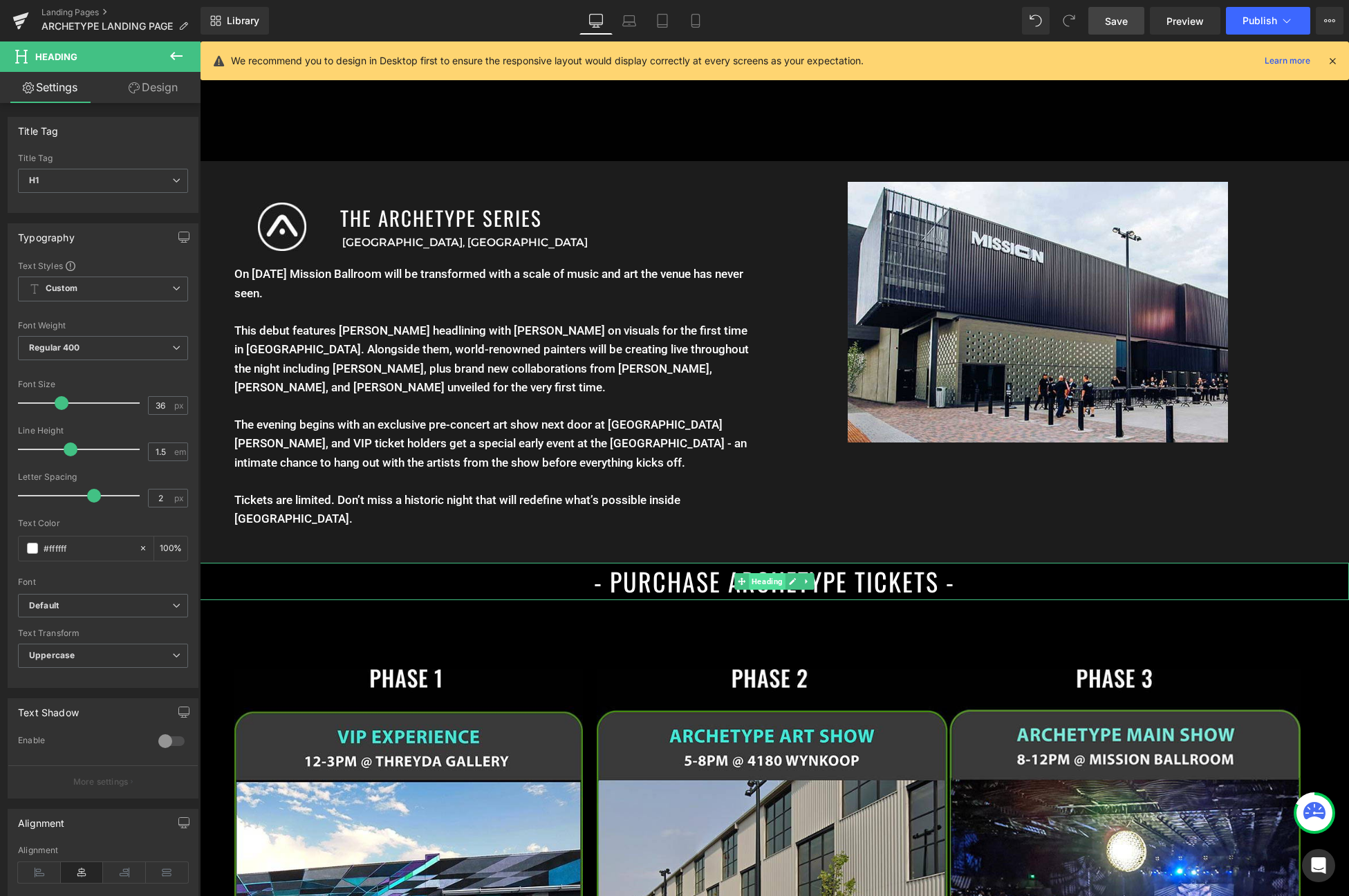
click at [753, 584] on span "Heading" at bounding box center [767, 581] width 36 height 17
click at [170, 97] on link "Design" at bounding box center [154, 87] width 101 height 31
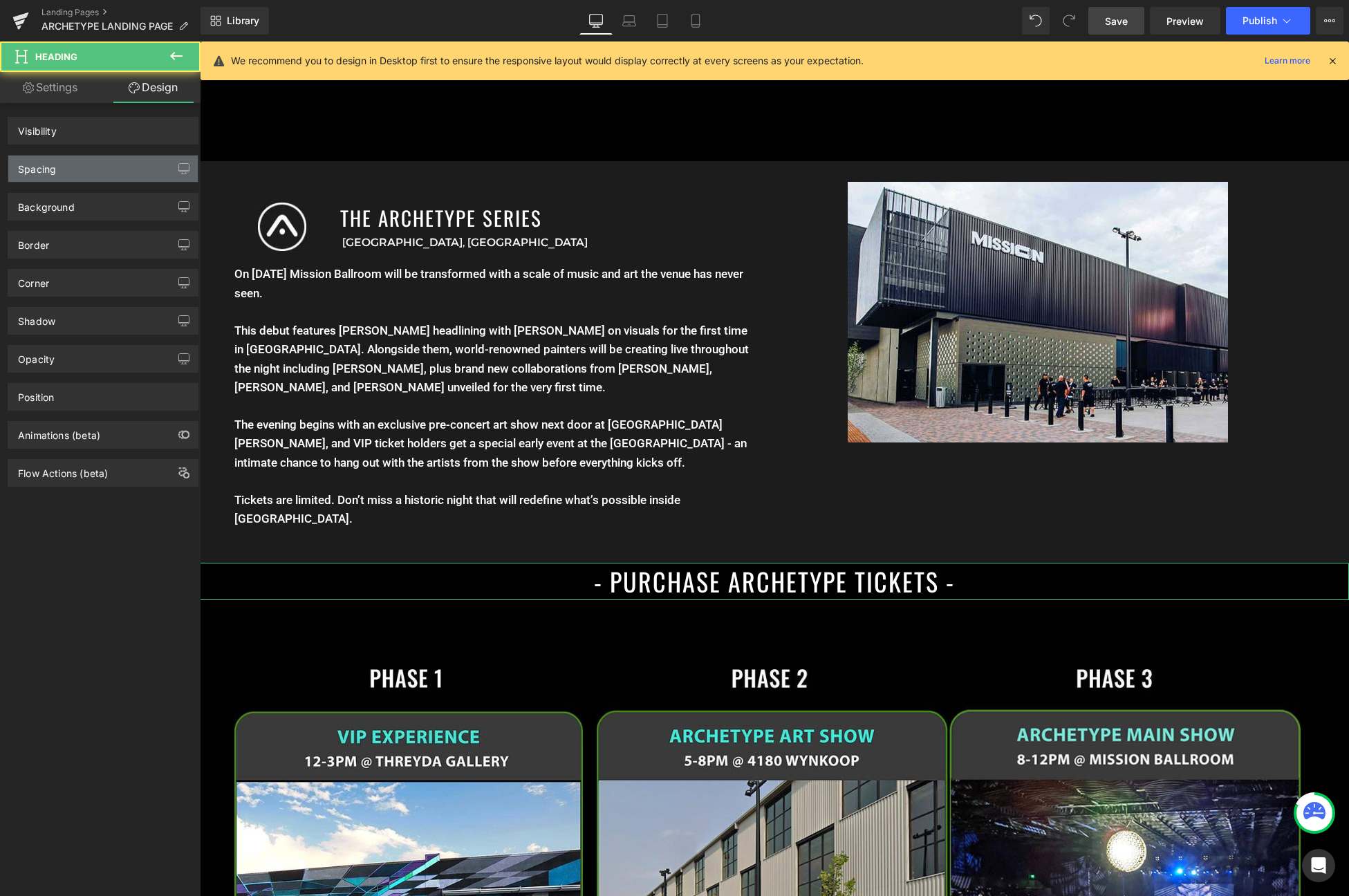
click at [116, 171] on div "Spacing" at bounding box center [102, 169] width 189 height 26
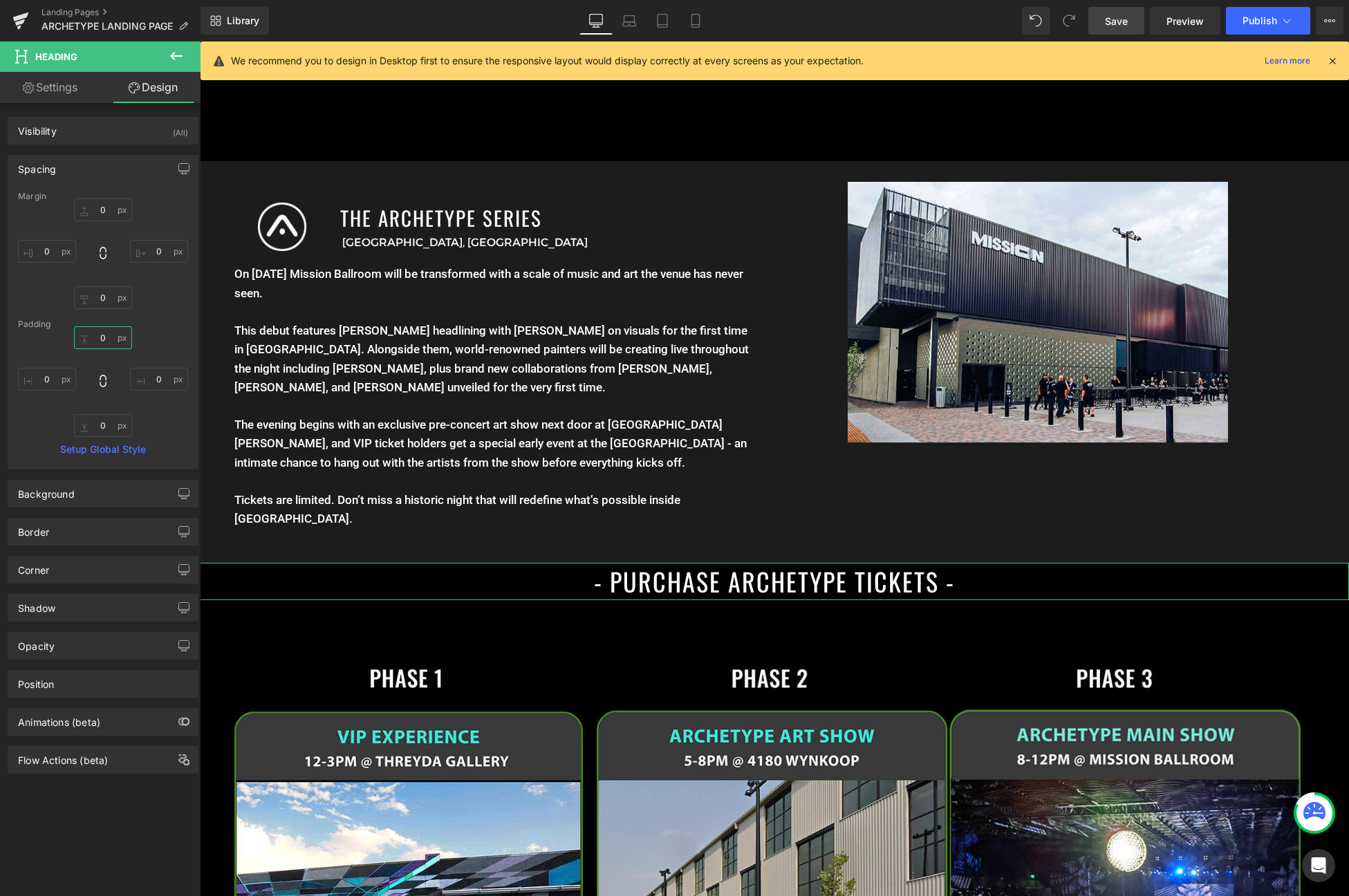
click at [97, 337] on input "0" at bounding box center [102, 337] width 58 height 22
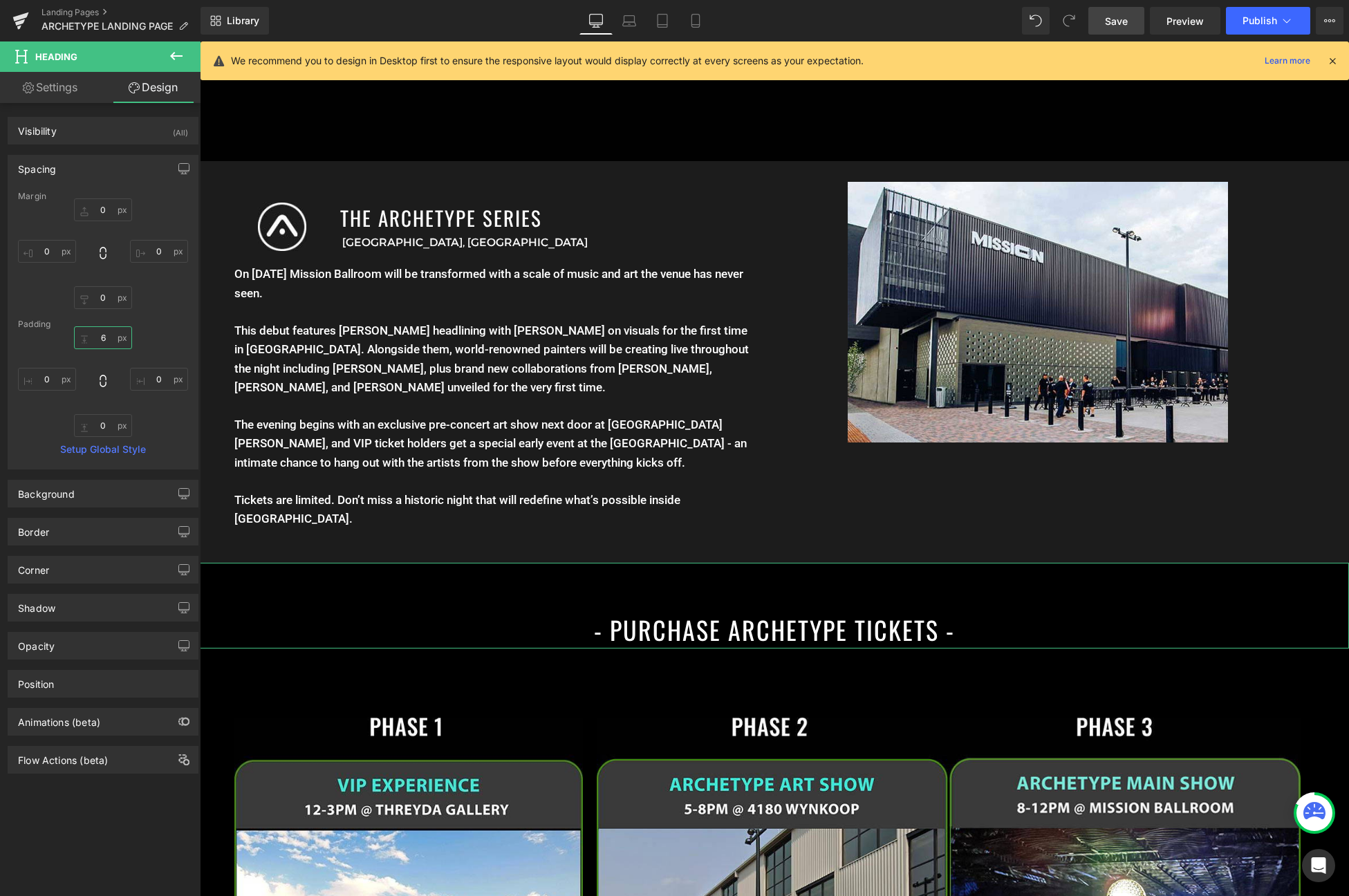
type input "60"
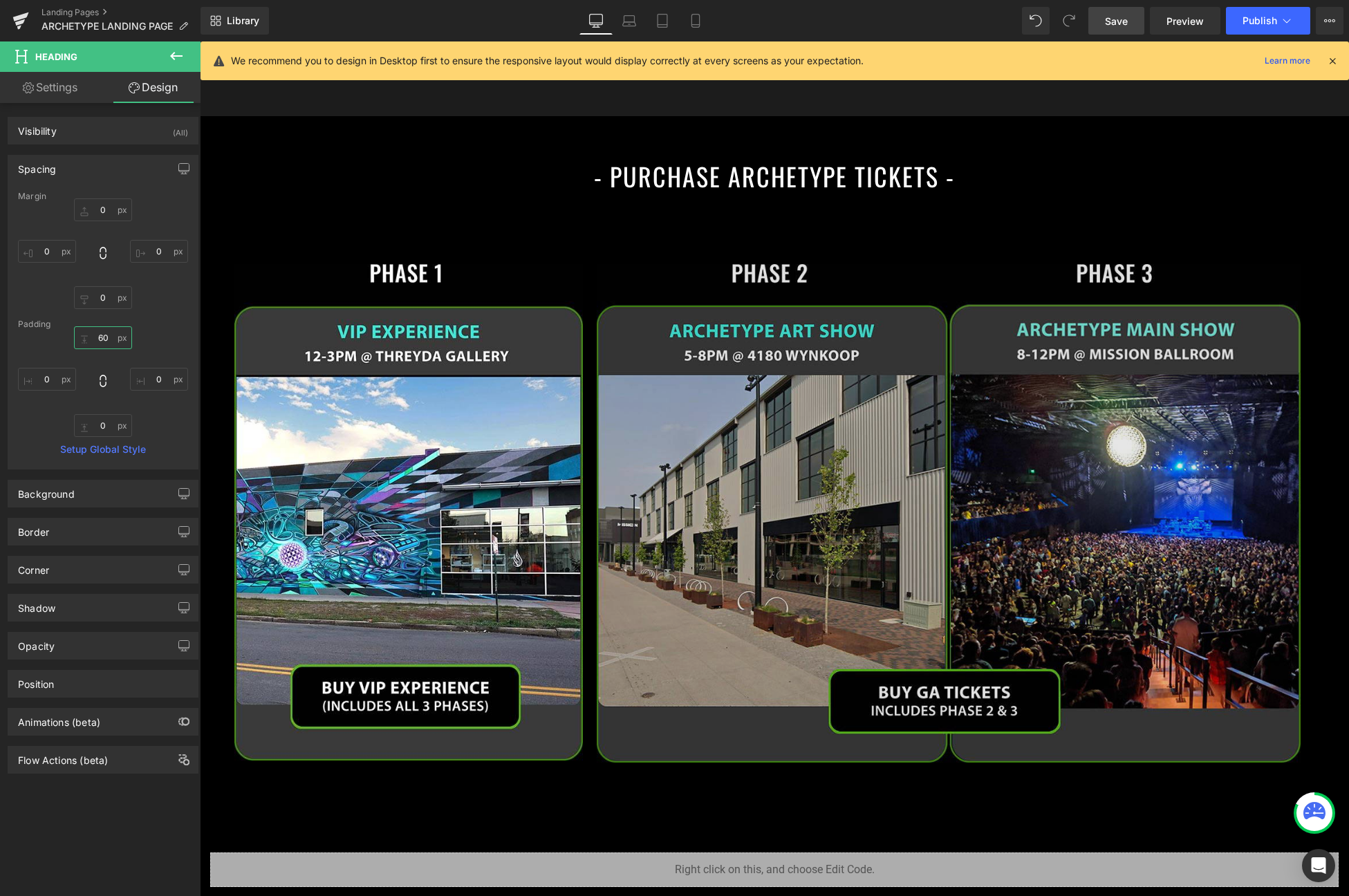
scroll to position [2078, 0]
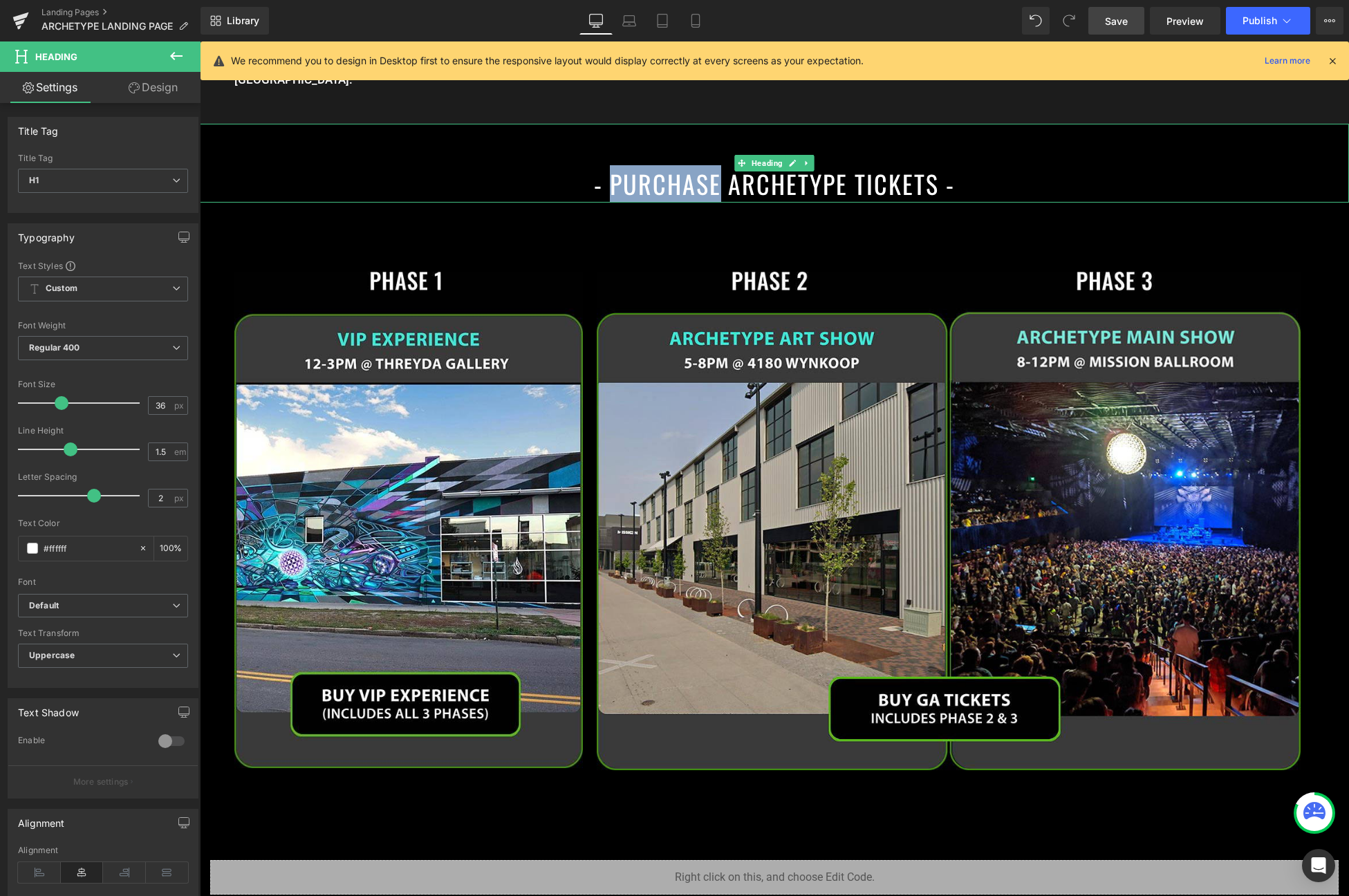
drag, startPoint x: 717, startPoint y: 187, endPoint x: 606, endPoint y: 182, distance: 111.1
click at [606, 182] on h1 "- PURCHASE ARCHETYPE TICKETS -" at bounding box center [775, 183] width 1150 height 37
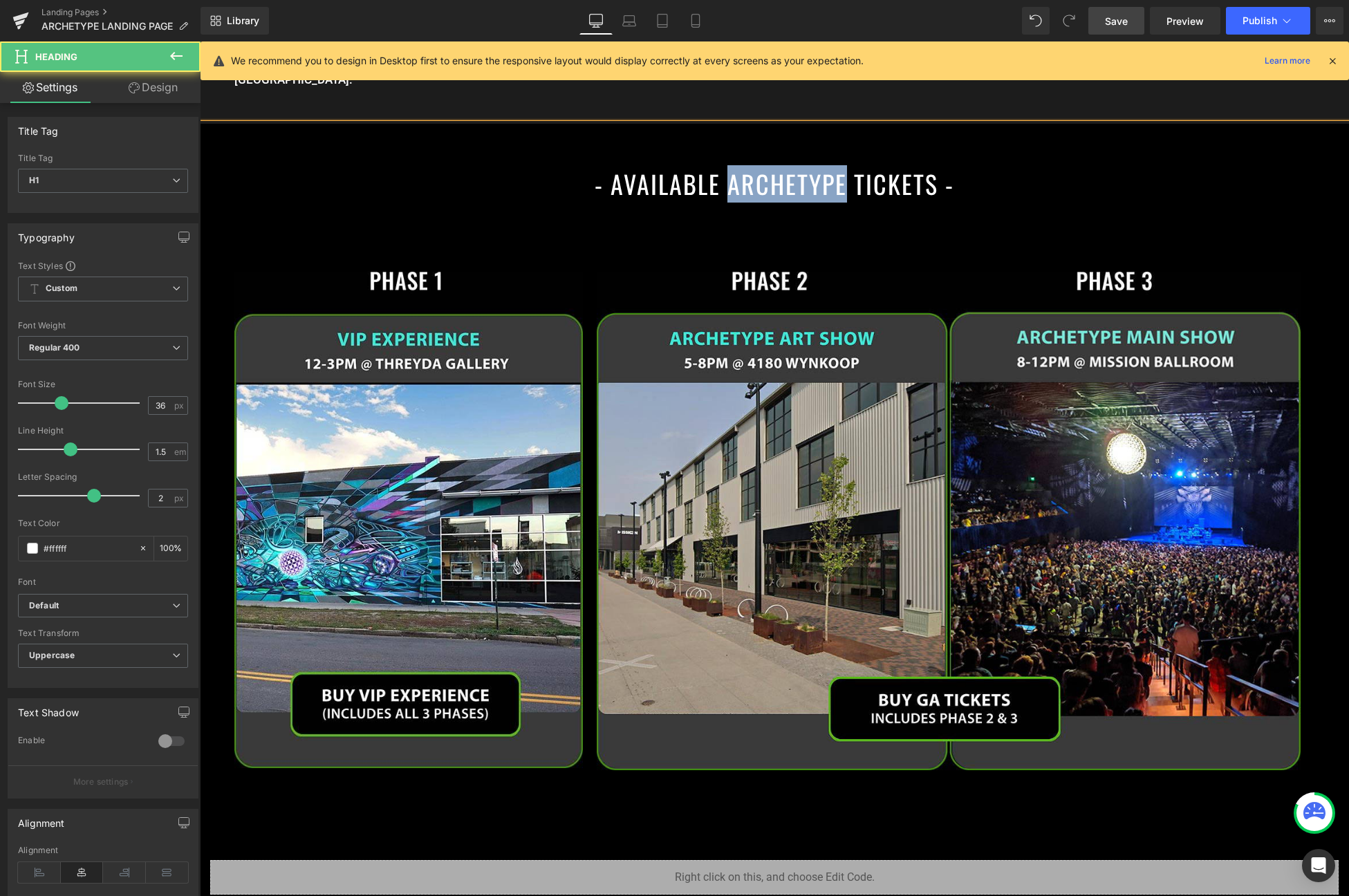
drag, startPoint x: 841, startPoint y: 183, endPoint x: 726, endPoint y: 189, distance: 115.2
click at [726, 189] on h1 "- AVAILABLE ARCHETYPE TICKETS -" at bounding box center [775, 183] width 1150 height 37
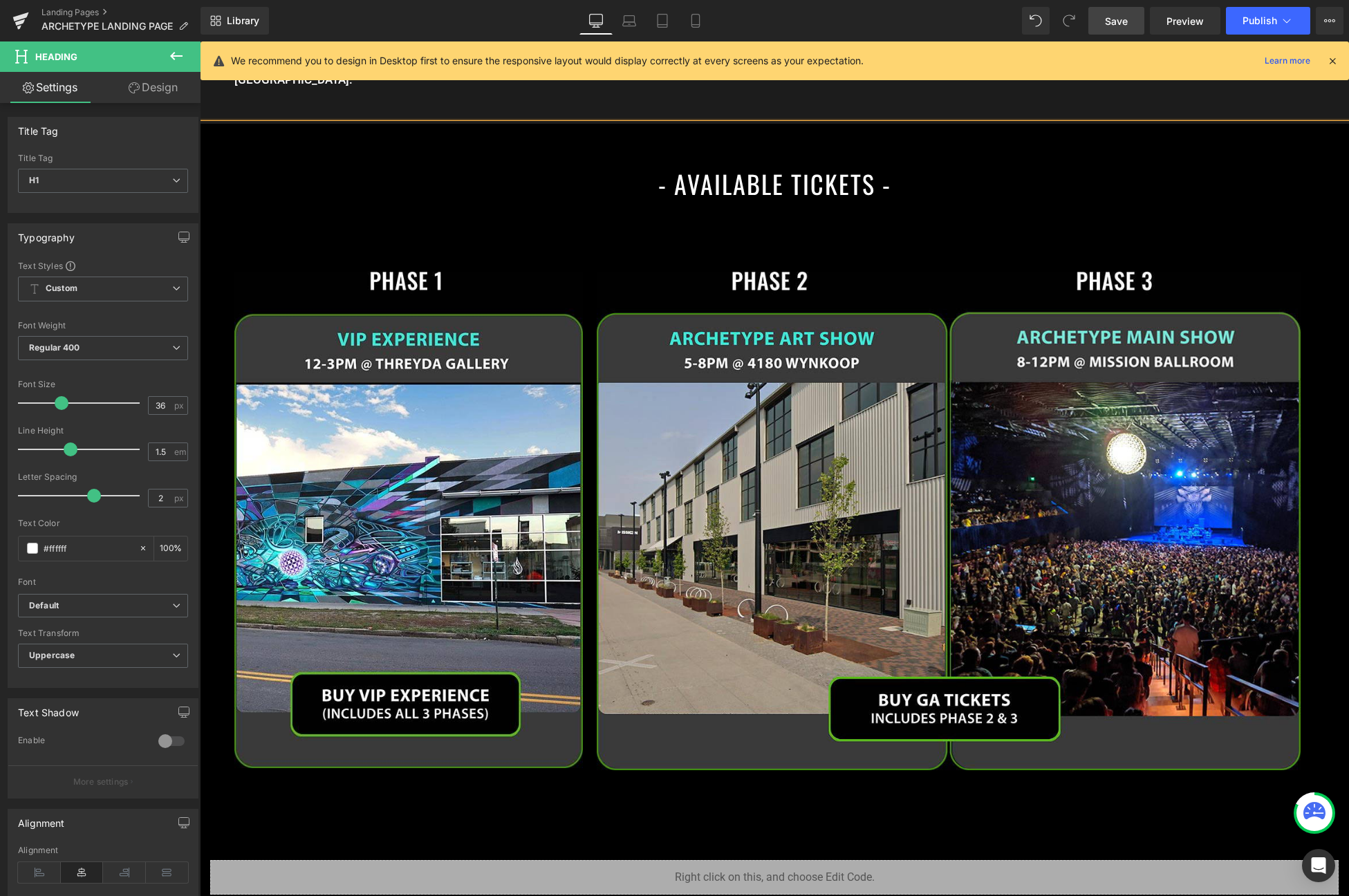
click at [944, 181] on h1 "- AVAILABLE TICKETS -" at bounding box center [775, 183] width 1150 height 37
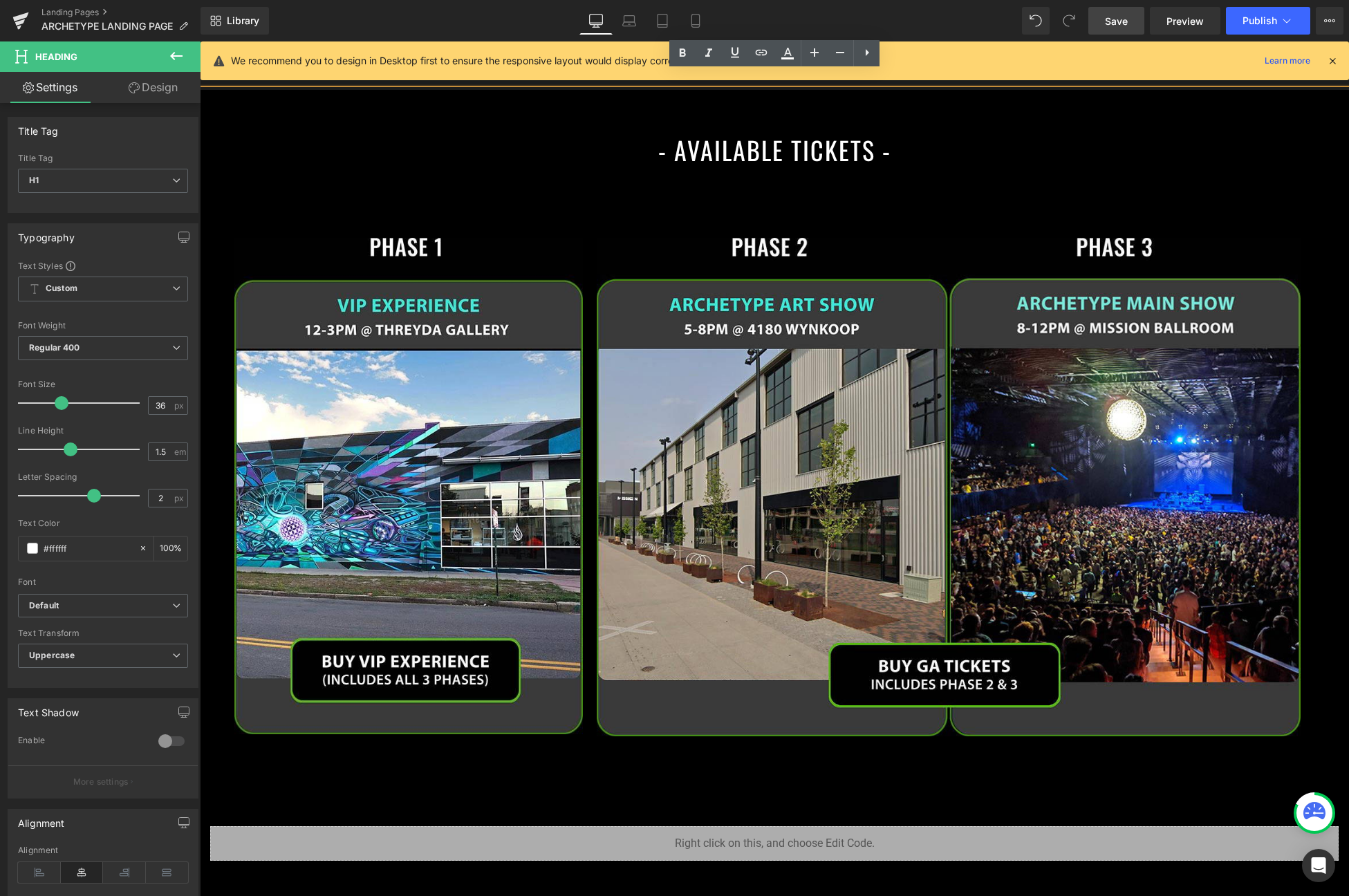
scroll to position [2104, 0]
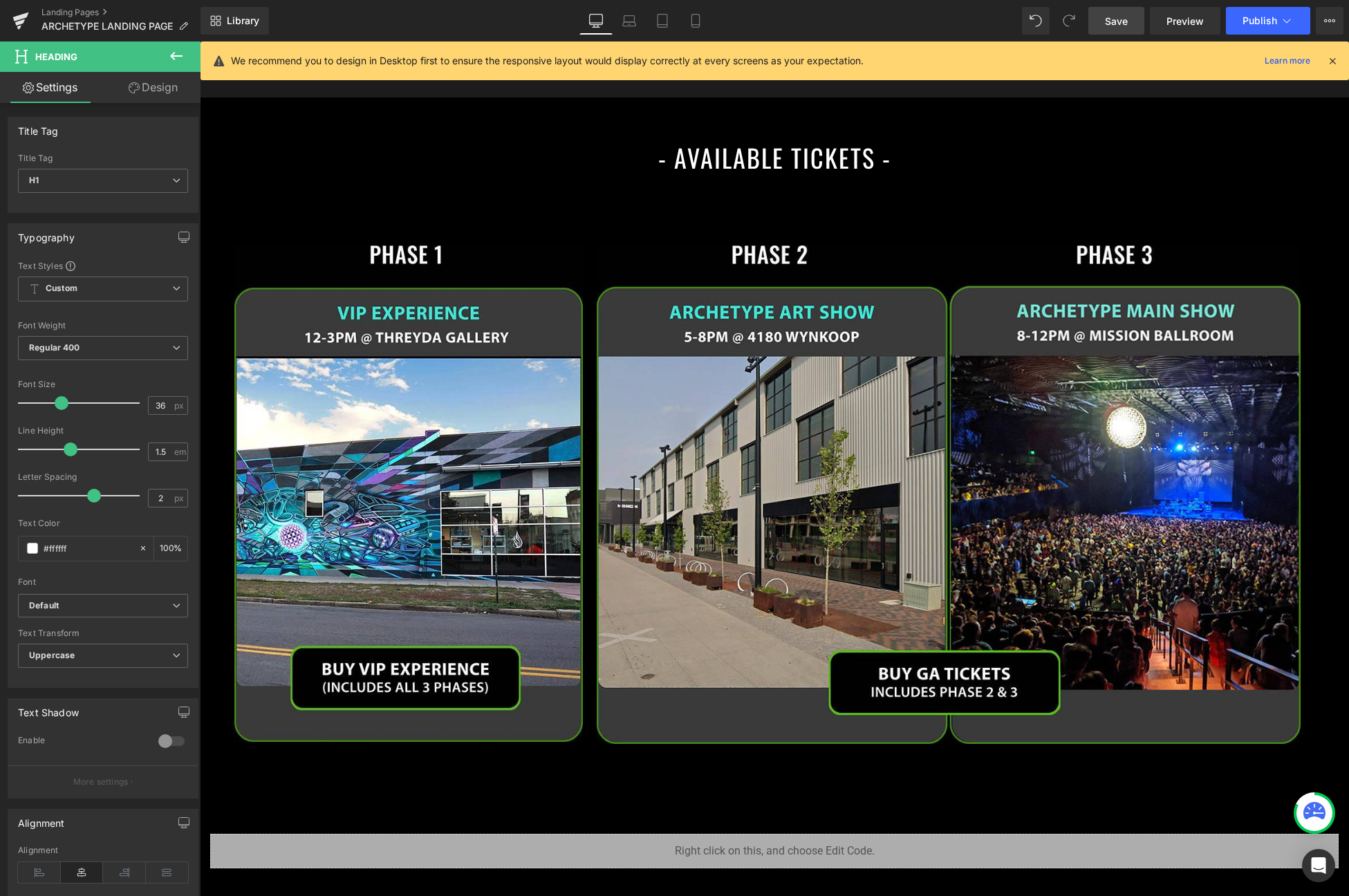
click at [159, 57] on button at bounding box center [176, 57] width 48 height 31
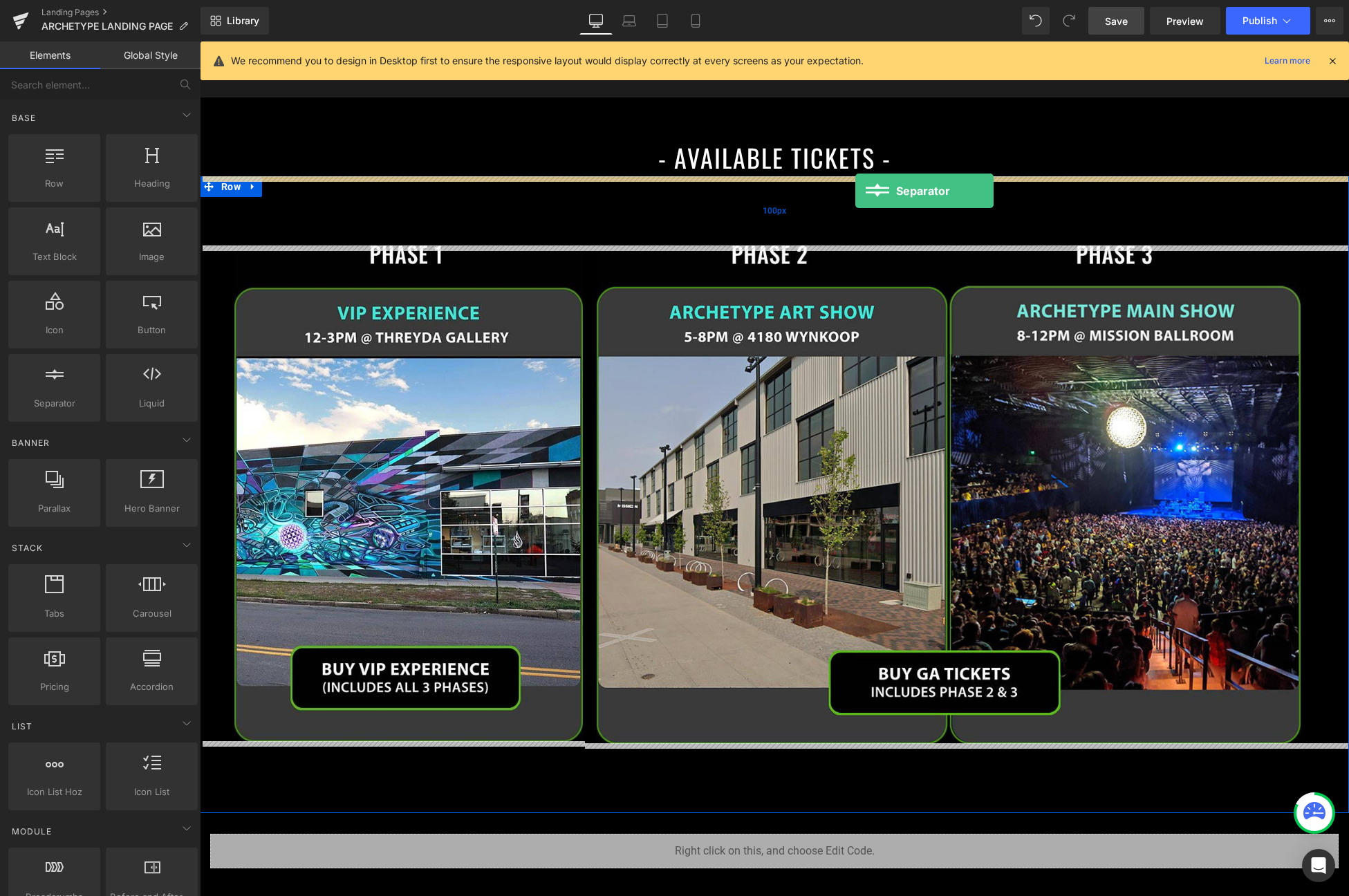
drag, startPoint x: 257, startPoint y: 432, endPoint x: 856, endPoint y: 189, distance: 646.4
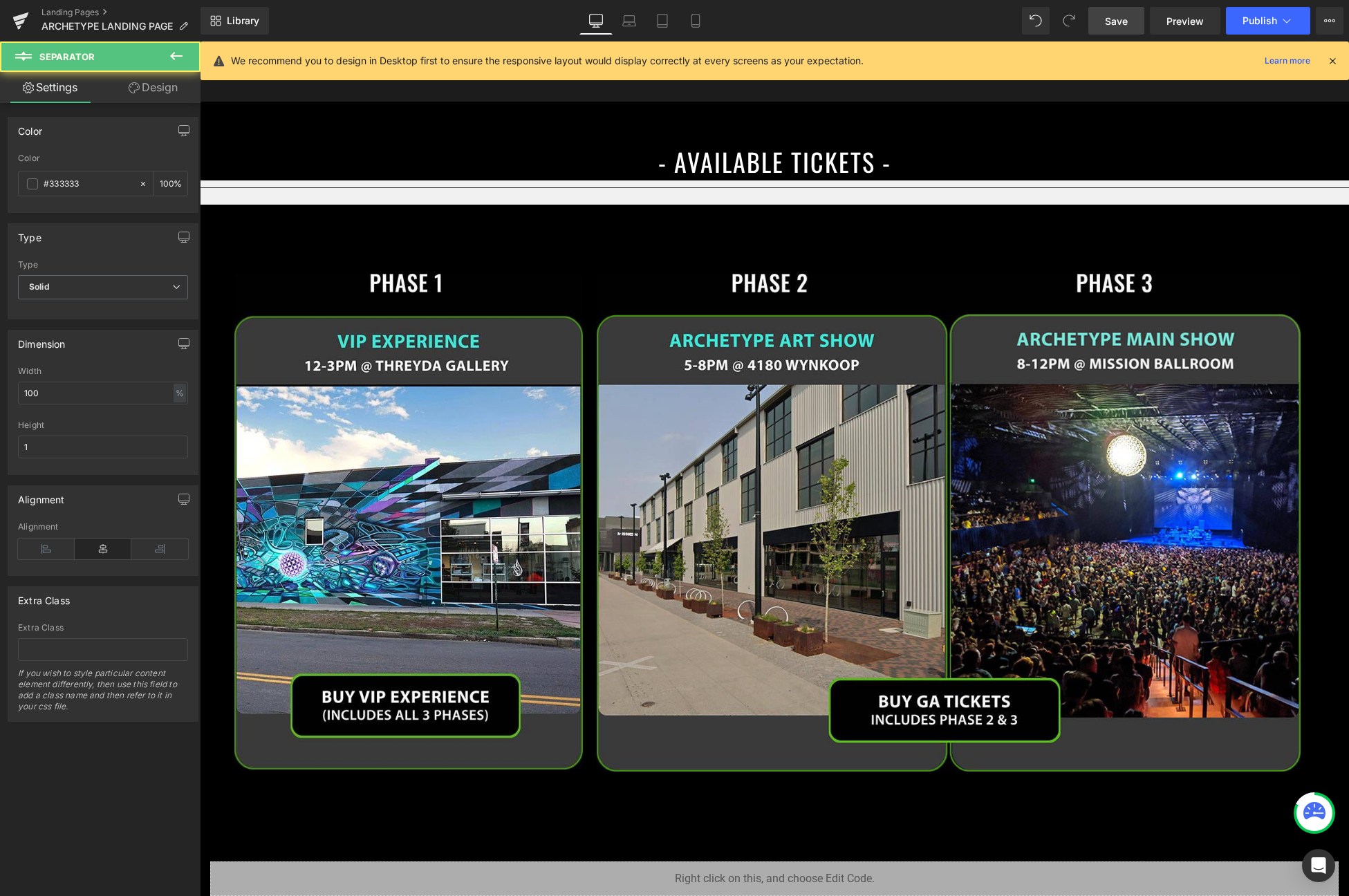
scroll to position [2094, 0]
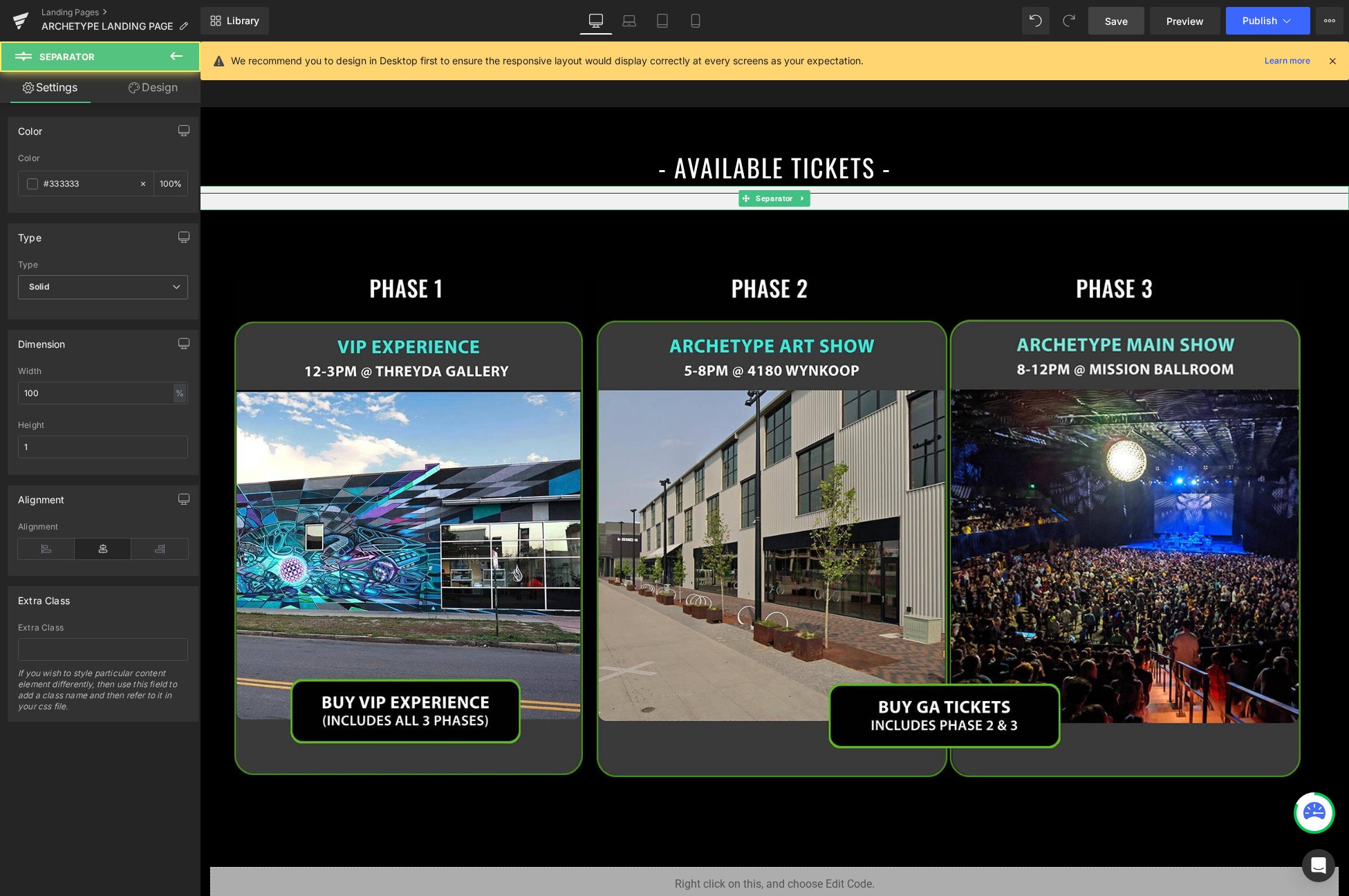
click at [777, 196] on div "Separator" at bounding box center [775, 198] width 1150 height 24
click at [774, 197] on span "Separator" at bounding box center [773, 198] width 42 height 17
click at [28, 189] on div "#333333" at bounding box center [78, 183] width 119 height 24
click at [30, 184] on span at bounding box center [33, 184] width 11 height 11
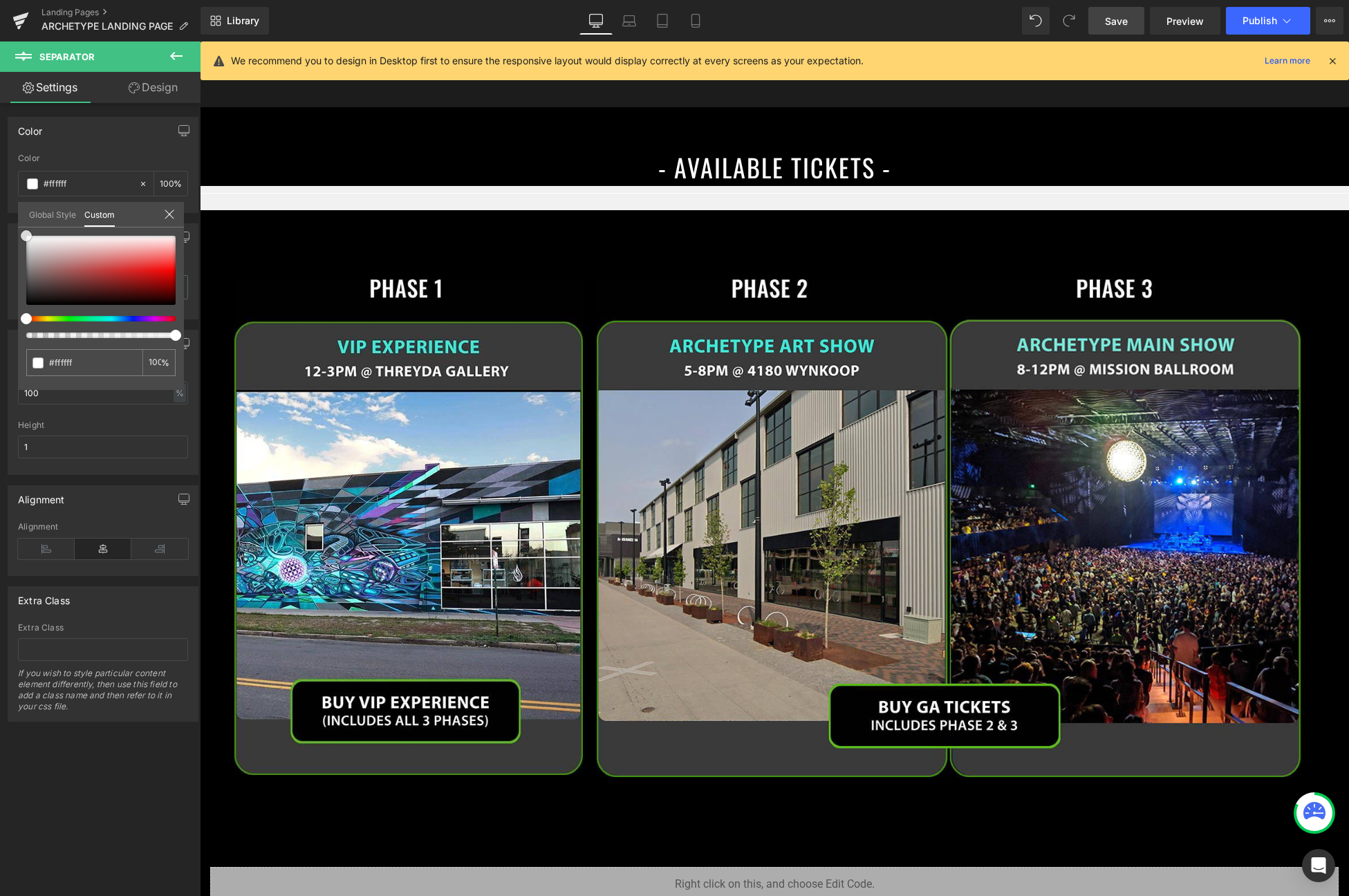
drag, startPoint x: 51, startPoint y: 266, endPoint x: 7, endPoint y: 205, distance: 75.2
click at [0, 206] on html "Separator You are previewing how the will restyle your page. You can not edit E…" at bounding box center [674, 448] width 1349 height 896
click at [157, 86] on link "Design" at bounding box center [154, 87] width 101 height 31
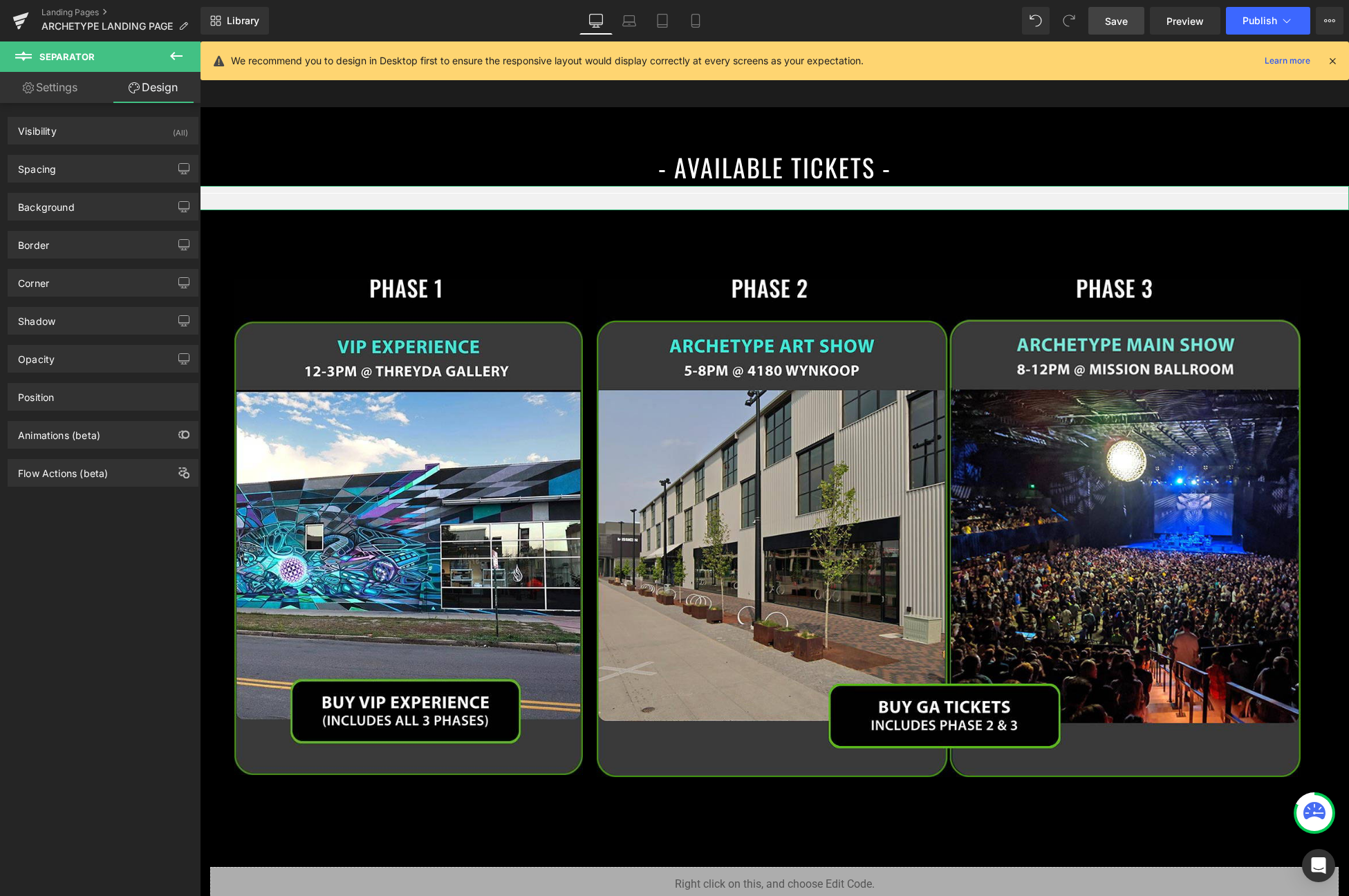
click at [72, 189] on div "Background Color & Image color Color transparent 0 % Image Replace Image Upload…" at bounding box center [103, 201] width 207 height 38
click at [67, 205] on div "Background" at bounding box center [46, 203] width 57 height 20
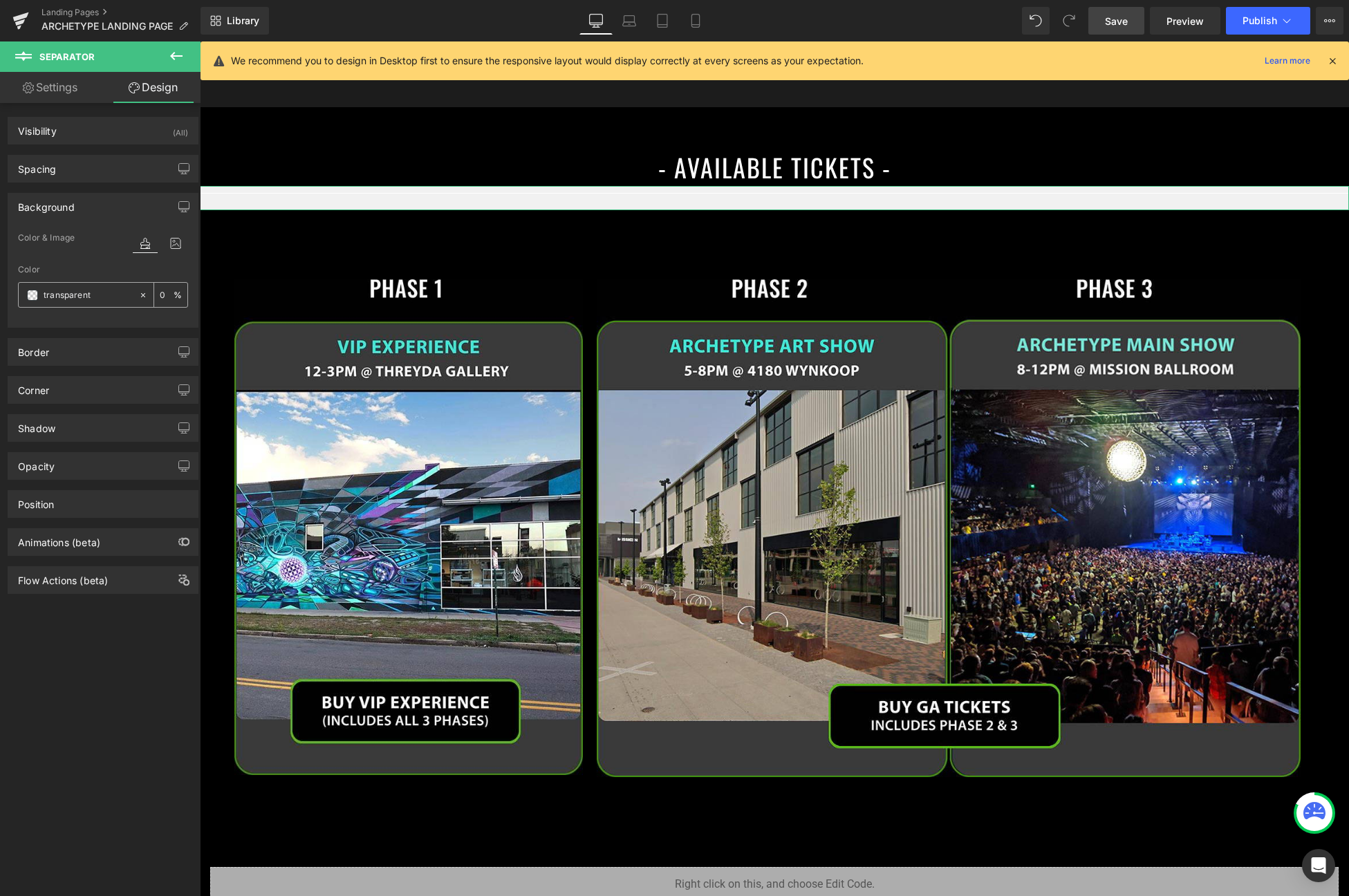
click at [29, 291] on span at bounding box center [33, 295] width 11 height 11
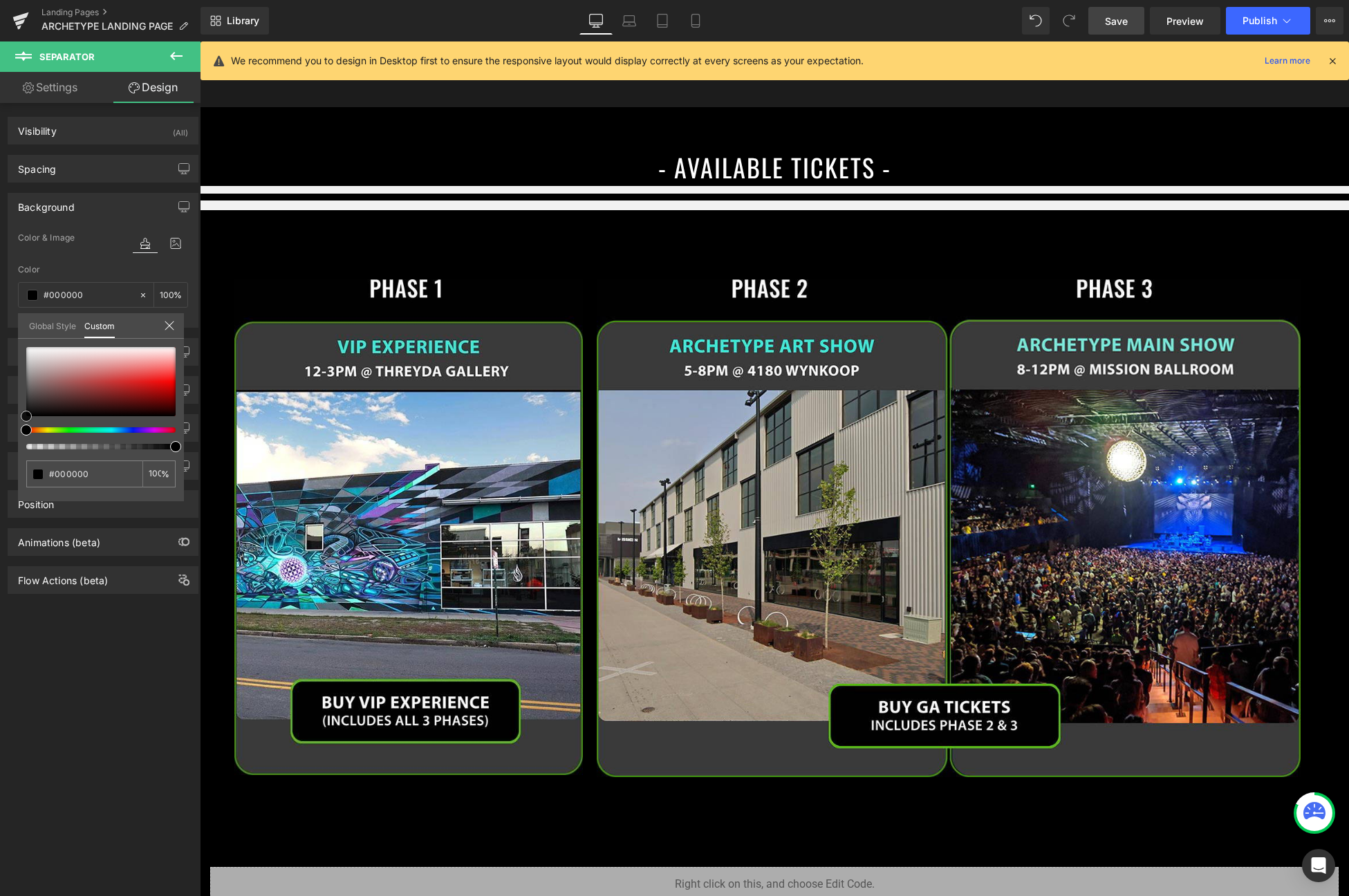
drag, startPoint x: 46, startPoint y: 360, endPoint x: -36, endPoint y: 531, distance: 189.6
click at [0, 531] on html "Separator You are previewing how the will restyle your page. You can not edit E…" at bounding box center [674, 448] width 1349 height 896
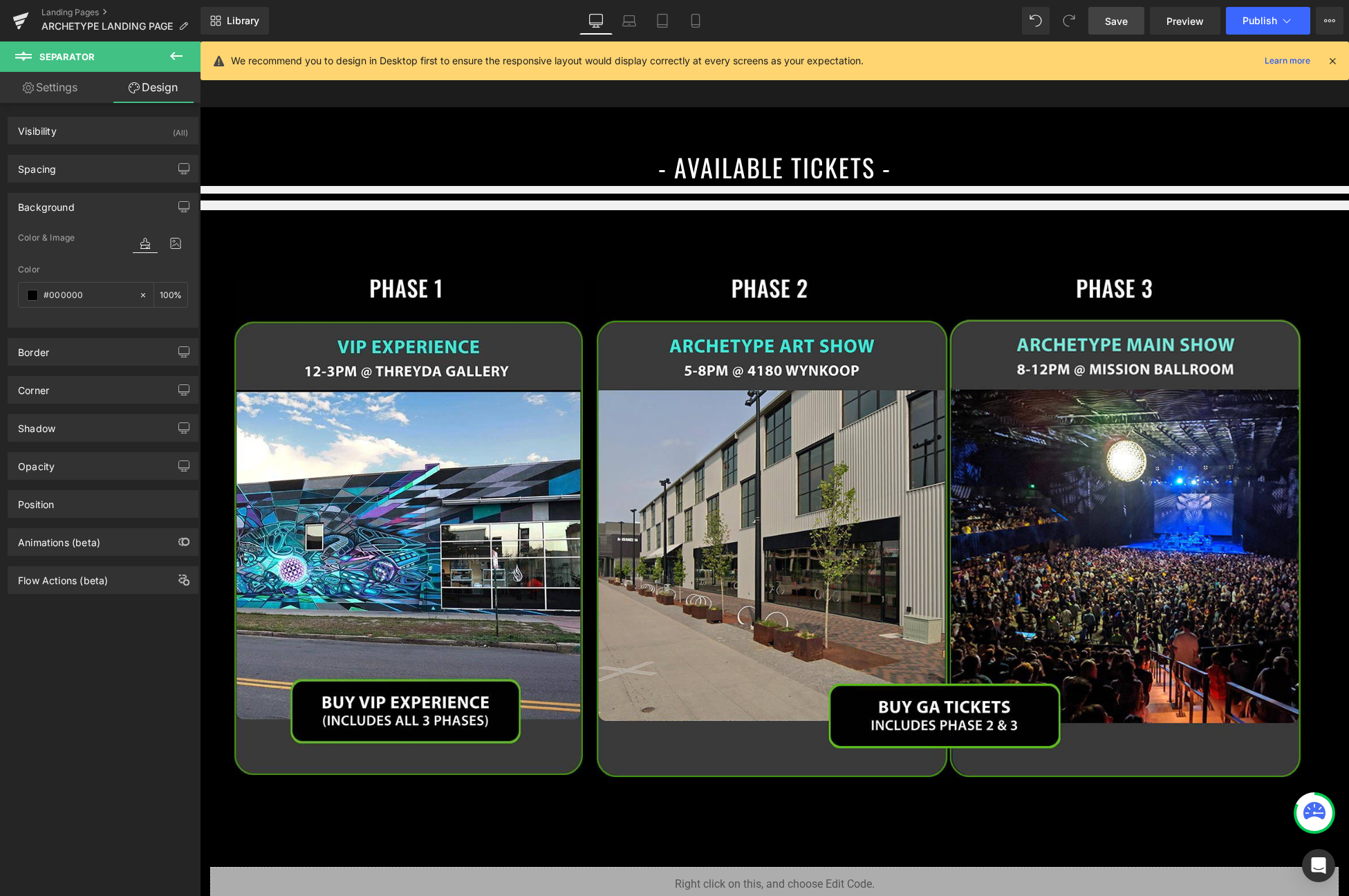
click at [756, 194] on span "Separator" at bounding box center [773, 198] width 42 height 17
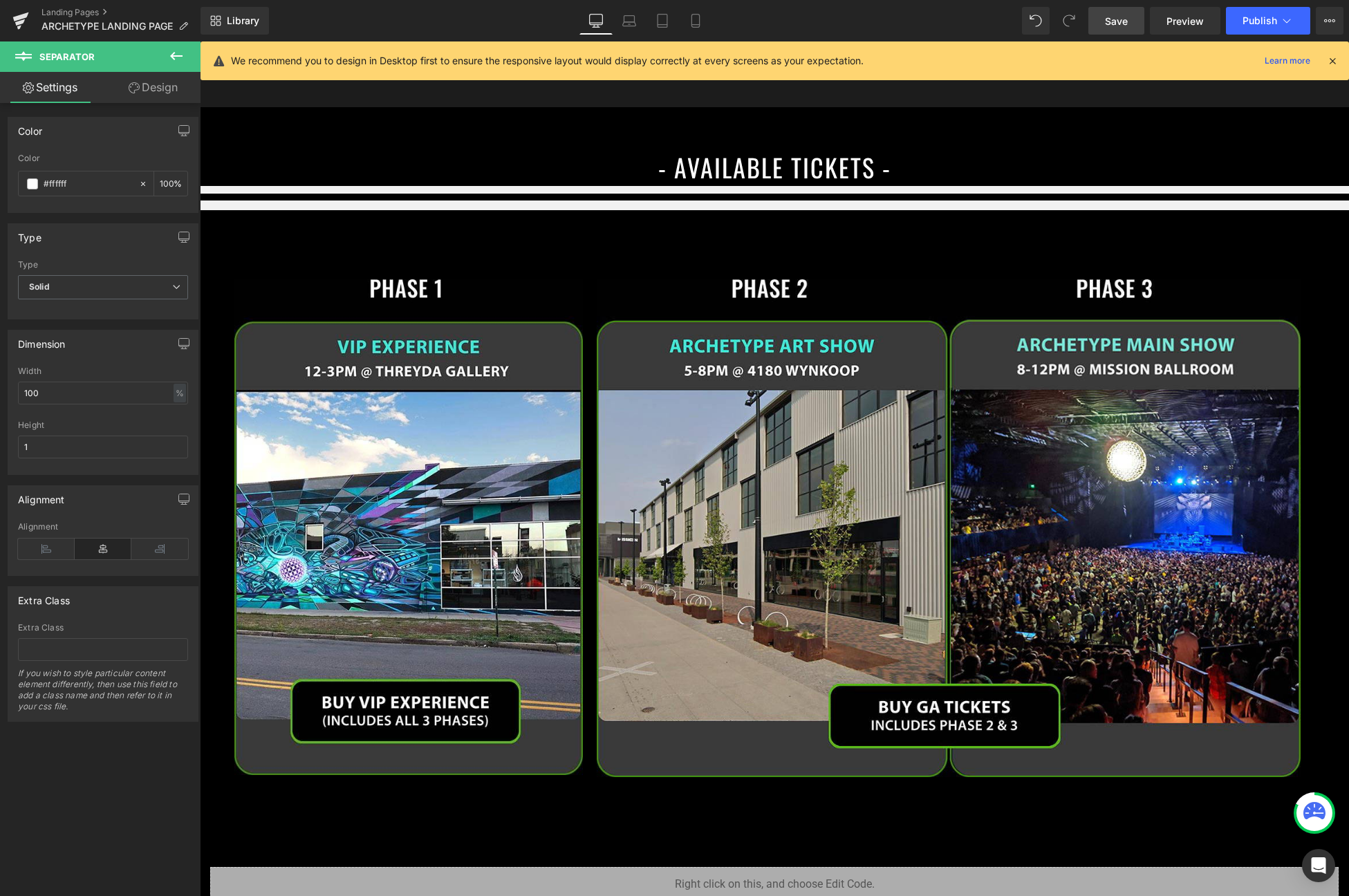
click at [1118, 18] on span "Save" at bounding box center [1116, 21] width 22 height 15
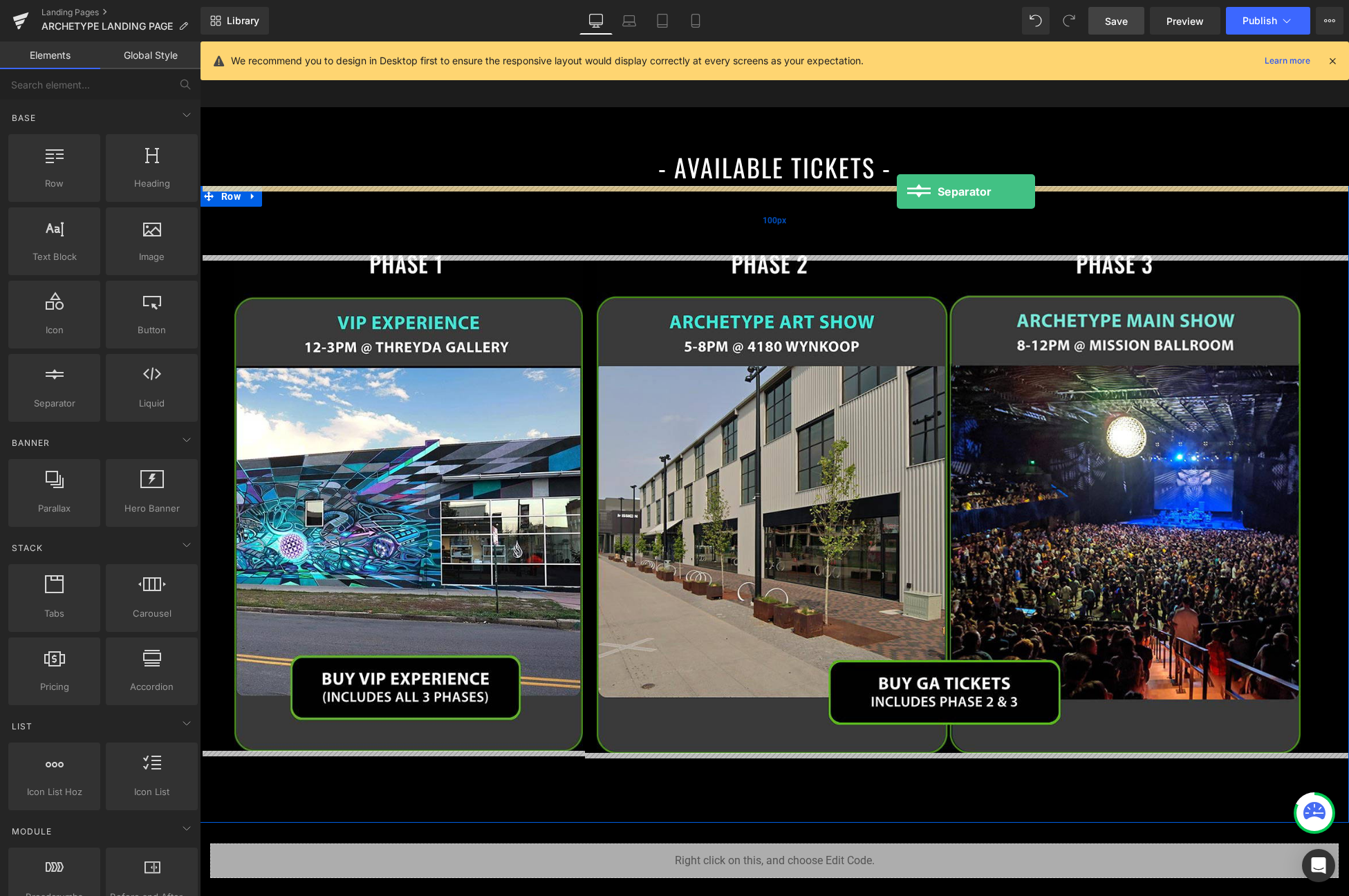
drag, startPoint x: 256, startPoint y: 440, endPoint x: 897, endPoint y: 192, distance: 687.3
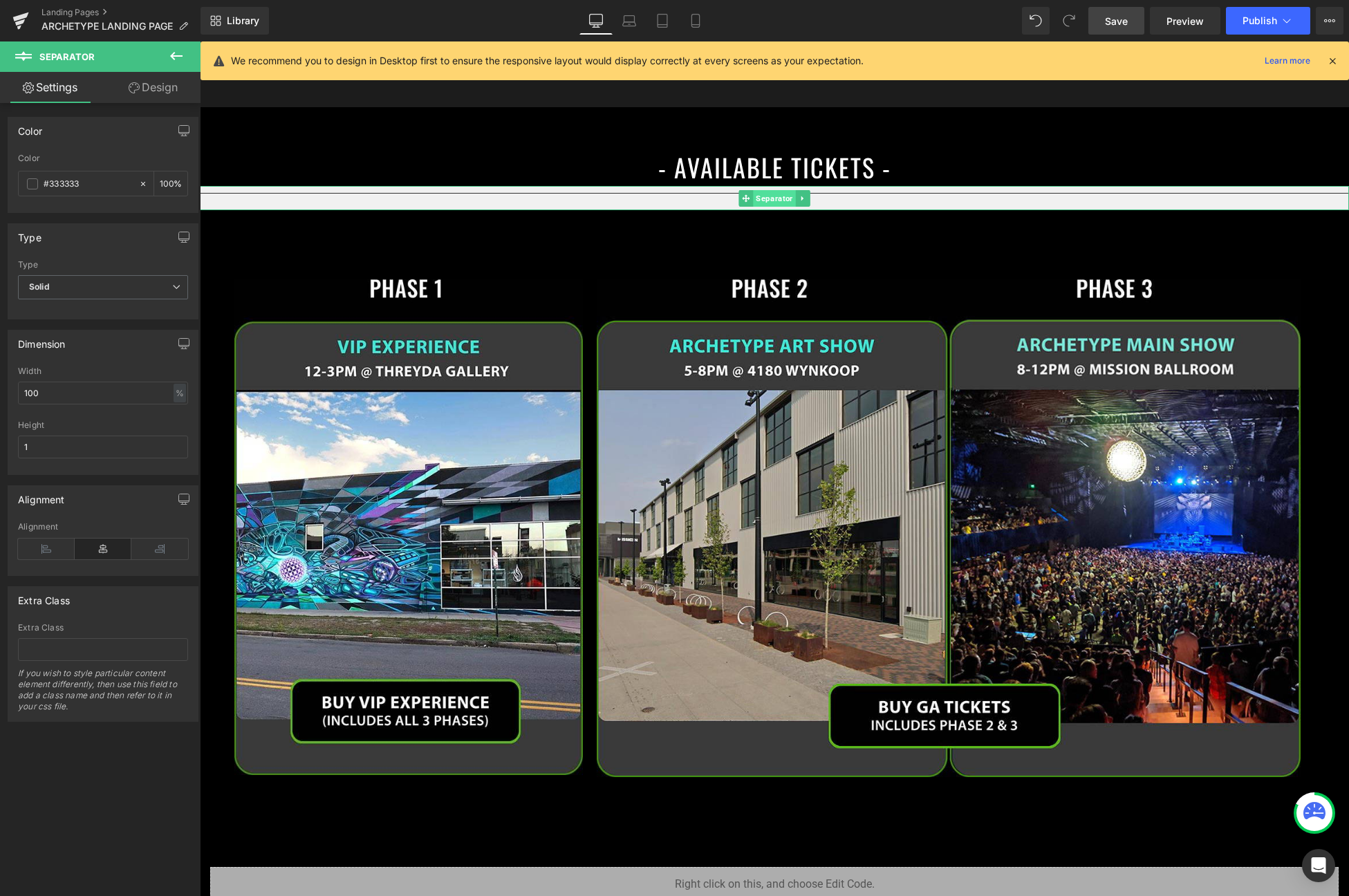
click at [769, 202] on span "Separator" at bounding box center [773, 198] width 42 height 17
click at [34, 176] on div "#333333" at bounding box center [78, 183] width 119 height 24
click at [33, 179] on span at bounding box center [33, 184] width 11 height 11
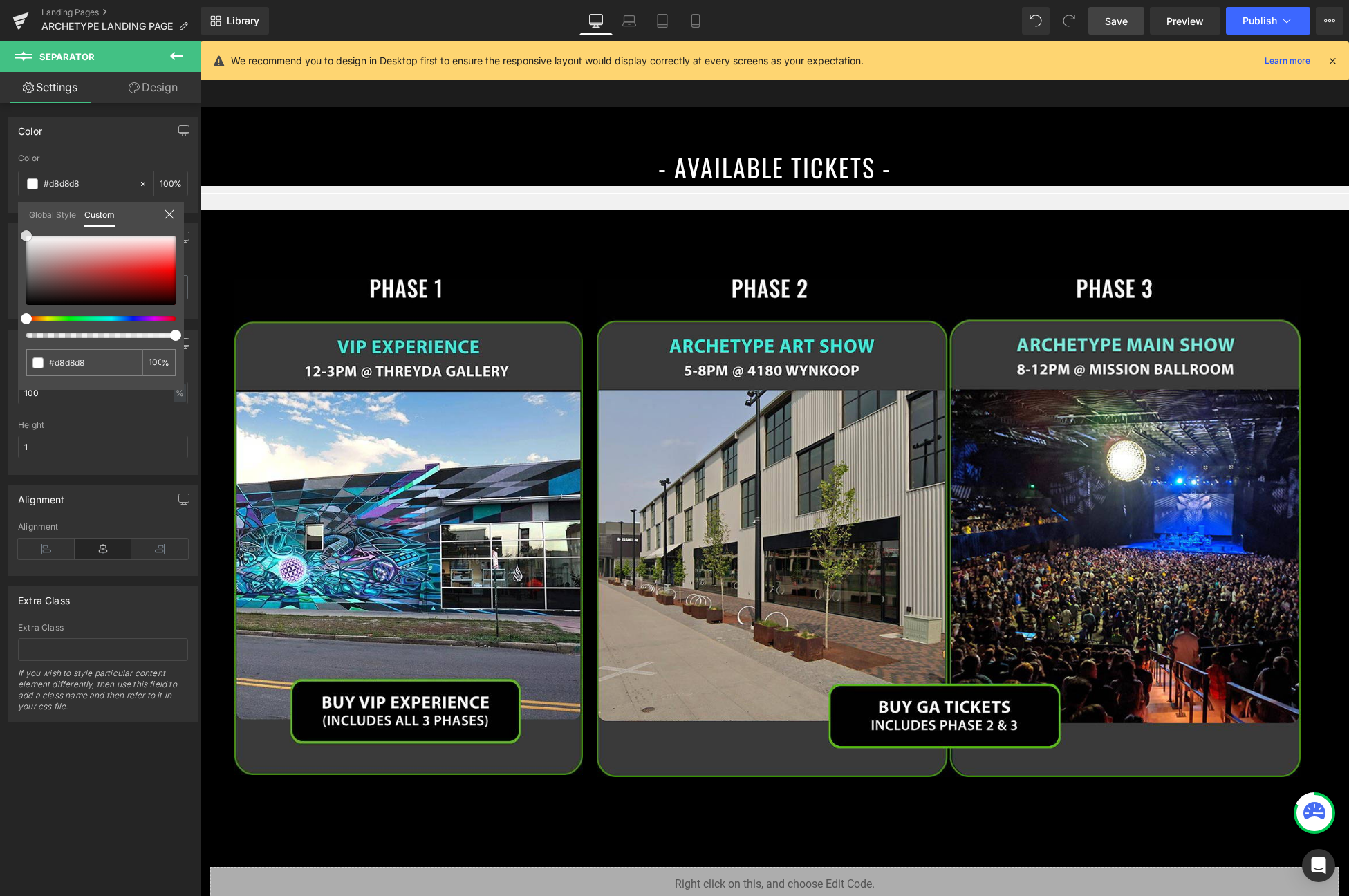
drag, startPoint x: 63, startPoint y: 287, endPoint x: -34, endPoint y: 169, distance: 152.8
click at [0, 169] on html "Separator You are previewing how the will restyle your page. You can not edit E…" at bounding box center [674, 448] width 1349 height 896
click at [143, 96] on link "Design" at bounding box center [154, 87] width 101 height 31
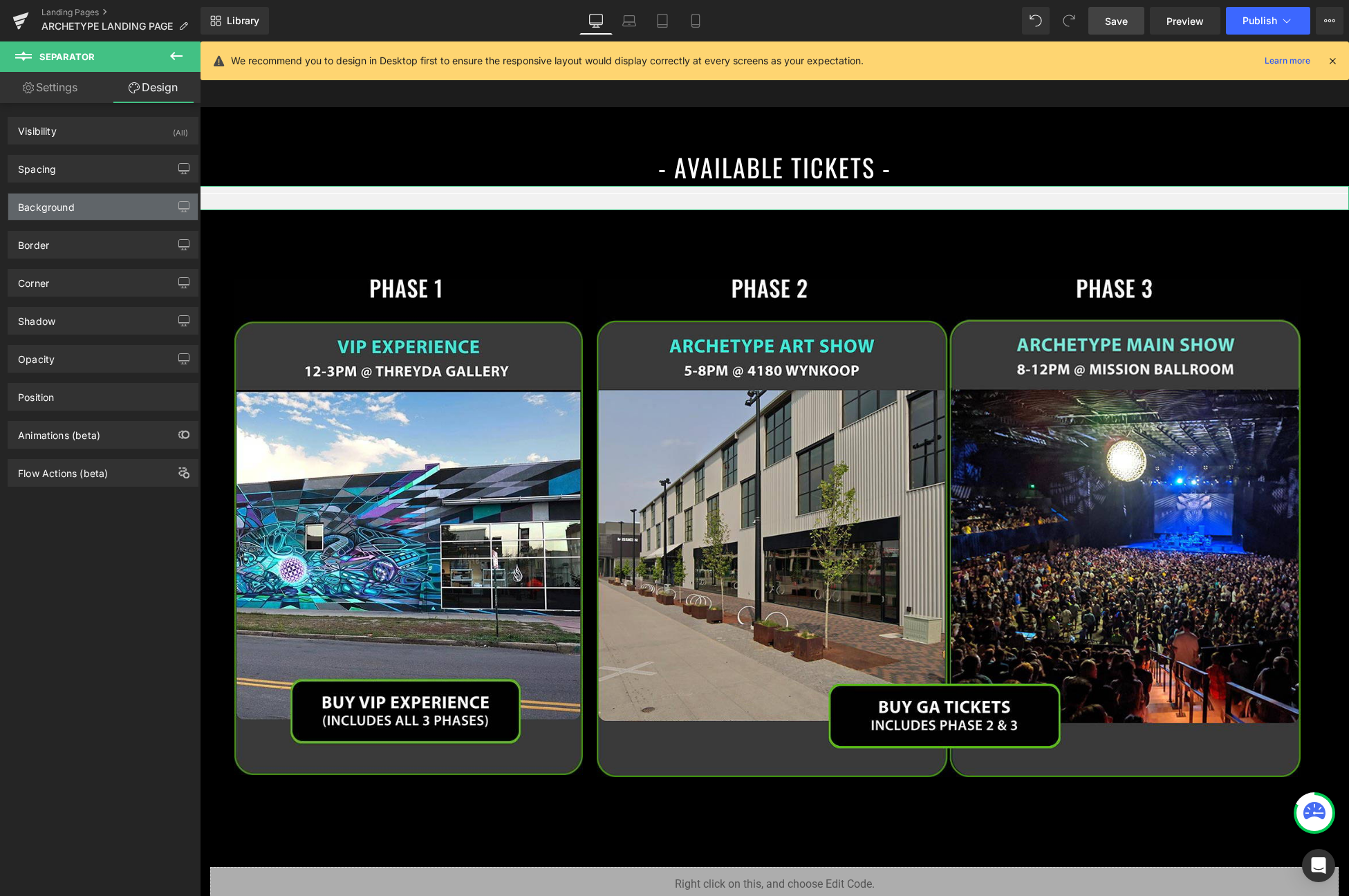
click at [78, 200] on div "Background" at bounding box center [102, 207] width 189 height 26
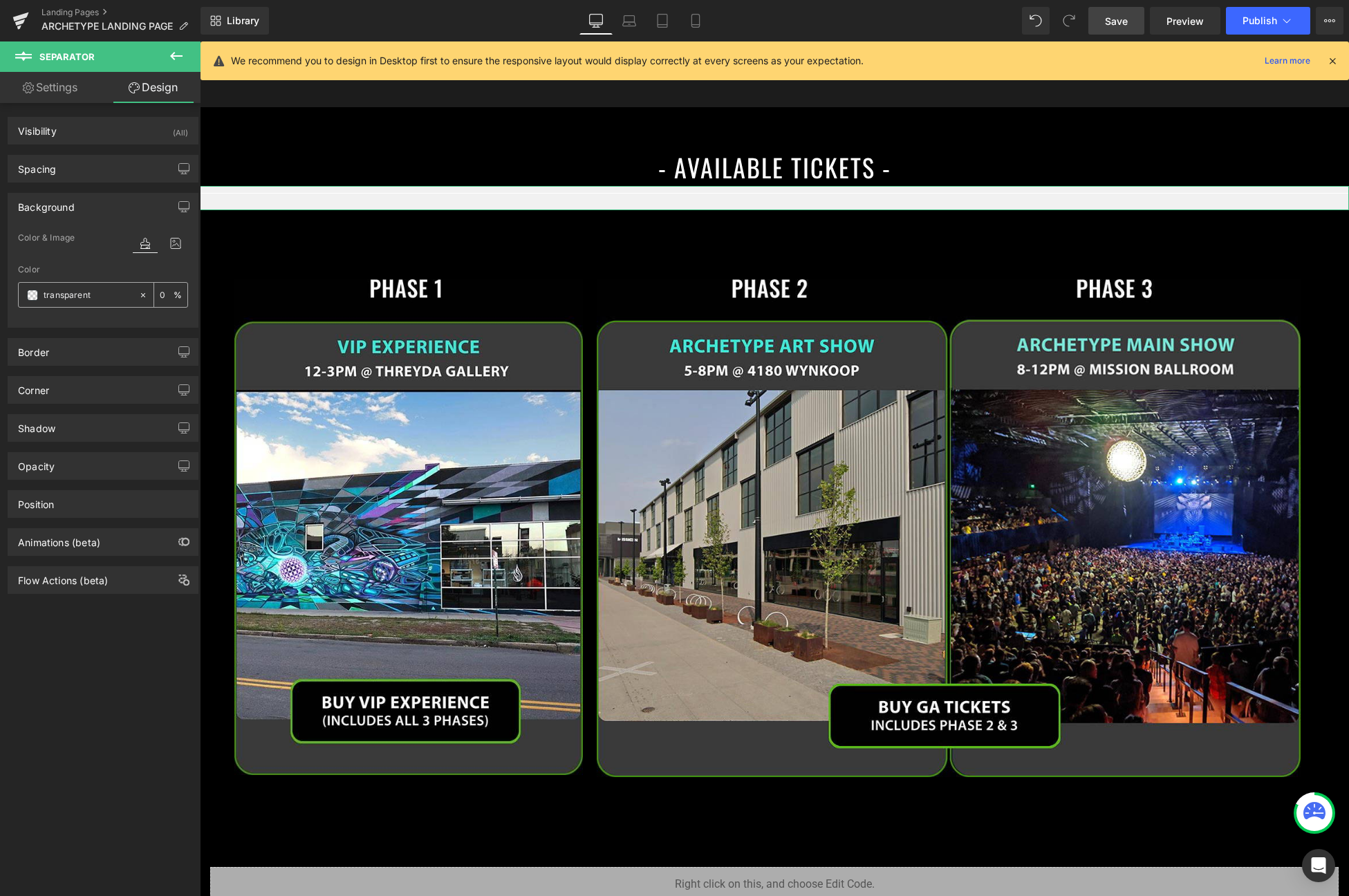
click at [33, 297] on span at bounding box center [33, 295] width 11 height 11
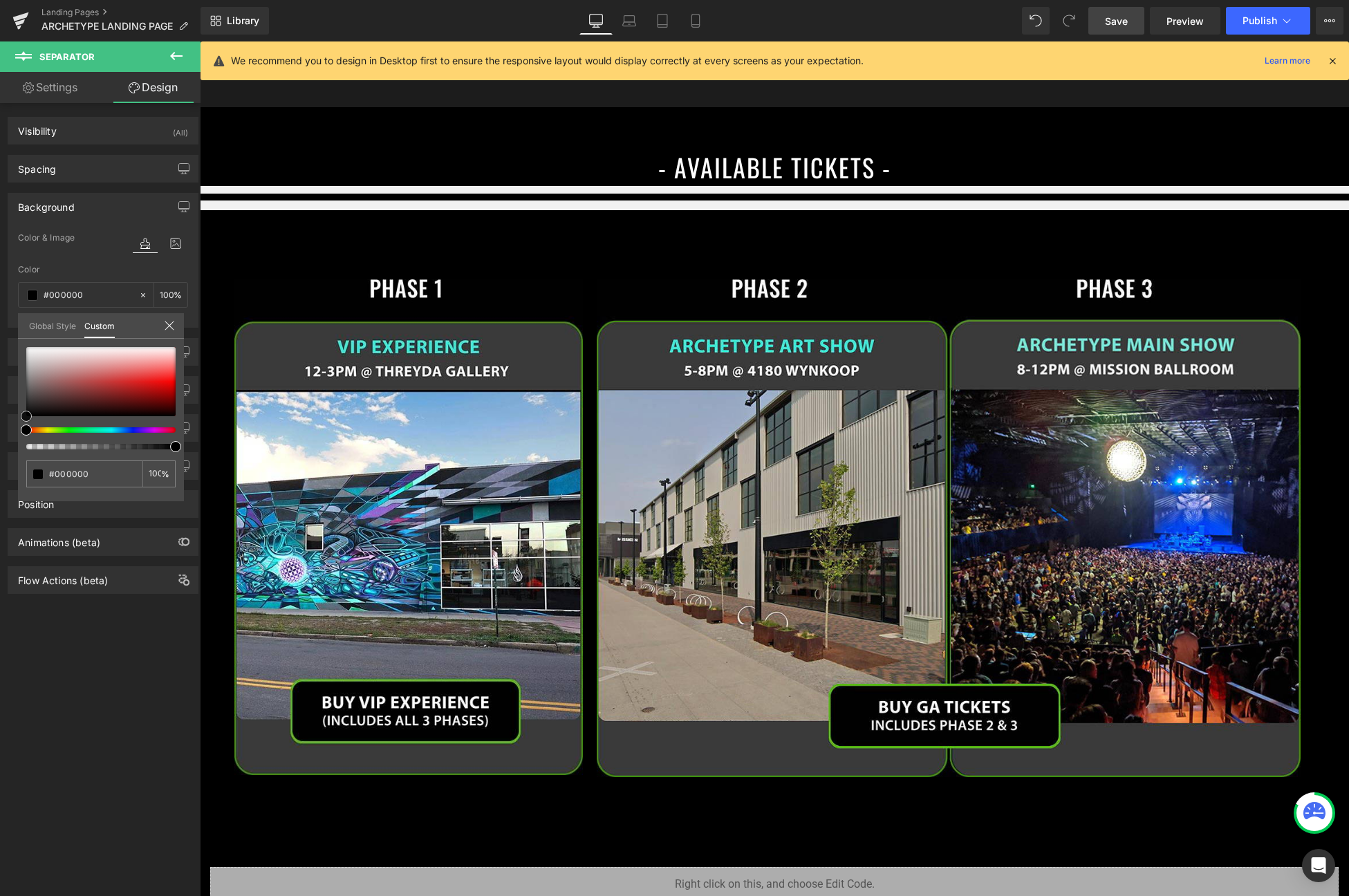
drag, startPoint x: 47, startPoint y: 385, endPoint x: -15, endPoint y: 470, distance: 105.2
click at [0, 470] on html "Separator You are previewing how the will restyle your page. You can not edit E…" at bounding box center [674, 448] width 1349 height 896
click at [78, 99] on link "Settings" at bounding box center [50, 87] width 101 height 31
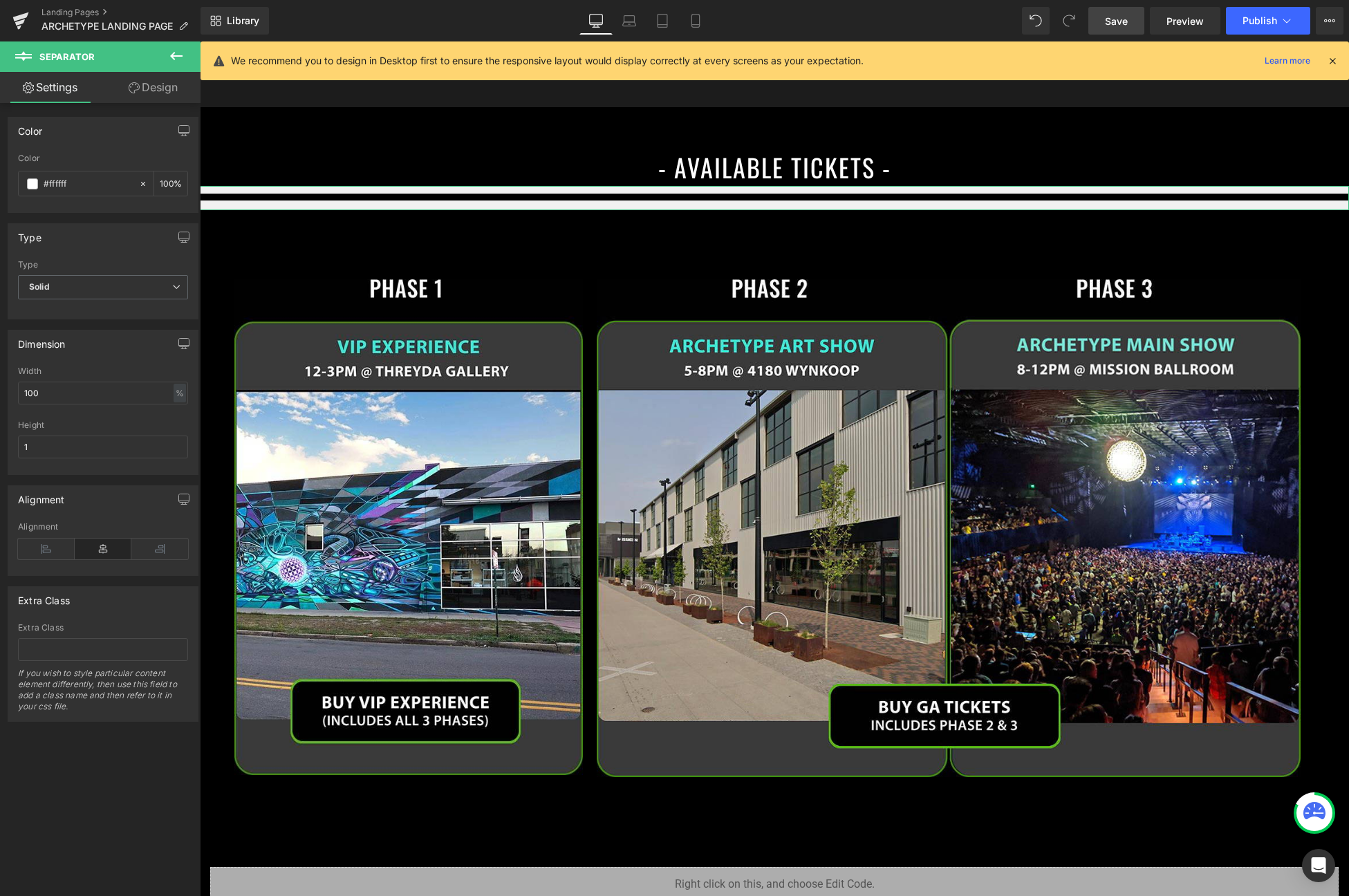
click at [135, 91] on icon at bounding box center [134, 88] width 11 height 11
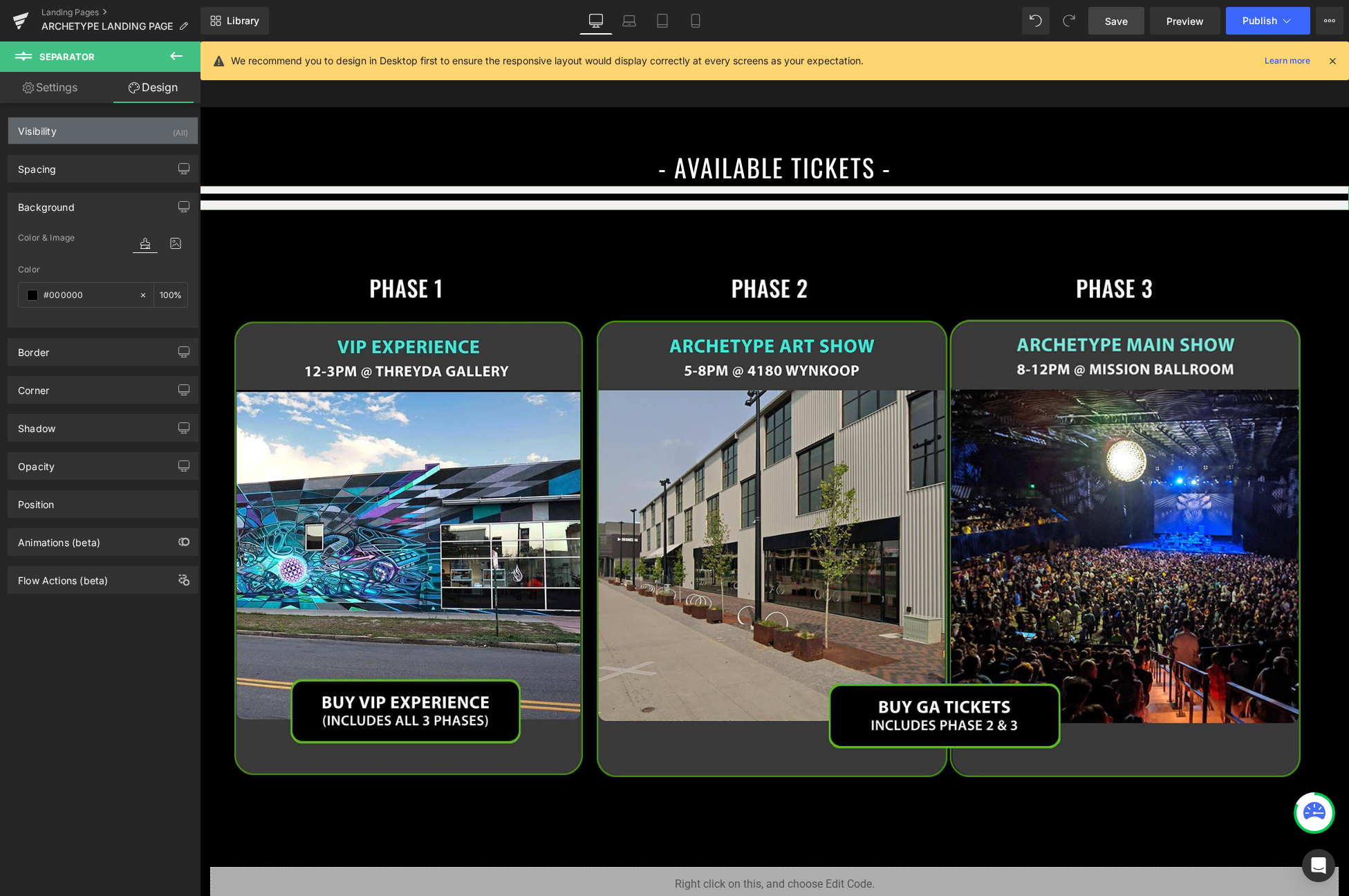
click at [122, 142] on div "Visibility (All)" at bounding box center [102, 130] width 189 height 26
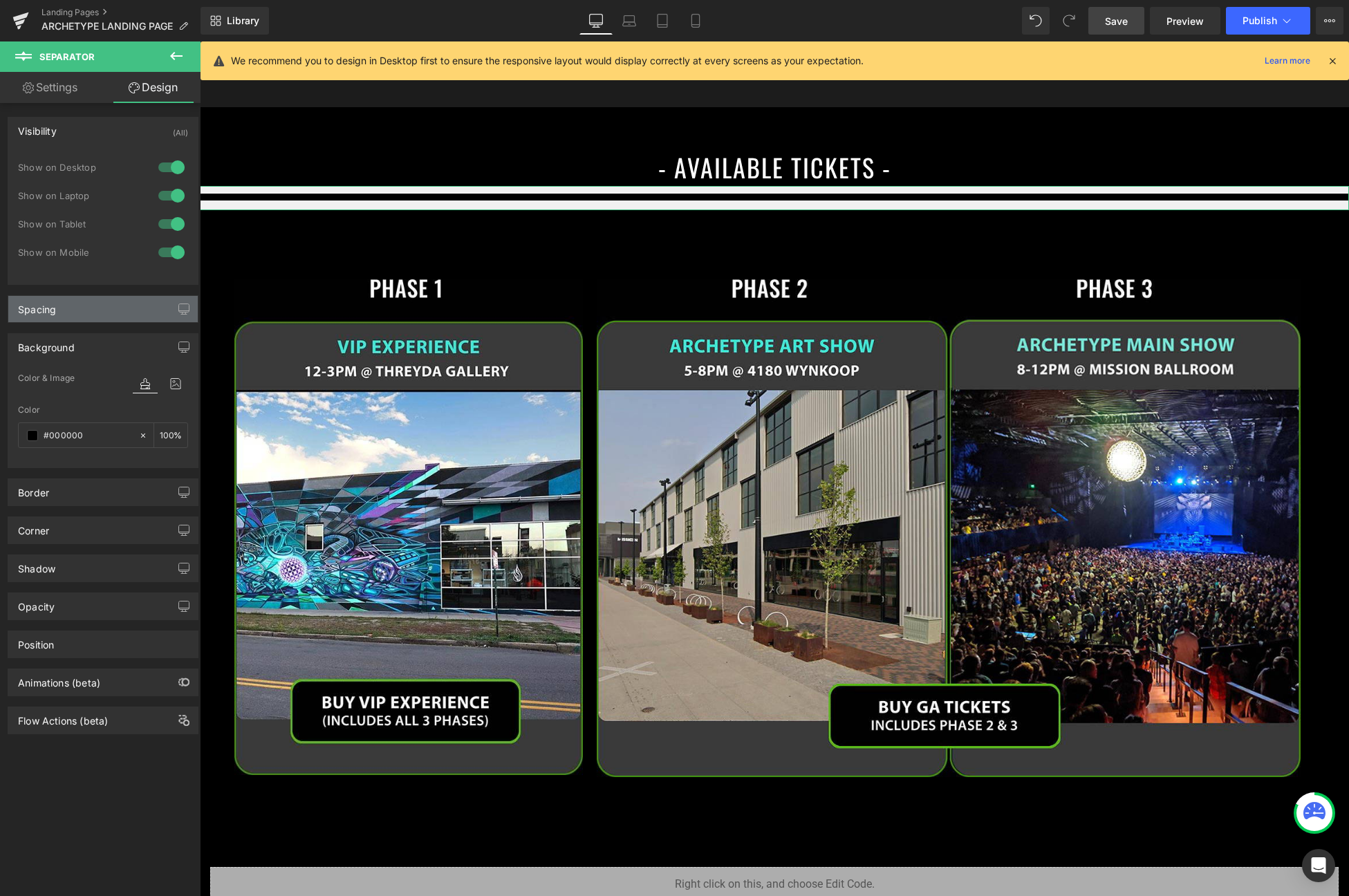
click at [92, 300] on div "Spacing" at bounding box center [102, 309] width 189 height 26
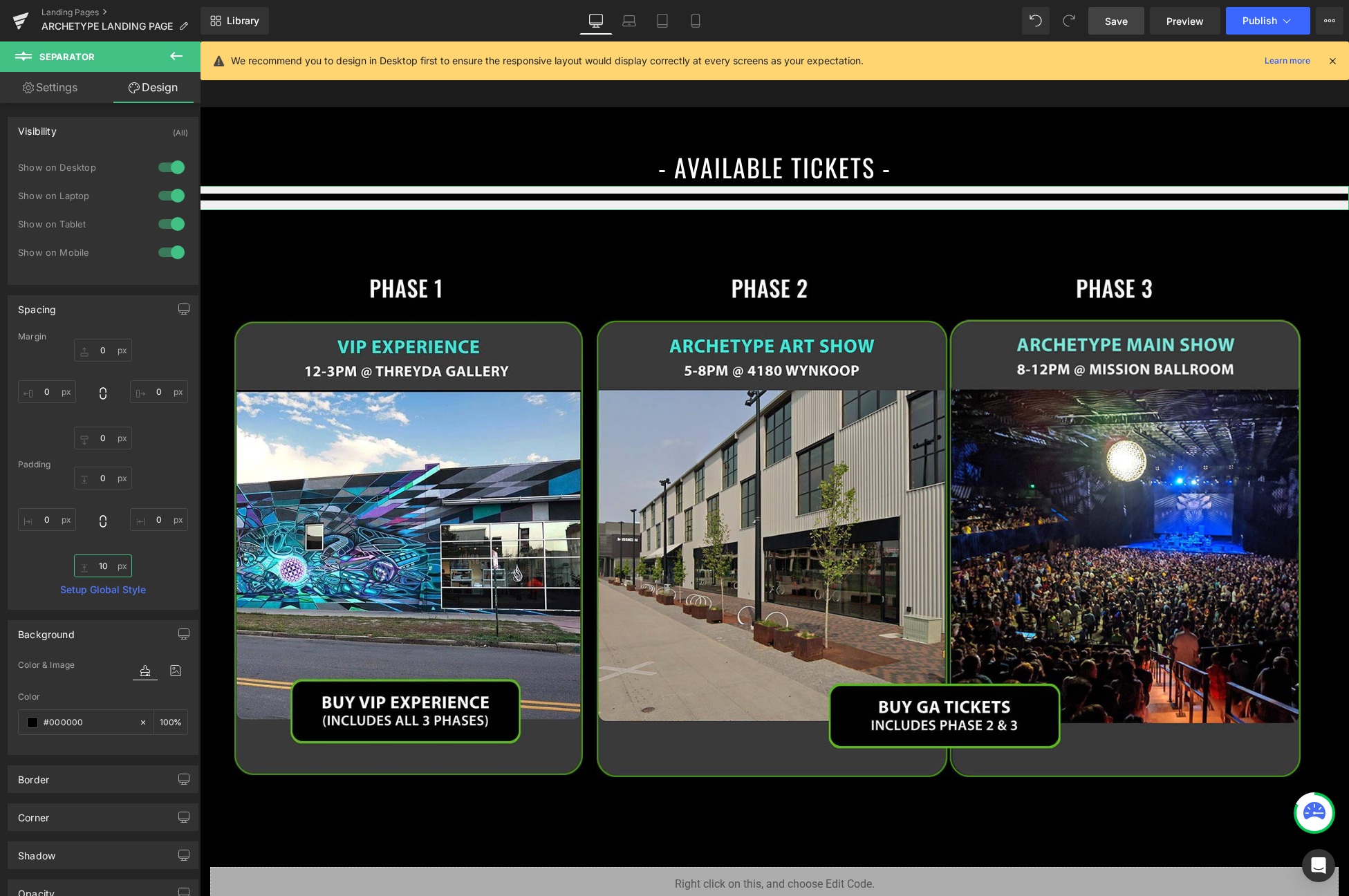
click at [102, 563] on input "text" at bounding box center [102, 565] width 58 height 22
type input "10"
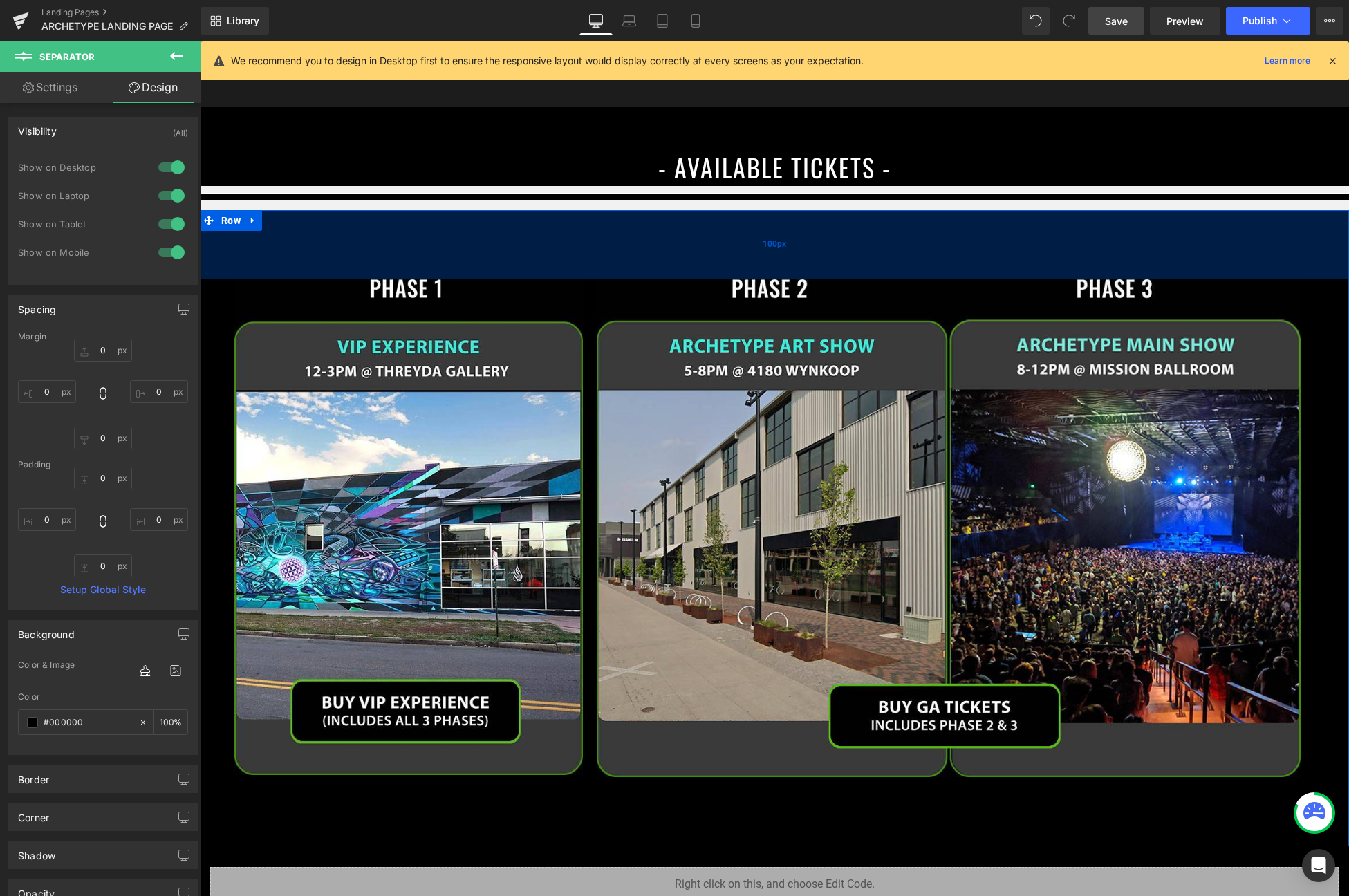
click at [654, 222] on div "100px" at bounding box center [775, 245] width 1150 height 69
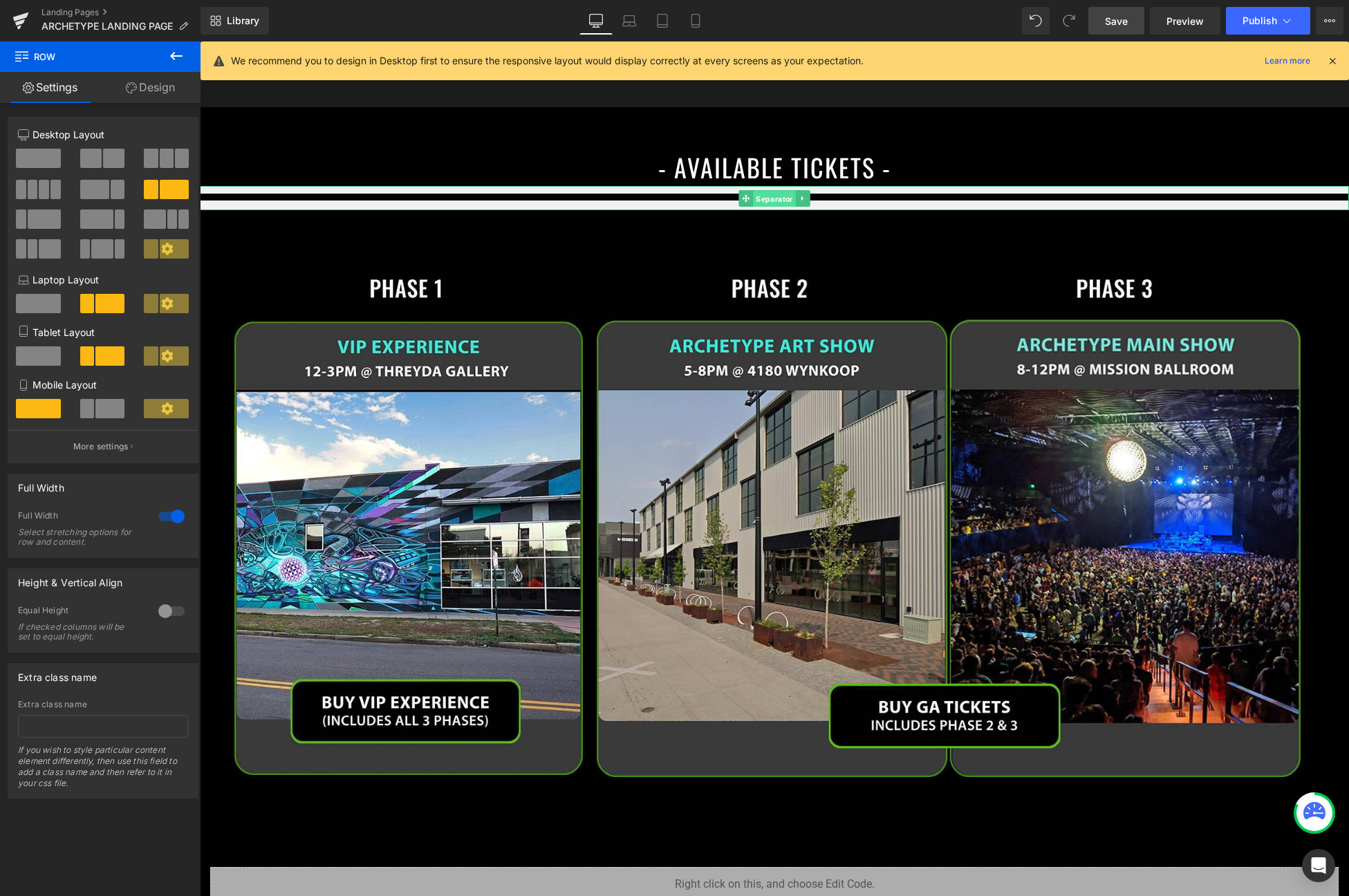
click at [782, 190] on span "Separator" at bounding box center [773, 198] width 42 height 17
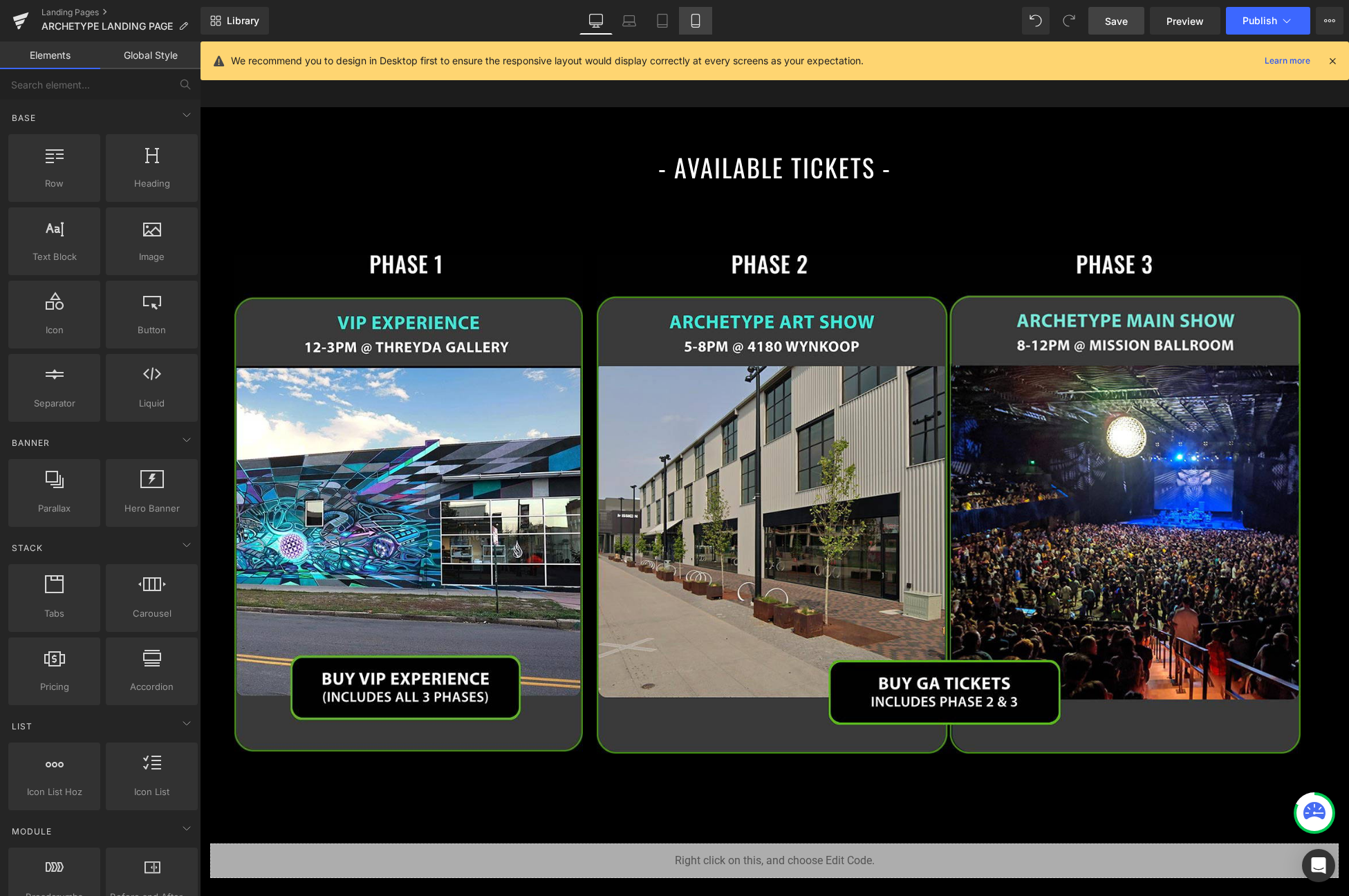
click at [685, 24] on link "Mobile" at bounding box center [696, 20] width 34 height 28
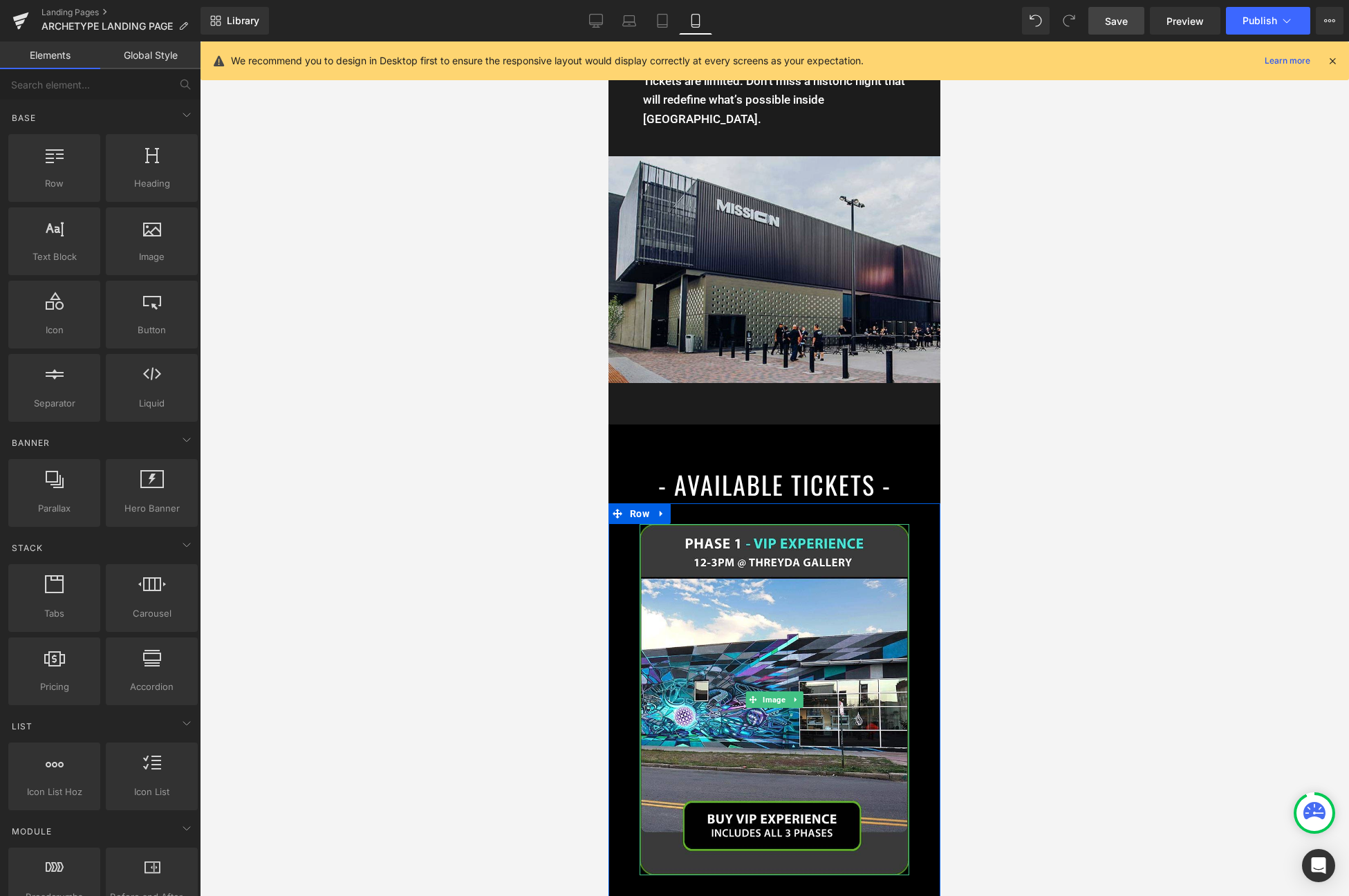
scroll to position [1534, 0]
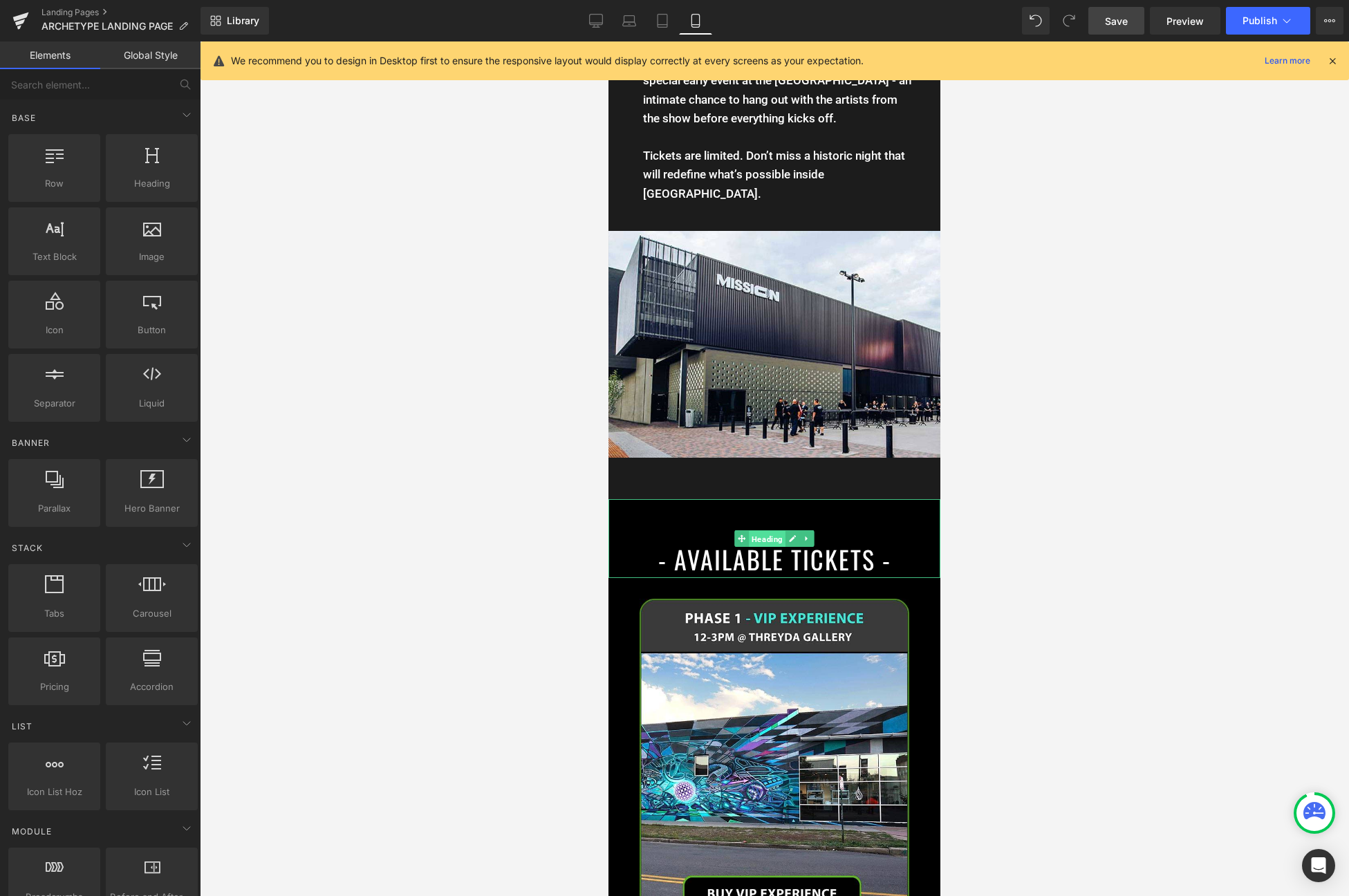
click at [782, 531] on span "Heading" at bounding box center [767, 539] width 36 height 17
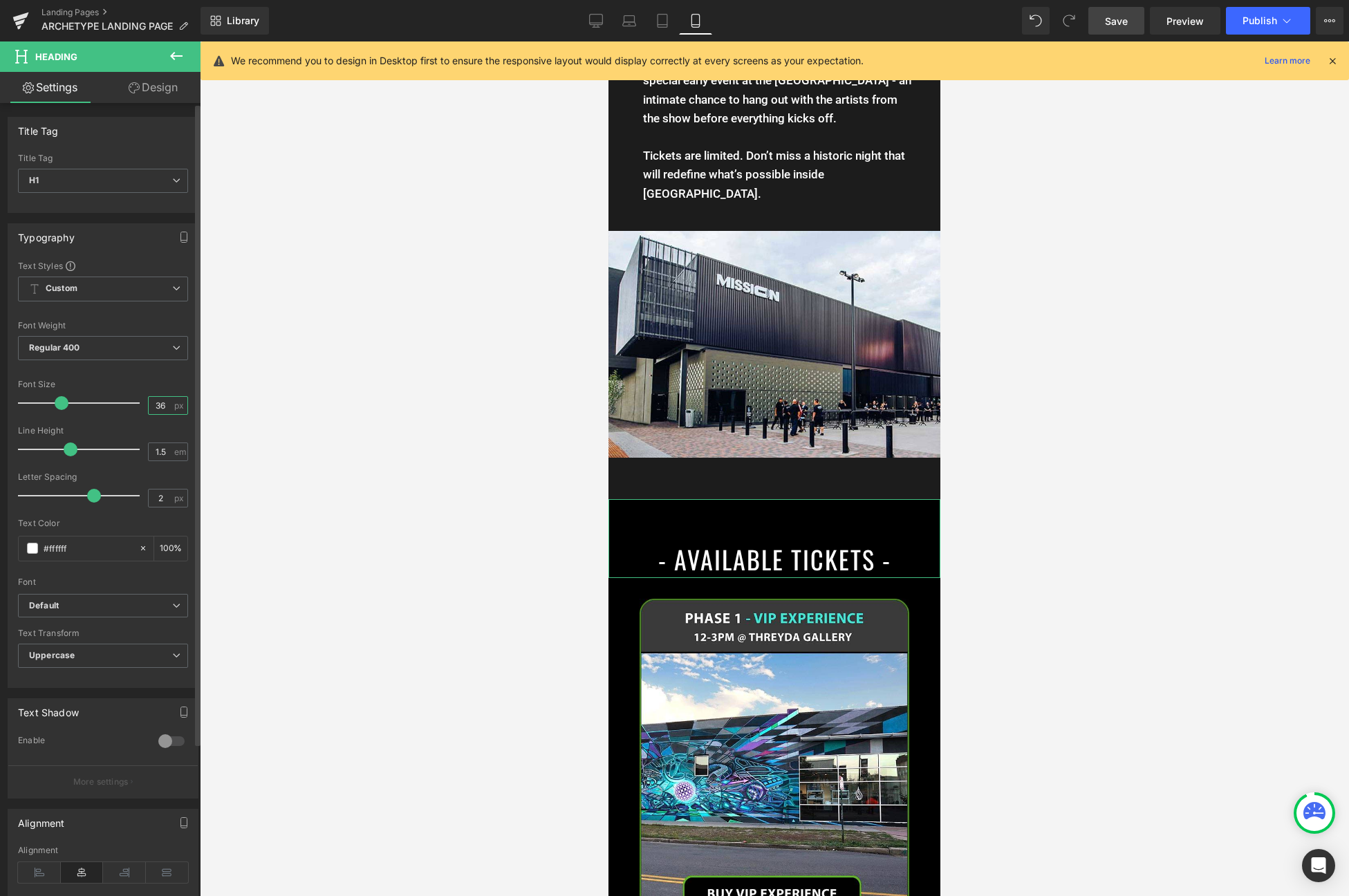
click at [162, 399] on input "36" at bounding box center [161, 405] width 24 height 18
type input "30"
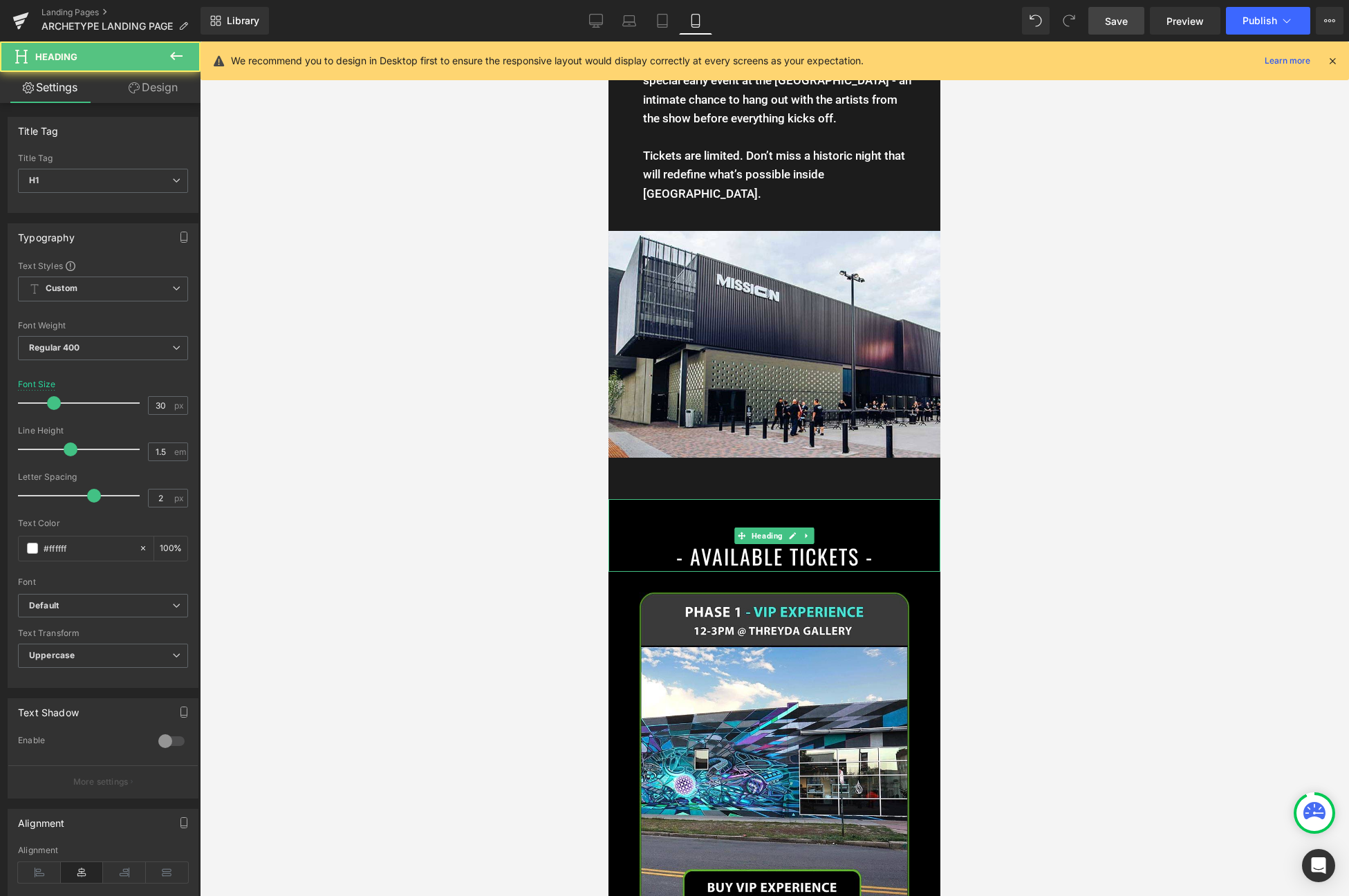
click at [766, 499] on div "- AVAILABLE TICKETS -" at bounding box center [774, 536] width 332 height 73
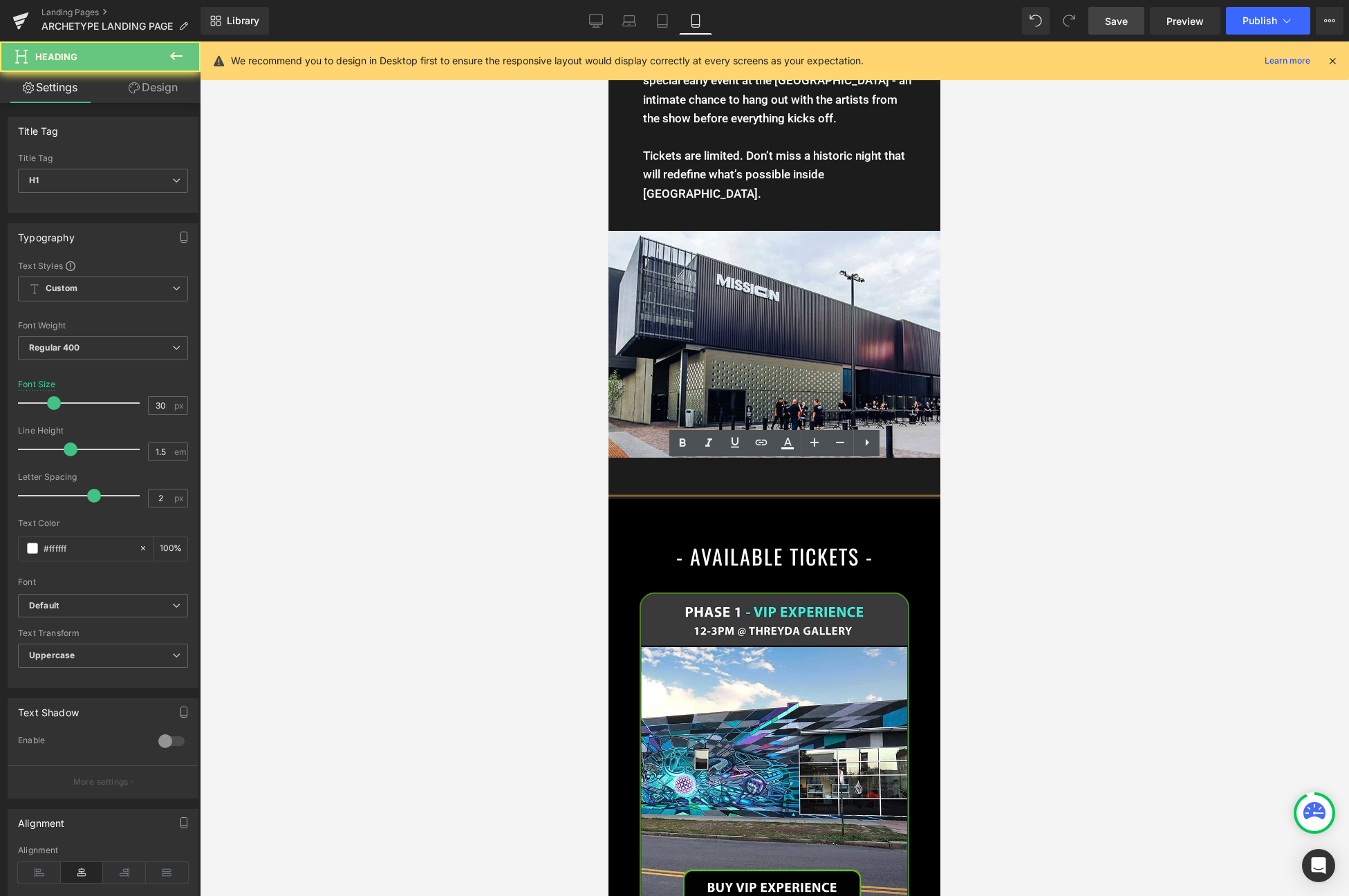
click at [767, 540] on h1 "- AVAILABLE TICKETS -" at bounding box center [774, 555] width 332 height 31
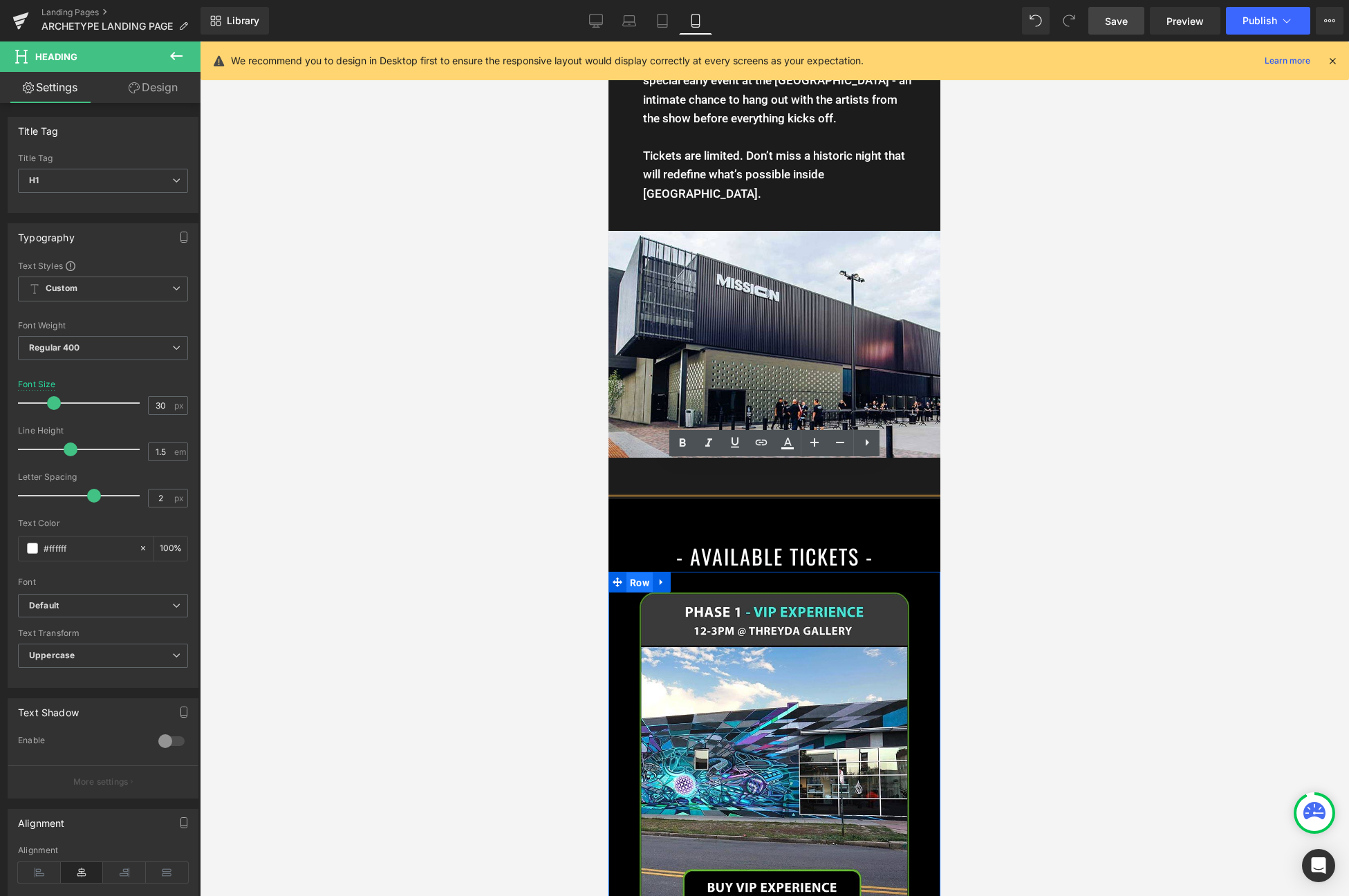
click at [630, 573] on span "Row" at bounding box center [640, 583] width 26 height 20
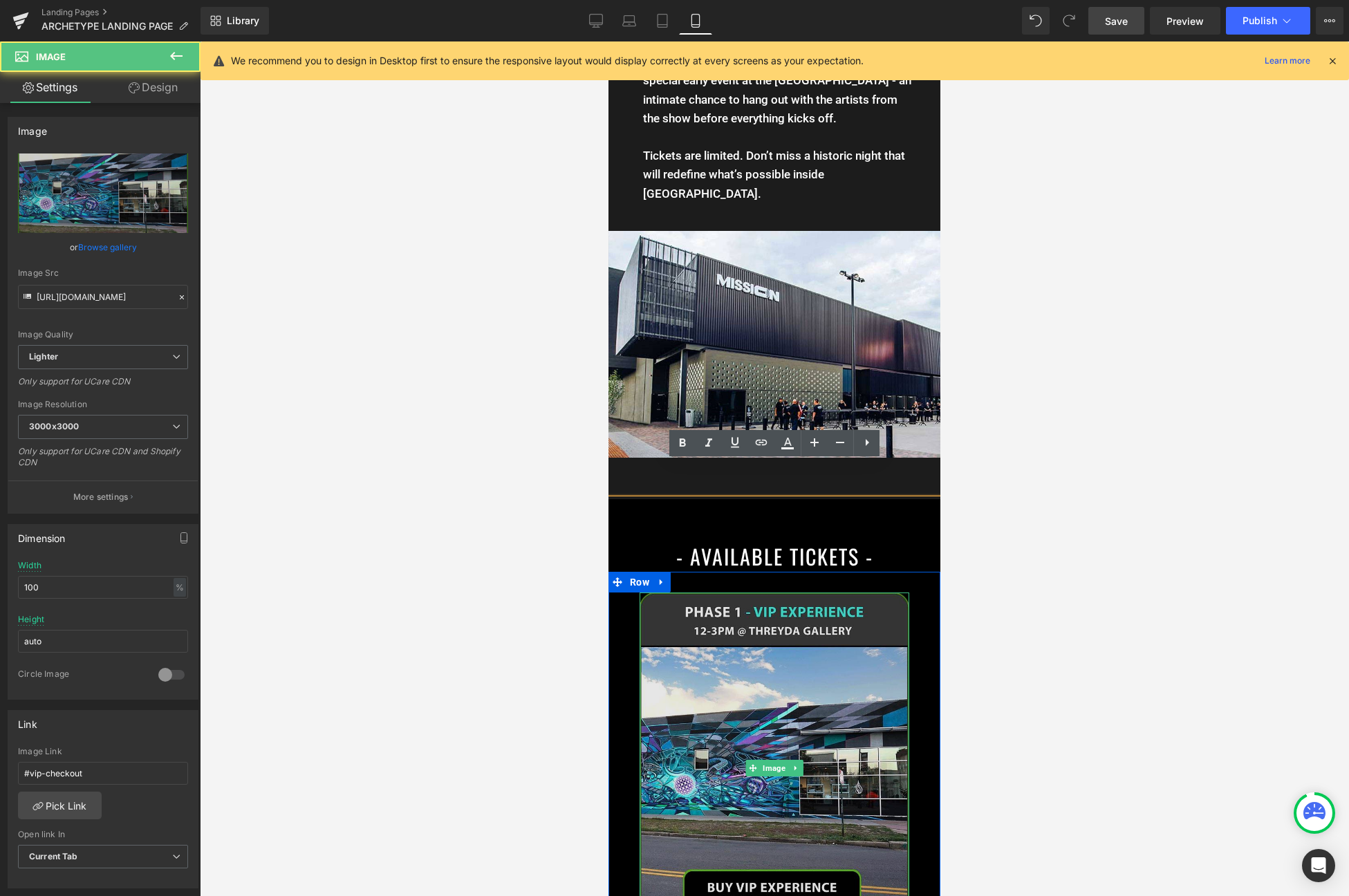
click at [756, 657] on img at bounding box center [775, 767] width 270 height 350
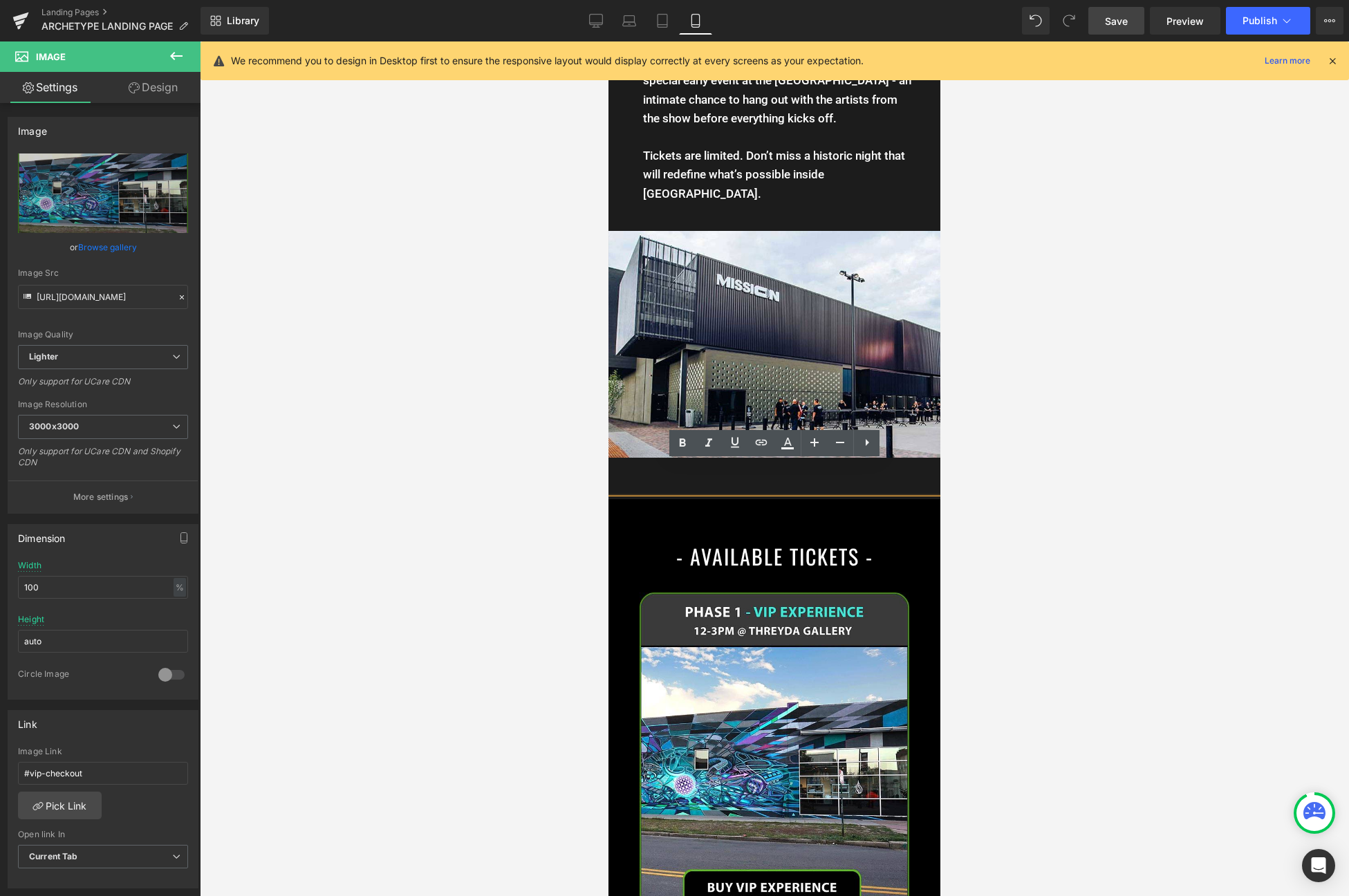
click at [770, 540] on h1 "- AVAILABLE TICKETS -" at bounding box center [774, 555] width 332 height 31
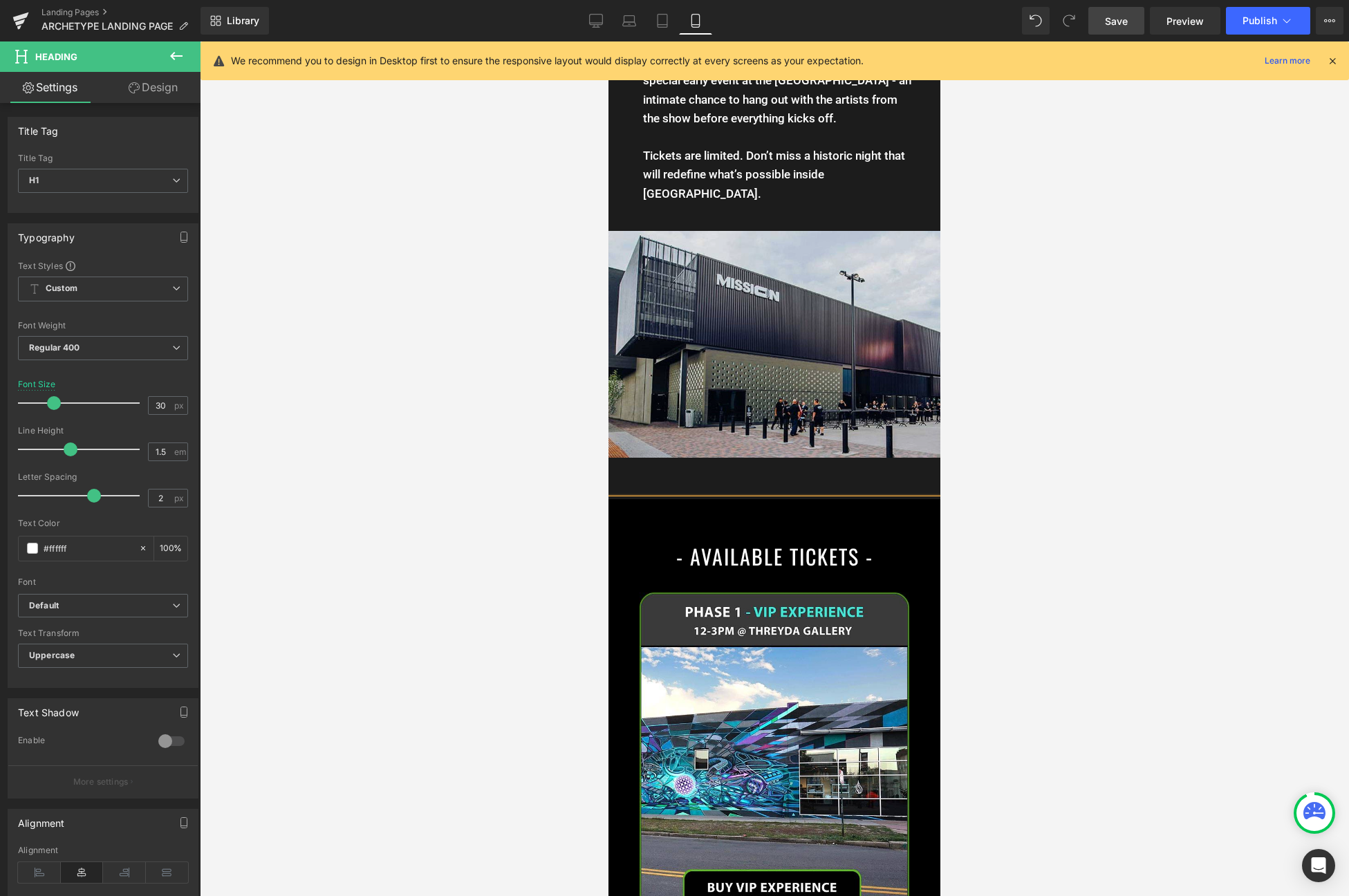
click at [896, 303] on img at bounding box center [774, 334] width 332 height 248
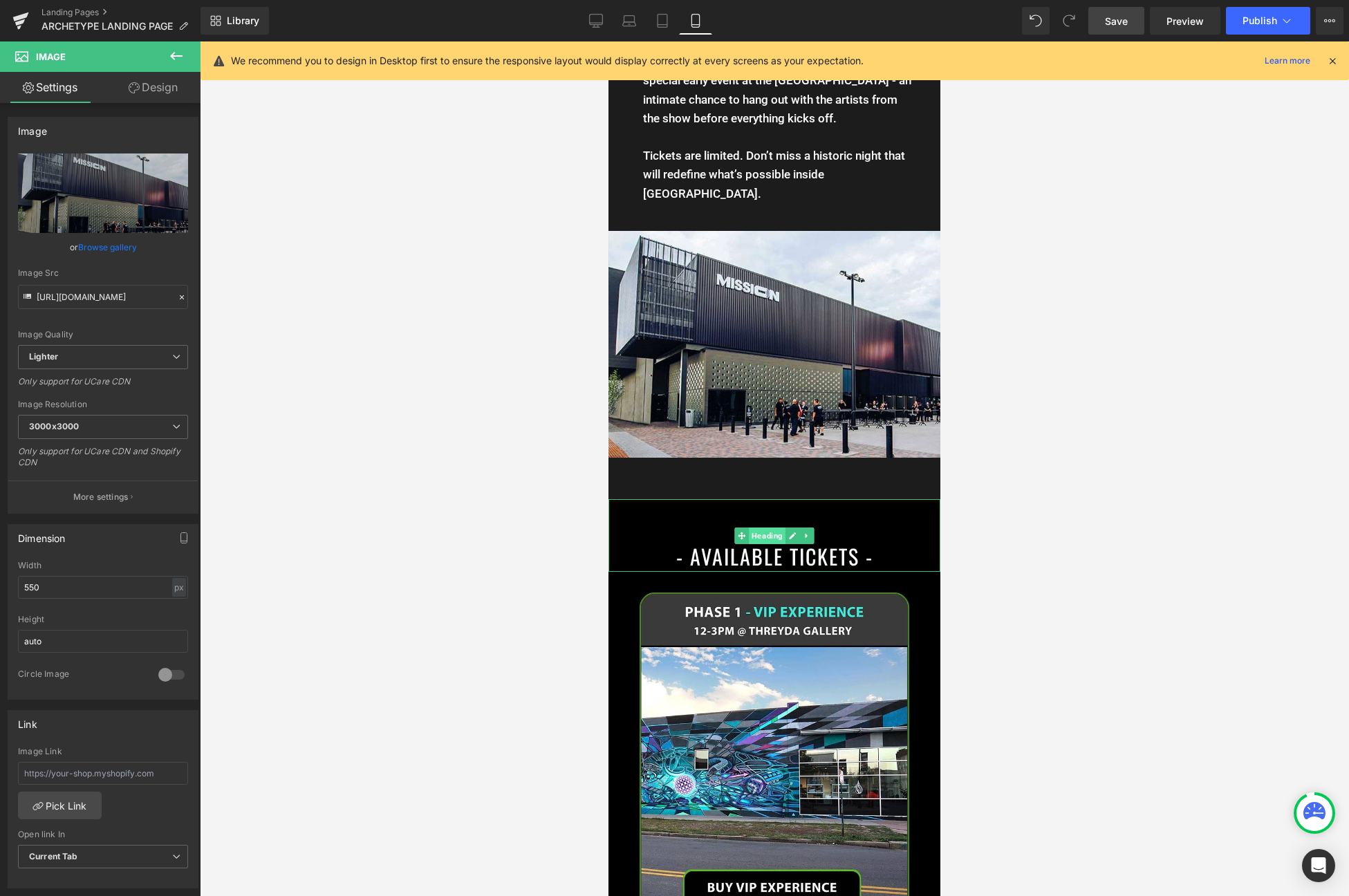
click at [780, 527] on span "Heading" at bounding box center [767, 536] width 36 height 17
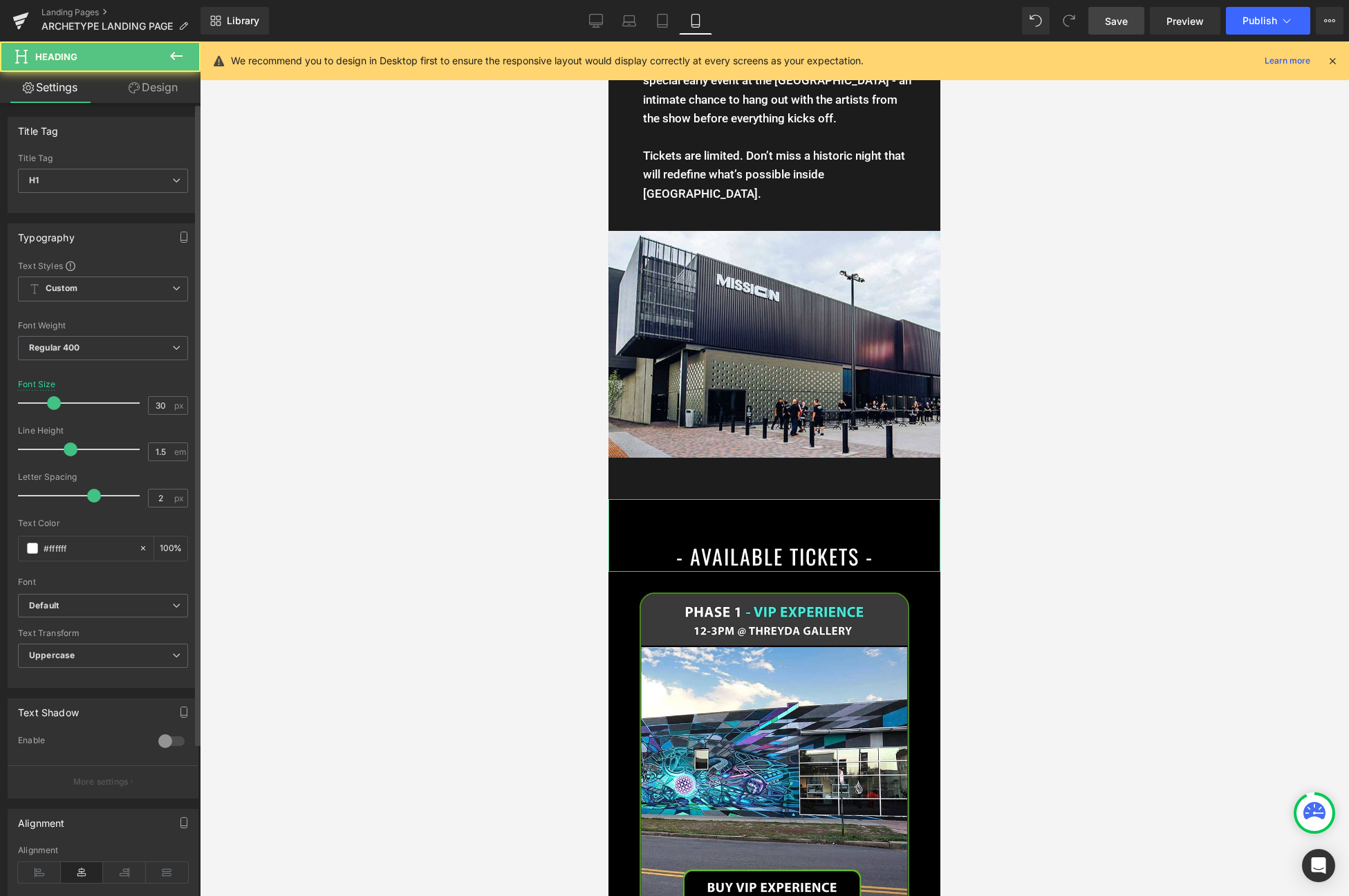
click at [161, 110] on div "Title Tag H1 H2 H3 H4 H5 H6 Title Tag H1 H1 H2 H3 H4 H5 H6" at bounding box center [103, 159] width 207 height 106
click at [163, 103] on div "Title Tag H1 H2 H3 H4 H5 H6 Title Tag H1 H1 H2 H3 H4 H5 H6 Typography Text Styl…" at bounding box center [103, 575] width 207 height 943
click at [157, 91] on link "Design" at bounding box center [154, 87] width 101 height 31
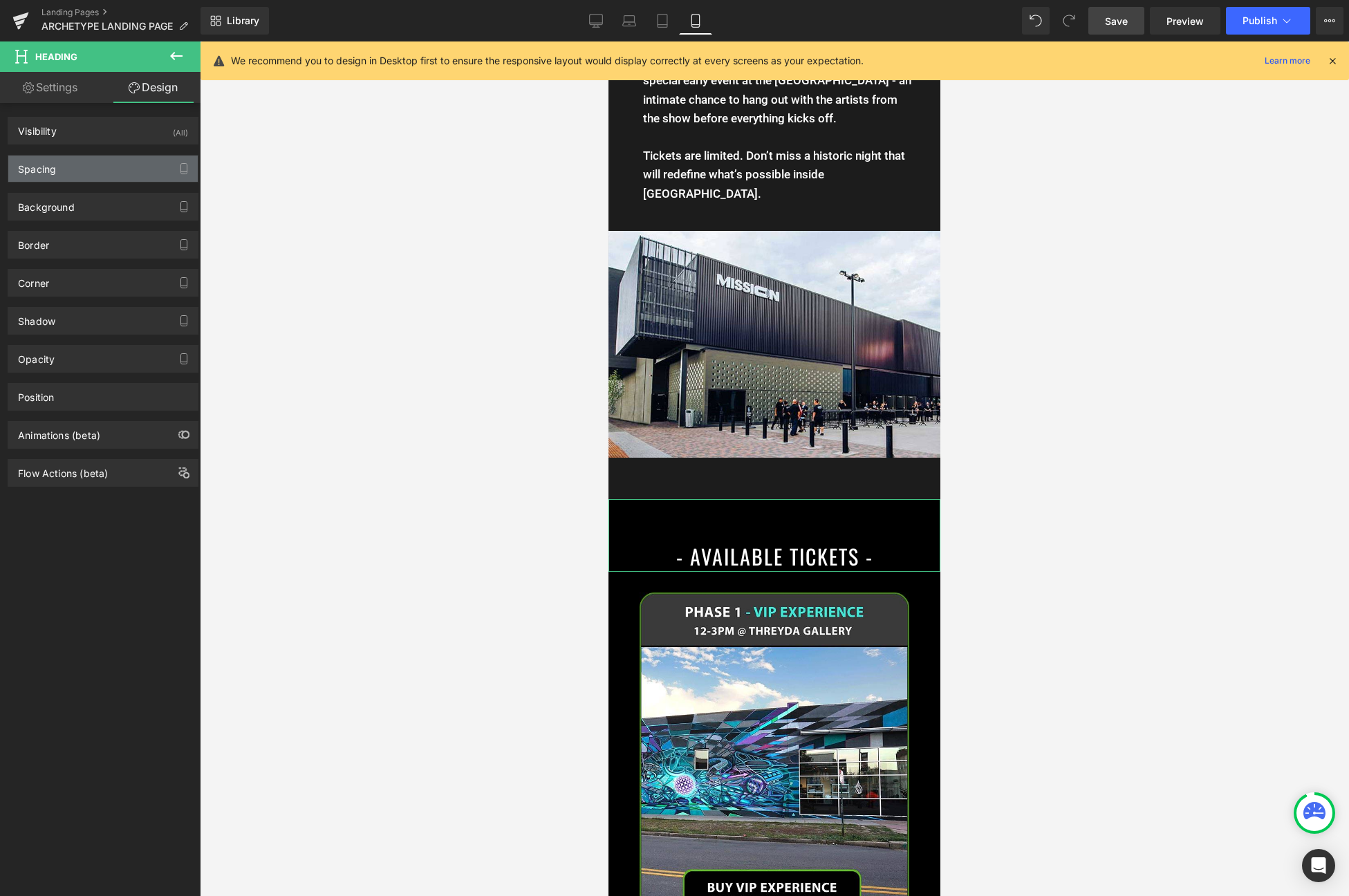
click at [76, 178] on div "Spacing" at bounding box center [102, 169] width 189 height 26
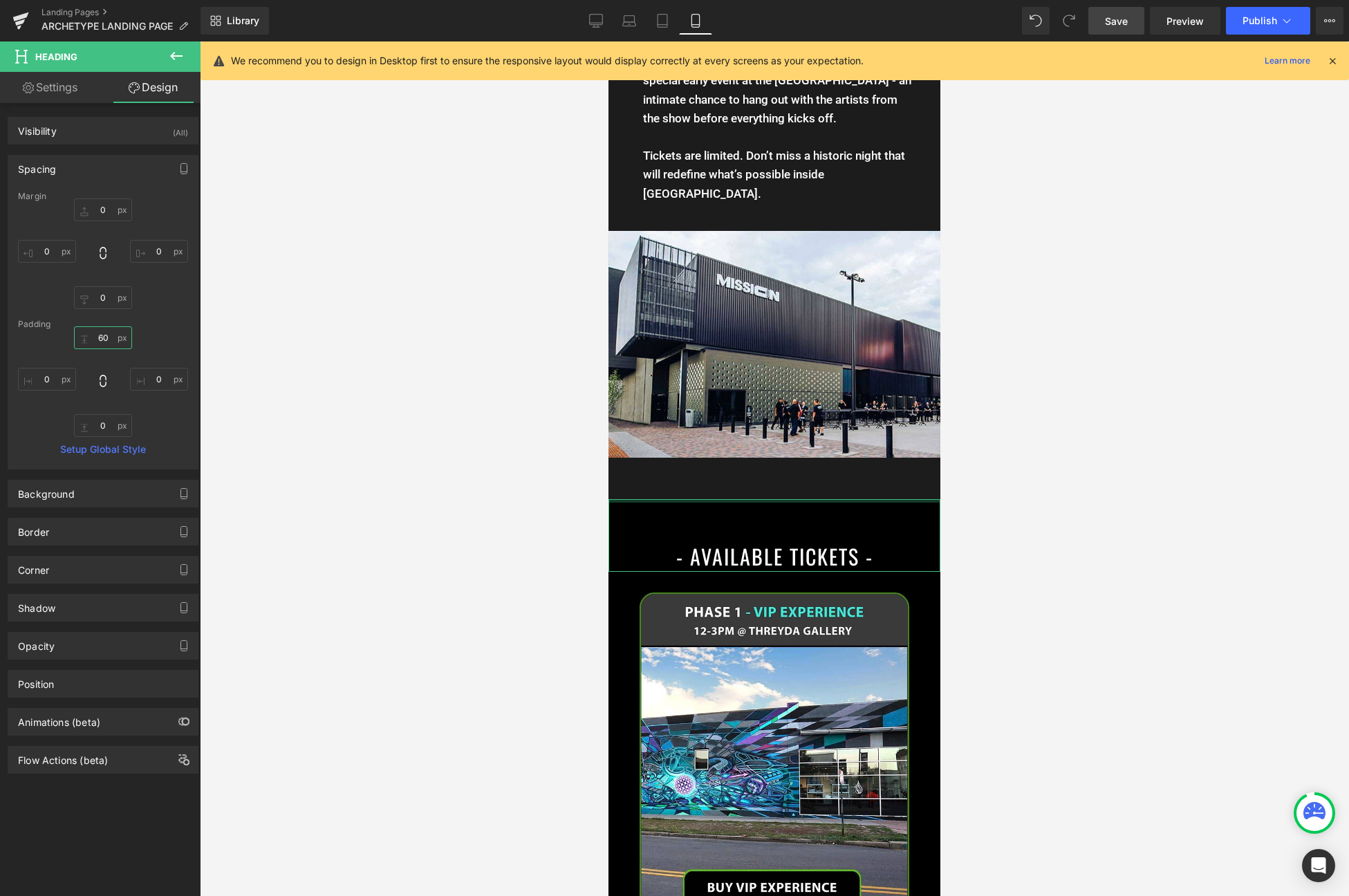
click at [103, 338] on input "text" at bounding box center [102, 337] width 58 height 22
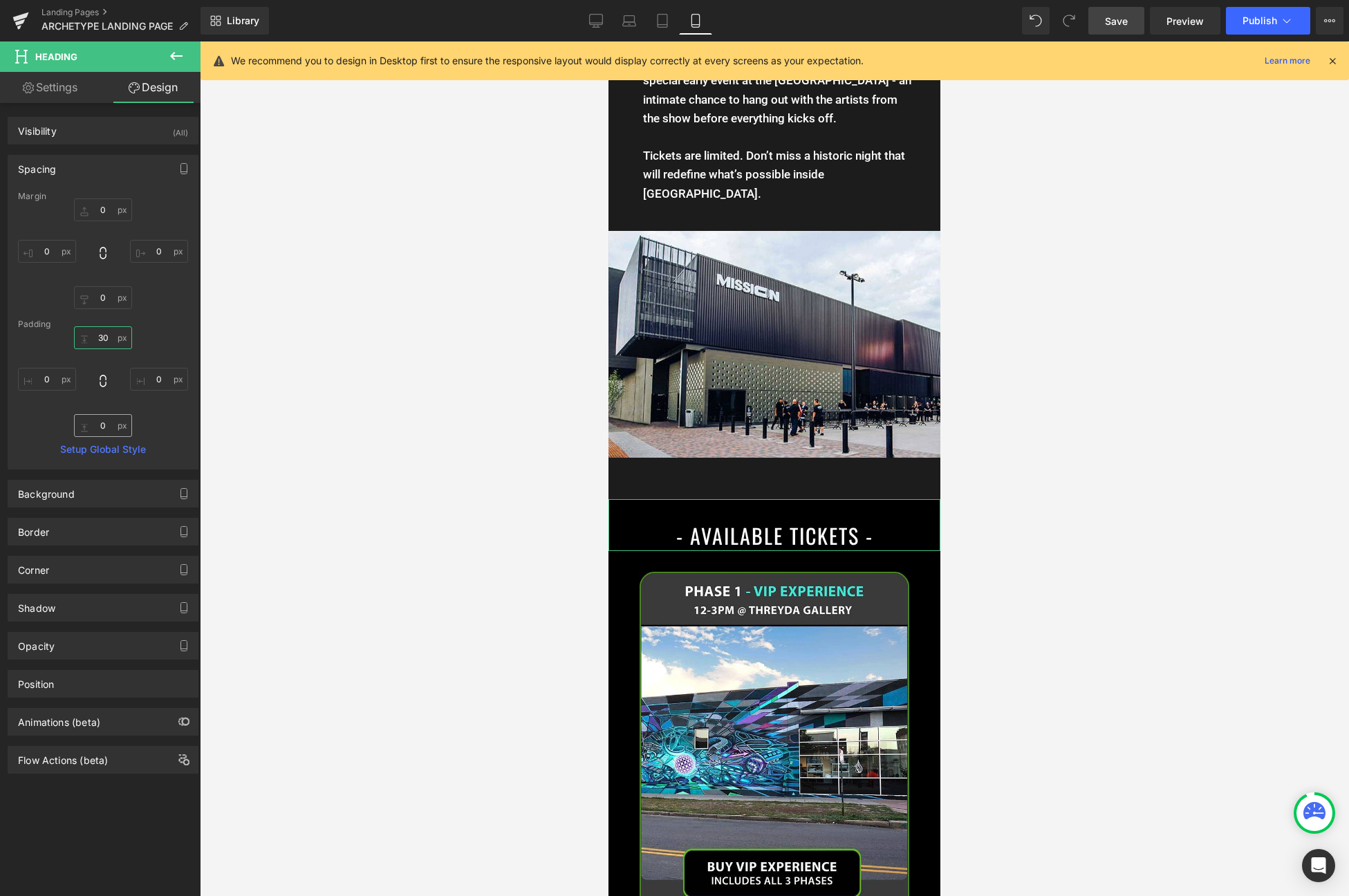
type input "30"
click at [103, 421] on input "text" at bounding box center [102, 426] width 58 height 22
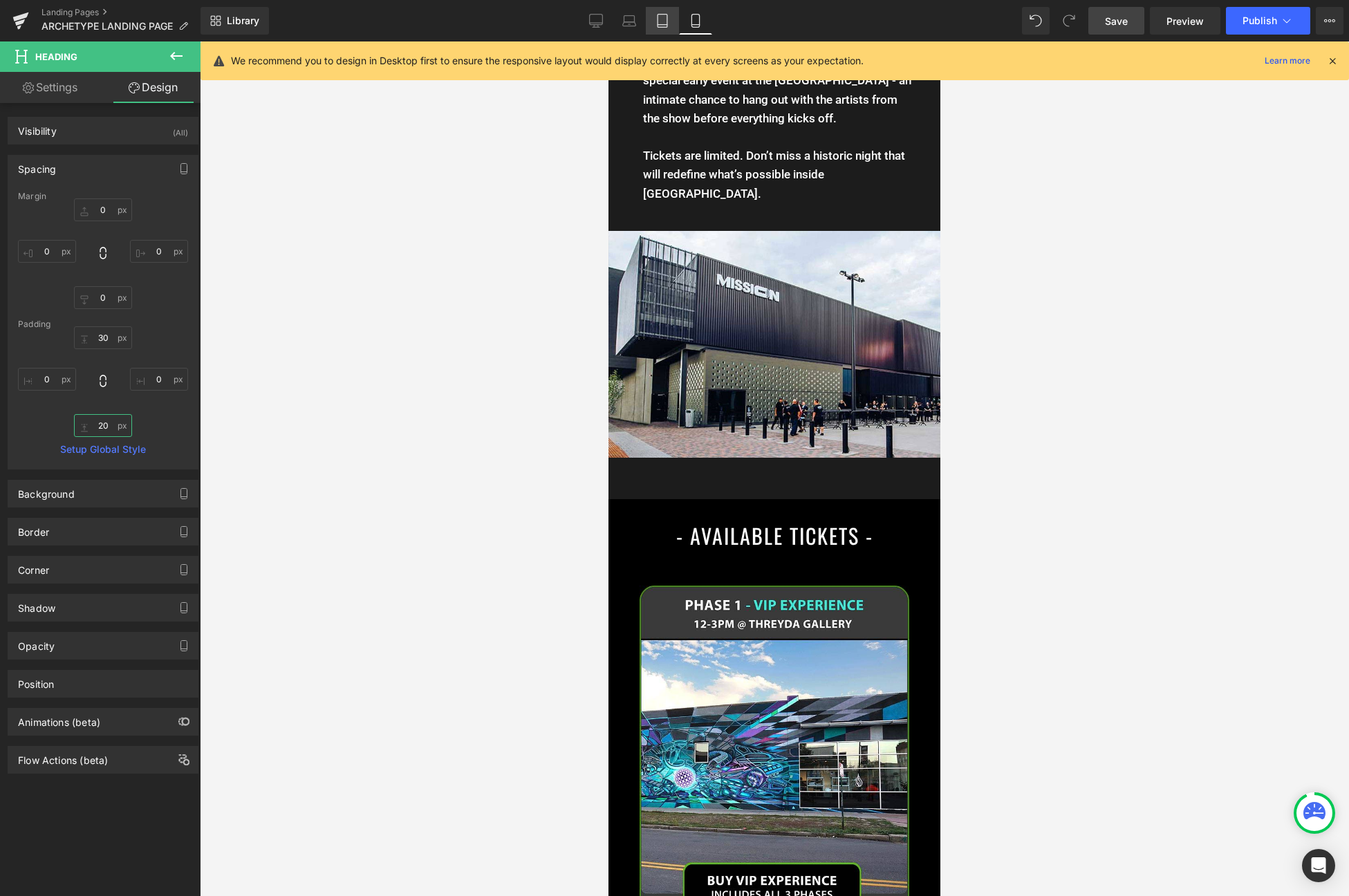
type input "20"
click at [661, 22] on icon at bounding box center [662, 20] width 14 height 14
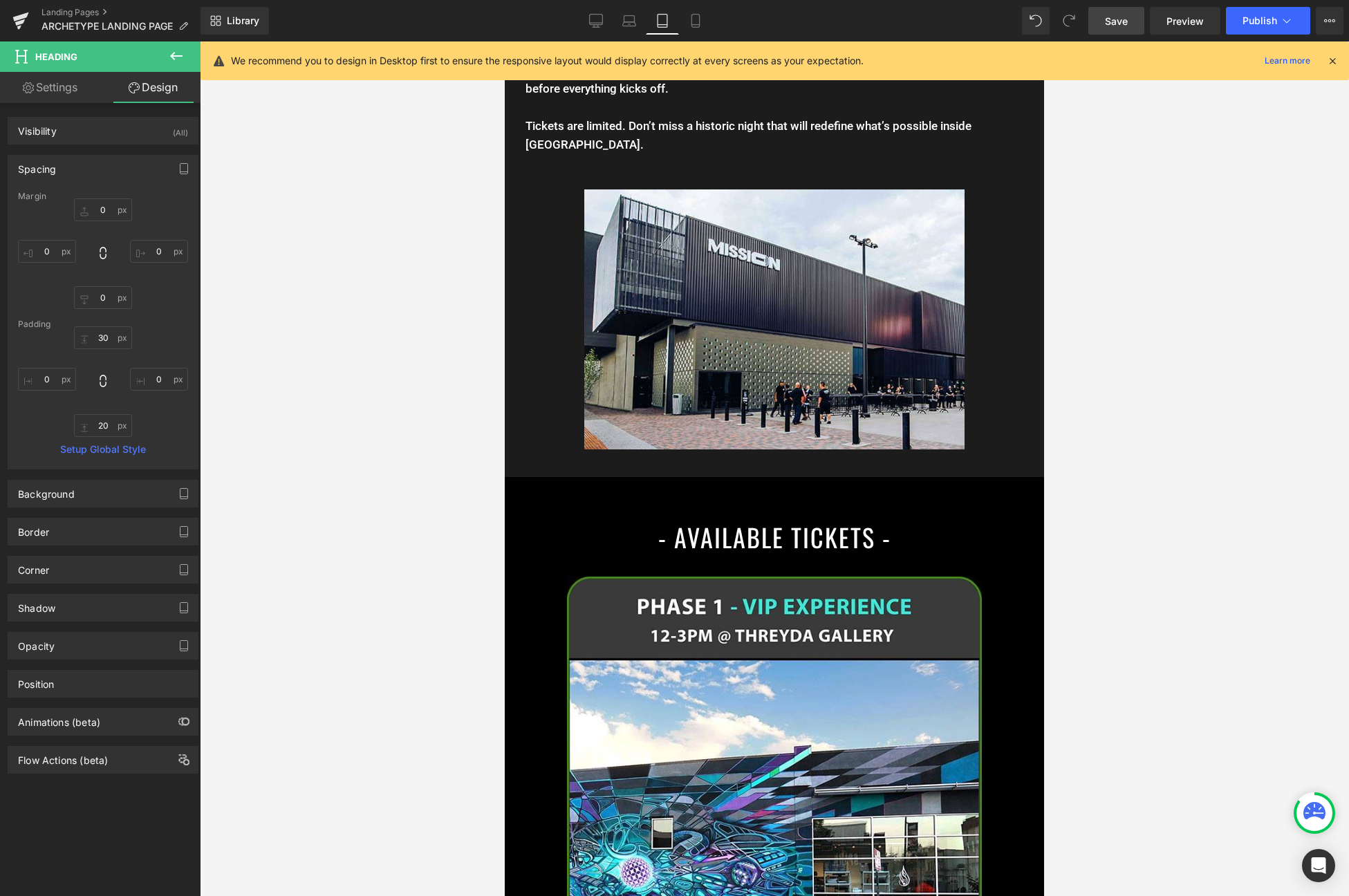
scroll to position [1300, 0]
click at [764, 509] on span "Heading" at bounding box center [767, 518] width 36 height 17
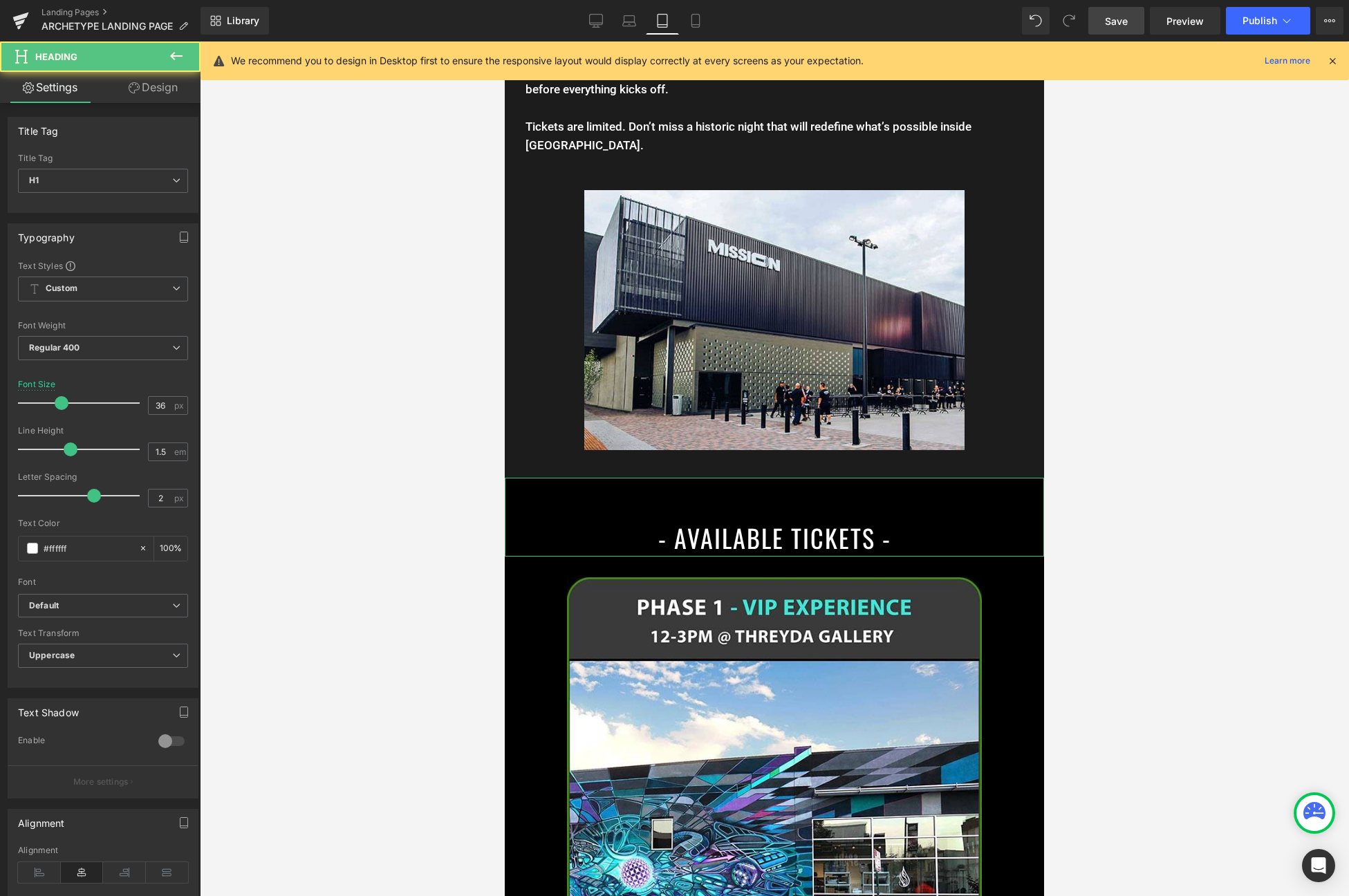
click at [146, 95] on link "Design" at bounding box center [154, 87] width 101 height 31
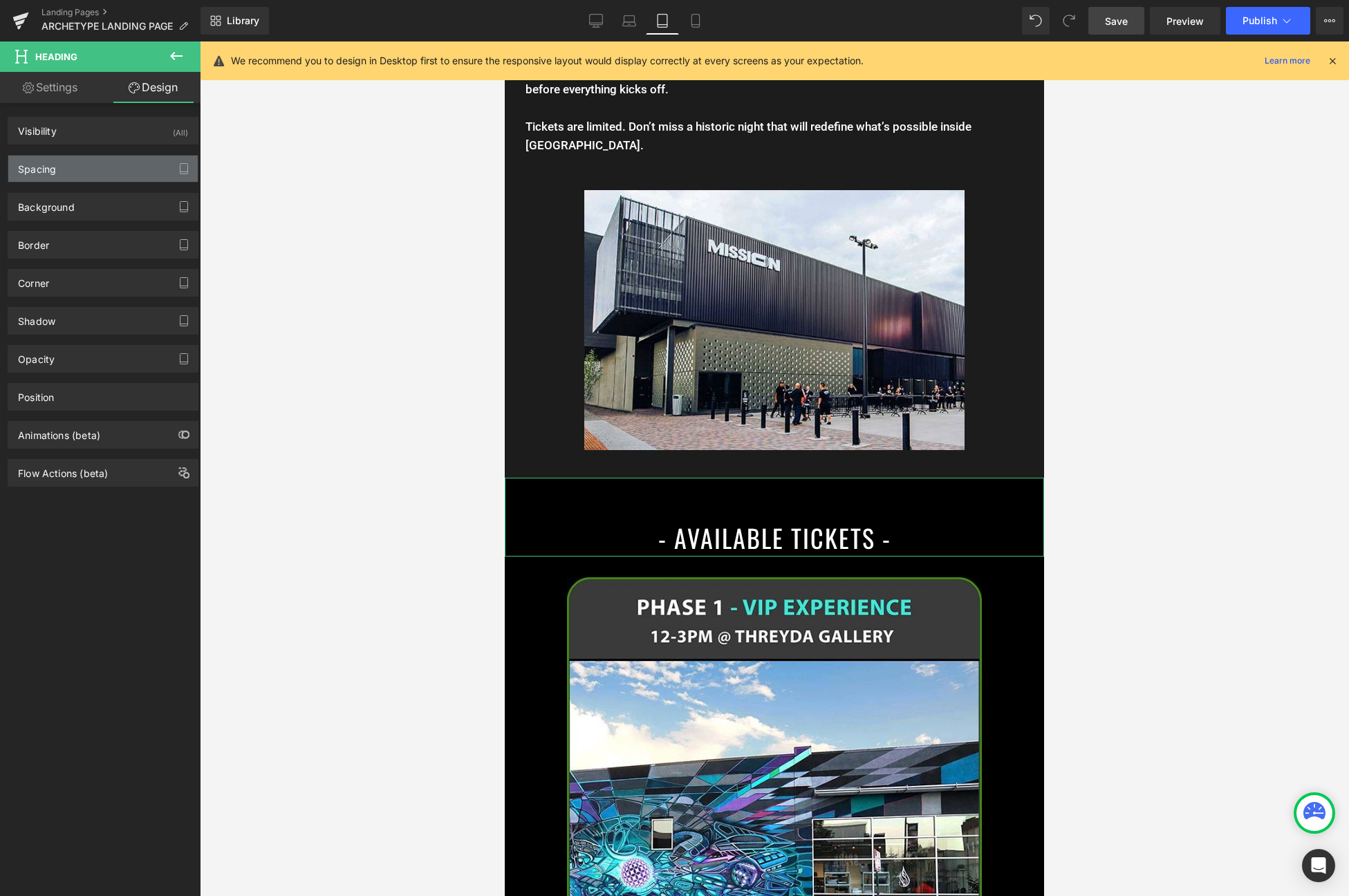
click at [95, 163] on div "Spacing" at bounding box center [102, 169] width 189 height 26
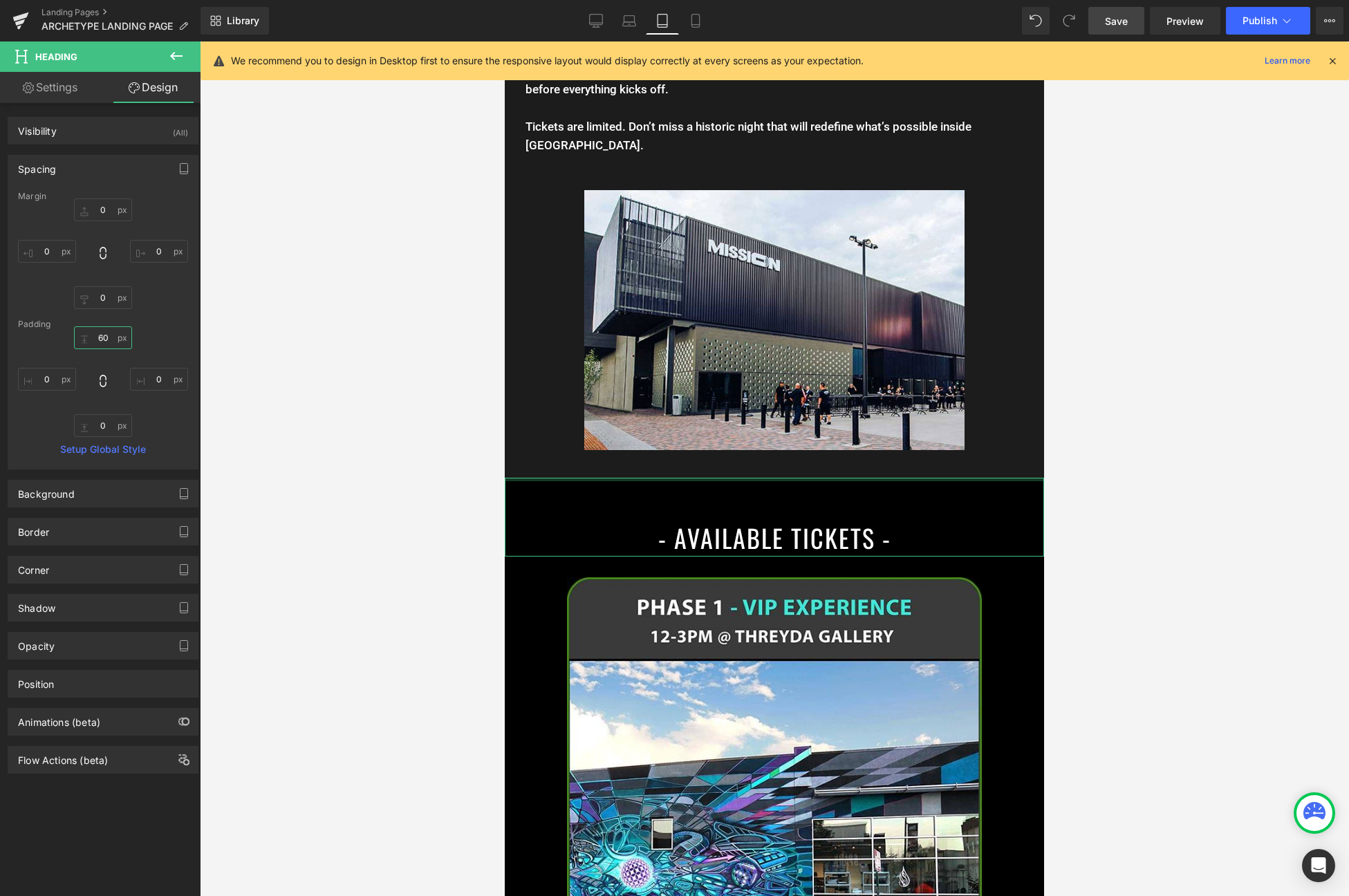
click at [106, 342] on input "60" at bounding box center [102, 337] width 58 height 22
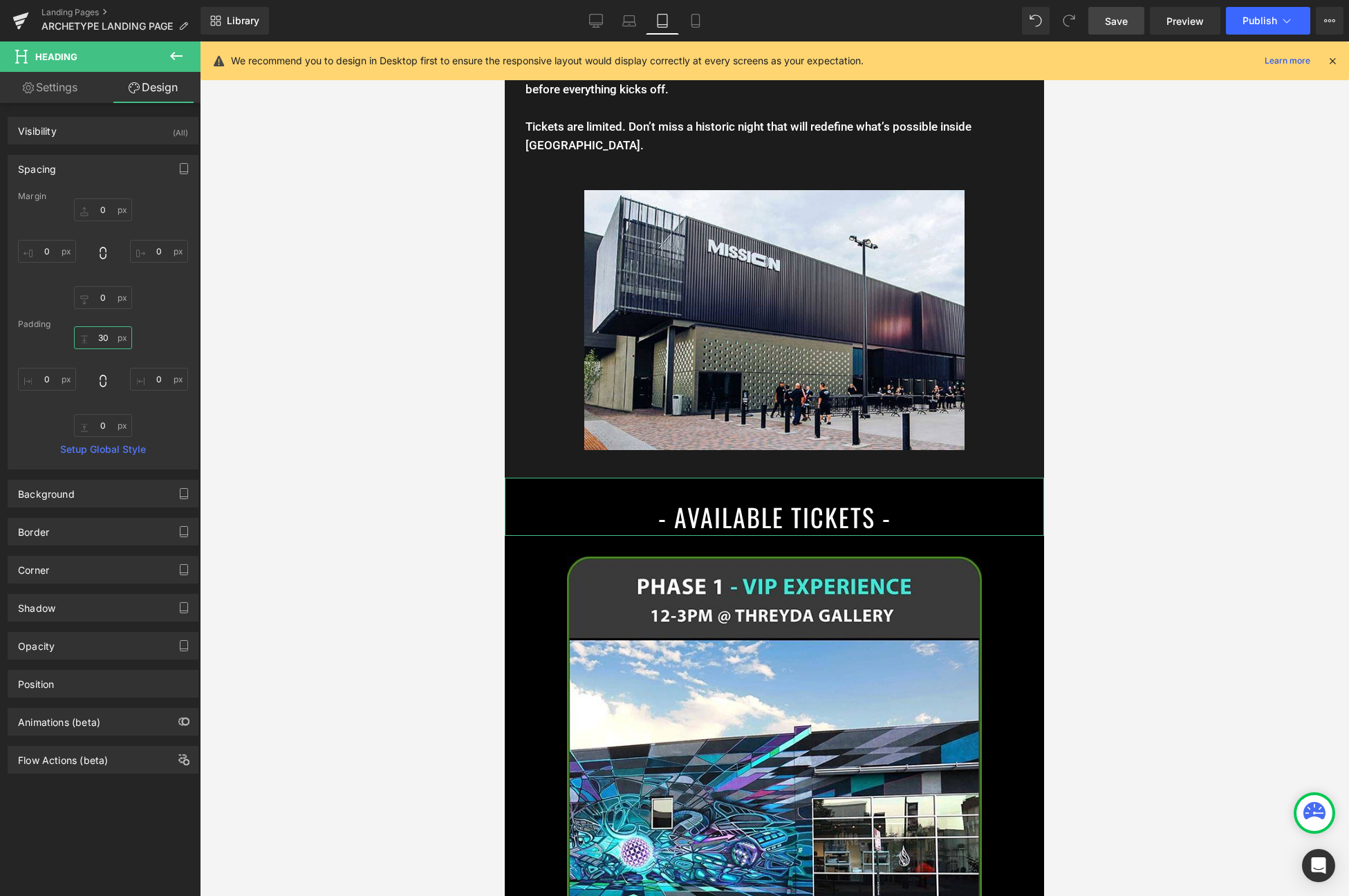
type input "30"
click at [99, 438] on div "Margin 0 0 0 0 [GEOGRAPHIC_DATA] 30 0 0 0 Setup Global Style" at bounding box center [102, 331] width 189 height 278
click at [99, 430] on input "0" at bounding box center [102, 426] width 58 height 22
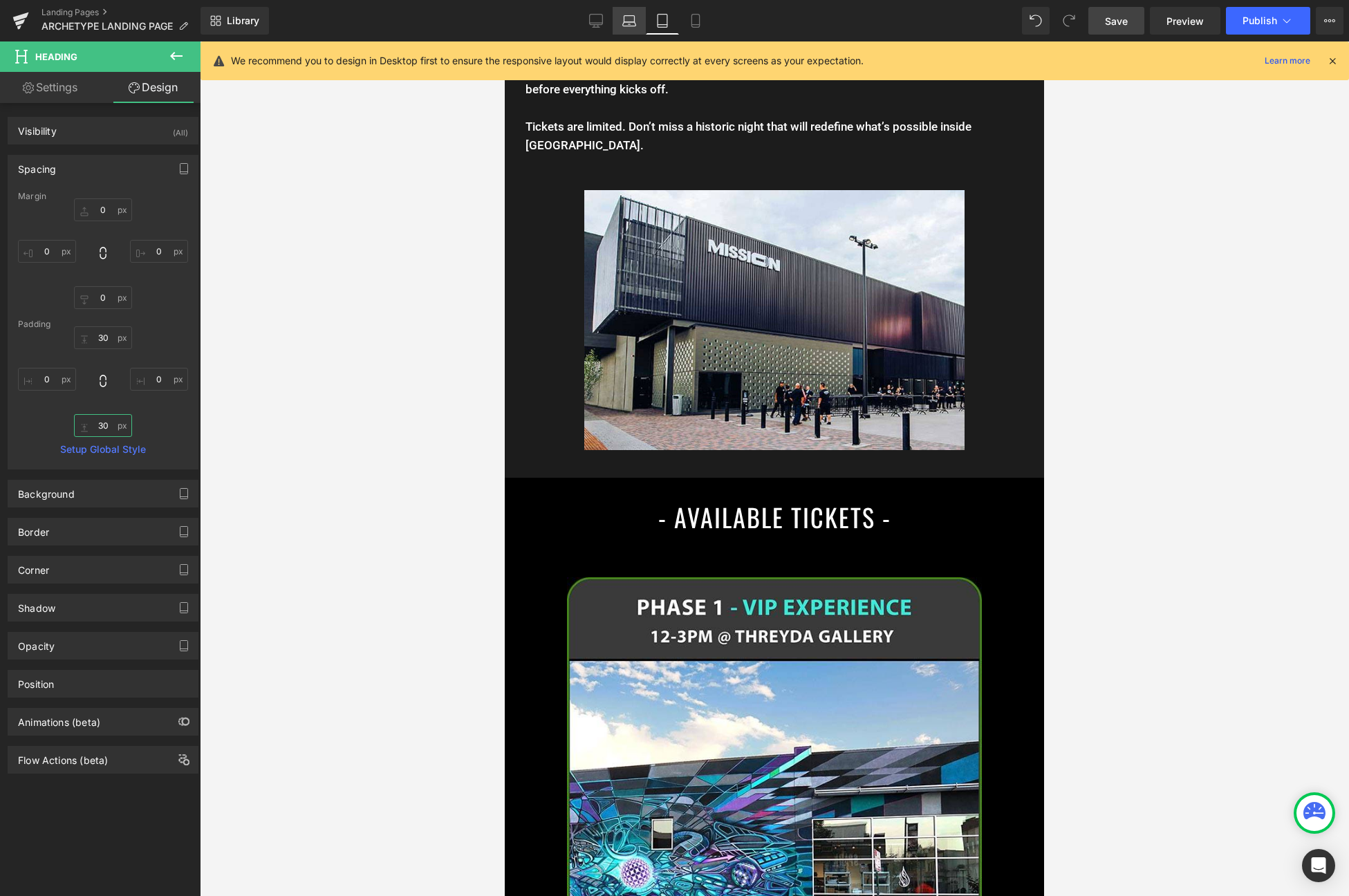
type input "30"
click at [632, 22] on icon at bounding box center [629, 24] width 13 height 4
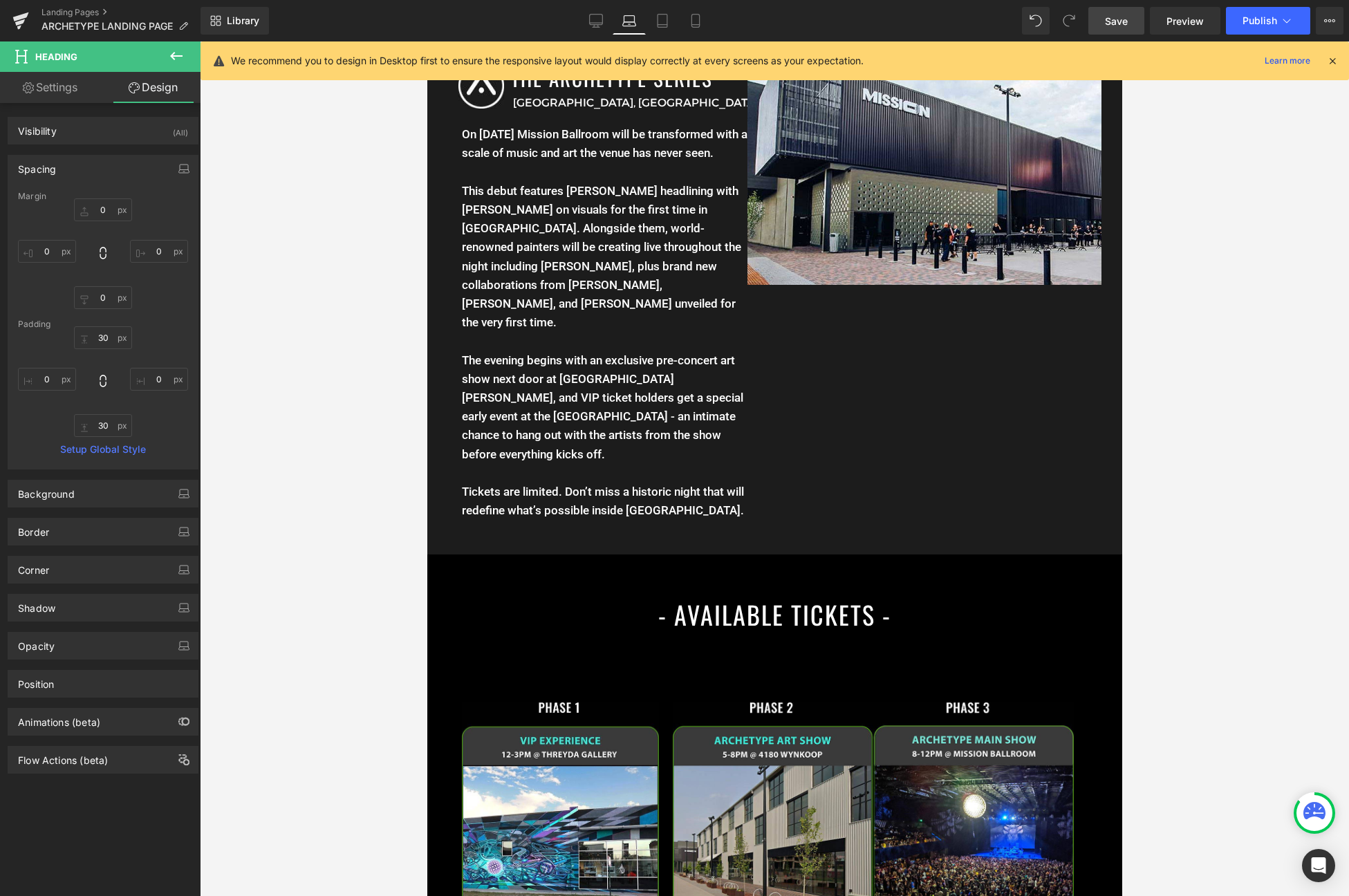
scroll to position [1377, 0]
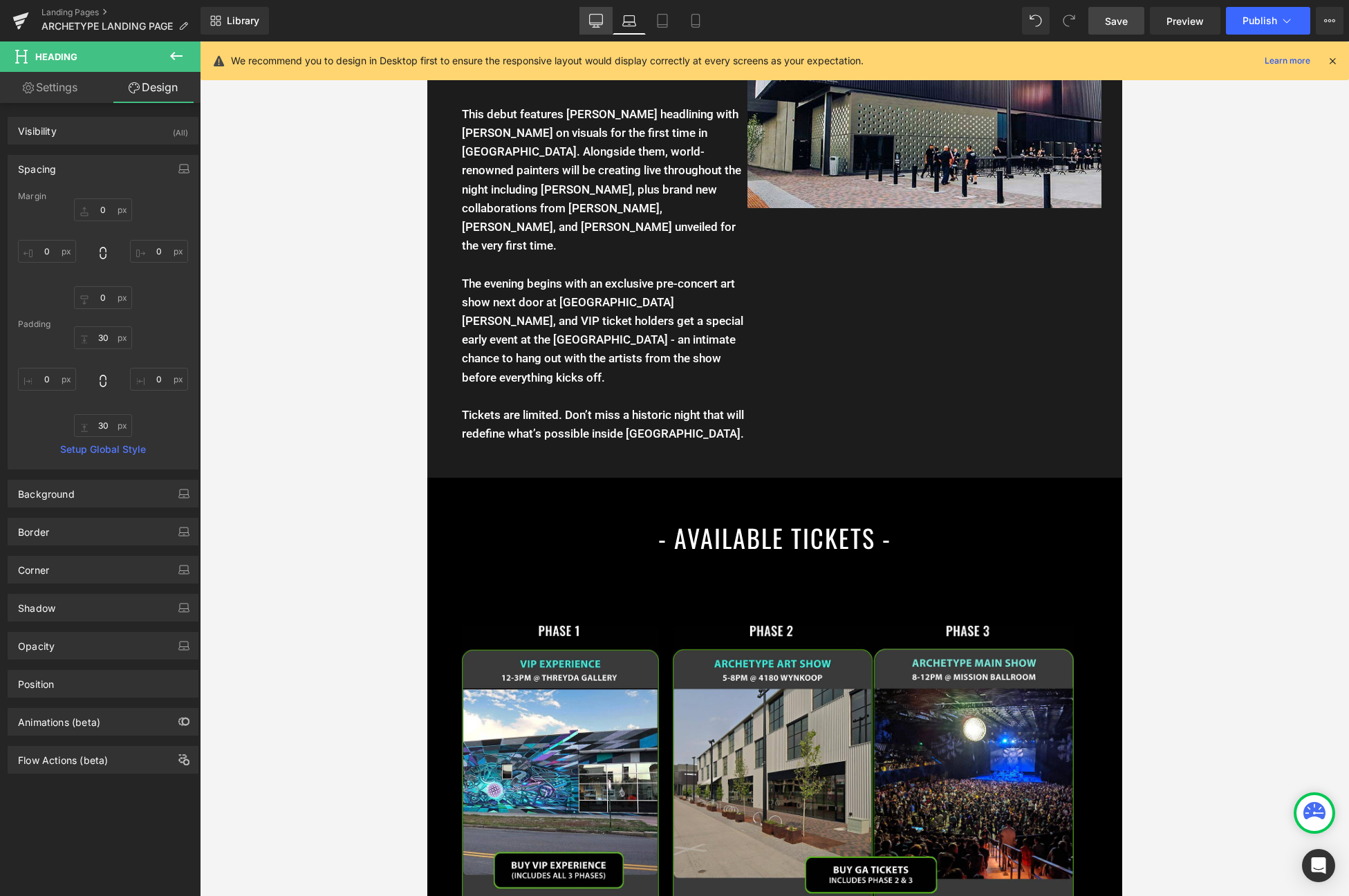
click at [606, 20] on link "Desktop" at bounding box center [596, 20] width 34 height 28
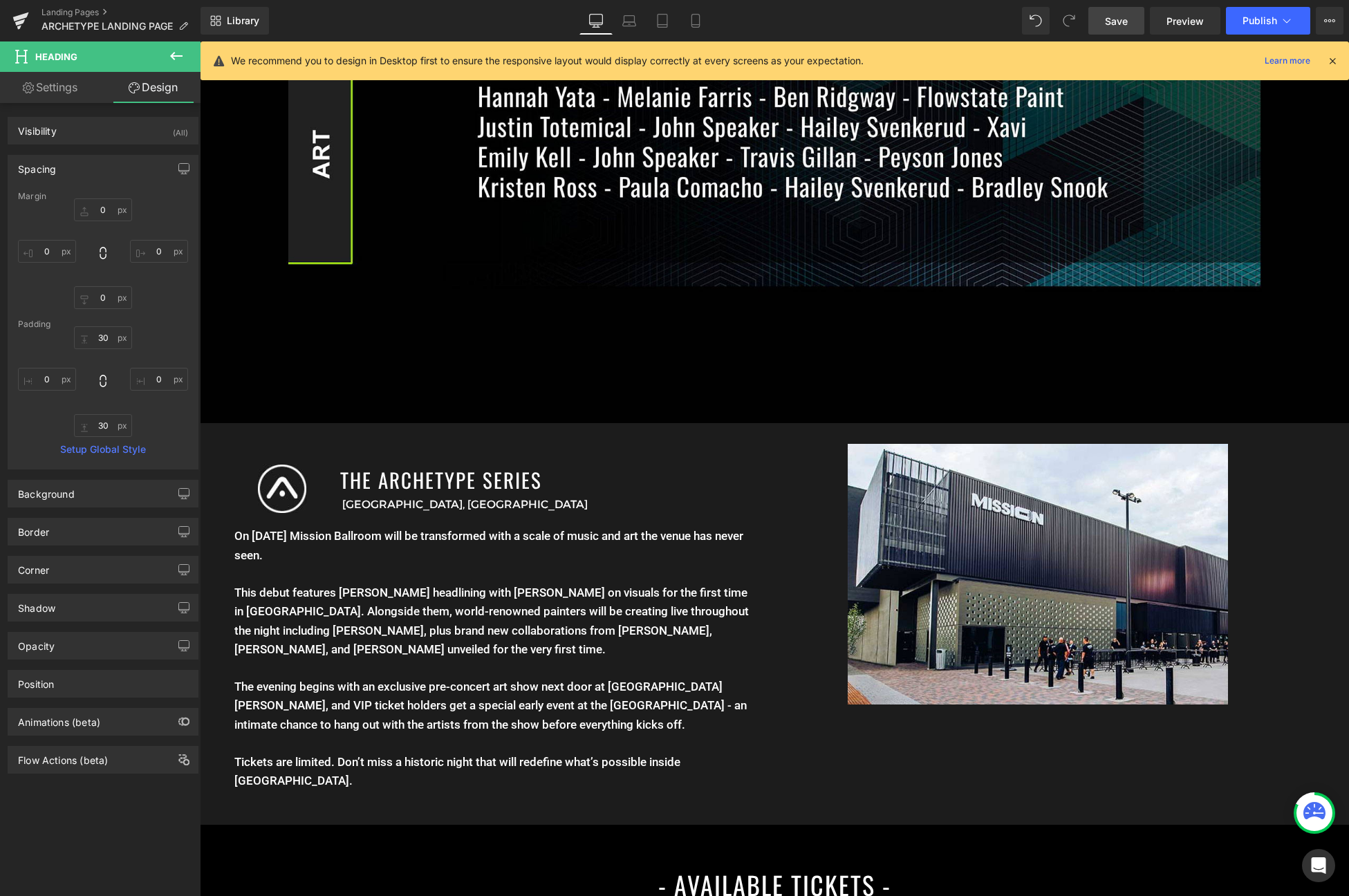
scroll to position [1761, 0]
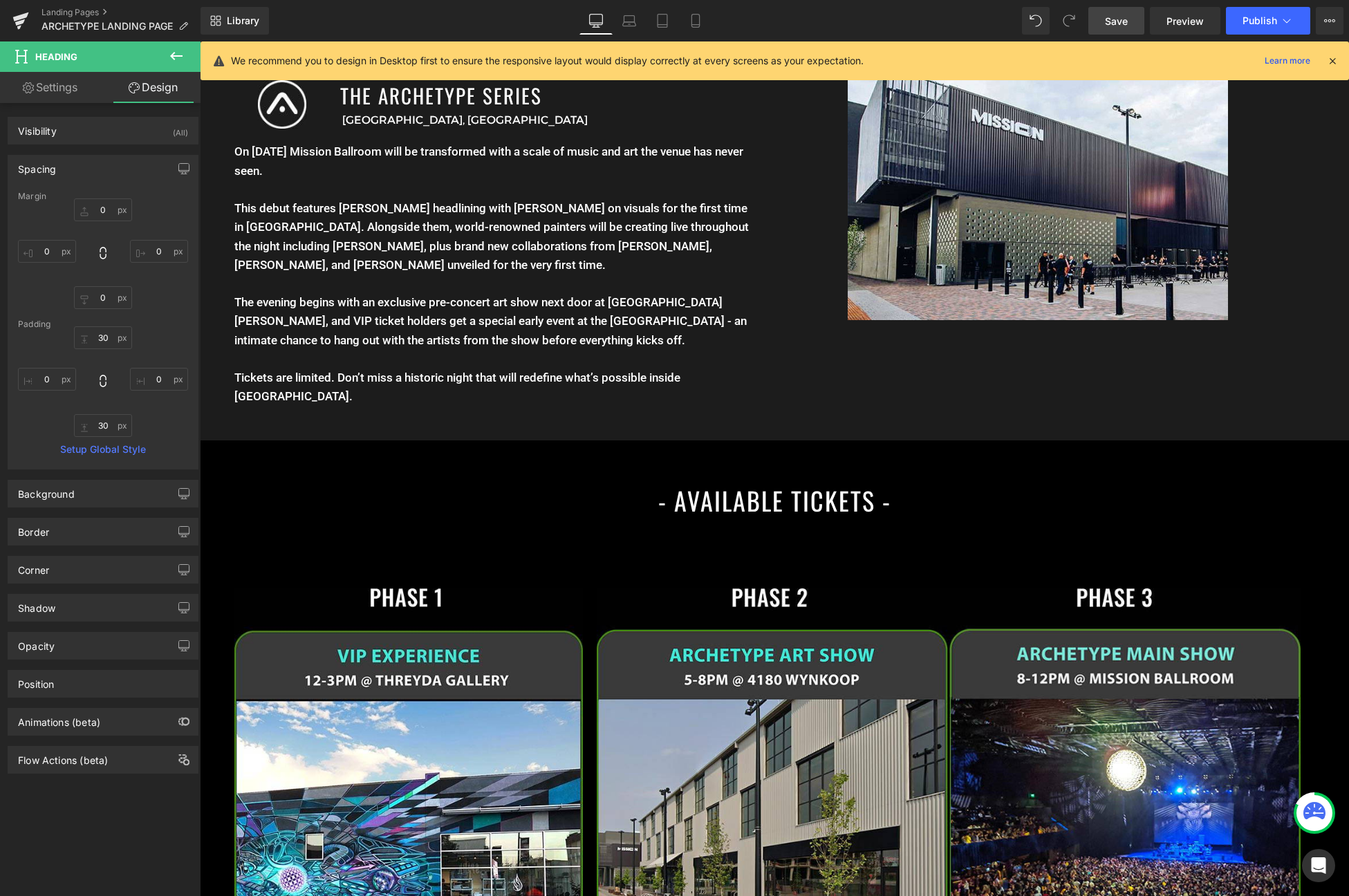
click at [1103, 35] on div "Library Desktop Desktop Laptop Tablet Mobile Save Preview Publish Scheduled Vie…" at bounding box center [774, 20] width 1149 height 42
click at [1116, 19] on span "Save" at bounding box center [1116, 21] width 22 height 15
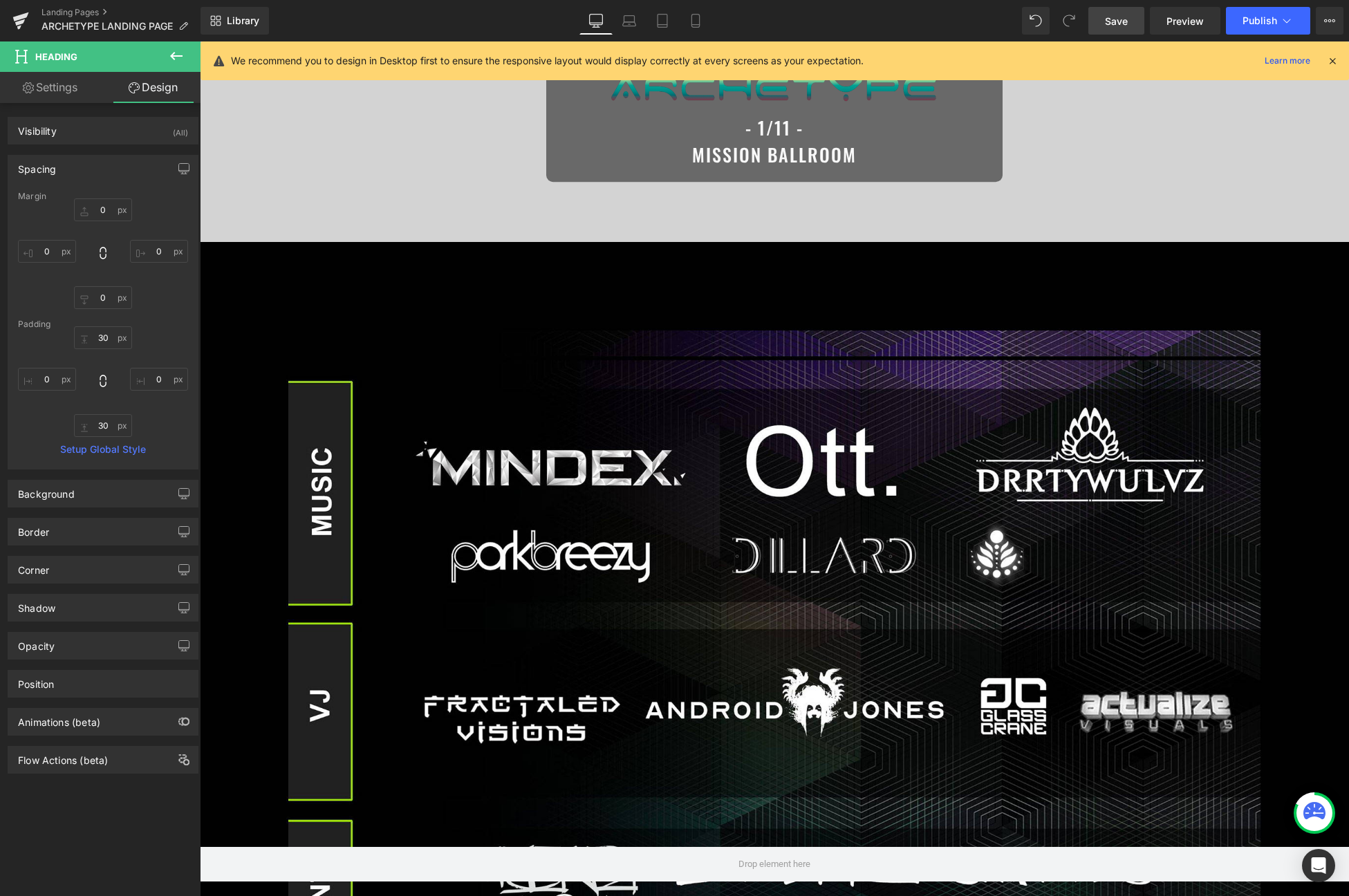
scroll to position [0, 0]
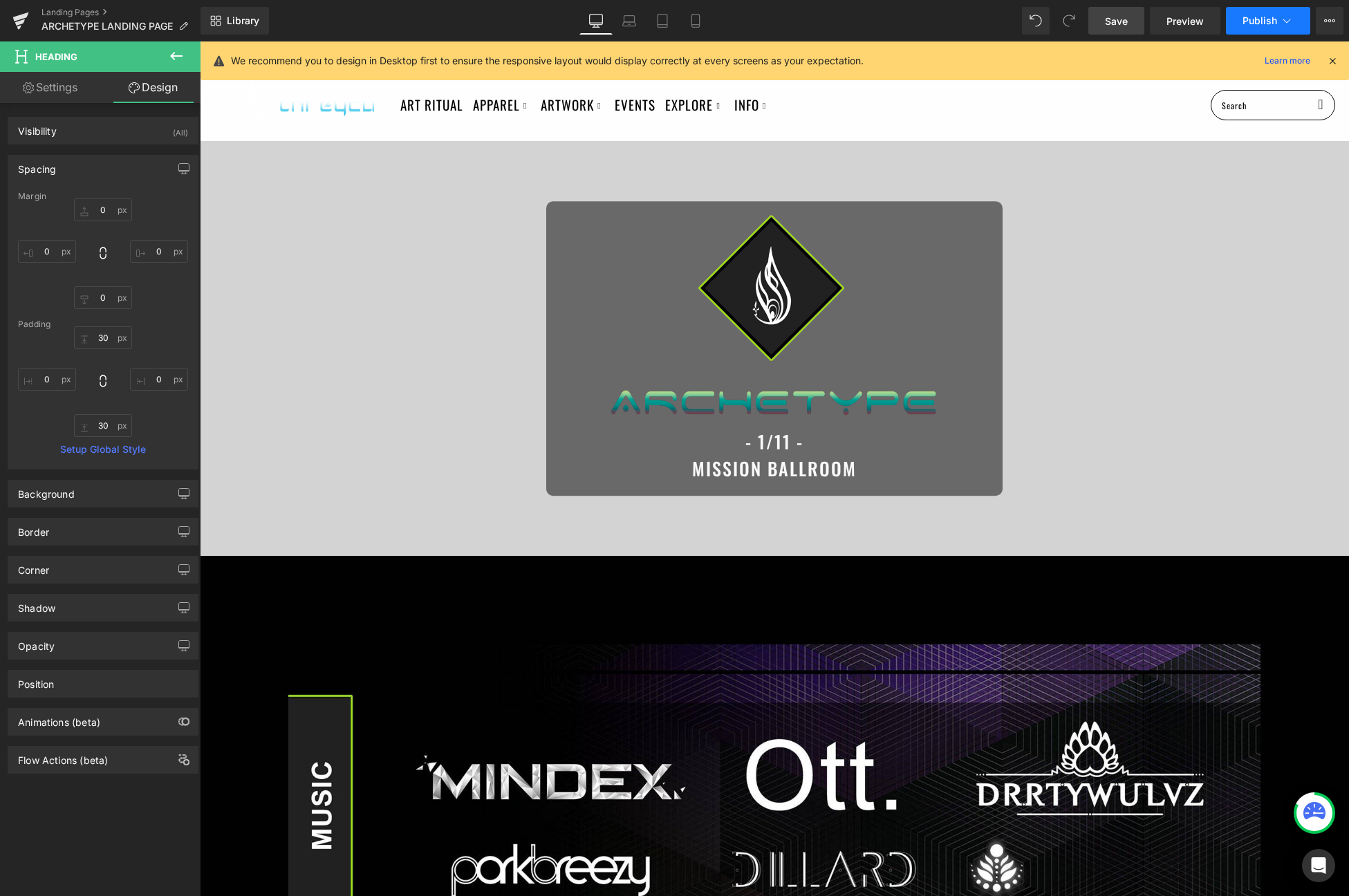
click at [1238, 12] on button "Publish" at bounding box center [1268, 20] width 85 height 28
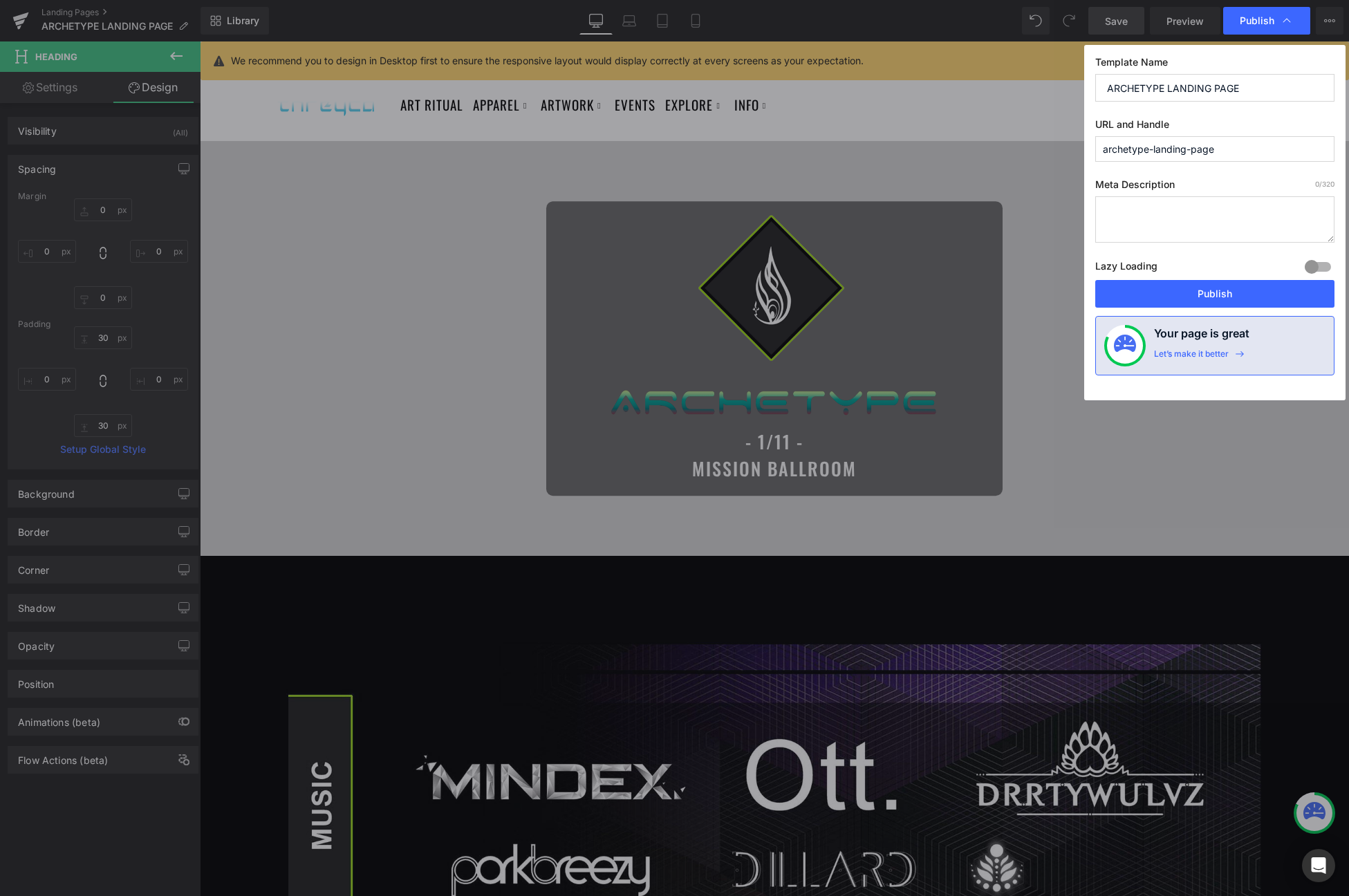
drag, startPoint x: 1250, startPoint y: 150, endPoint x: 1153, endPoint y: 150, distance: 97.0
click at [1153, 150] on input "archetype-landing-page" at bounding box center [1215, 148] width 239 height 25
type input "archetype"
click at [1218, 305] on button "Publish" at bounding box center [1215, 294] width 239 height 28
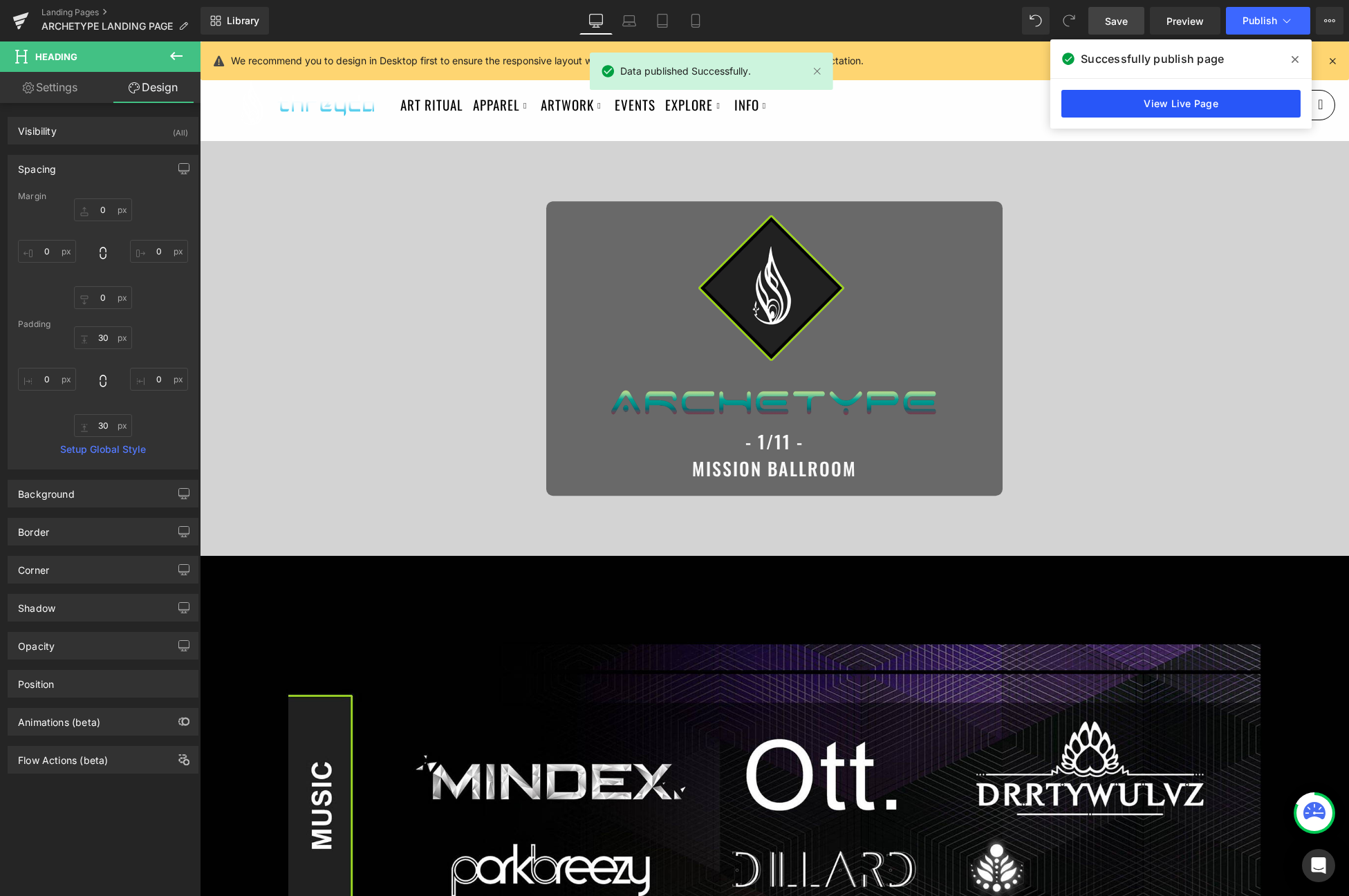
click at [1224, 97] on link "View Live Page" at bounding box center [1180, 104] width 239 height 28
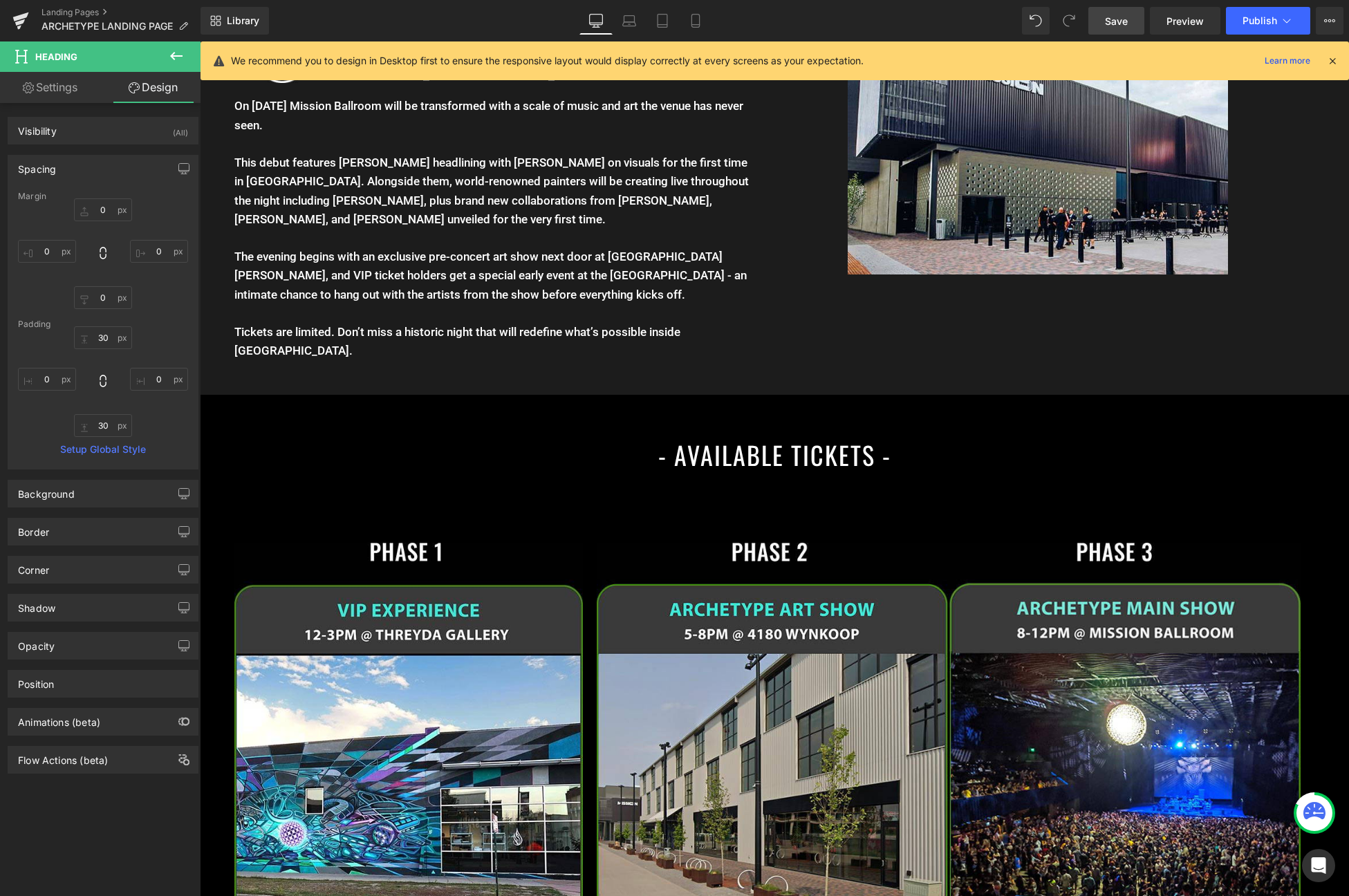
scroll to position [1828, 0]
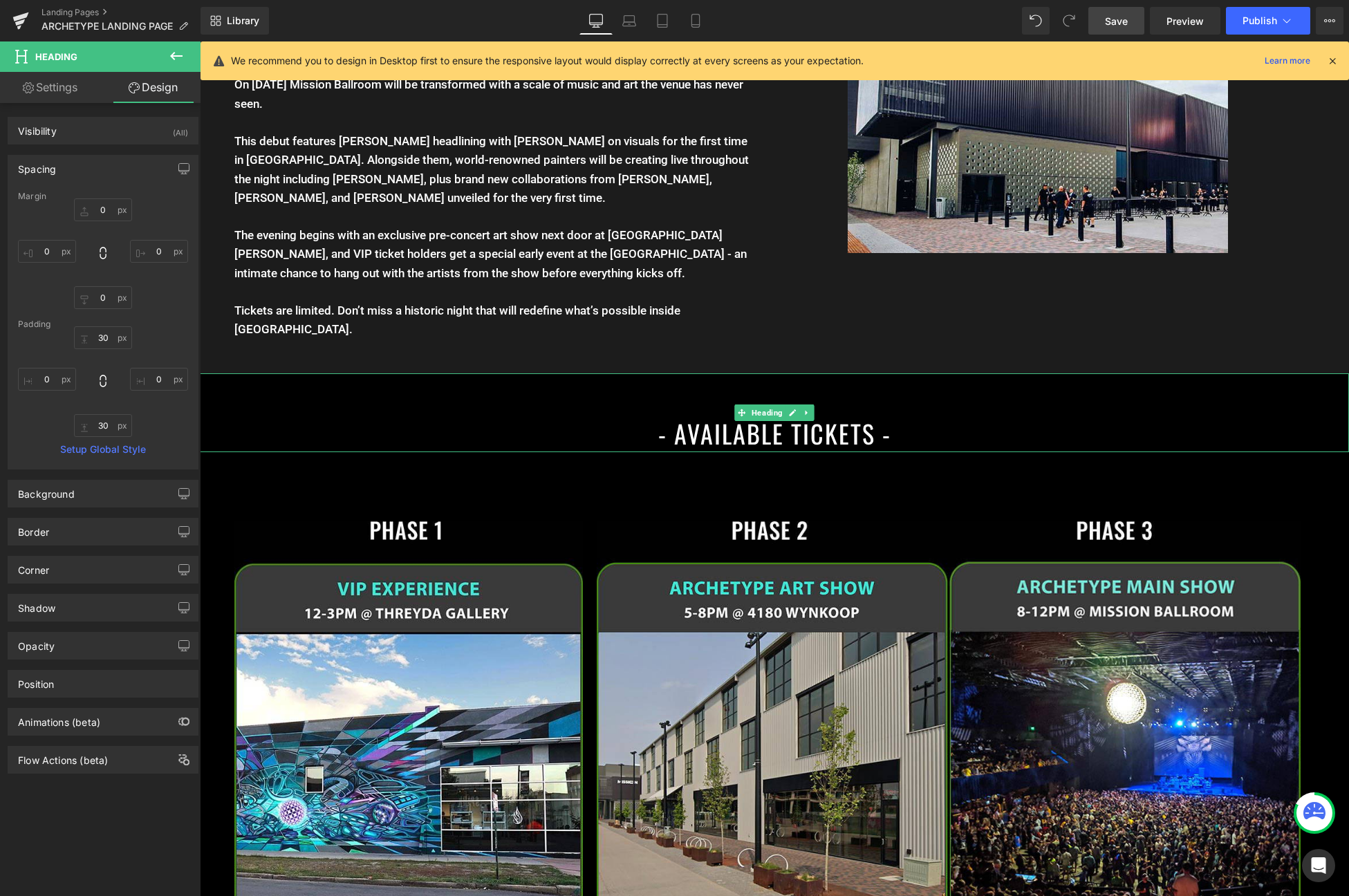
click at [723, 431] on h1 "- AVAILABLE TICKETS -" at bounding box center [775, 433] width 1150 height 37
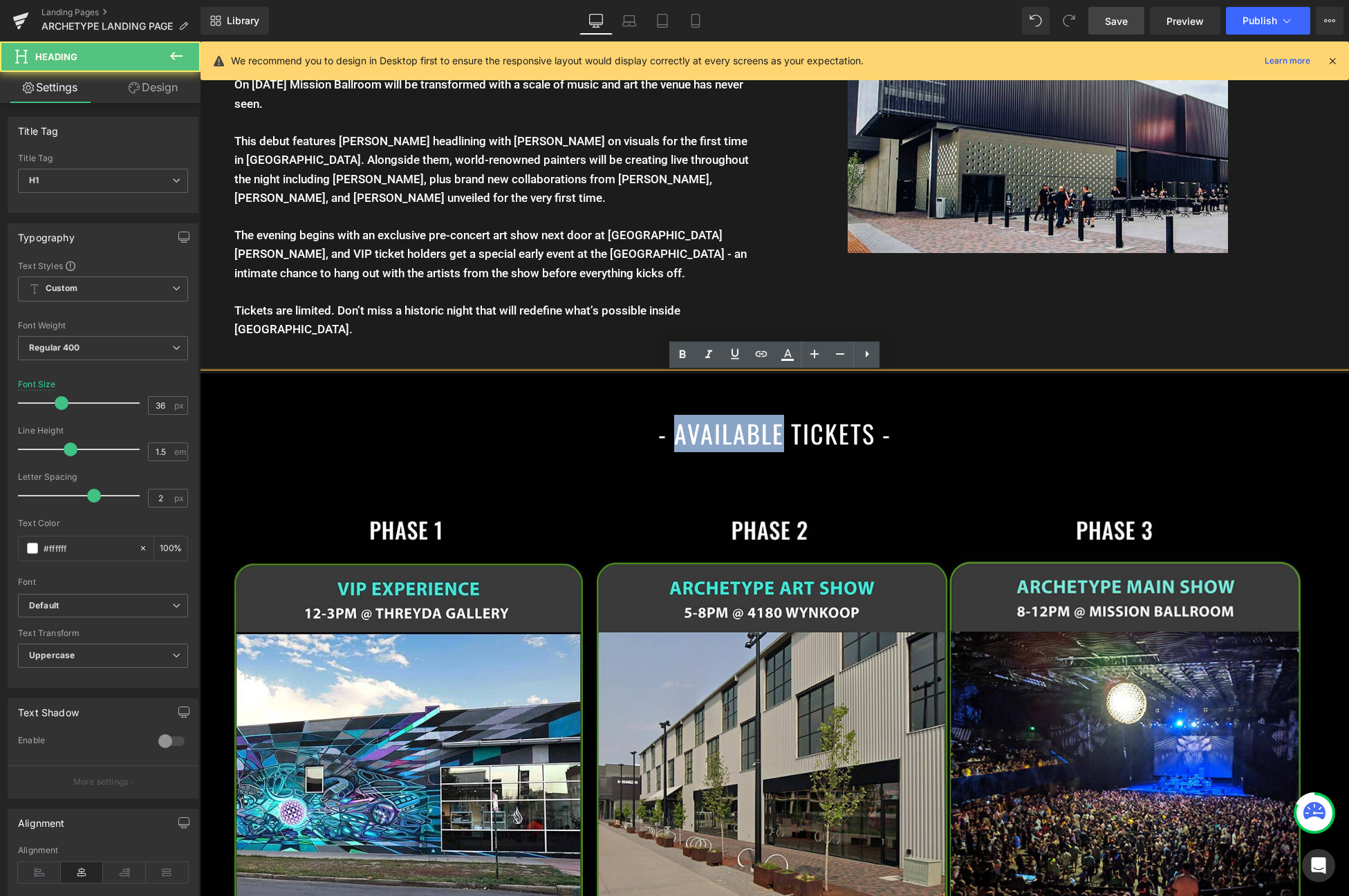
click at [723, 431] on h1 "- AVAILABLE TICKETS -" at bounding box center [775, 433] width 1150 height 37
click at [873, 429] on h1 "- AVAILABLE TICKETS -" at bounding box center [775, 433] width 1150 height 37
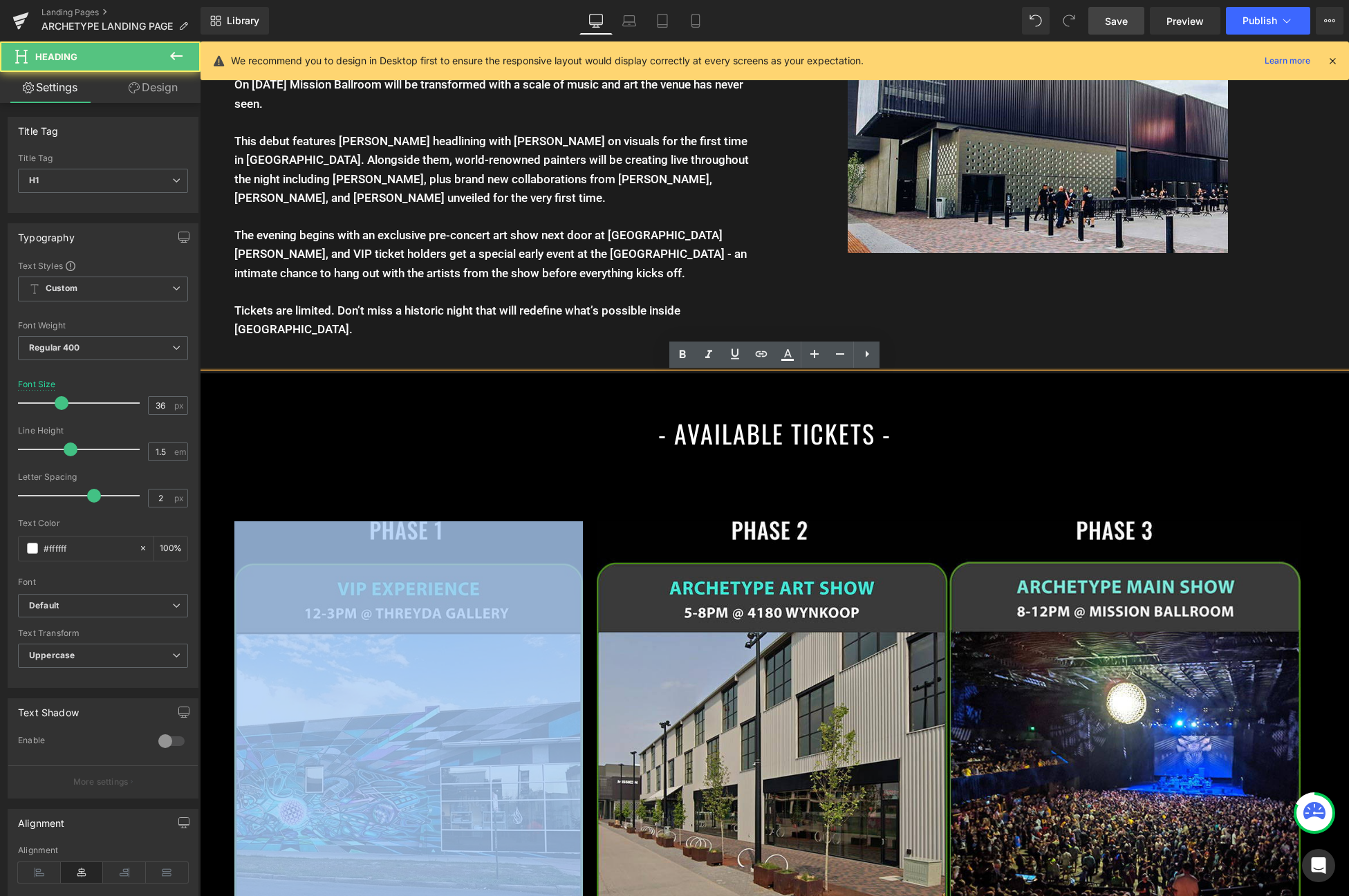
drag, startPoint x: 869, startPoint y: 430, endPoint x: 817, endPoint y: 430, distance: 52.0
click at [817, 430] on h1 "- AVAILABLE TICKETS -" at bounding box center [775, 433] width 1150 height 37
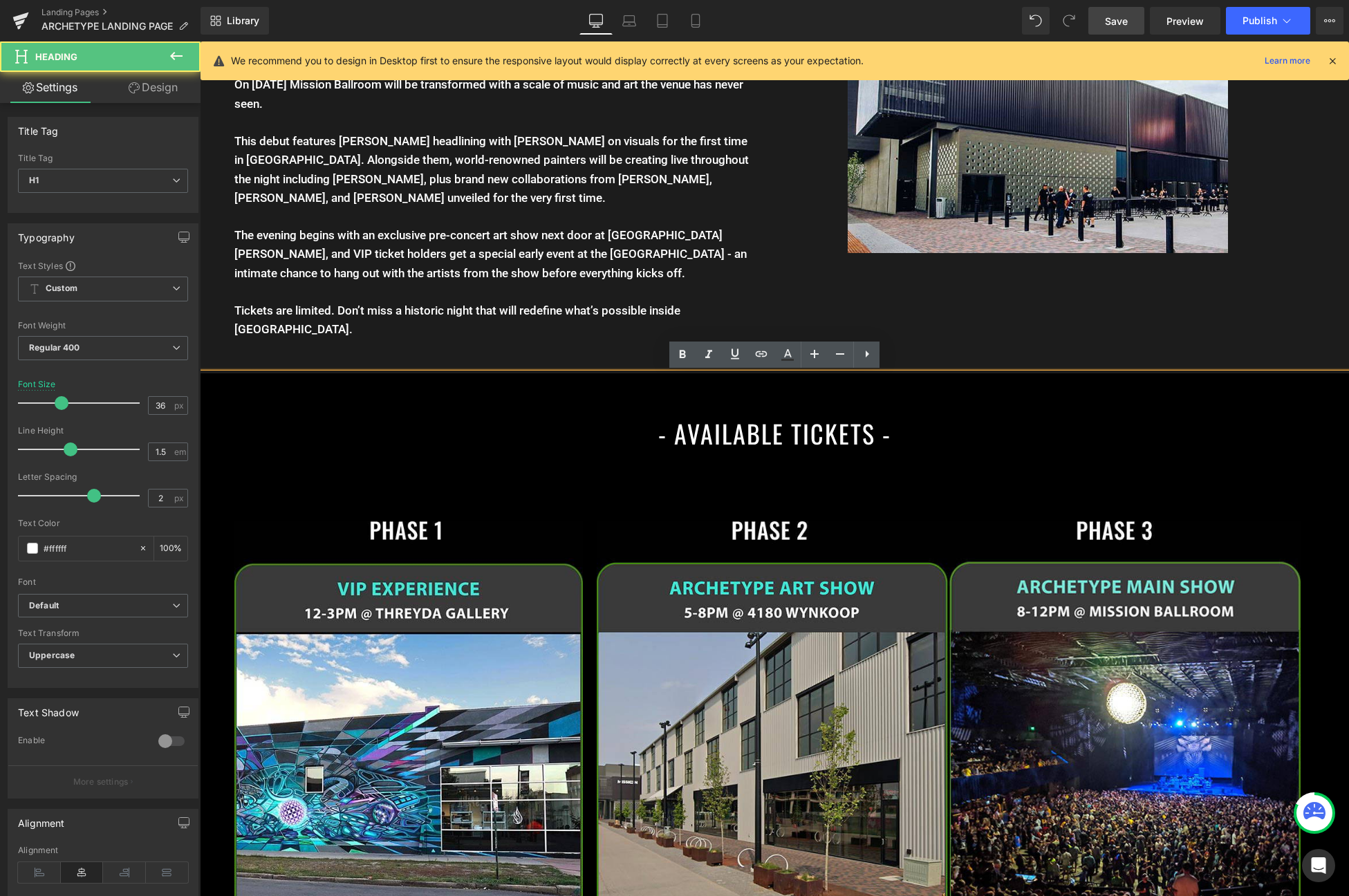
click at [817, 430] on h1 "- AVAILABLE TICKETS -" at bounding box center [775, 433] width 1150 height 37
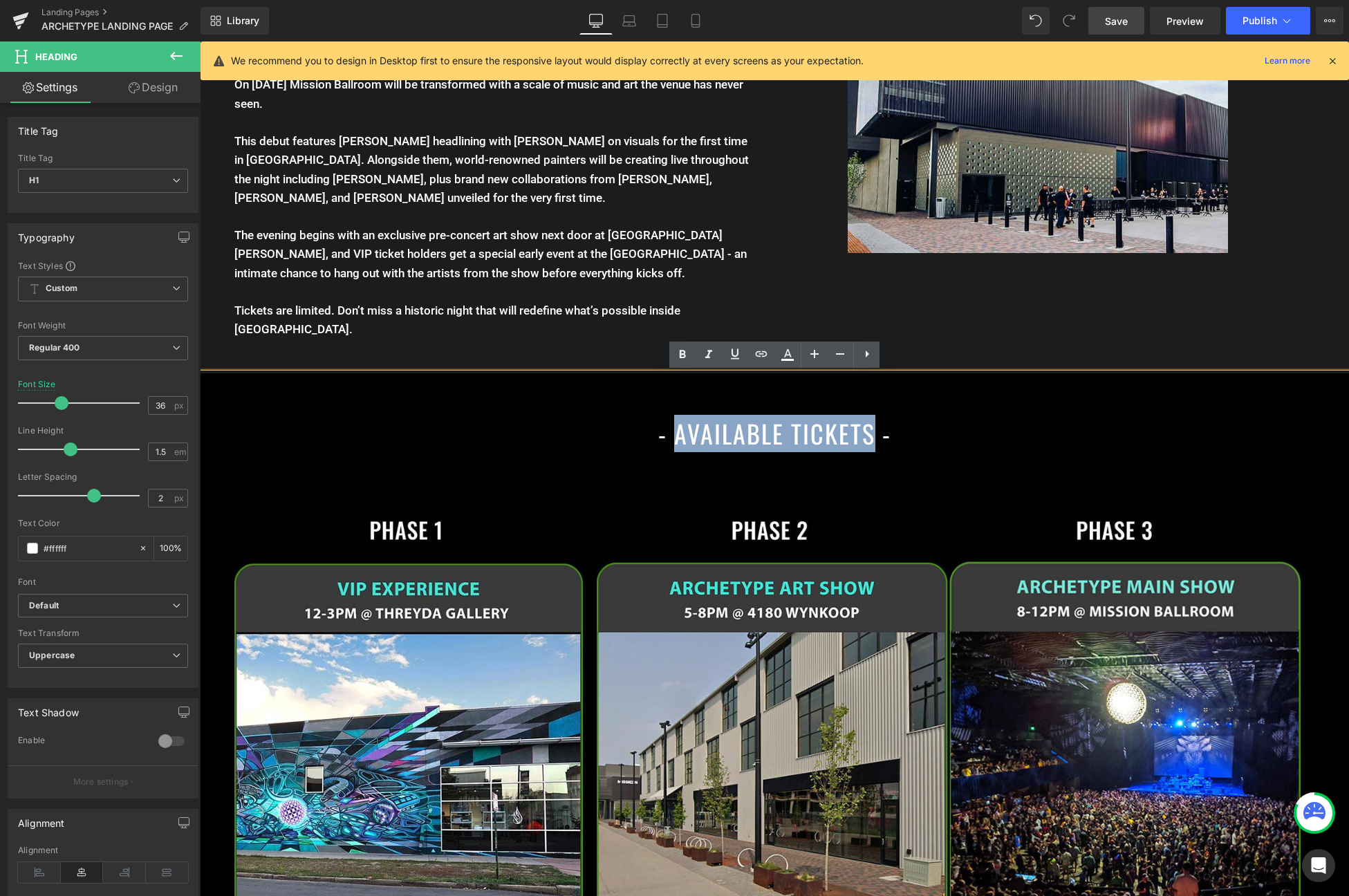
drag, startPoint x: 865, startPoint y: 429, endPoint x: 674, endPoint y: 442, distance: 191.4
click at [674, 442] on h1 "- AVAILABLE TICKETS -" at bounding box center [775, 433] width 1150 height 37
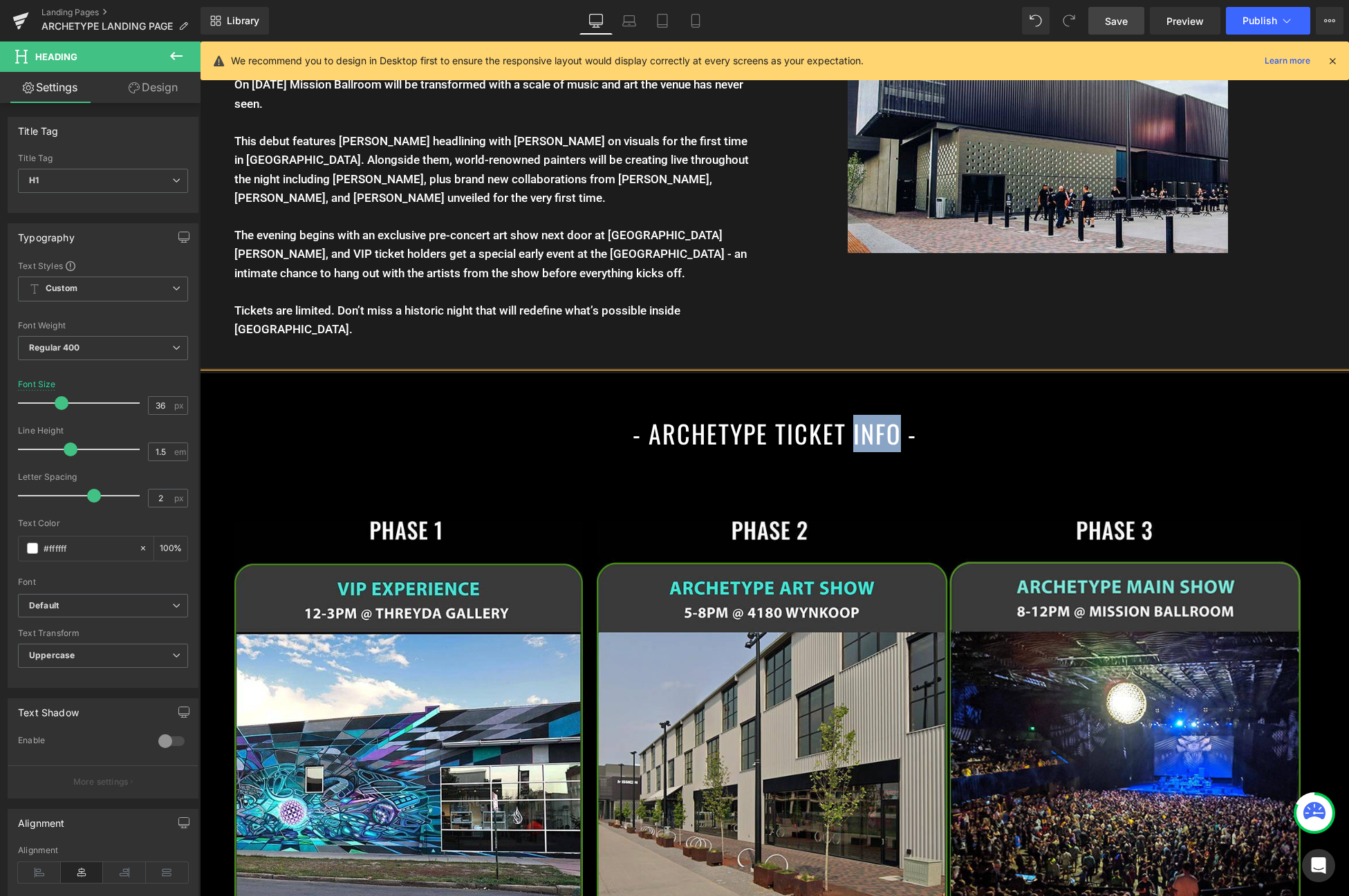
drag, startPoint x: 893, startPoint y: 436, endPoint x: 848, endPoint y: 434, distance: 45.0
click at [848, 434] on h1 "- ARCHETYPE TICKET INFO -" at bounding box center [775, 433] width 1150 height 37
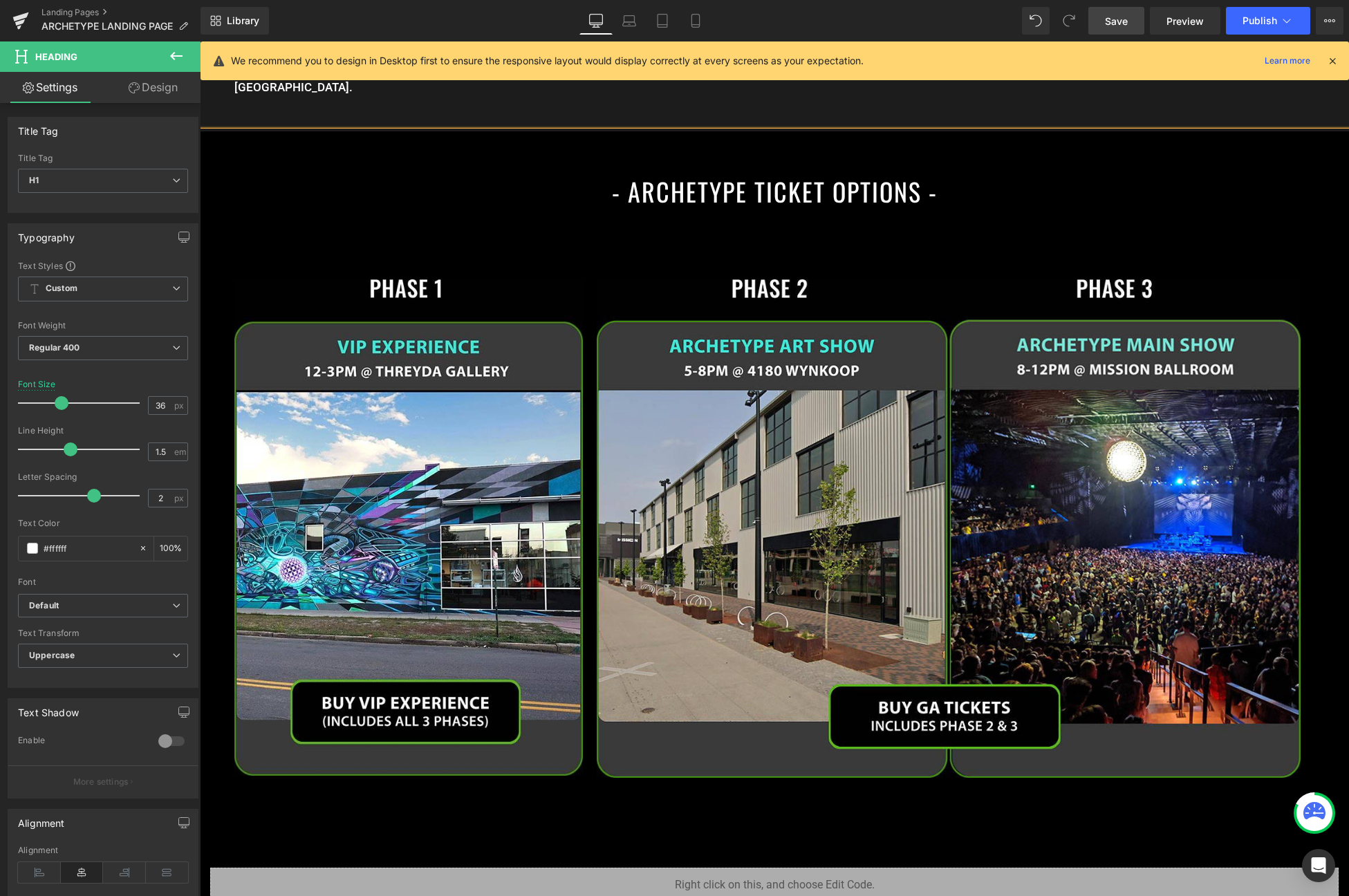
scroll to position [2063, 0]
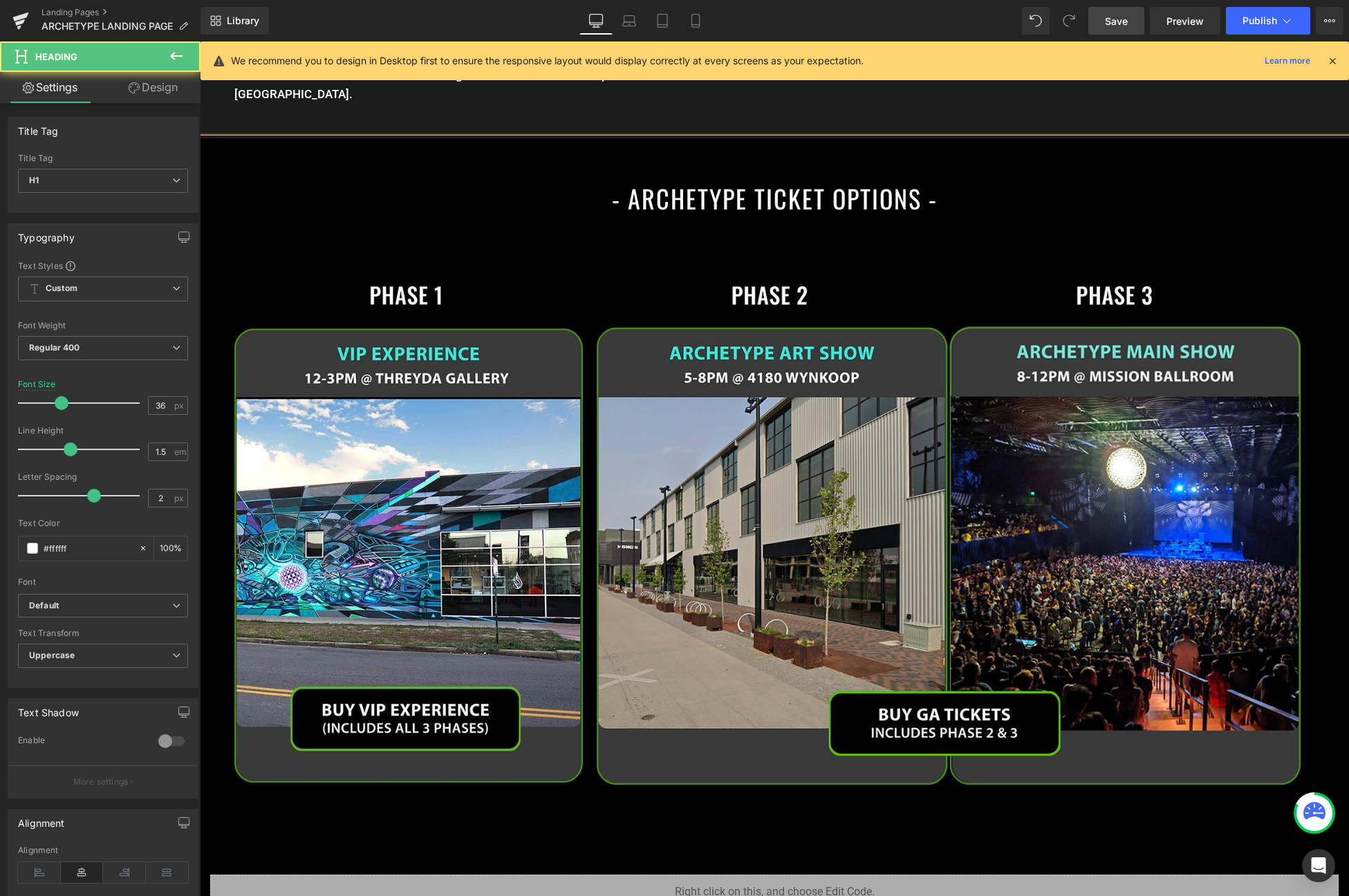
click at [433, 195] on h1 "- ARCHETYPE TICKET OPTIONS -" at bounding box center [775, 198] width 1150 height 37
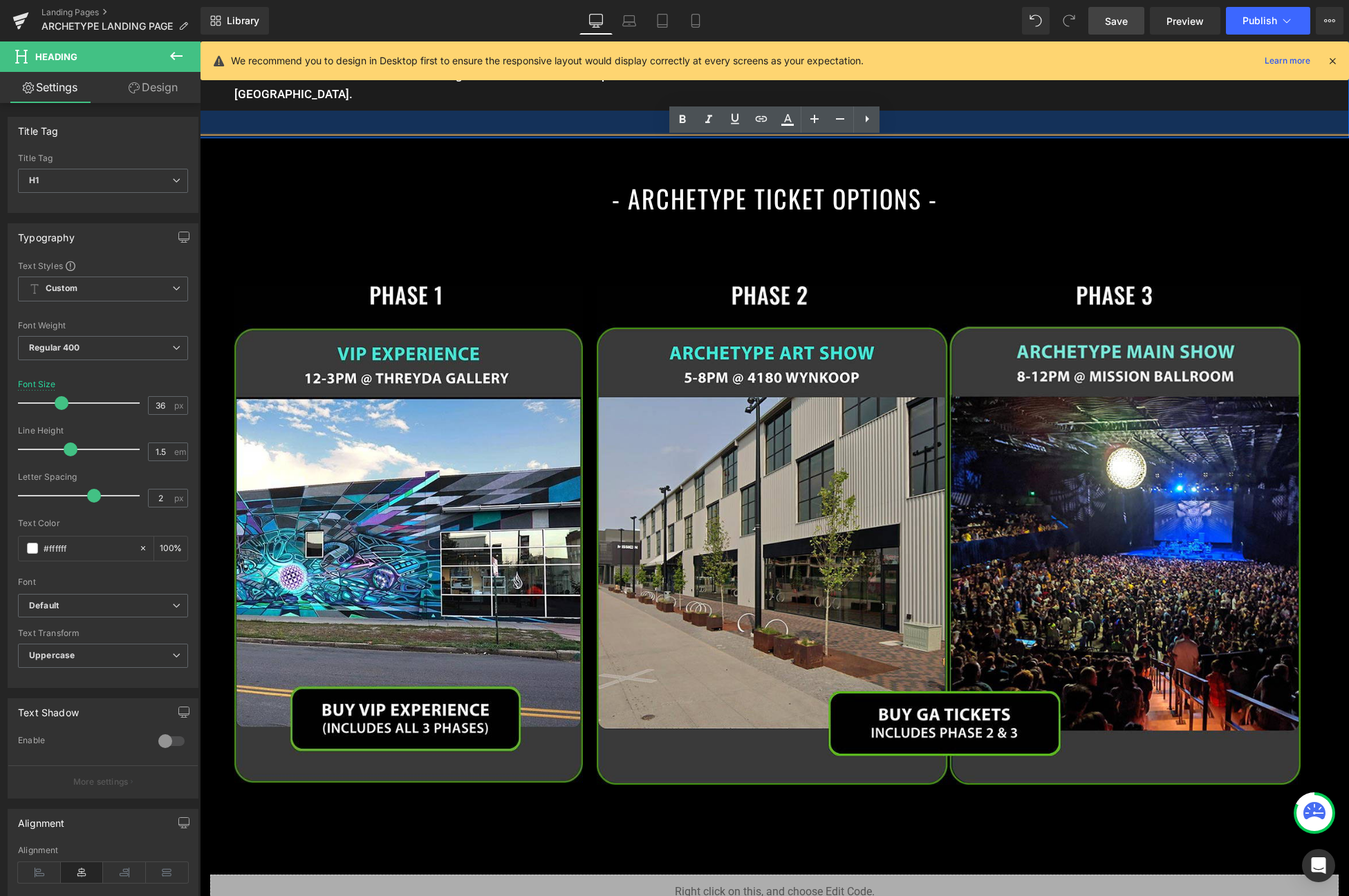
click at [530, 116] on div "40px" at bounding box center [775, 125] width 1150 height 28
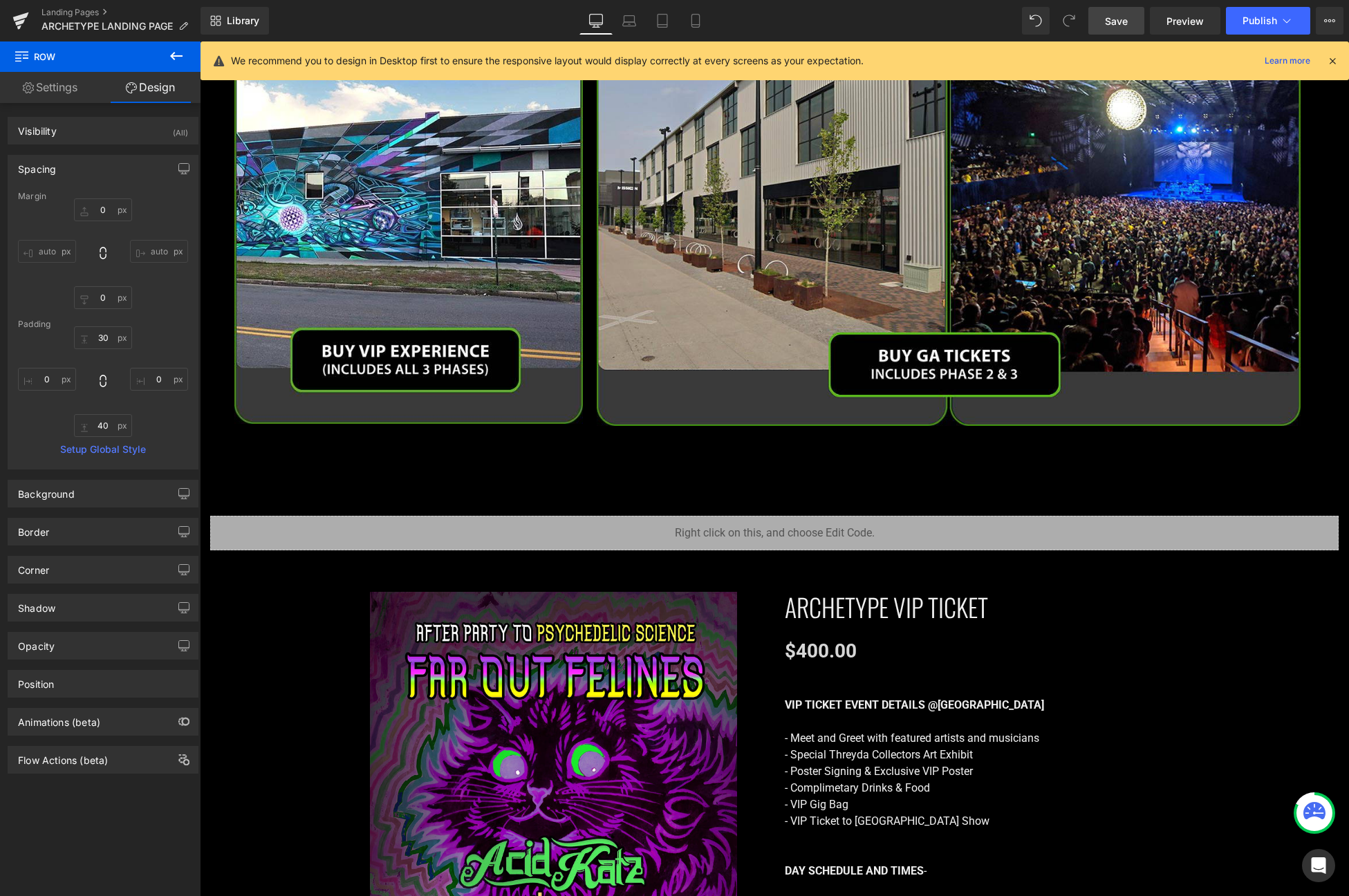
scroll to position [2424, 0]
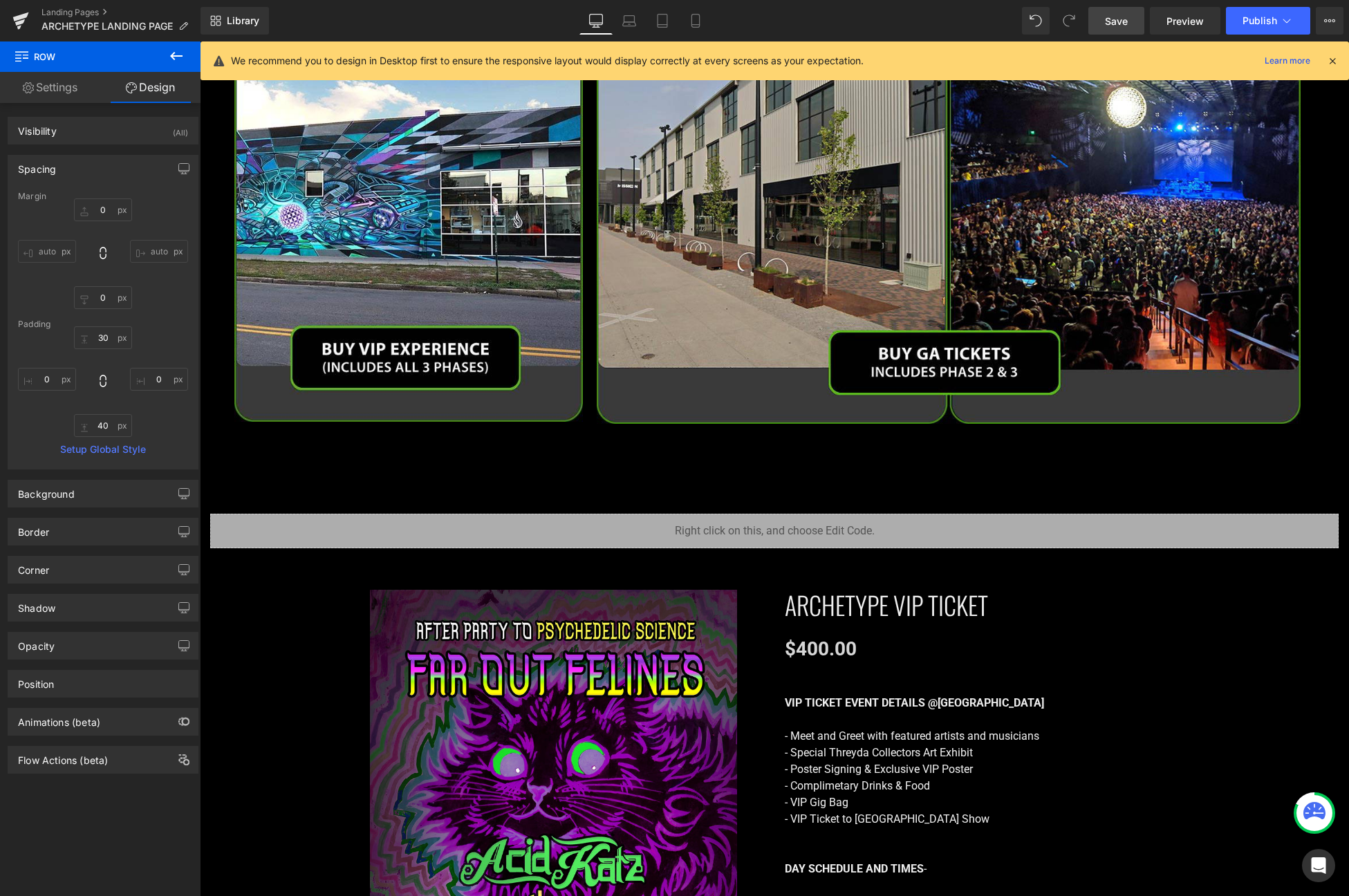
drag, startPoint x: 1125, startPoint y: 27, endPoint x: 835, endPoint y: 292, distance: 392.8
click at [1125, 27] on span "Save" at bounding box center [1116, 21] width 22 height 15
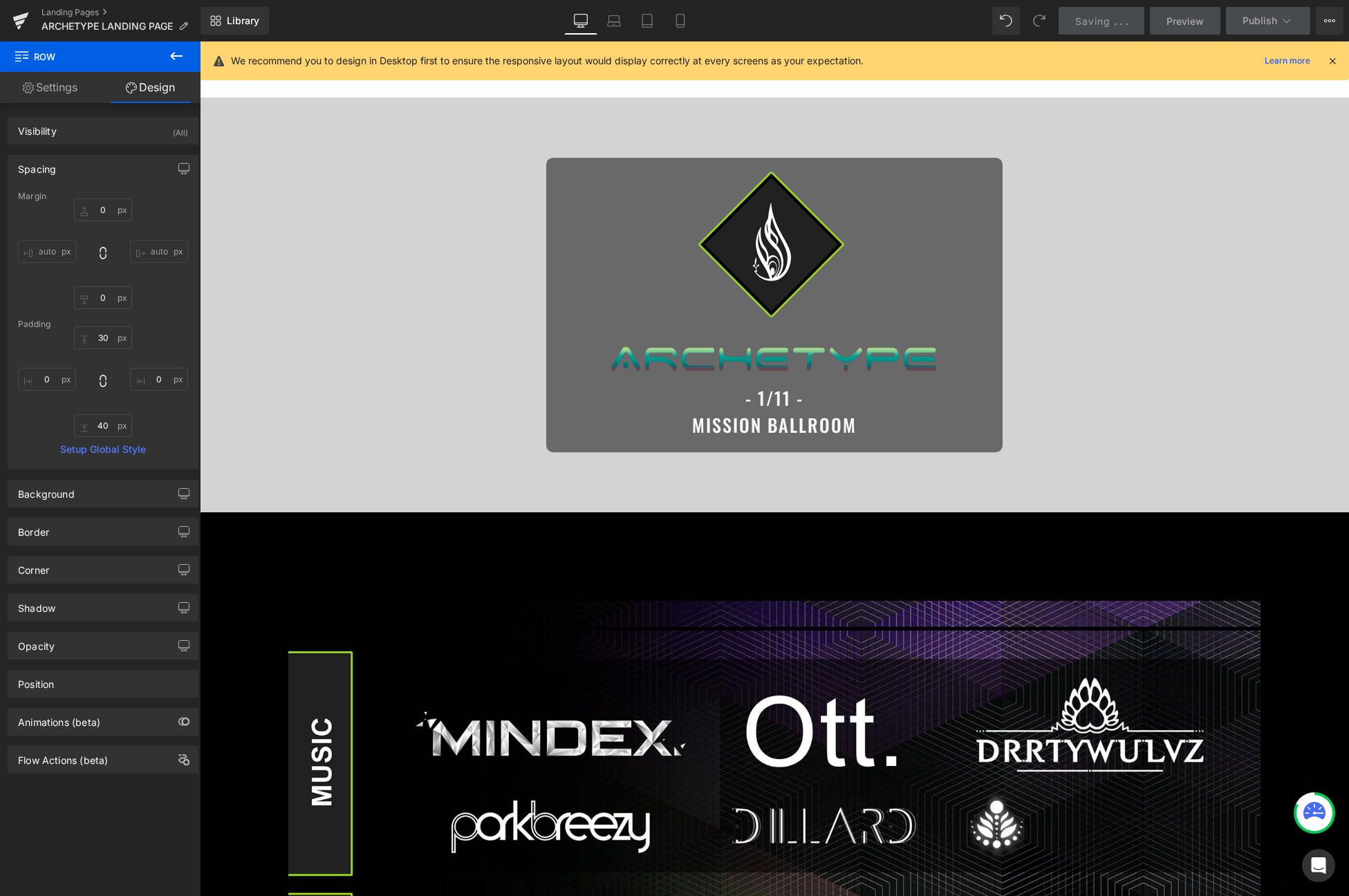
scroll to position [20, 0]
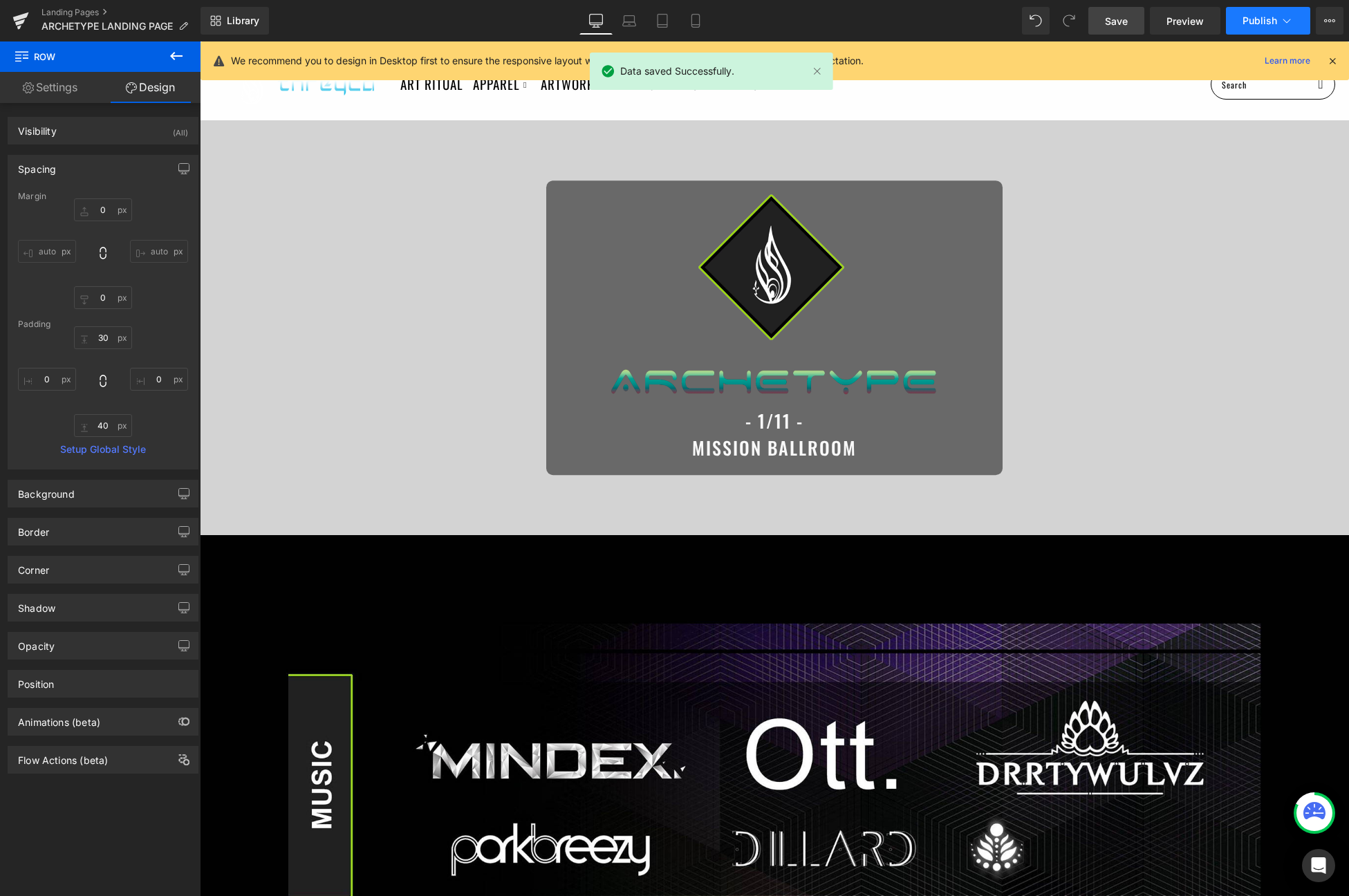
click at [1238, 28] on button "Publish" at bounding box center [1268, 20] width 85 height 28
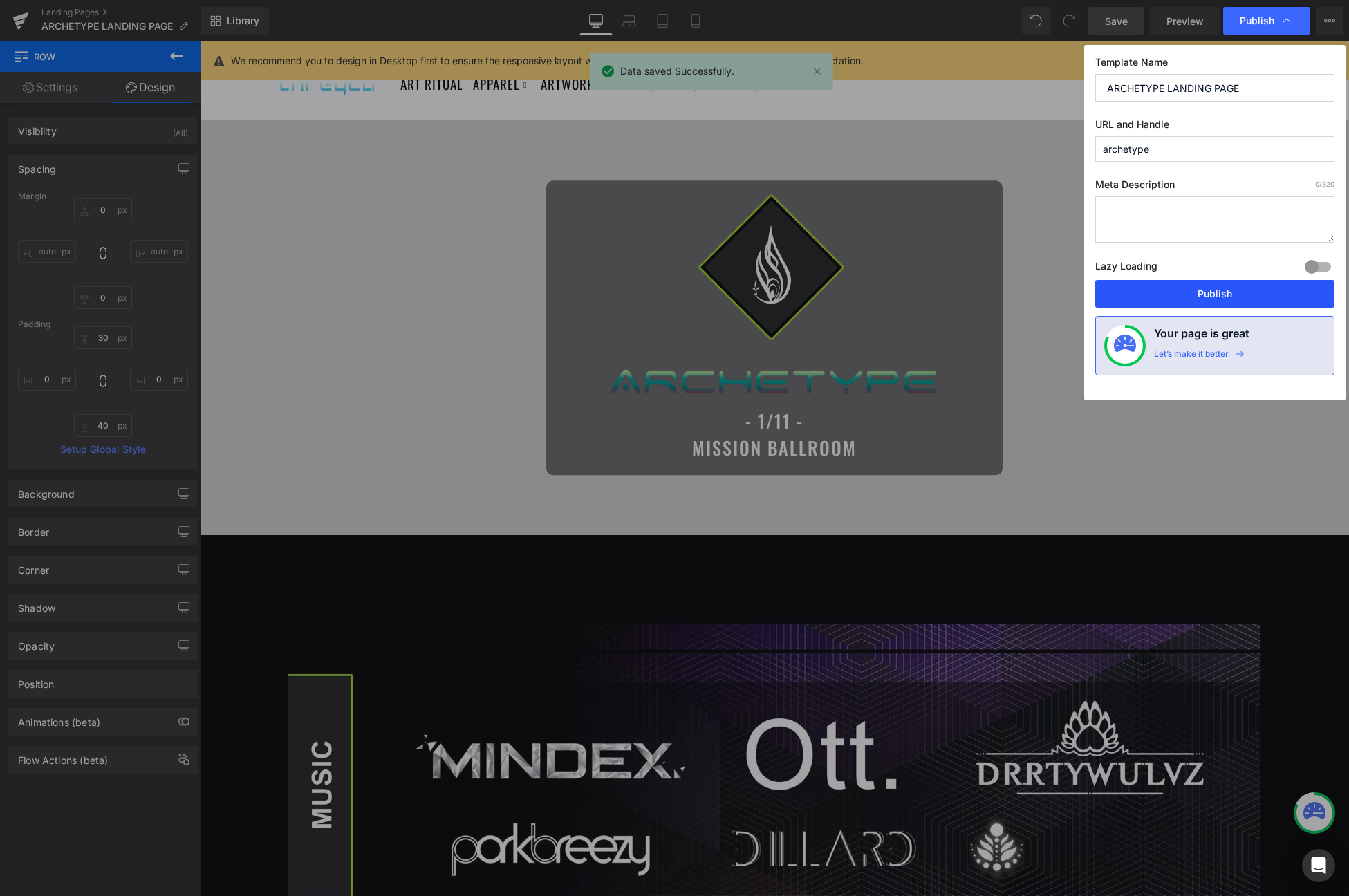
click at [1192, 298] on button "Publish" at bounding box center [1215, 294] width 239 height 28
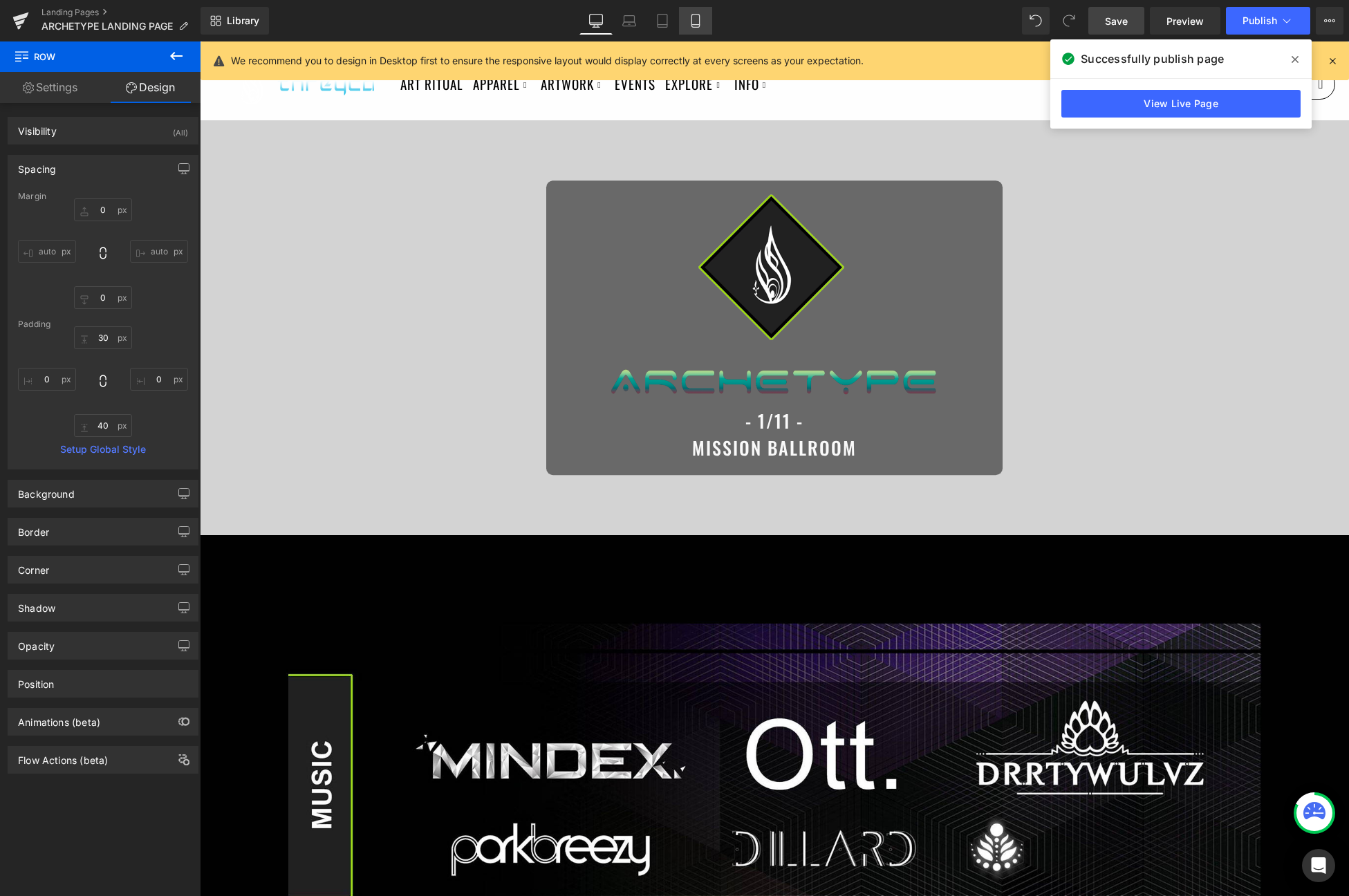
drag, startPoint x: 695, startPoint y: 18, endPoint x: 92, endPoint y: 62, distance: 604.6
click at [695, 18] on icon at bounding box center [695, 20] width 14 height 14
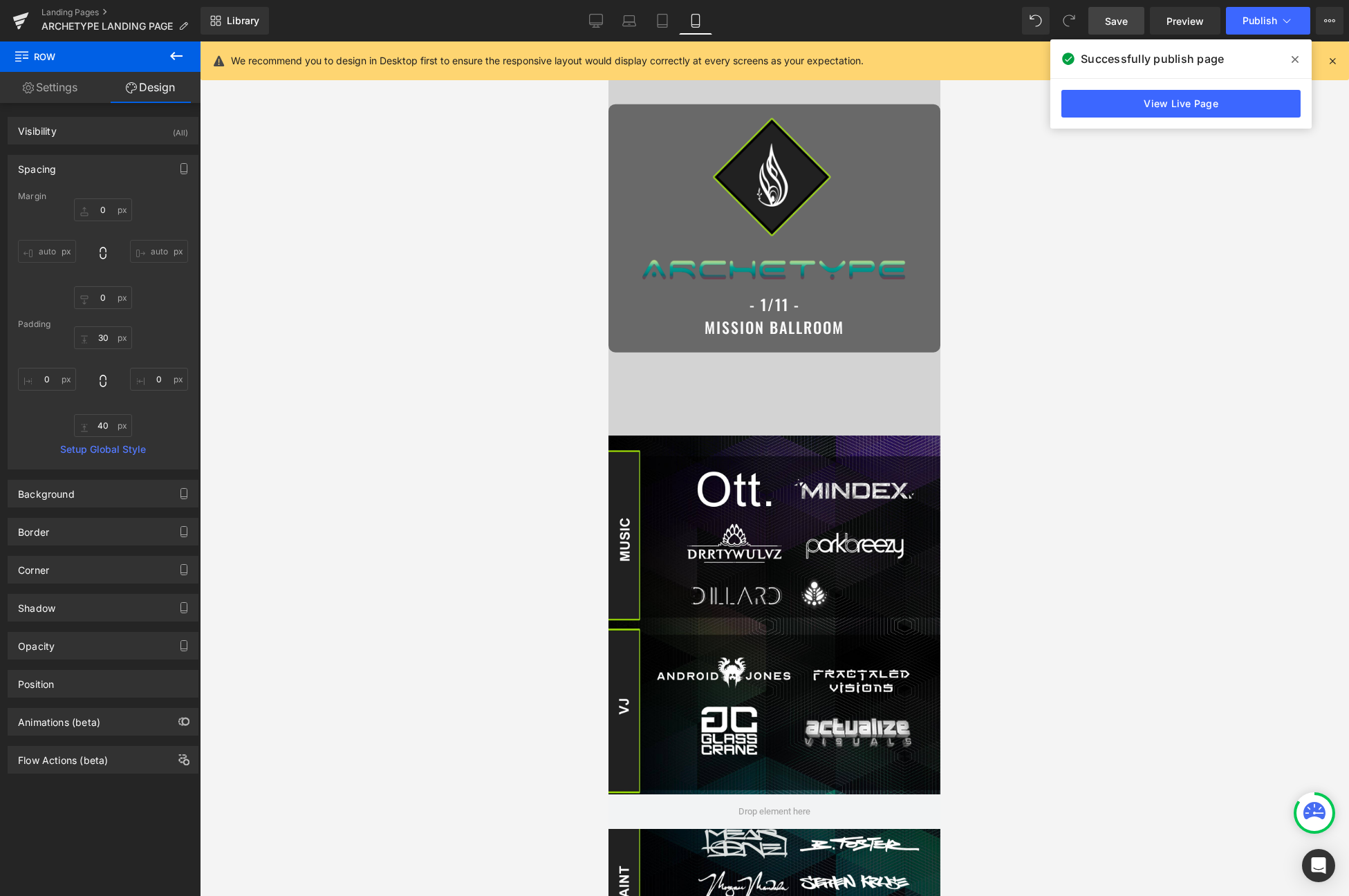
scroll to position [0, 0]
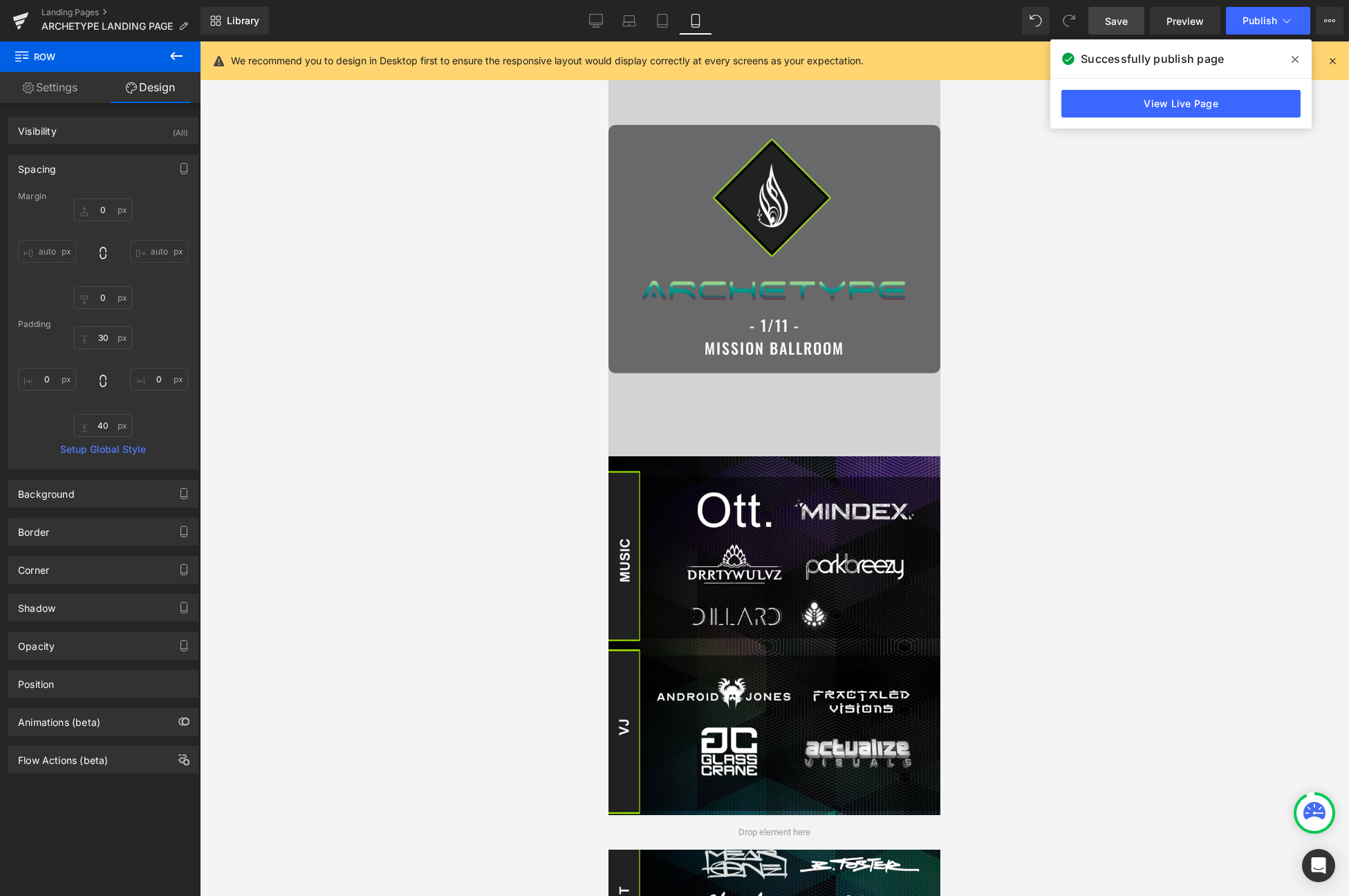
click at [761, 552] on div at bounding box center [774, 832] width 332 height 752
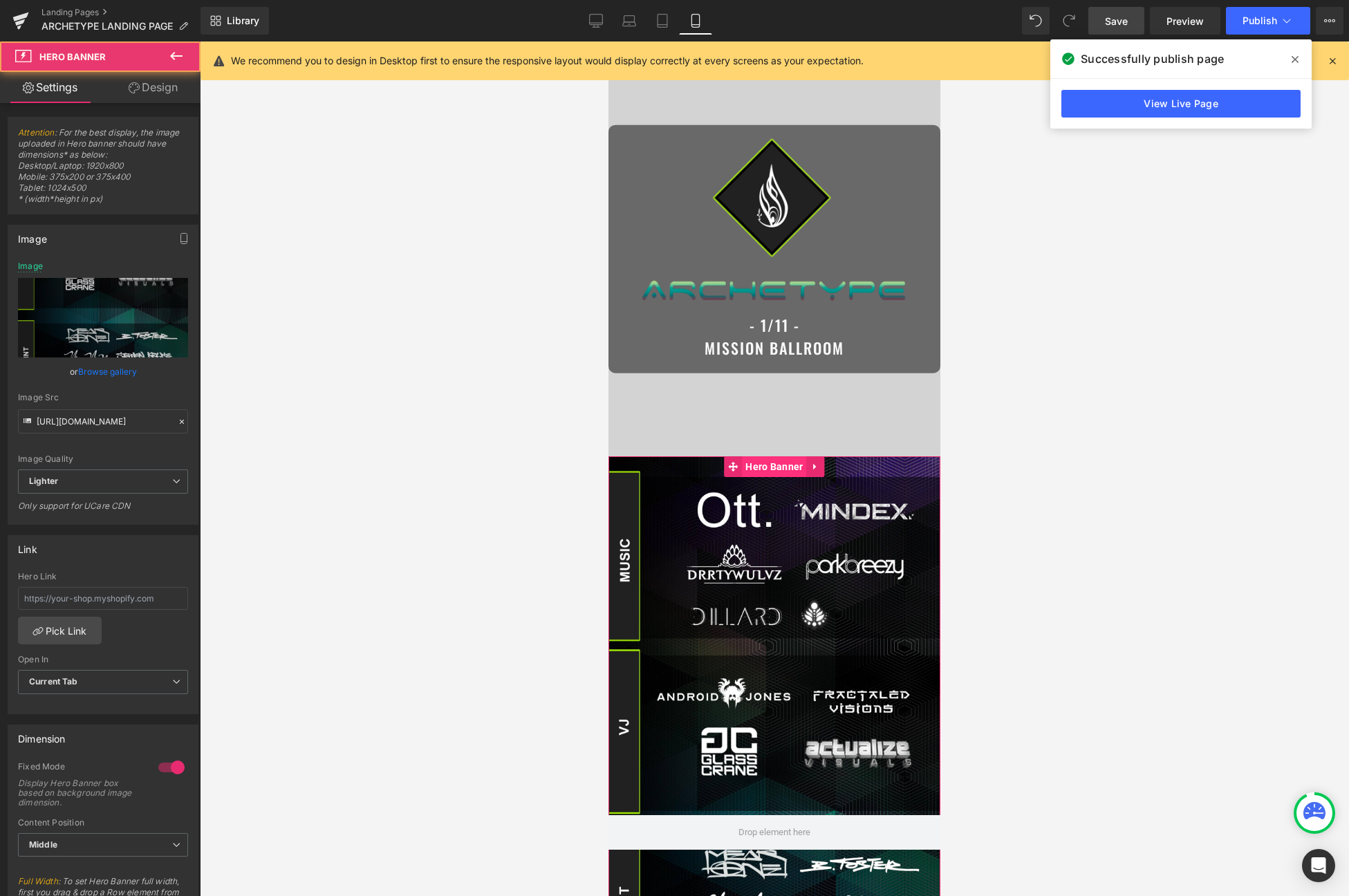
click at [770, 467] on span "Hero Banner" at bounding box center [774, 467] width 64 height 20
click at [101, 372] on link "Browse gallery" at bounding box center [107, 372] width 59 height 24
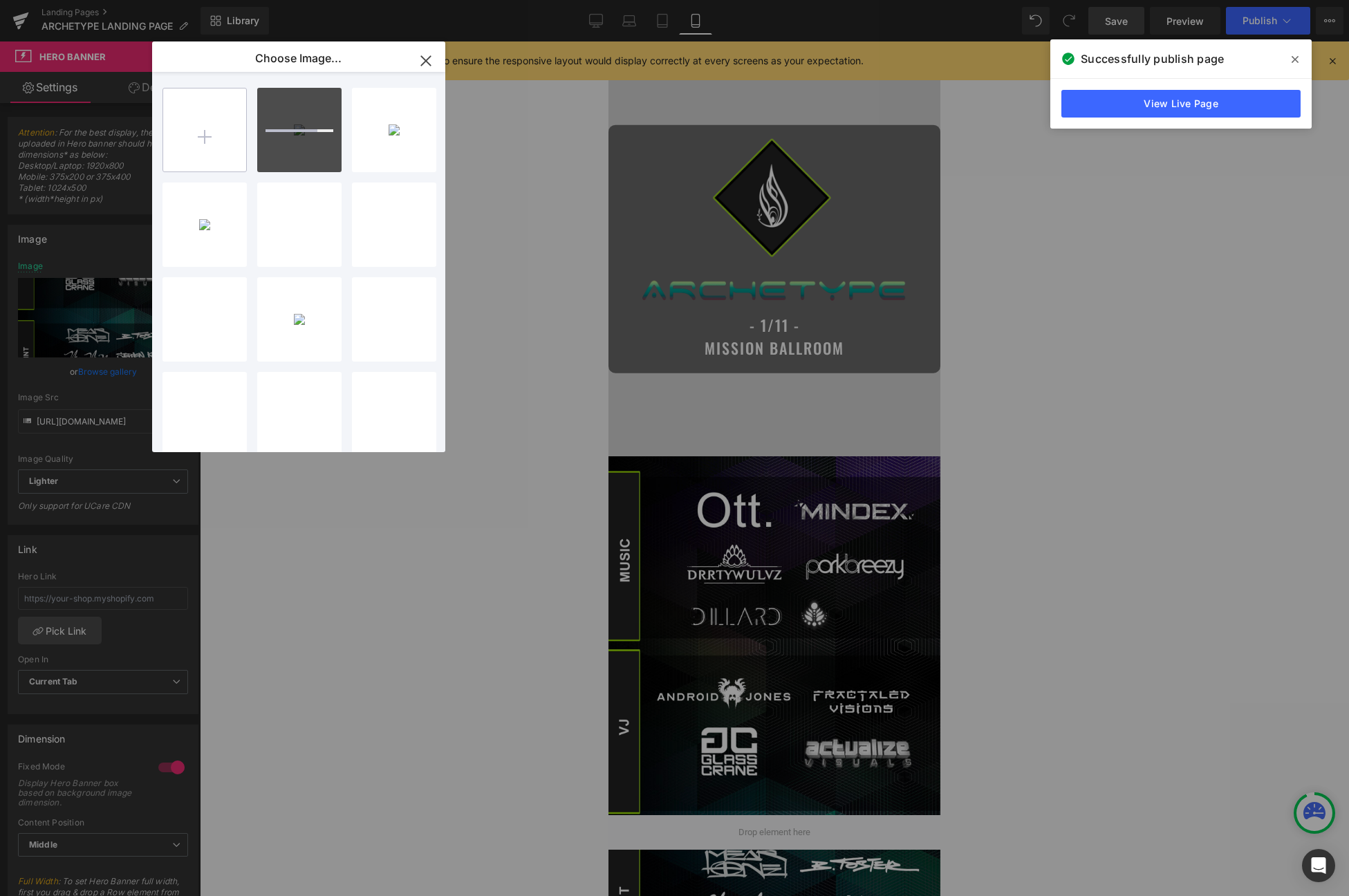
type input "C:\fakepath\mobile_long.jpg"
click at [272, 124] on div "mobile_...long.jpg 264.08 KB" at bounding box center [299, 129] width 85 height 85
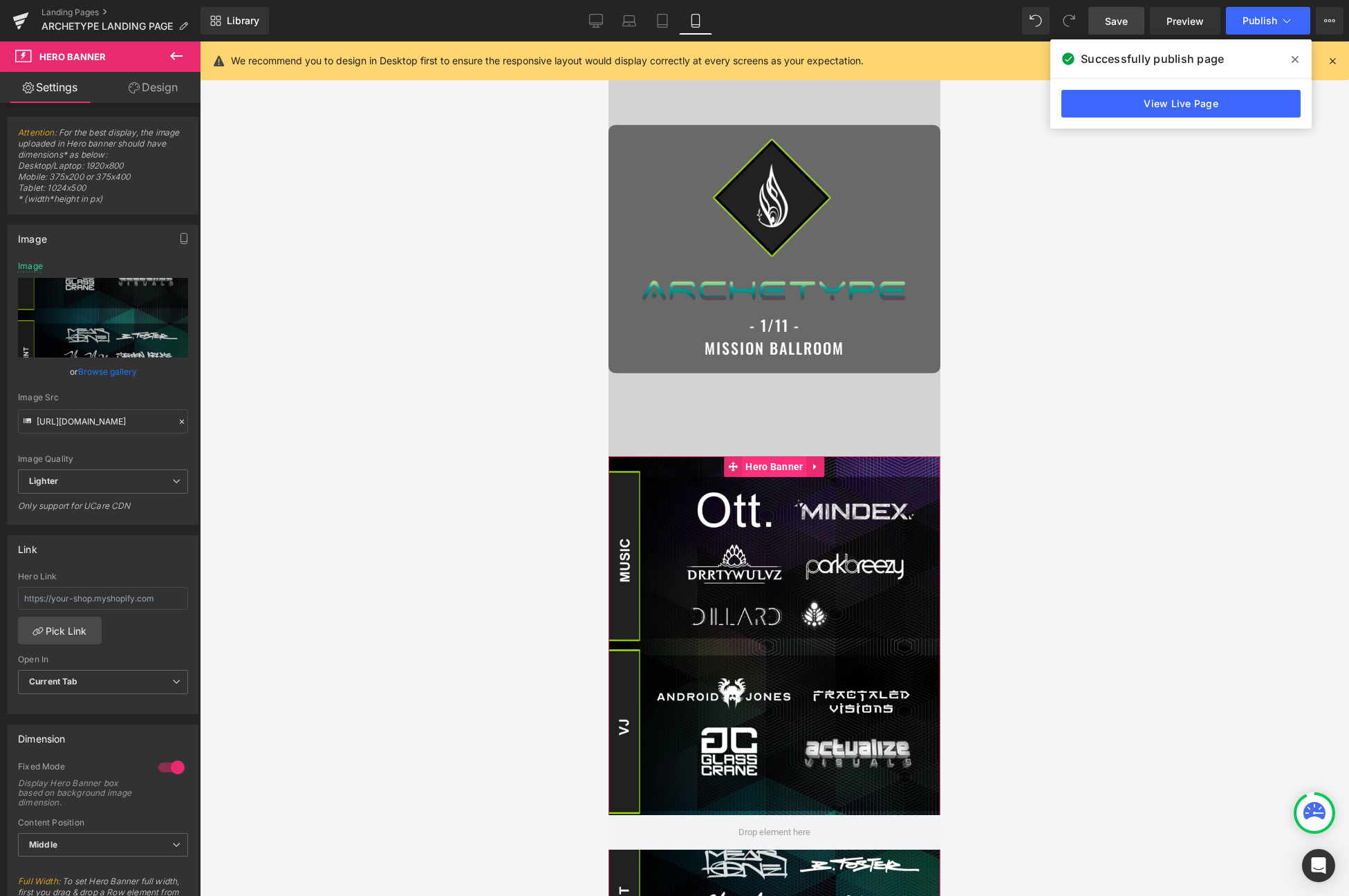
click at [760, 466] on span "Hero Banner" at bounding box center [774, 467] width 64 height 20
click at [115, 374] on link "Browse gallery" at bounding box center [107, 372] width 59 height 24
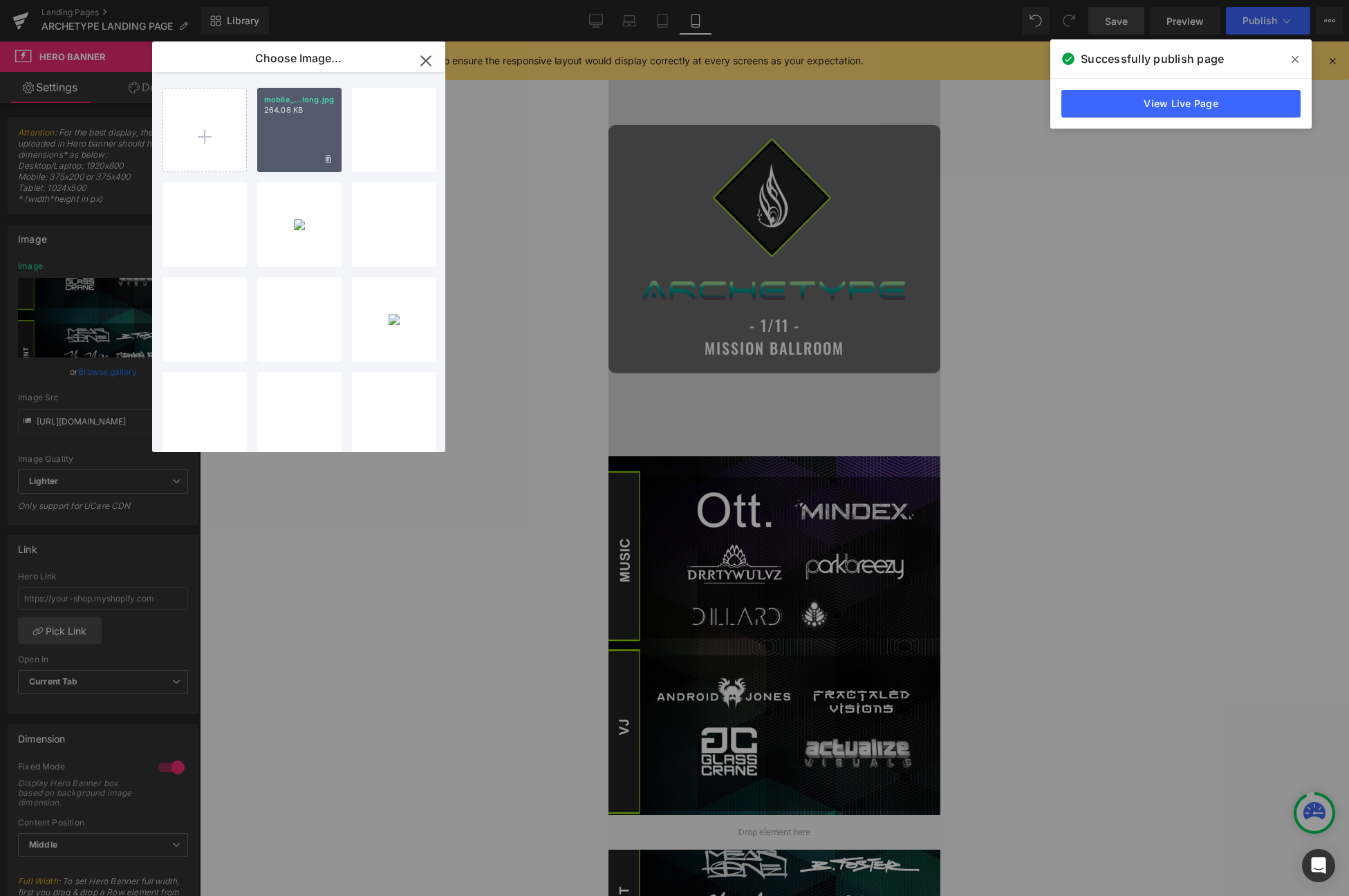
click at [299, 128] on div "mobile_...long.jpg 264.08 KB" at bounding box center [299, 129] width 85 height 85
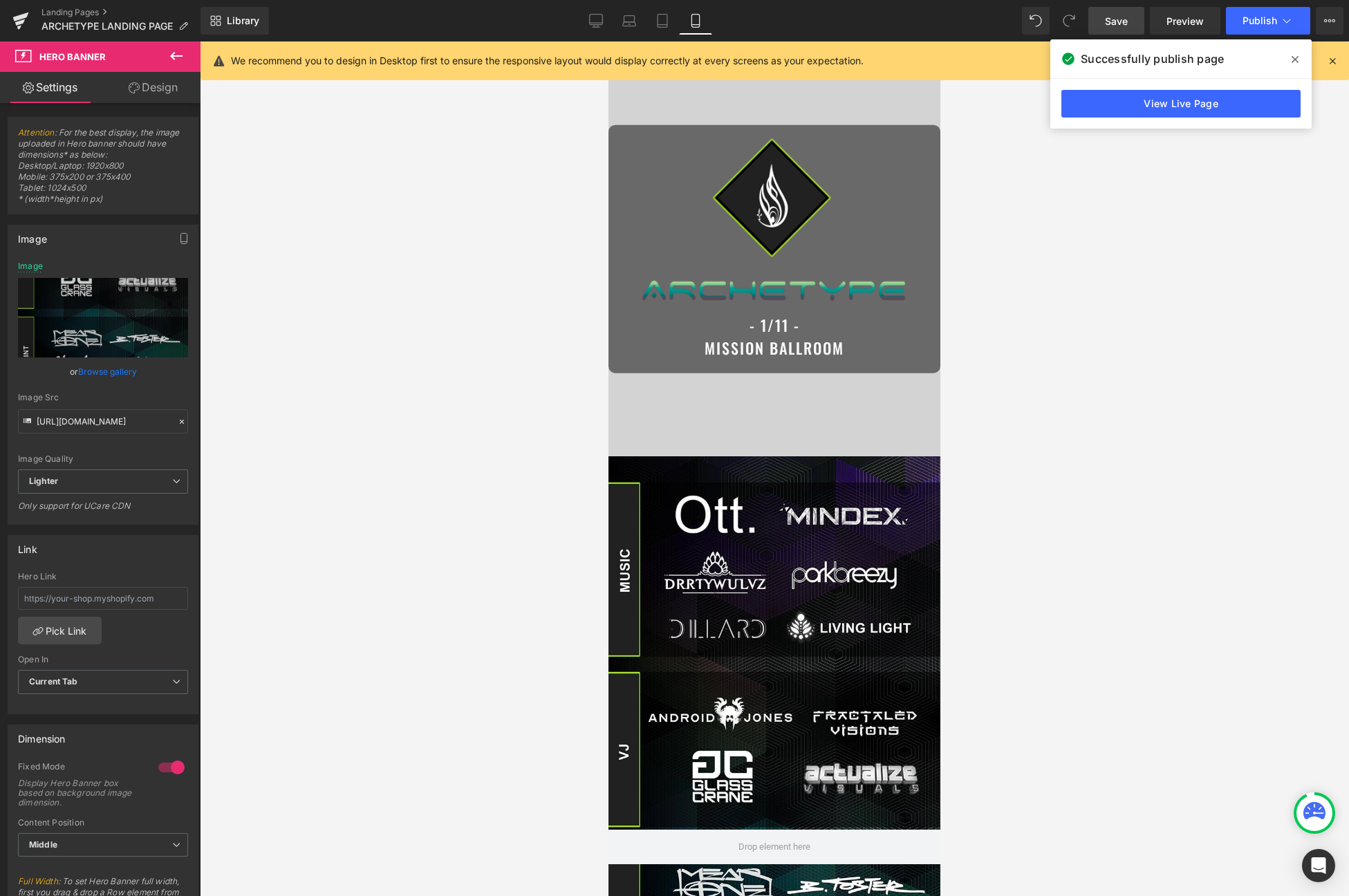
click at [664, 28] on link "Tablet" at bounding box center [662, 20] width 34 height 28
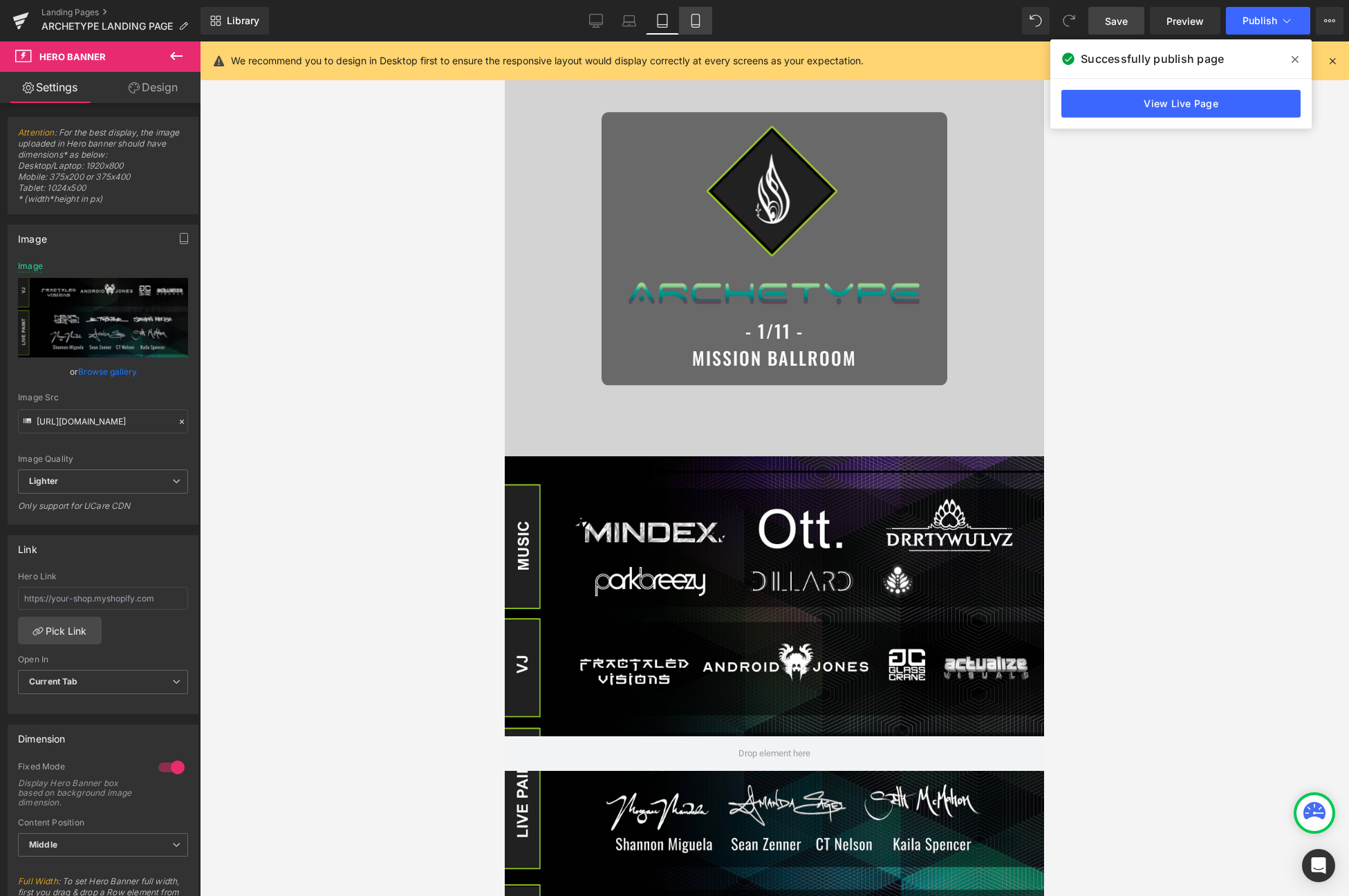
click at [683, 9] on link "Mobile" at bounding box center [696, 20] width 34 height 28
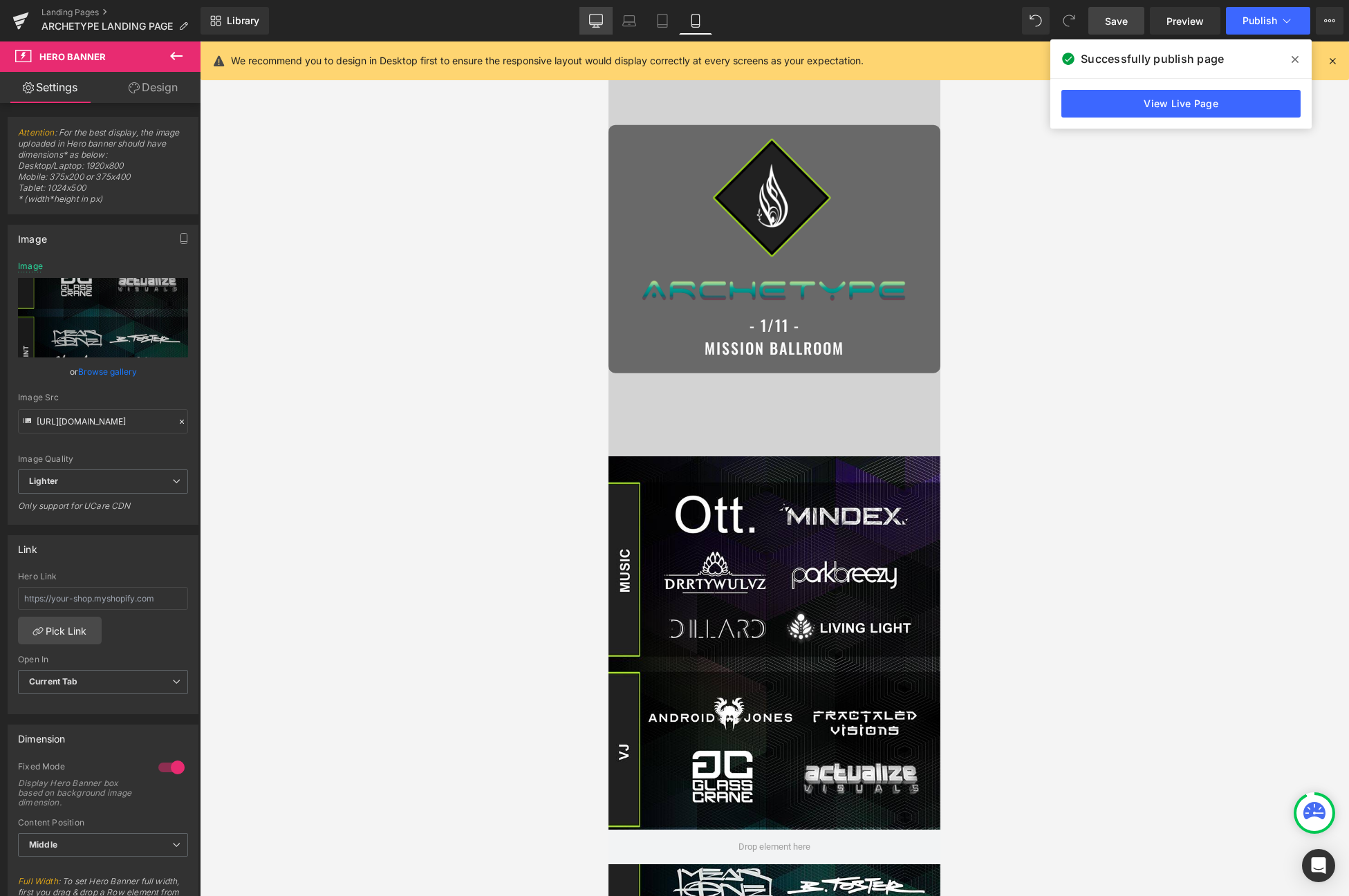
click at [592, 23] on icon at bounding box center [595, 20] width 14 height 14
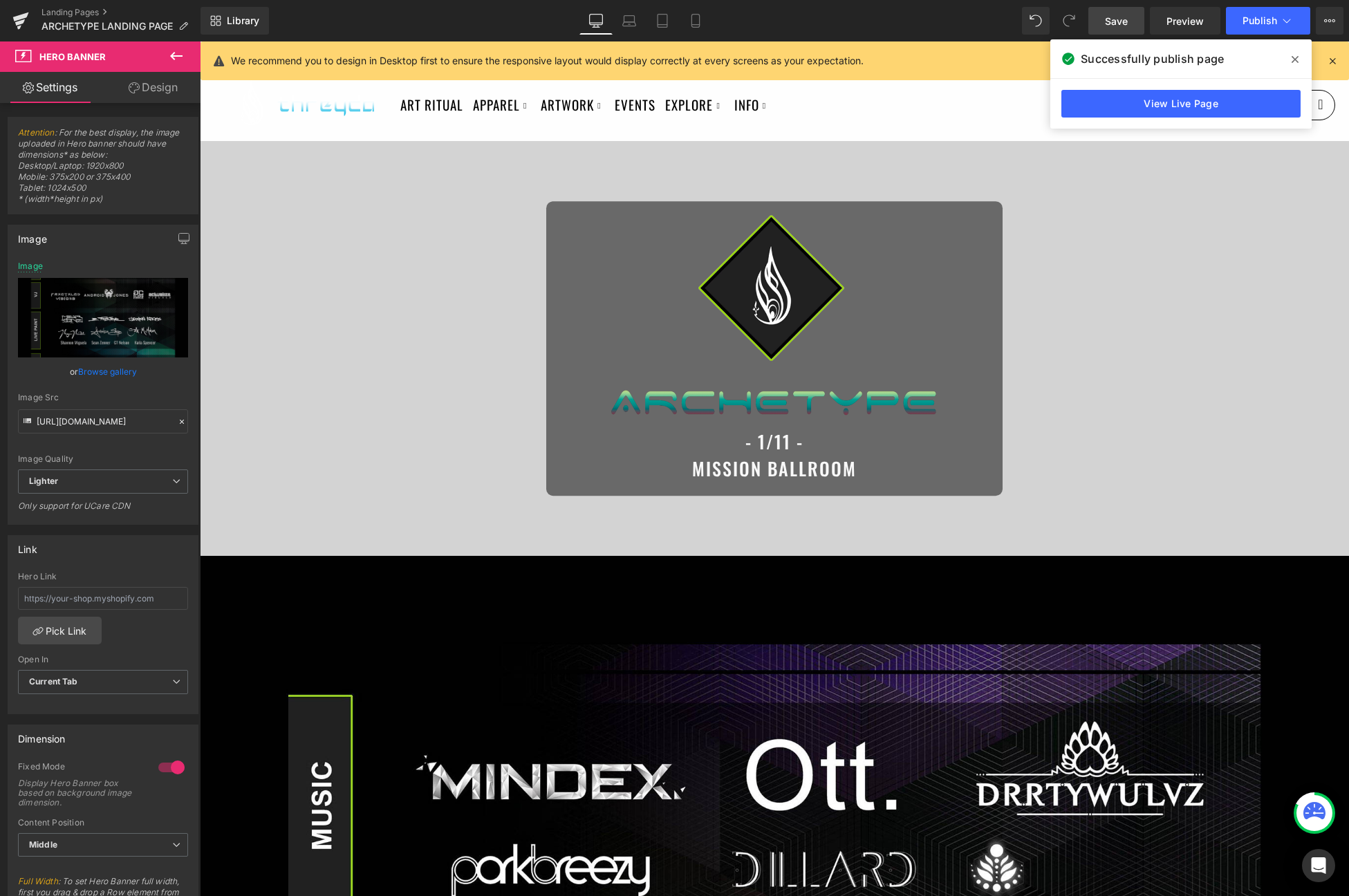
scroll to position [100, 0]
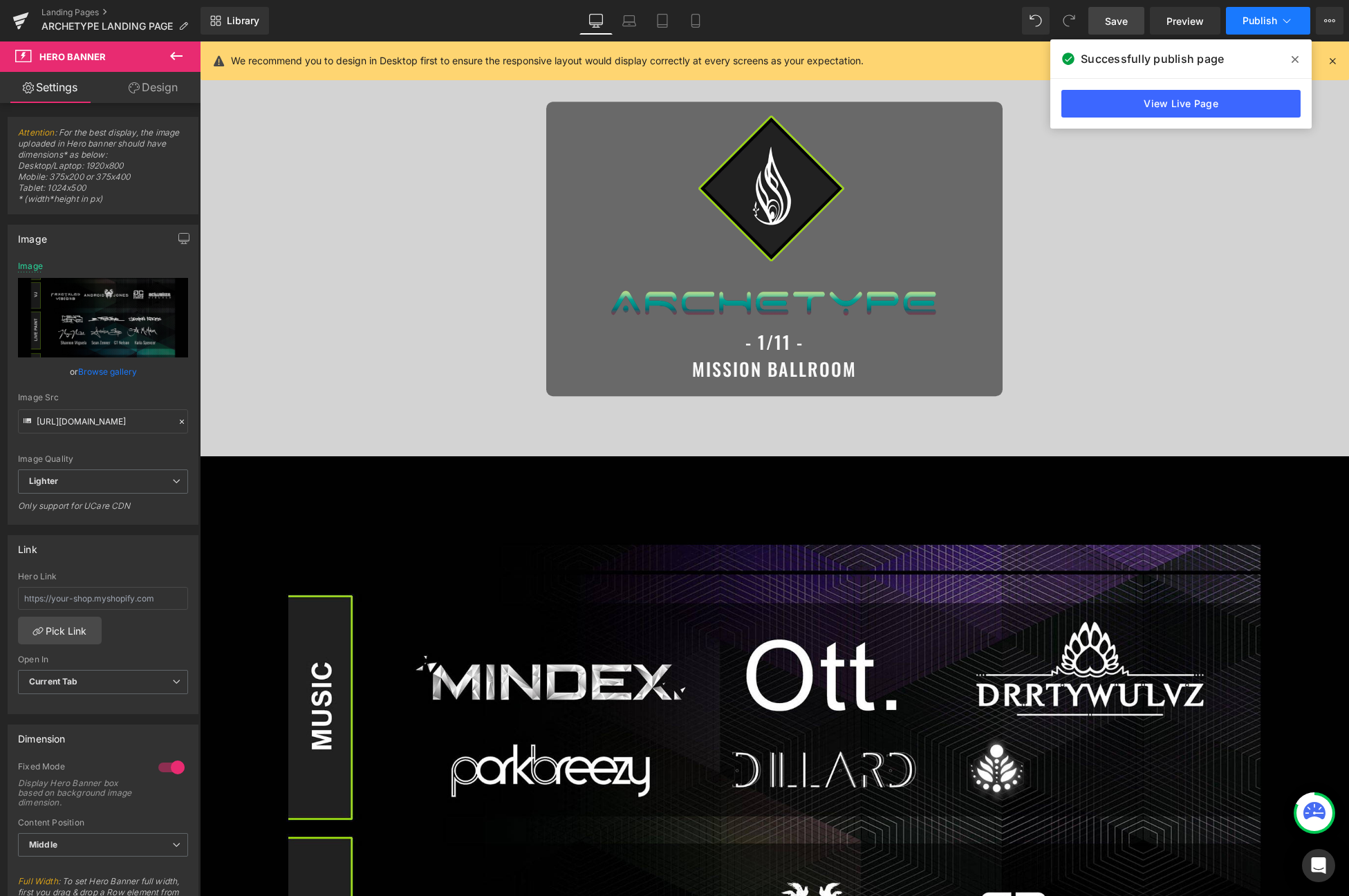
click at [1238, 22] on span "Publish" at bounding box center [1260, 20] width 34 height 11
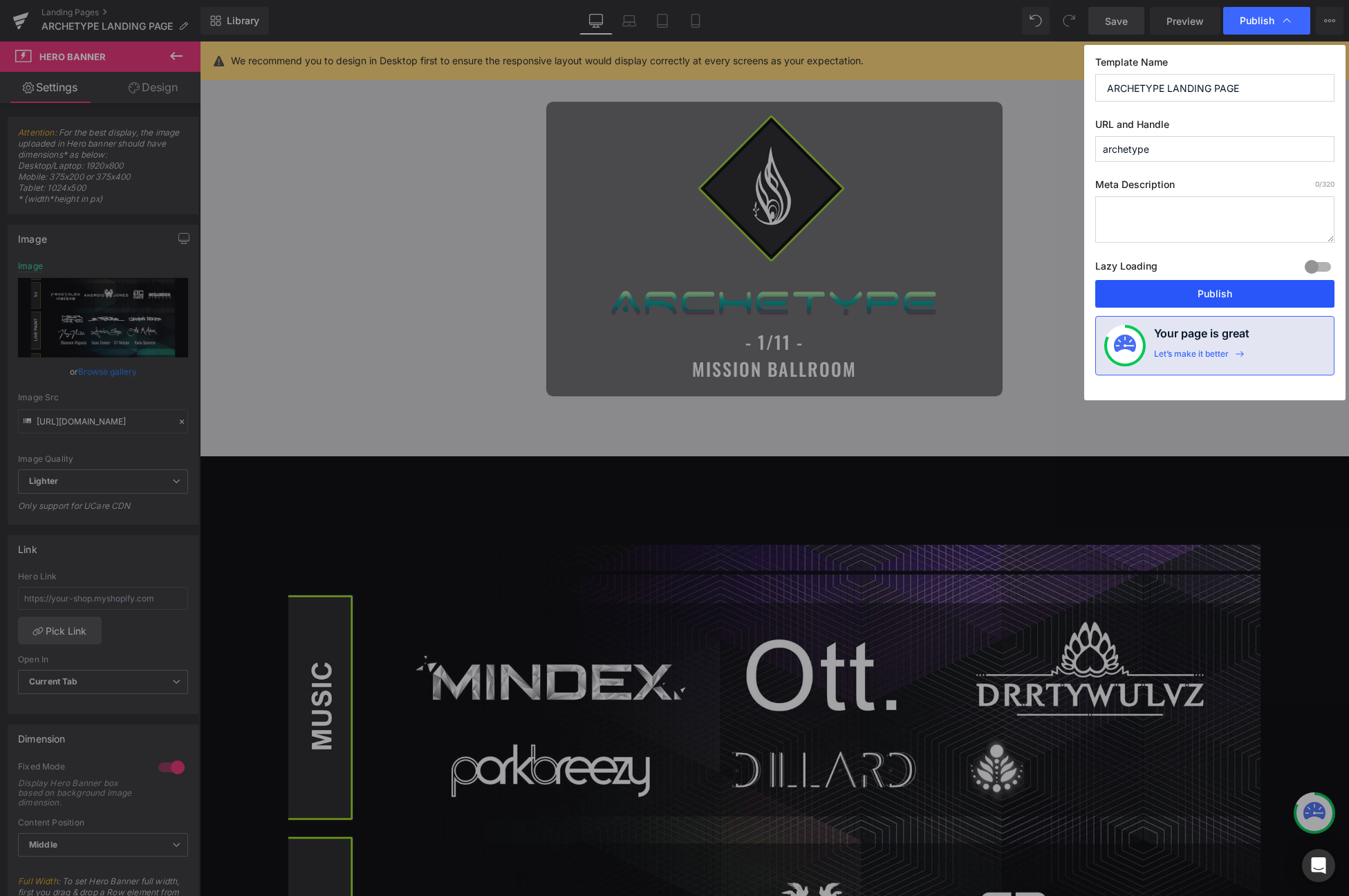
click at [1177, 288] on button "Publish" at bounding box center [1215, 294] width 239 height 28
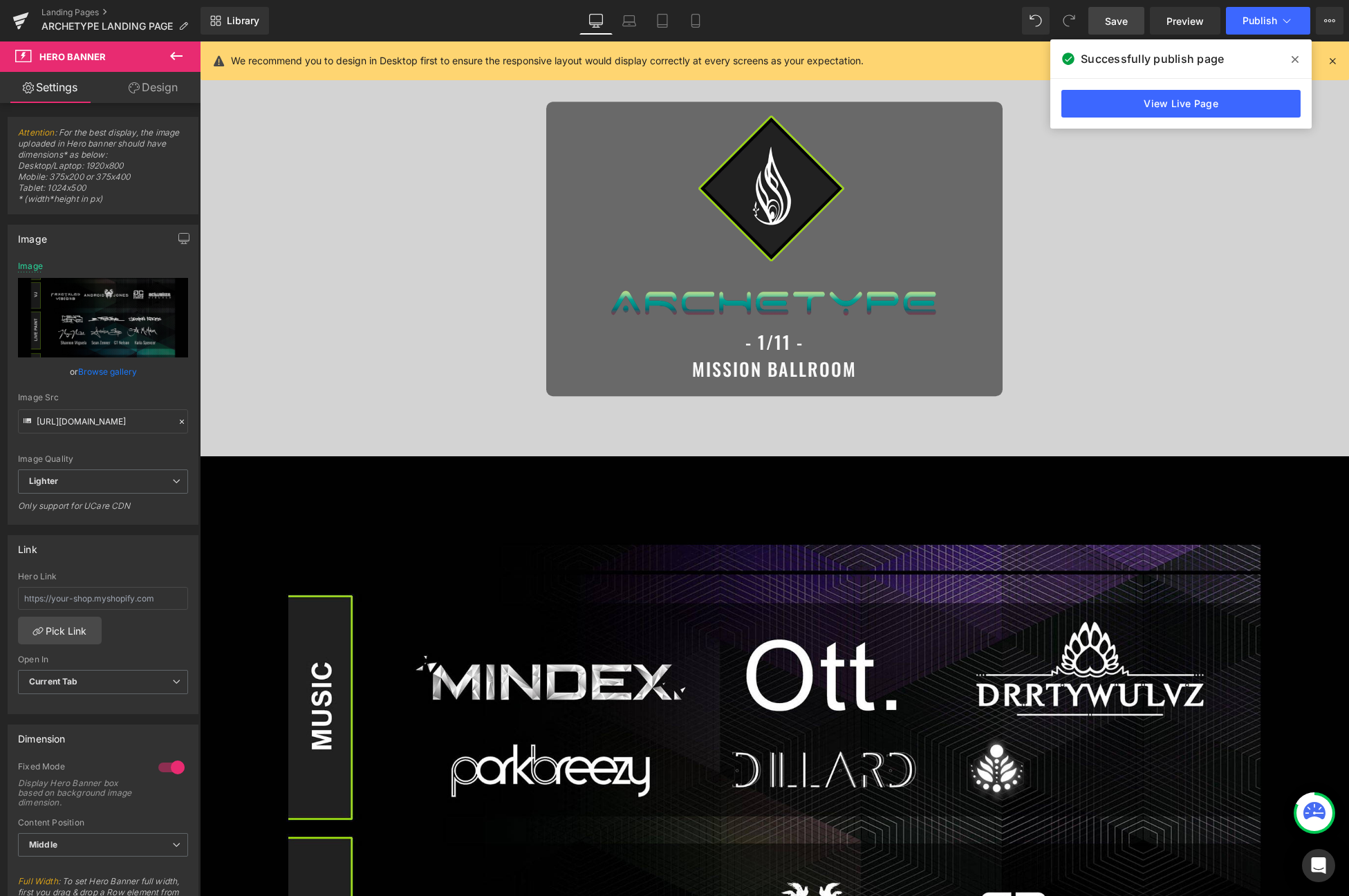
click at [1238, 58] on span at bounding box center [1295, 60] width 22 height 22
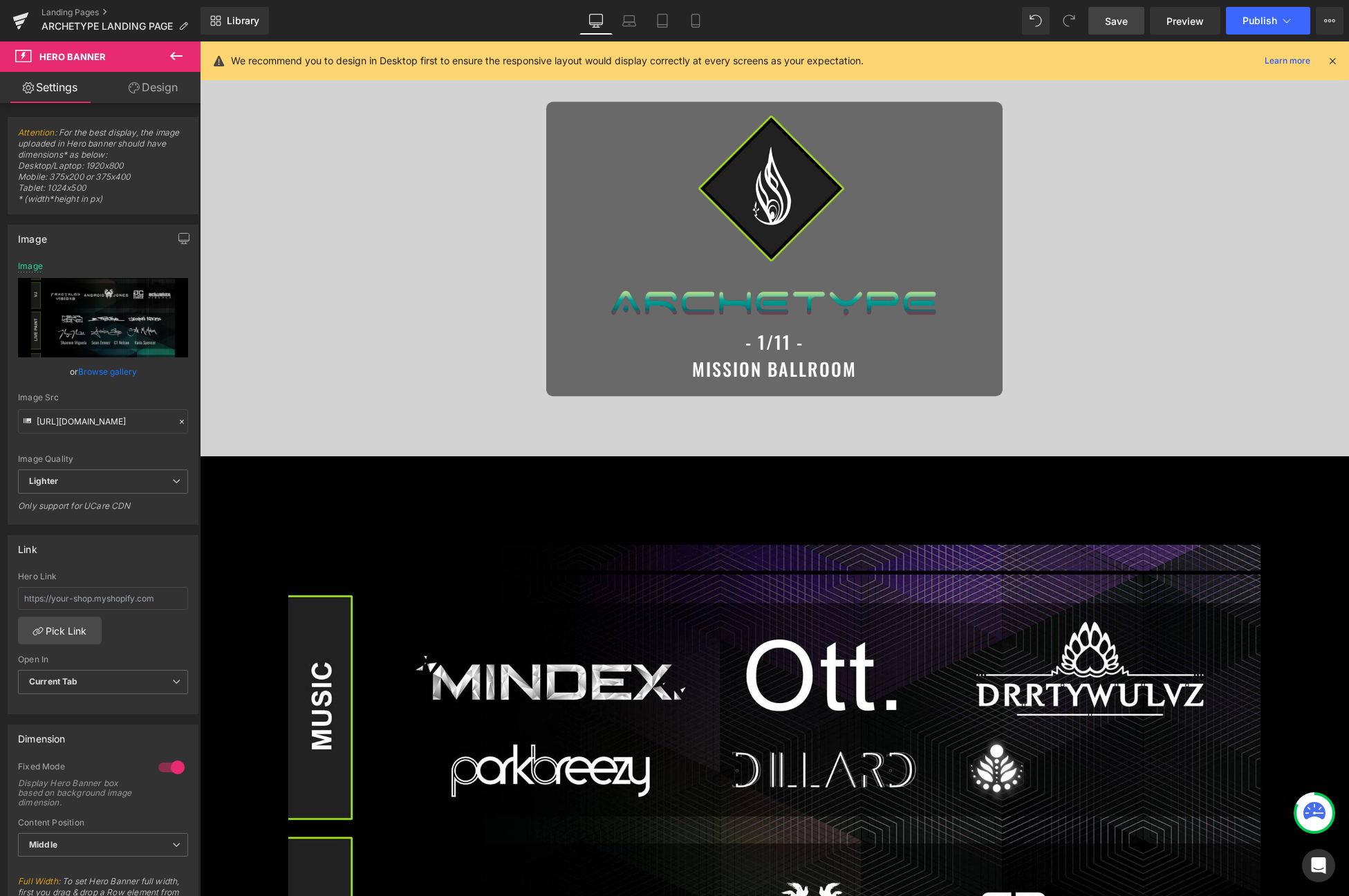
click at [1238, 58] on icon at bounding box center [1332, 61] width 12 height 12
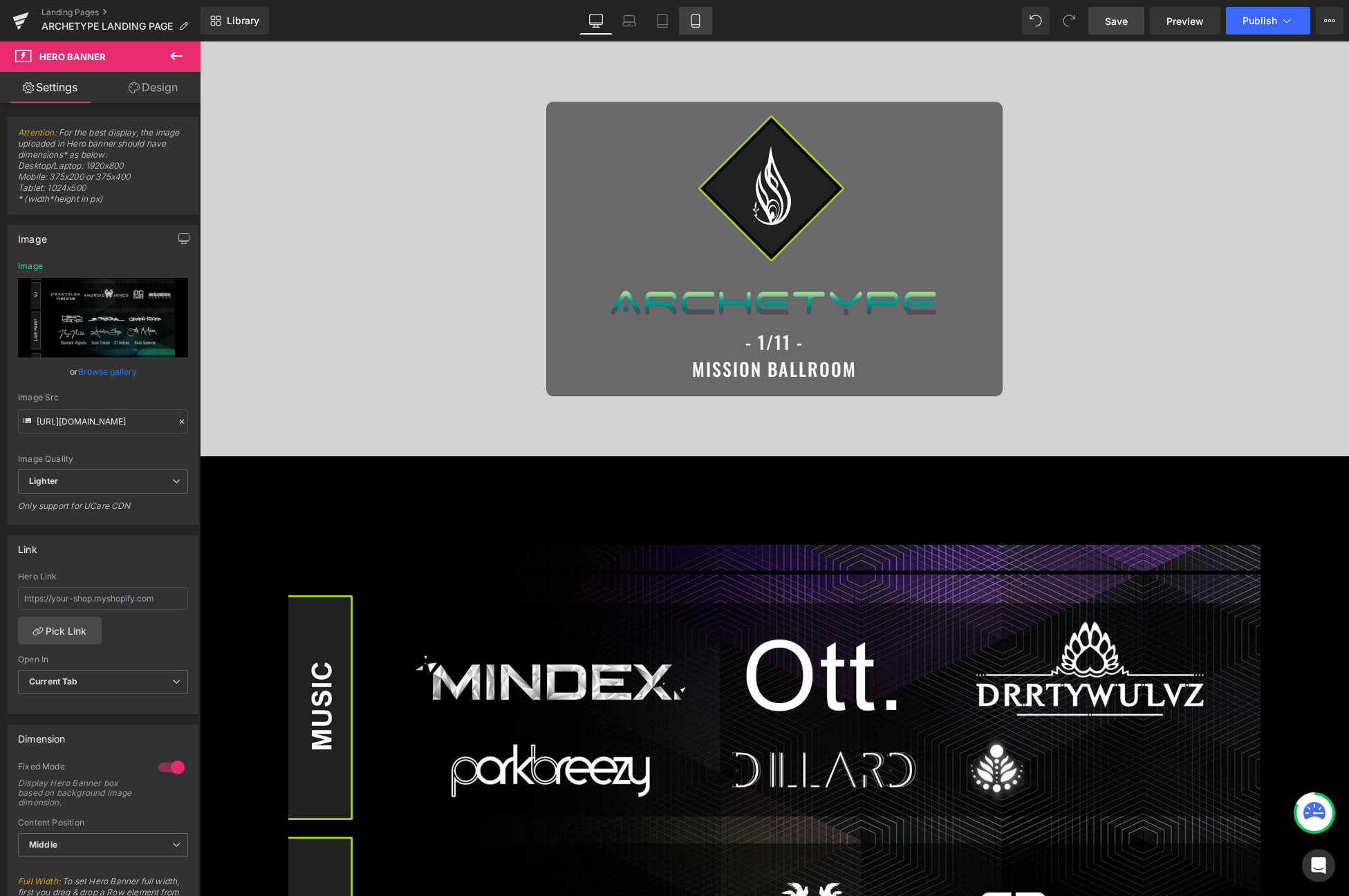
click at [685, 21] on link "Mobile" at bounding box center [696, 20] width 34 height 28
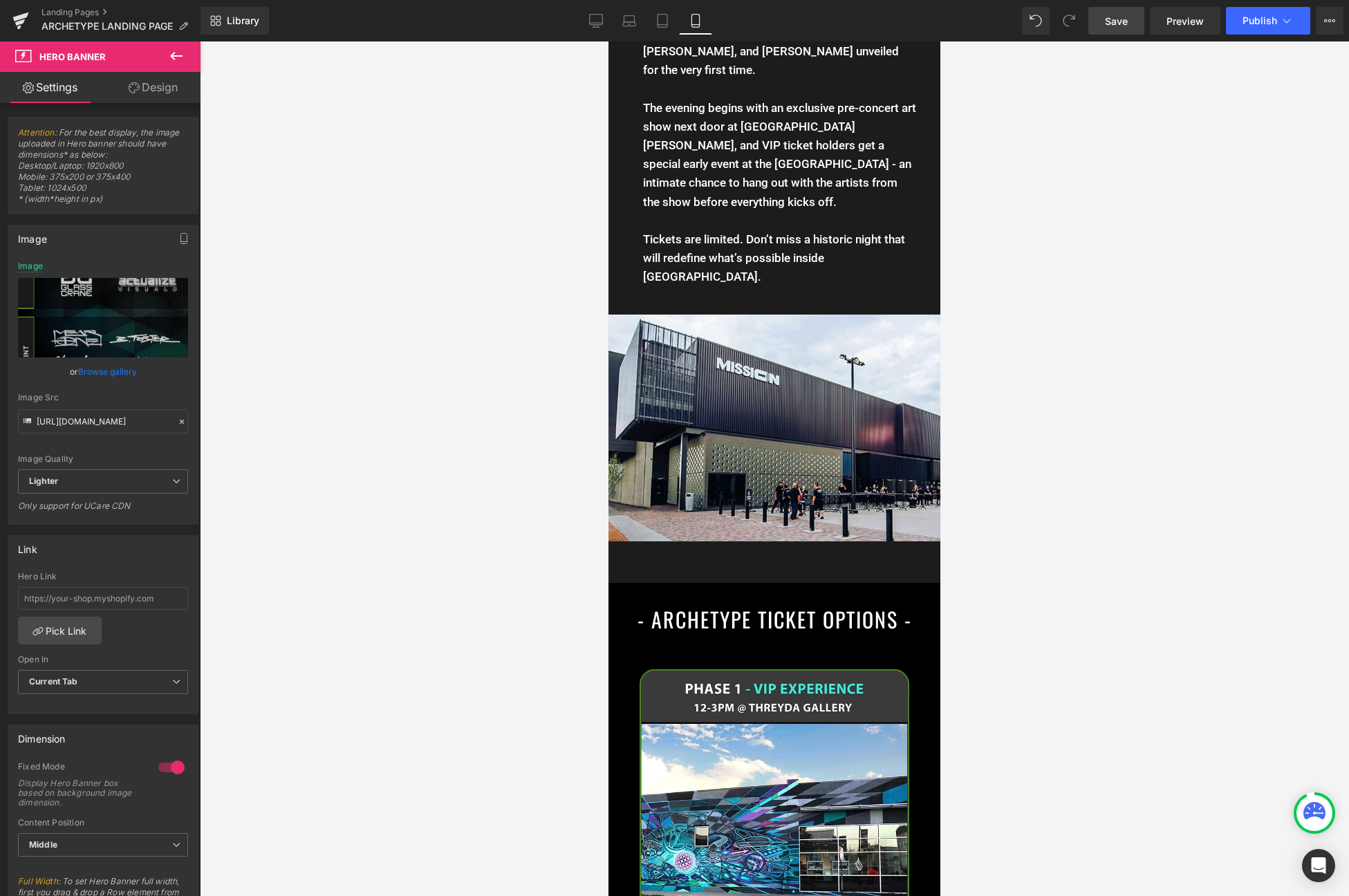
scroll to position [1487, 0]
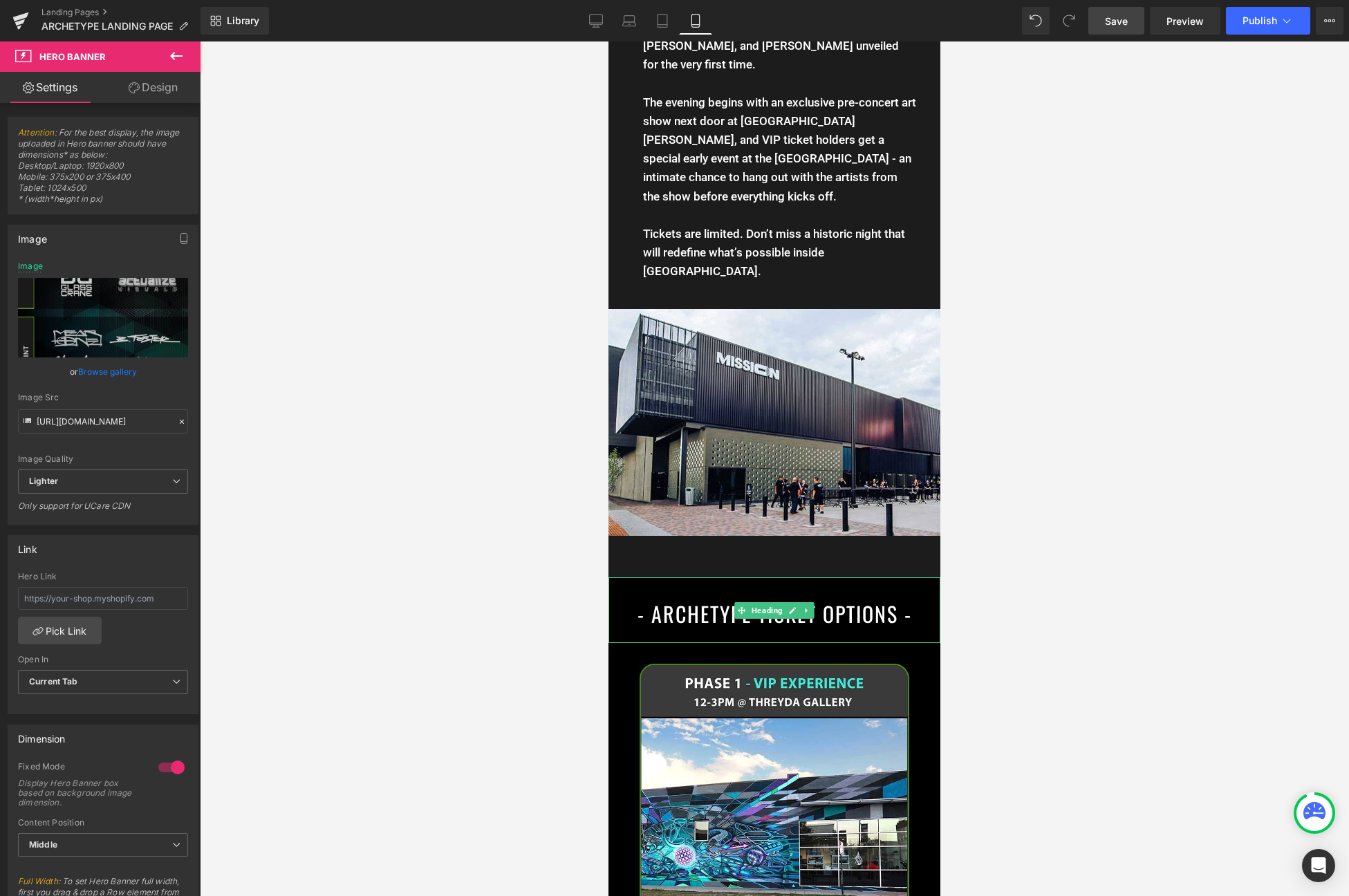
click at [693, 598] on h1 "- ARCHETYPE TICKET OPTIONS -" at bounding box center [774, 613] width 332 height 31
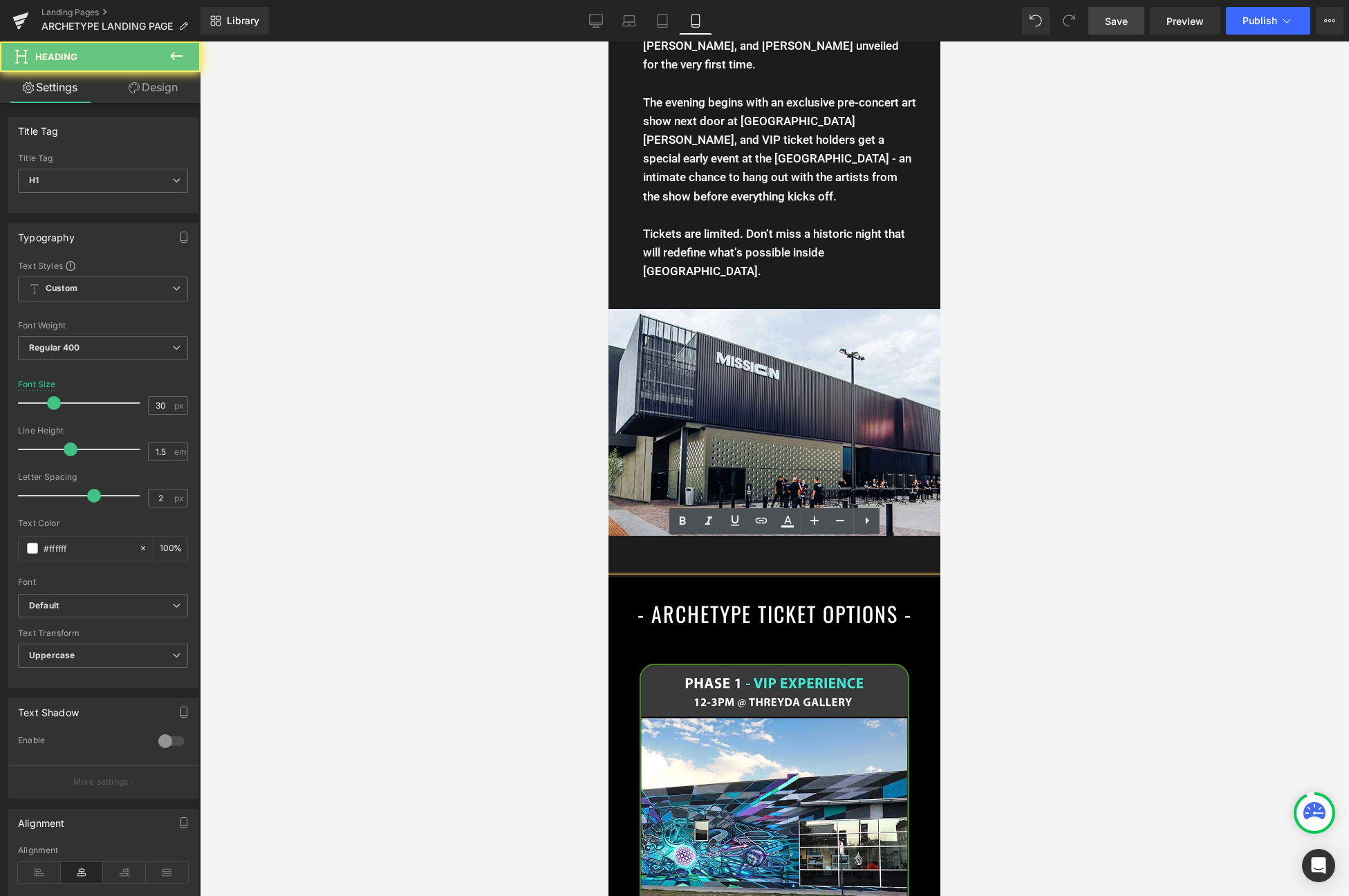
click at [693, 598] on h1 "- ARCHETYPE TICKET OPTIONS -" at bounding box center [774, 613] width 332 height 31
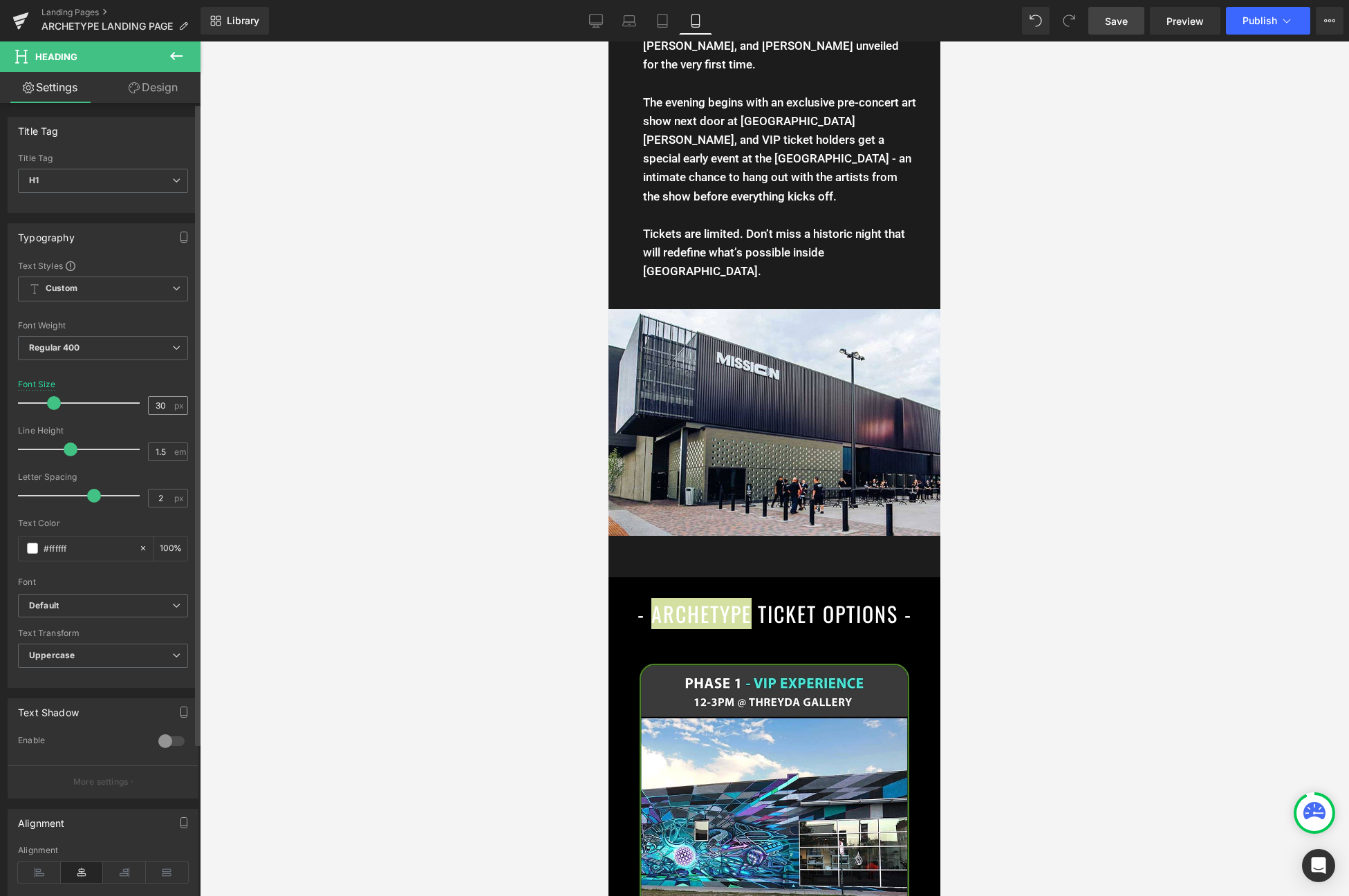
click at [163, 409] on input "30" at bounding box center [161, 405] width 24 height 18
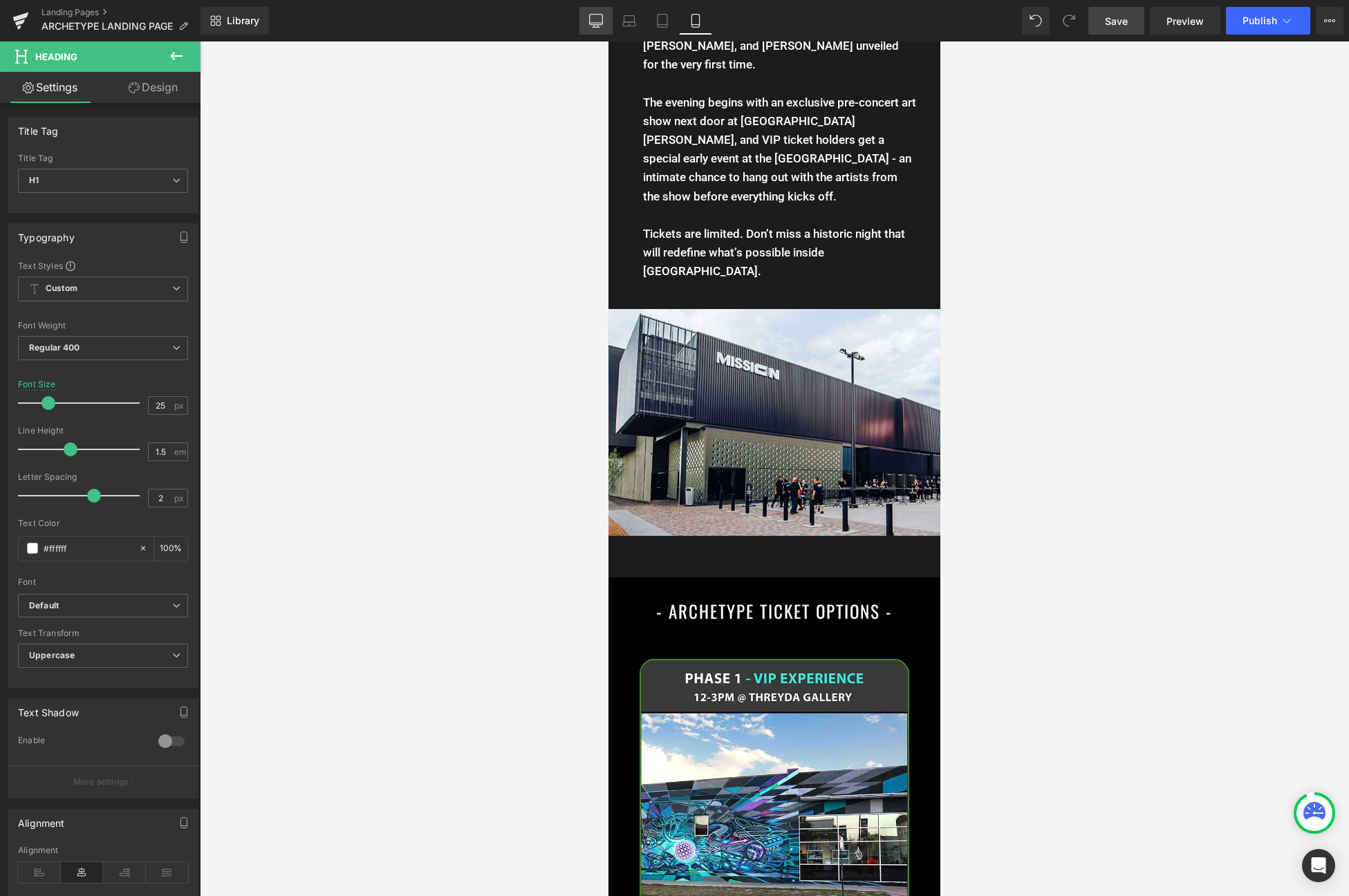
type input "25"
click at [595, 22] on icon at bounding box center [595, 20] width 14 height 14
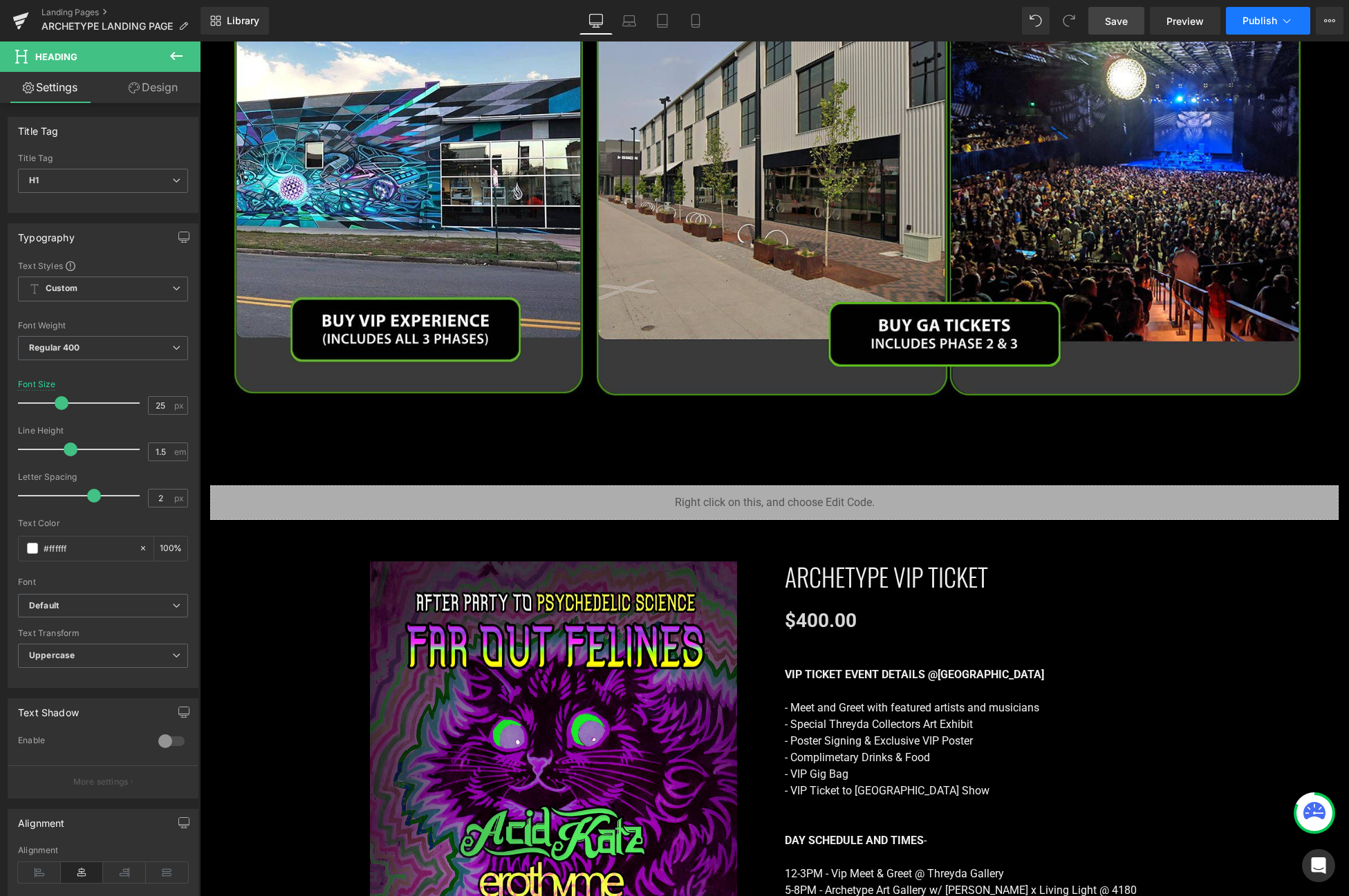
click at [1238, 19] on icon at bounding box center [1287, 20] width 14 height 14
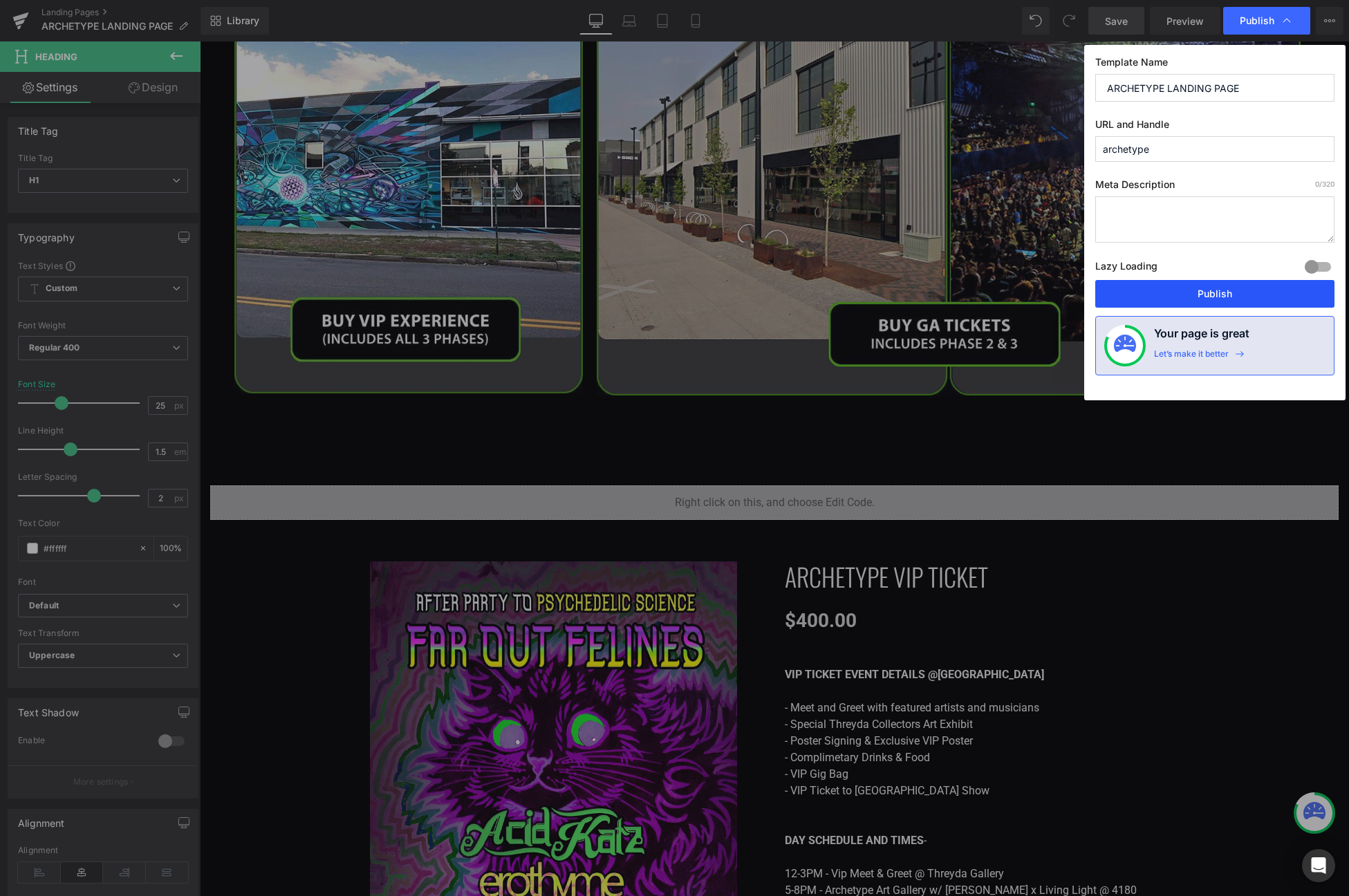
click at [1151, 292] on button "Publish" at bounding box center [1215, 294] width 239 height 28
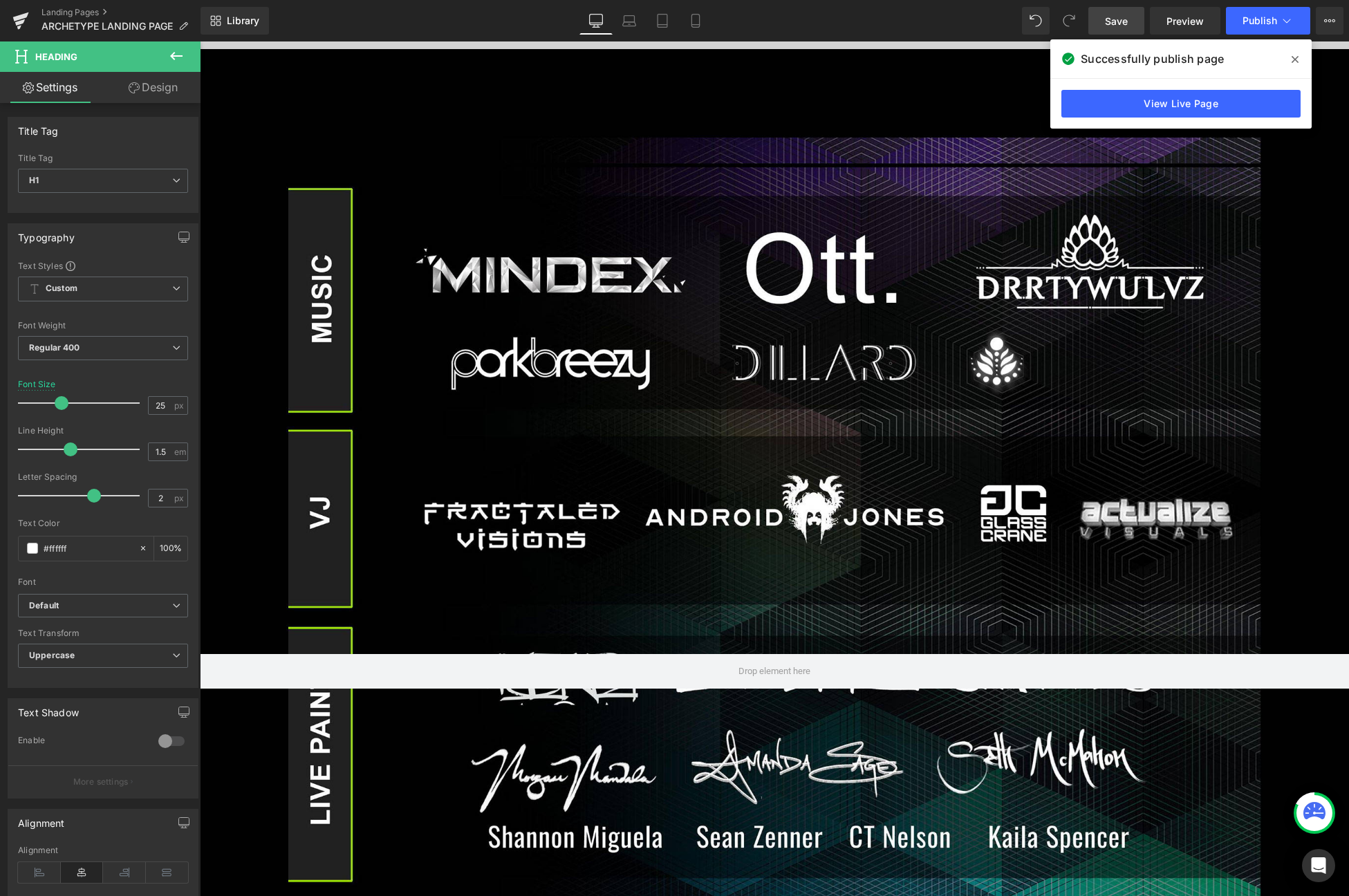
scroll to position [318, 0]
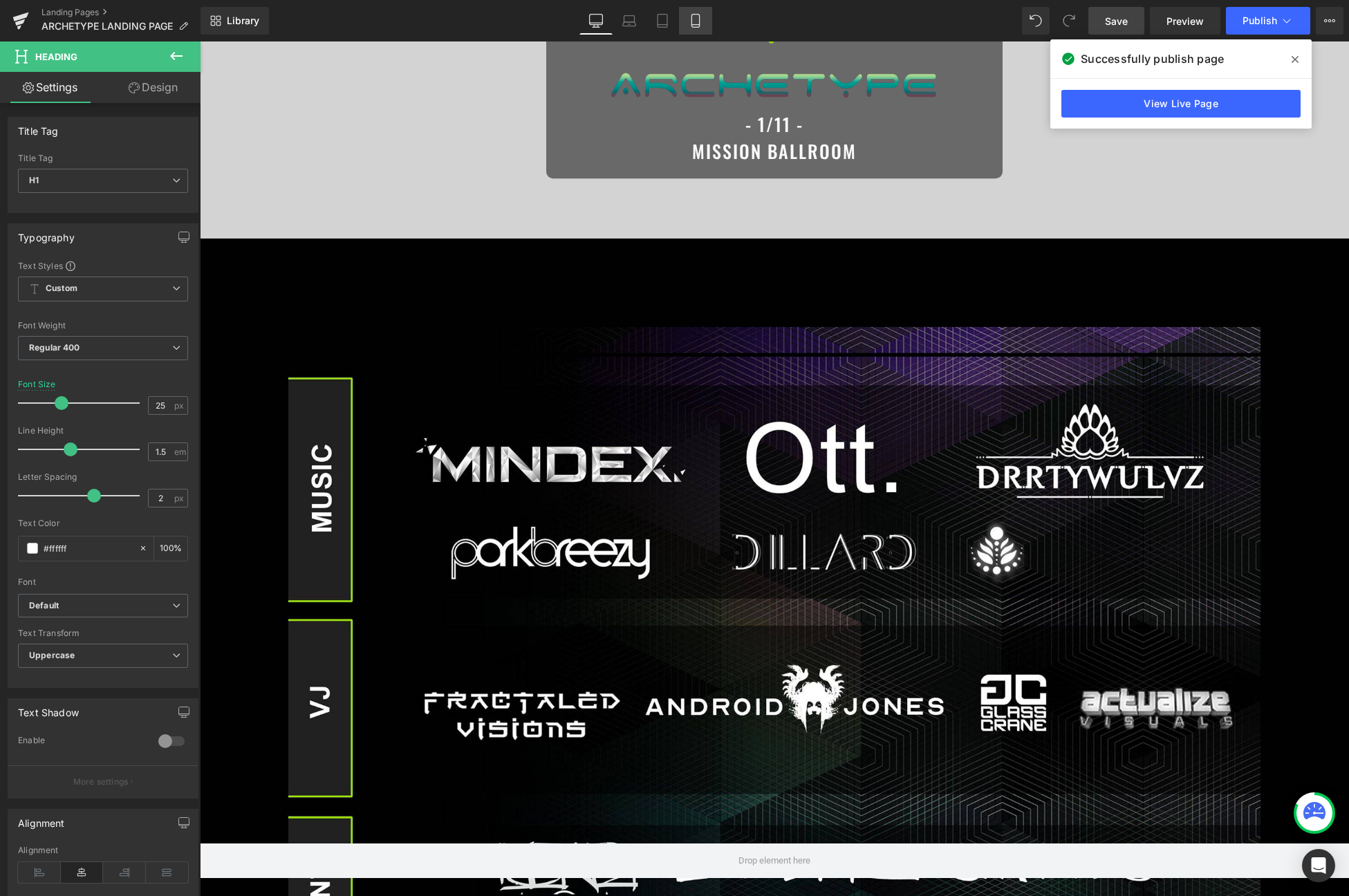
click at [703, 34] on link "Mobile" at bounding box center [696, 20] width 34 height 28
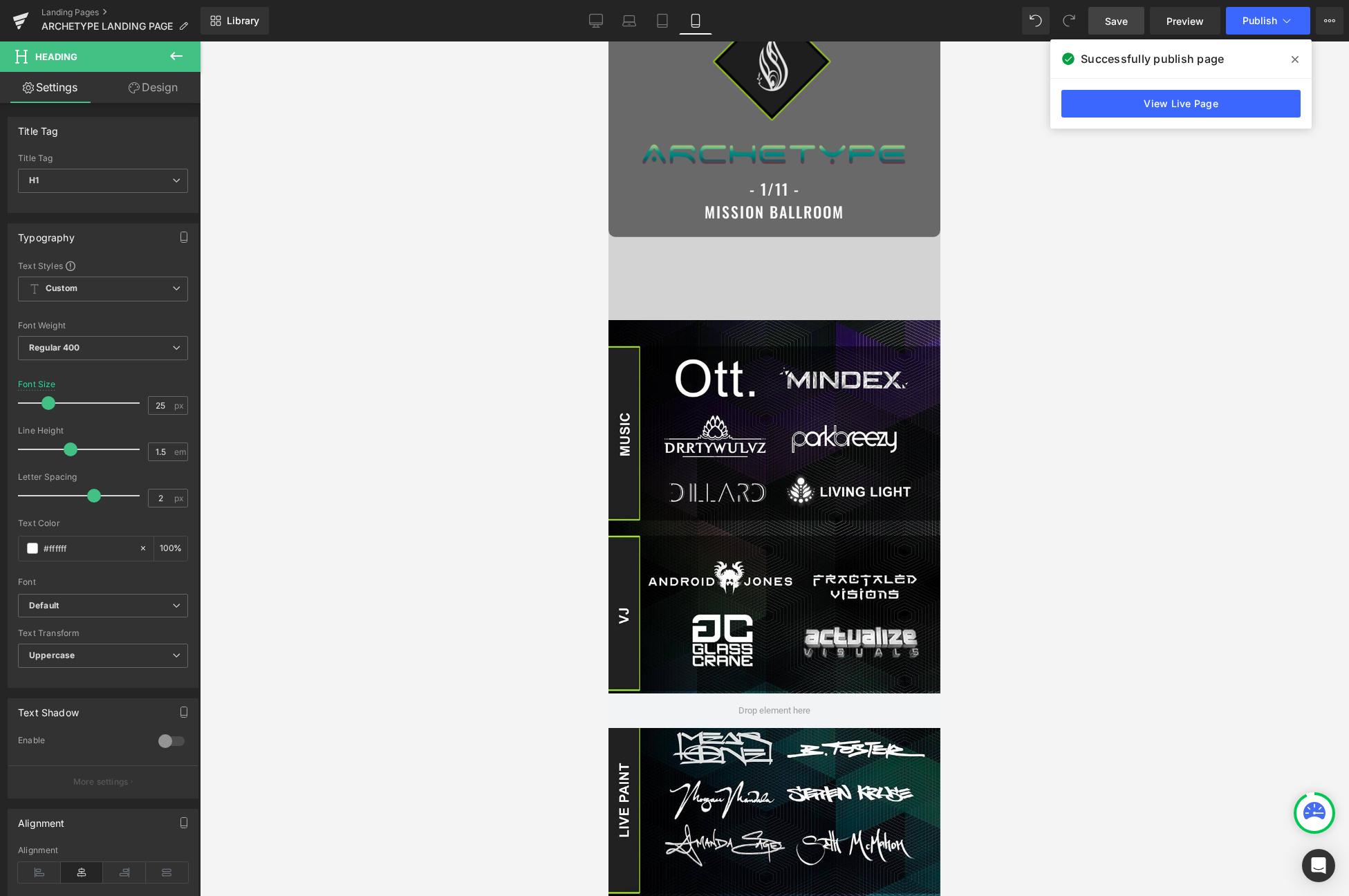
scroll to position [0, 0]
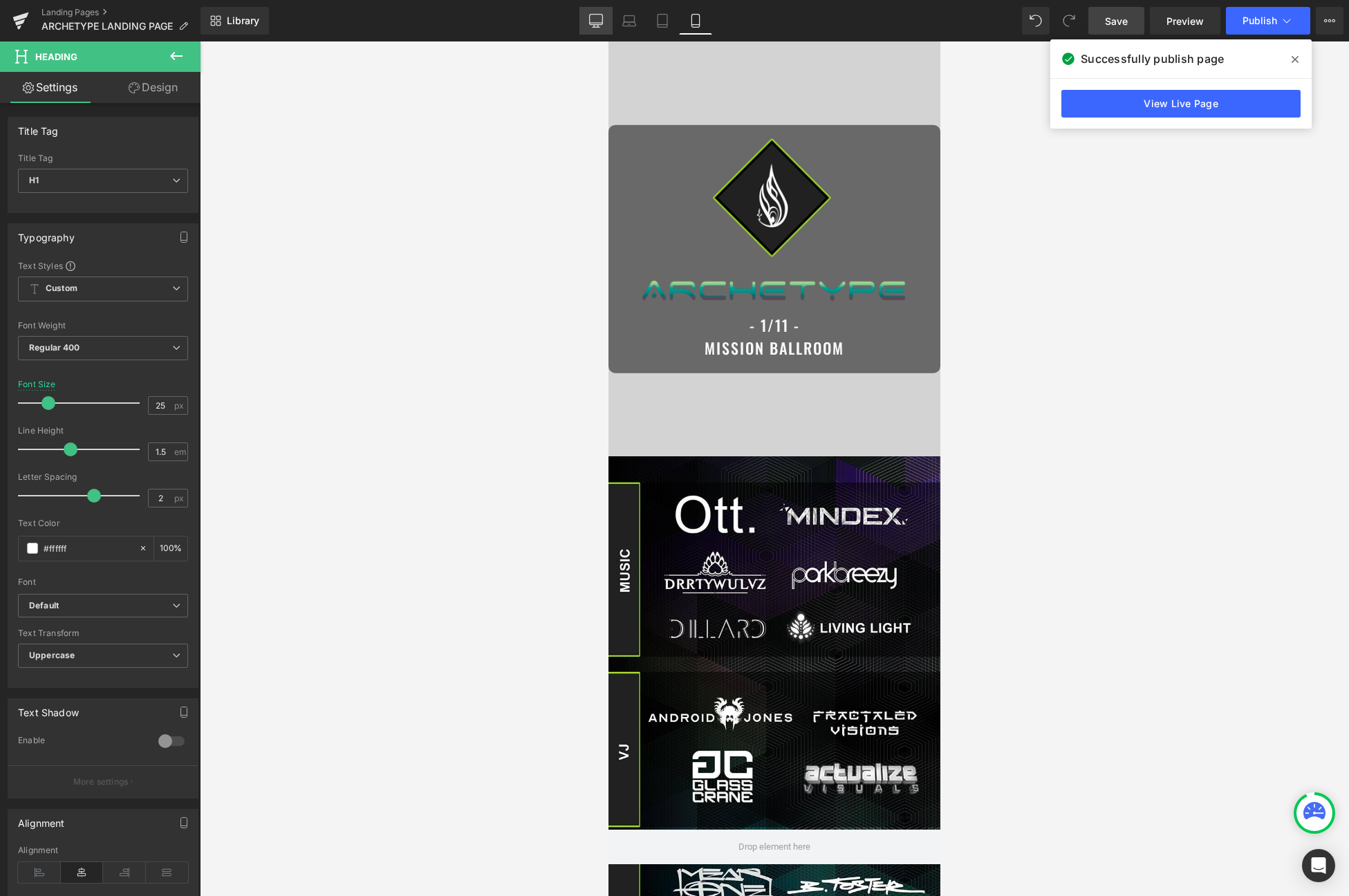
click at [602, 12] on link "Desktop" at bounding box center [596, 20] width 34 height 28
